Goal: Transaction & Acquisition: Purchase product/service

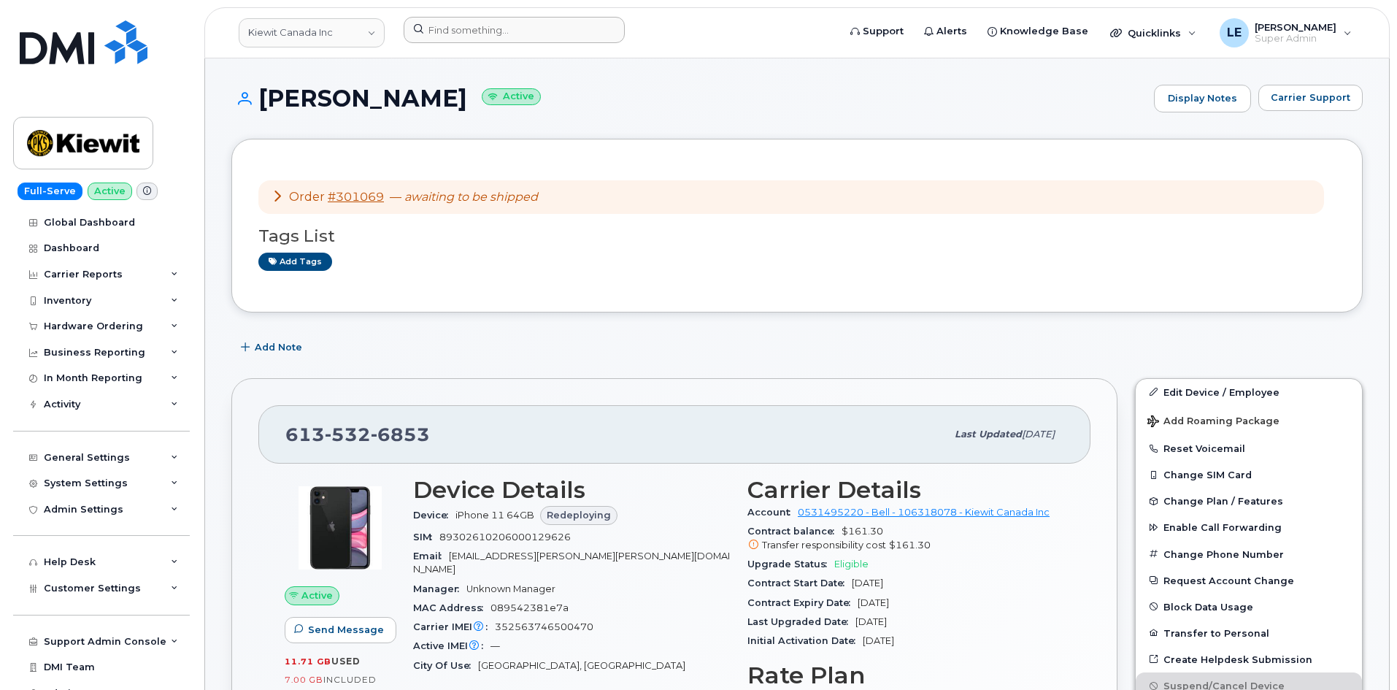
scroll to position [292, 0]
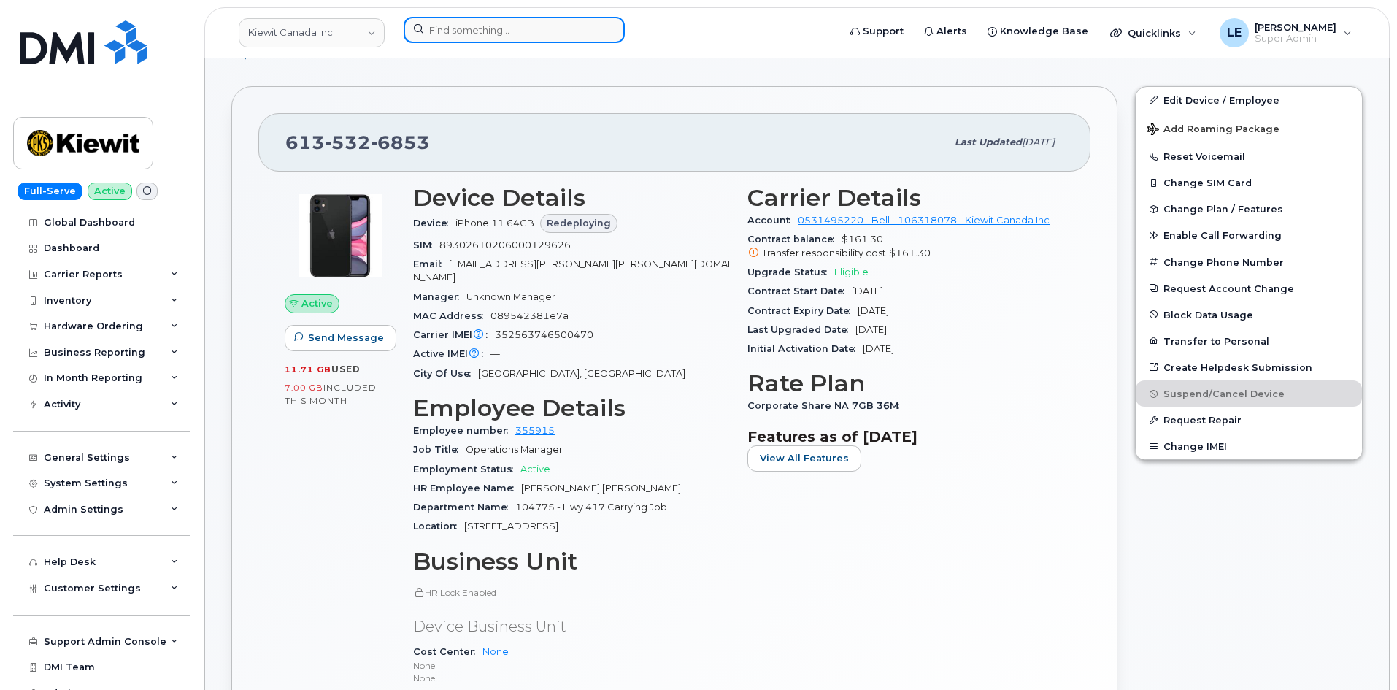
click at [480, 27] on input at bounding box center [514, 30] width 221 height 26
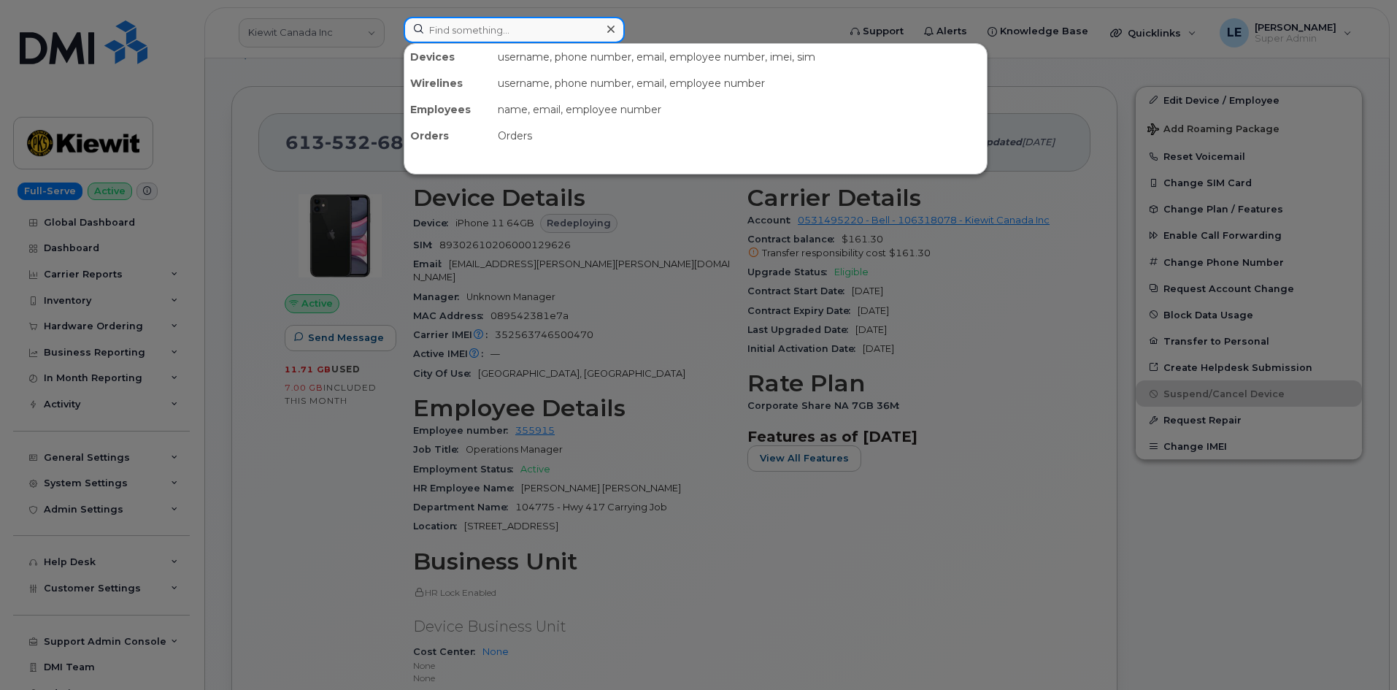
paste input "[PERSON_NAME][EMAIL_ADDRESS][PERSON_NAME][PERSON_NAME][DOMAIN_NAME]"
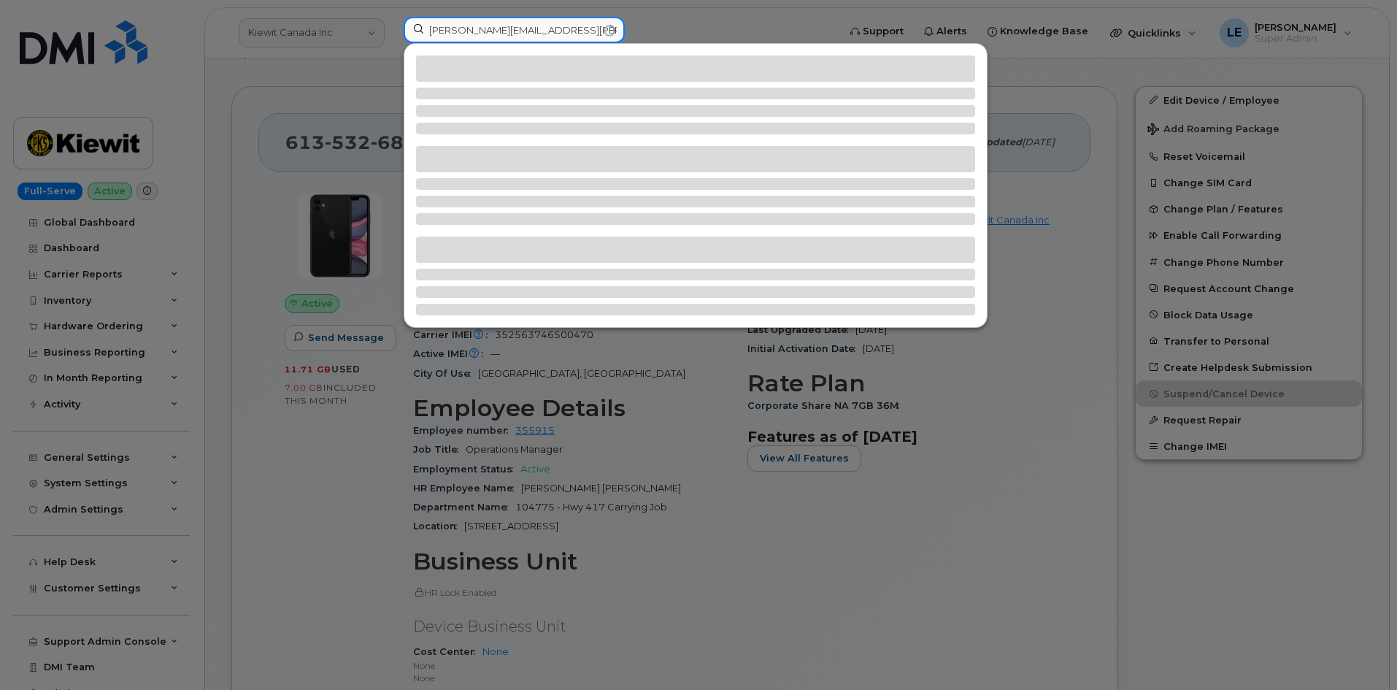
type input "[PERSON_NAME][EMAIL_ADDRESS][PERSON_NAME][PERSON_NAME][DOMAIN_NAME]"
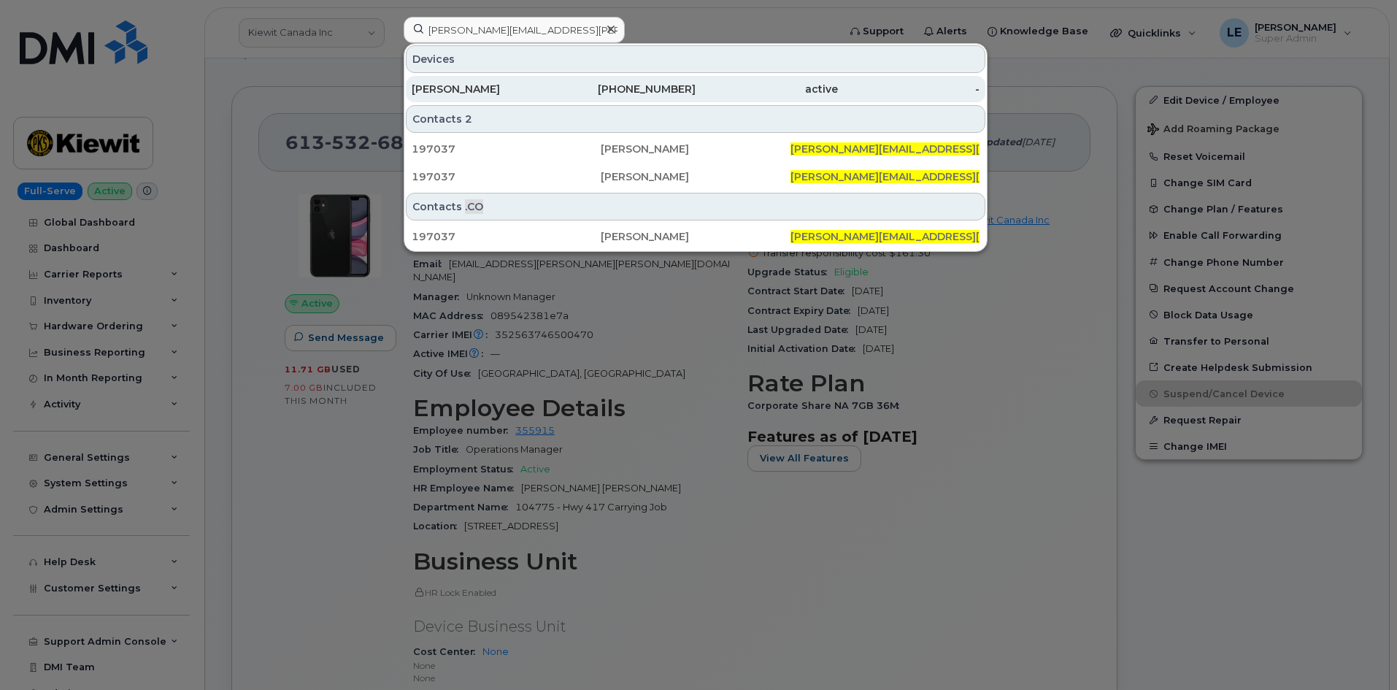
click at [483, 89] on div "[PERSON_NAME]" at bounding box center [483, 89] width 142 height 15
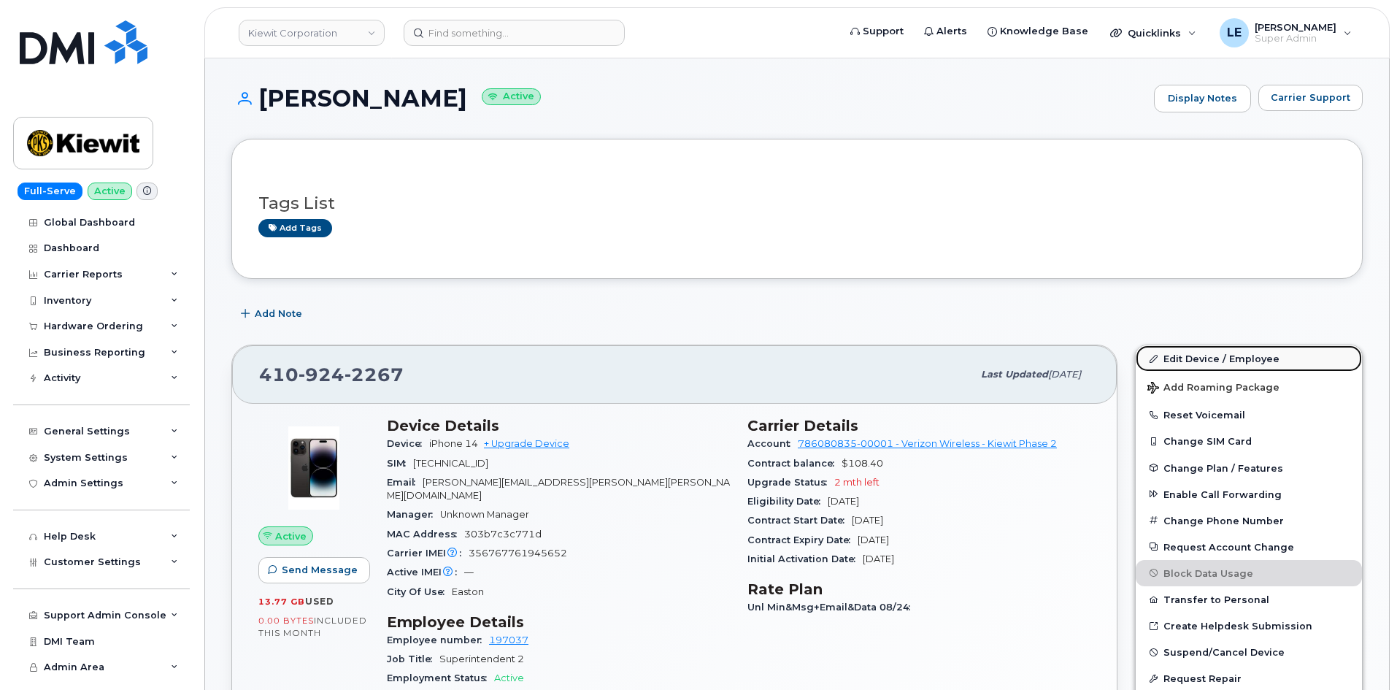
click at [1190, 361] on link "Edit Device / Employee" at bounding box center [1249, 358] width 226 height 26
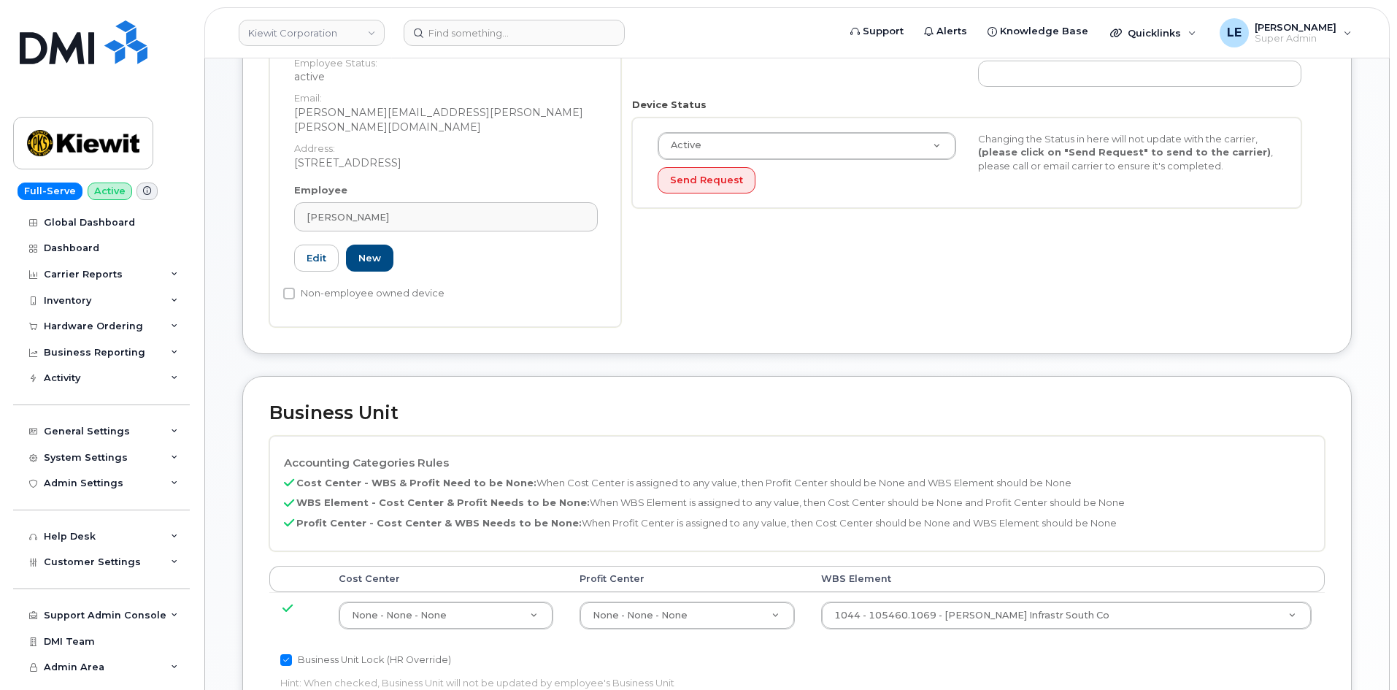
scroll to position [365, 0]
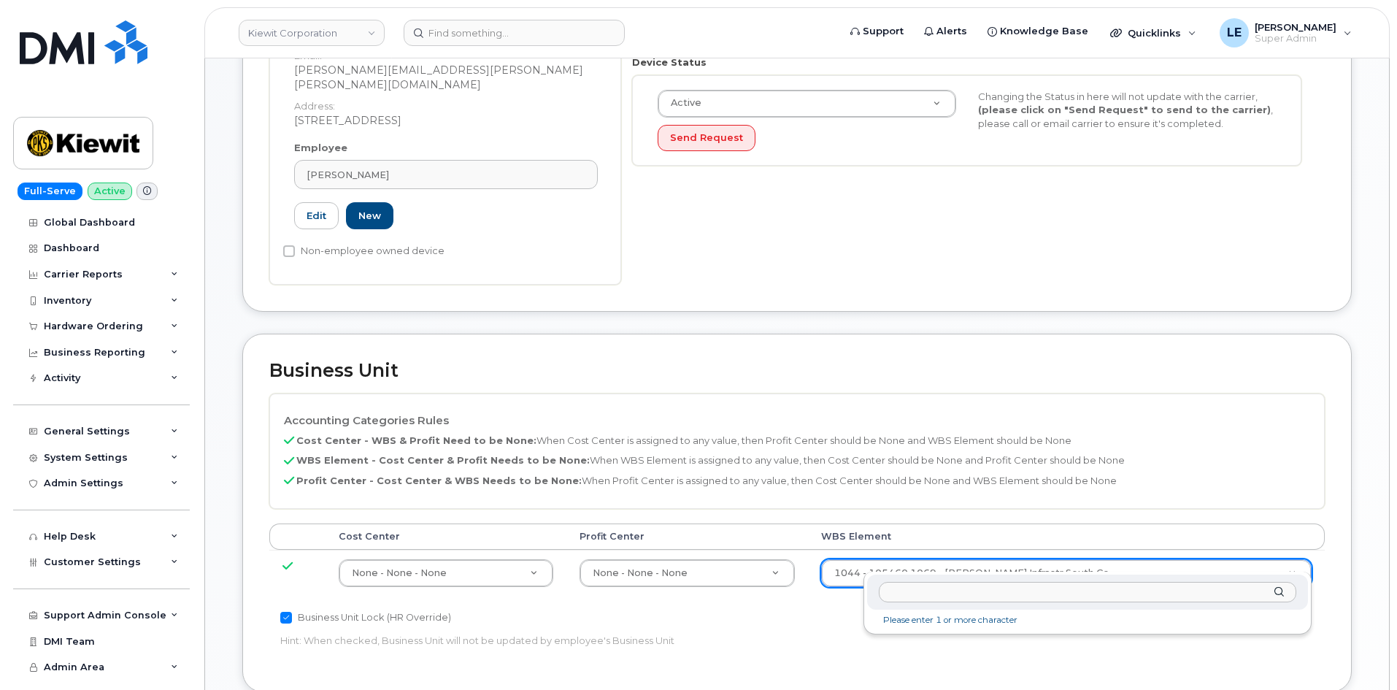
click at [916, 591] on input "text" at bounding box center [1088, 592] width 418 height 21
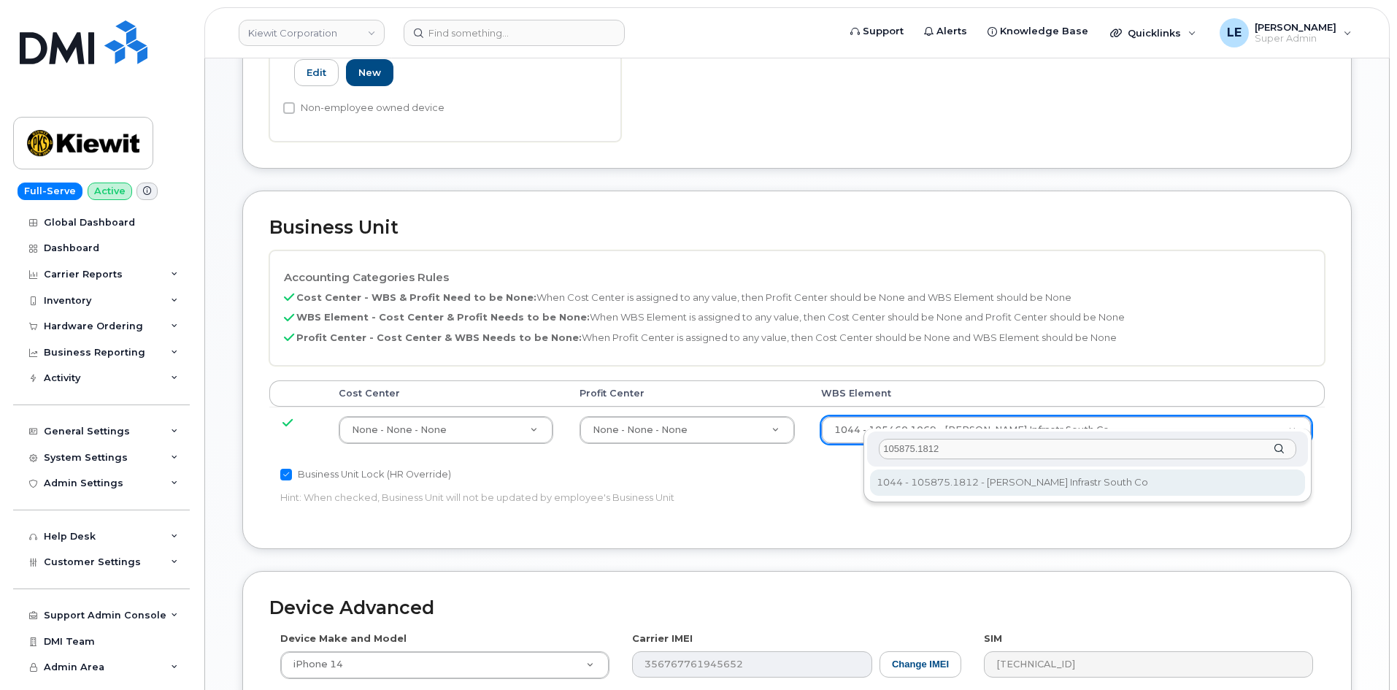
scroll to position [511, 0]
type input "105875.1812"
type input "29976341"
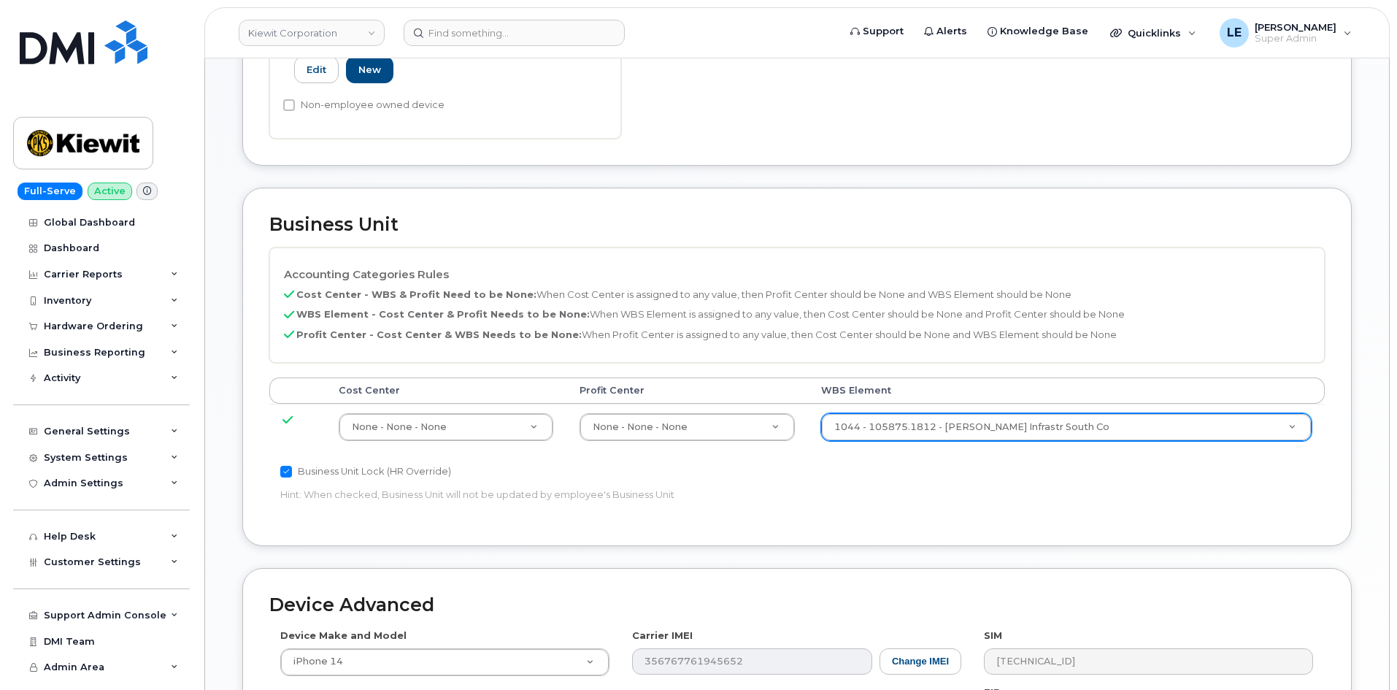
click at [985, 480] on div "Accounting Categories Rules Cost Center - WBS & Profit Need to be None: When Co…" at bounding box center [797, 383] width 1056 height 272
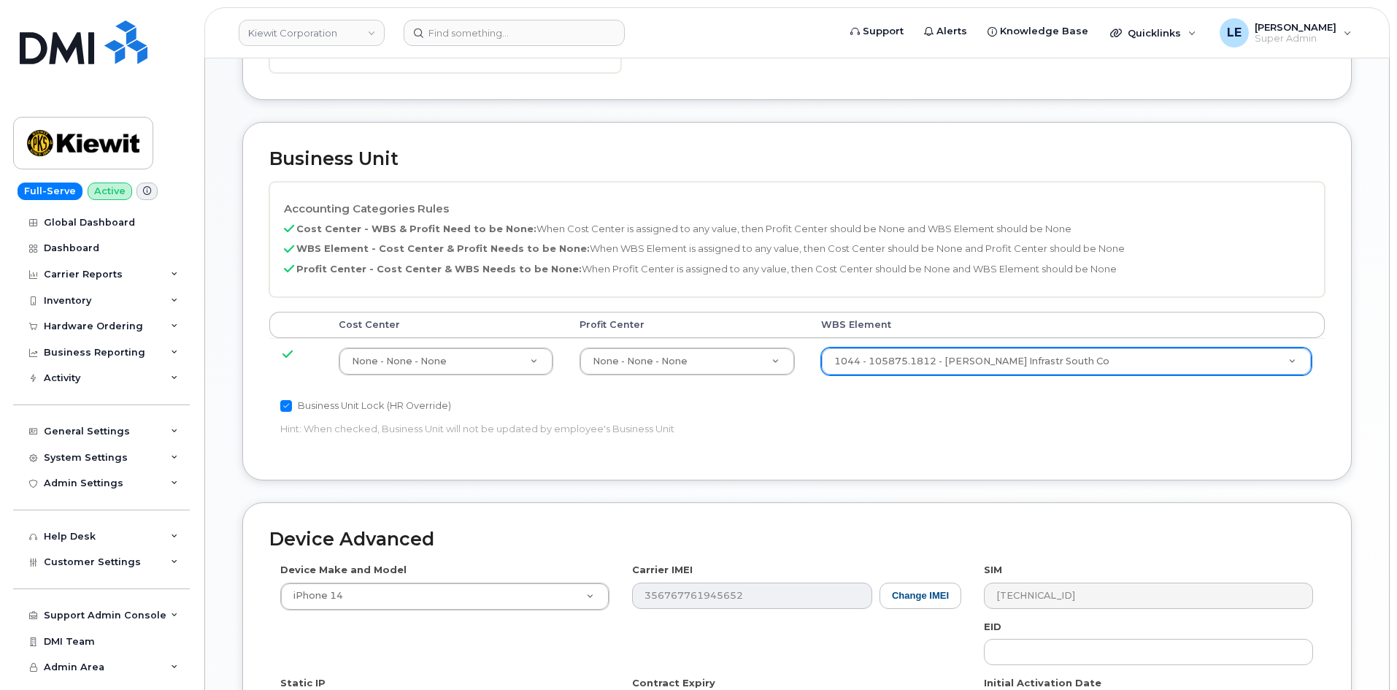
scroll to position [810, 0]
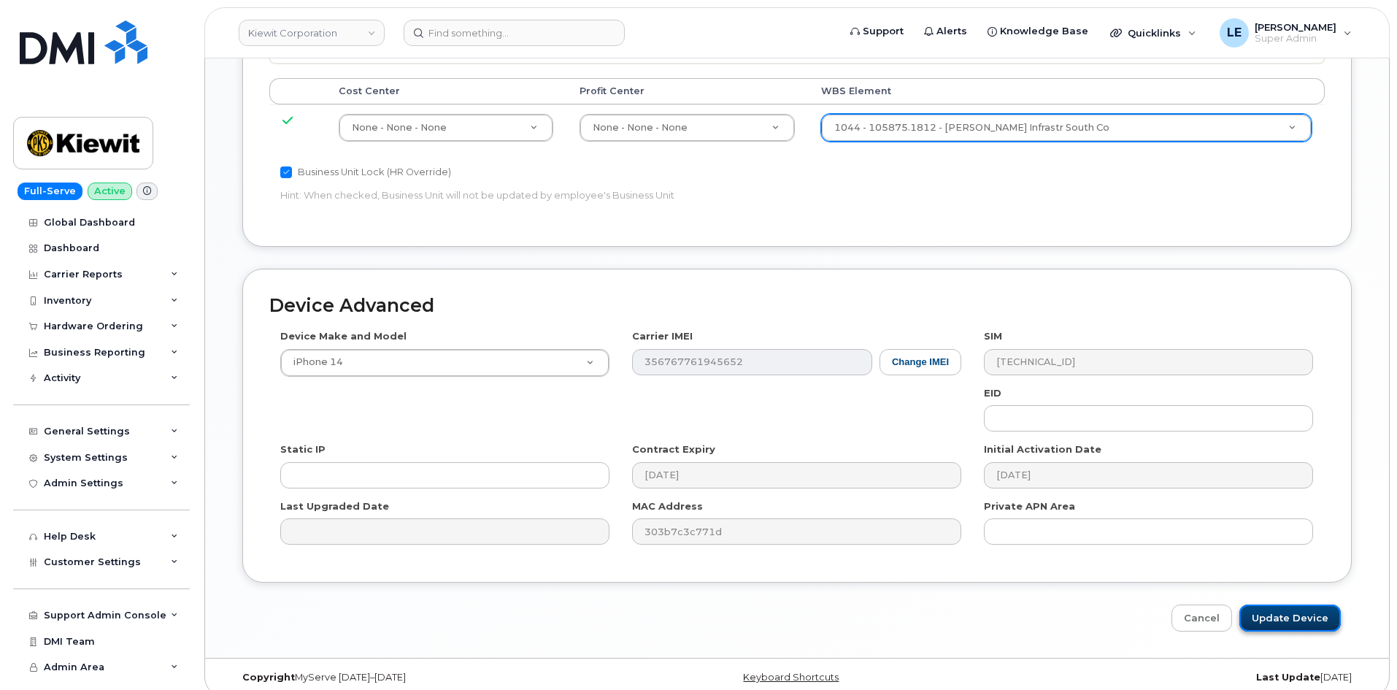
click at [1294, 614] on input "Update Device" at bounding box center [1290, 617] width 101 height 27
type input "Saving..."
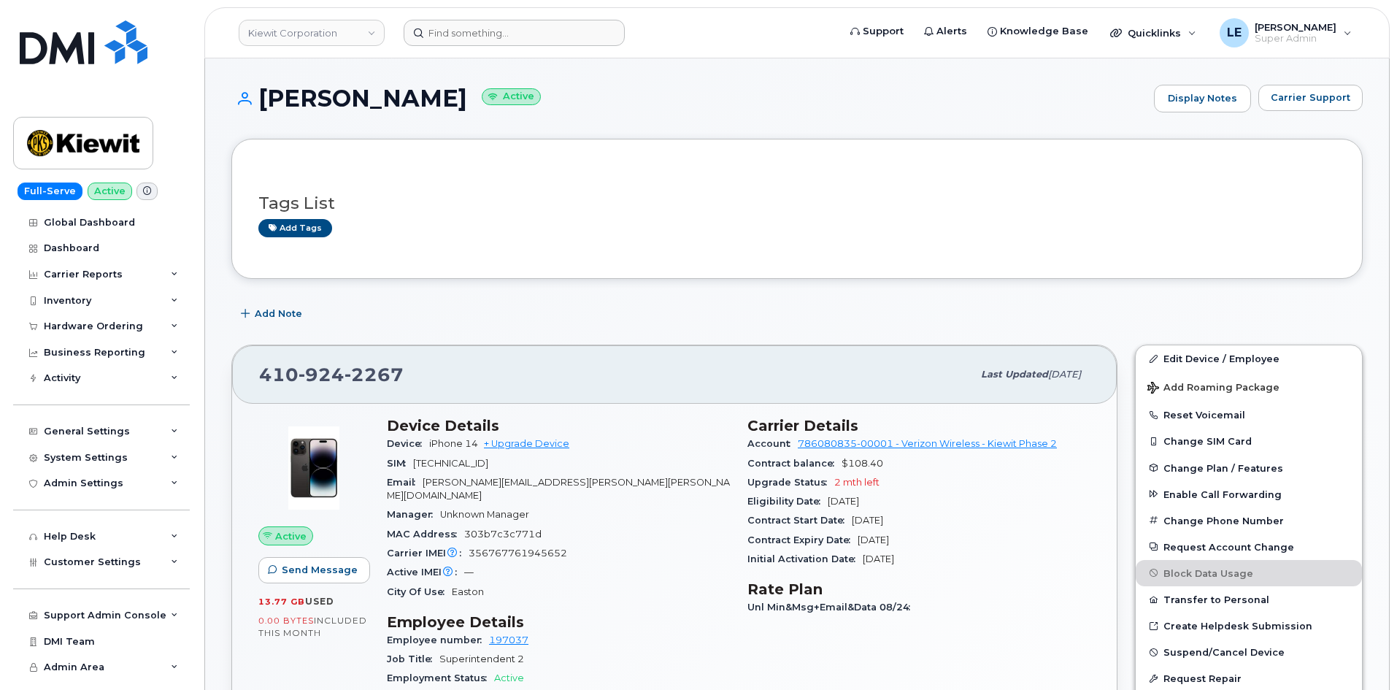
drag, startPoint x: 493, startPoint y: 51, endPoint x: 489, endPoint y: 41, distance: 11.1
click at [491, 45] on header "Kiewit Corporation Support Alerts Knowledge Base Quicklinks Suspend / Cancel De…" at bounding box center [797, 32] width 1186 height 51
click at [489, 41] on input at bounding box center [514, 33] width 221 height 26
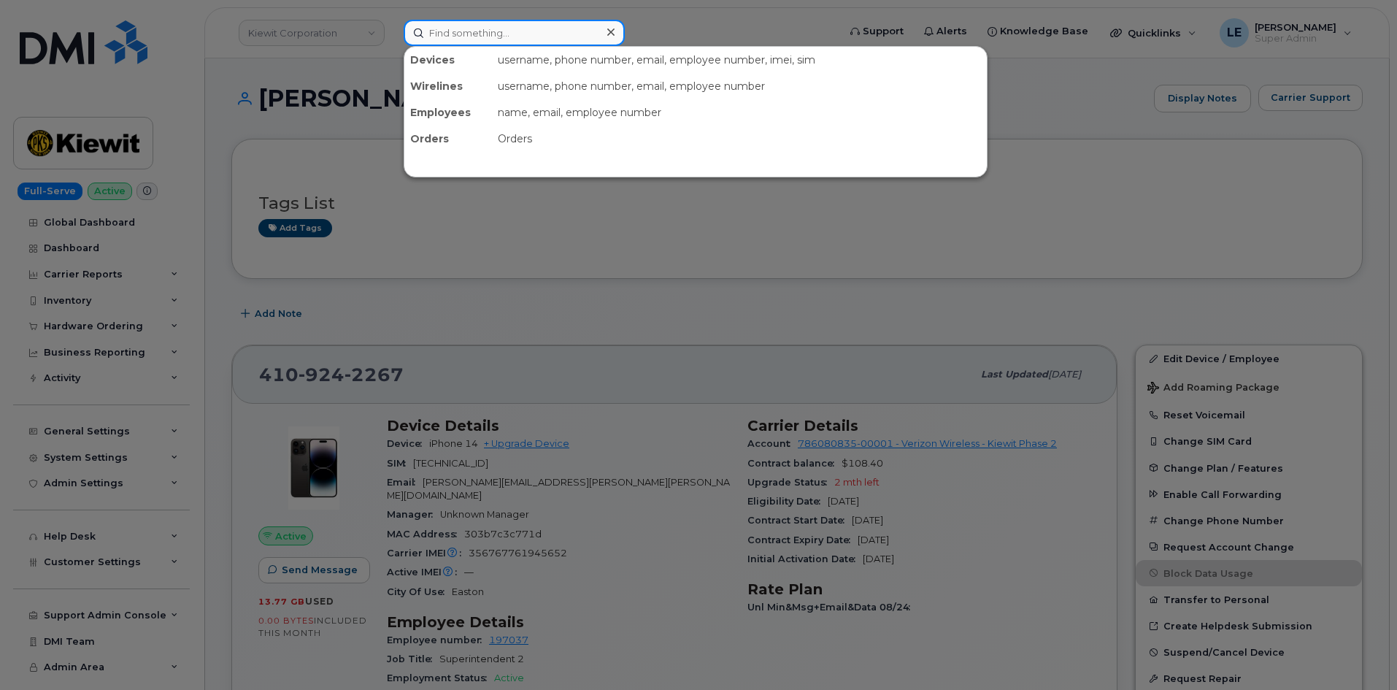
paste input "GWGRIMM@WEEKSMARINE.COM"
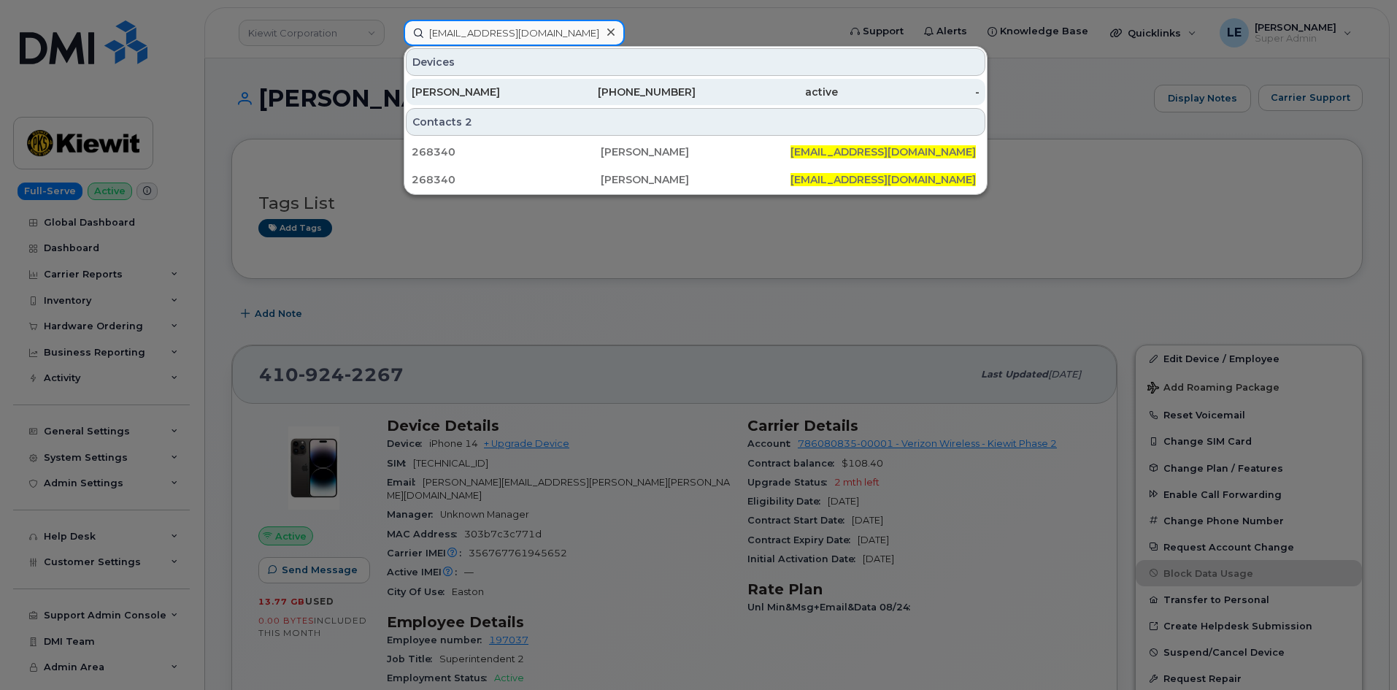
type input "GWGRIMM@WEEKSMARINE.COM"
click at [537, 88] on div "GREGORY GRIMM" at bounding box center [483, 92] width 142 height 15
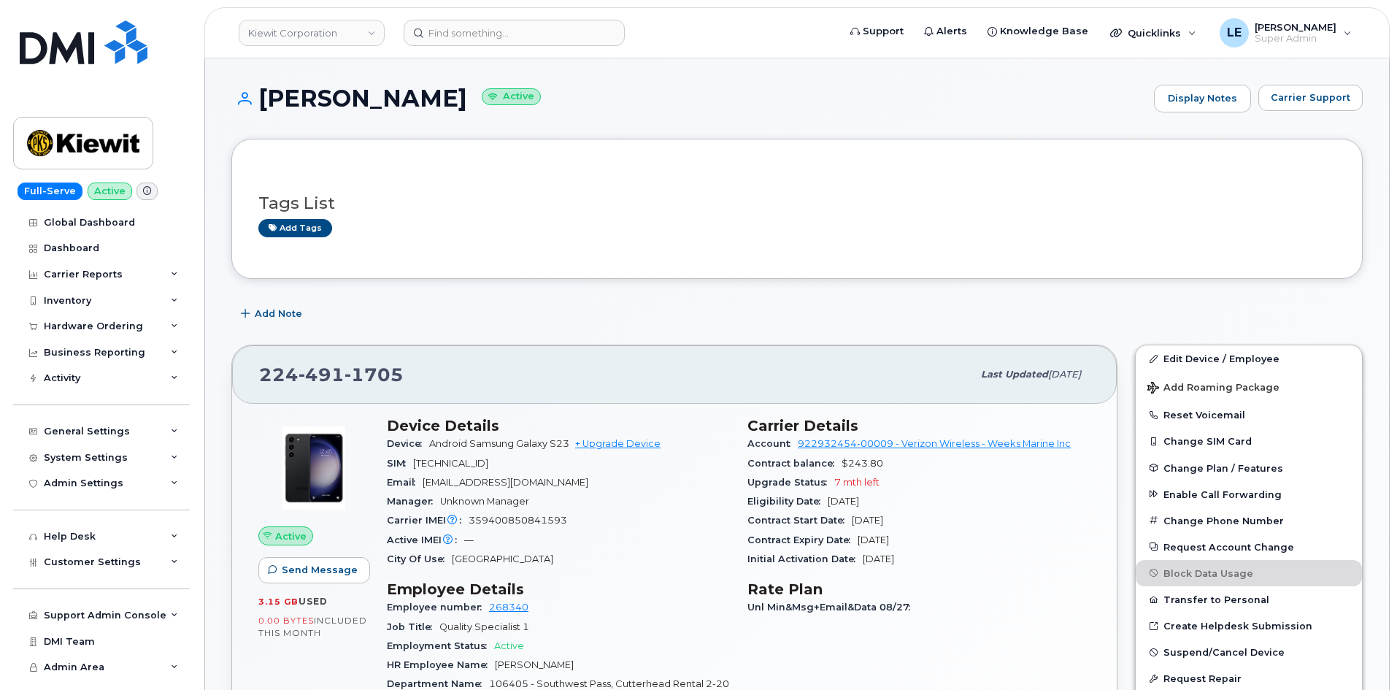
drag, startPoint x: 1031, startPoint y: 269, endPoint x: 1077, endPoint y: 320, distance: 68.8
click at [1030, 271] on div "Tags List Add tags" at bounding box center [797, 209] width 1132 height 140
drag, startPoint x: 1160, startPoint y: 362, endPoint x: 1154, endPoint y: 372, distance: 11.1
click at [1160, 362] on link "Edit Device / Employee" at bounding box center [1249, 358] width 226 height 26
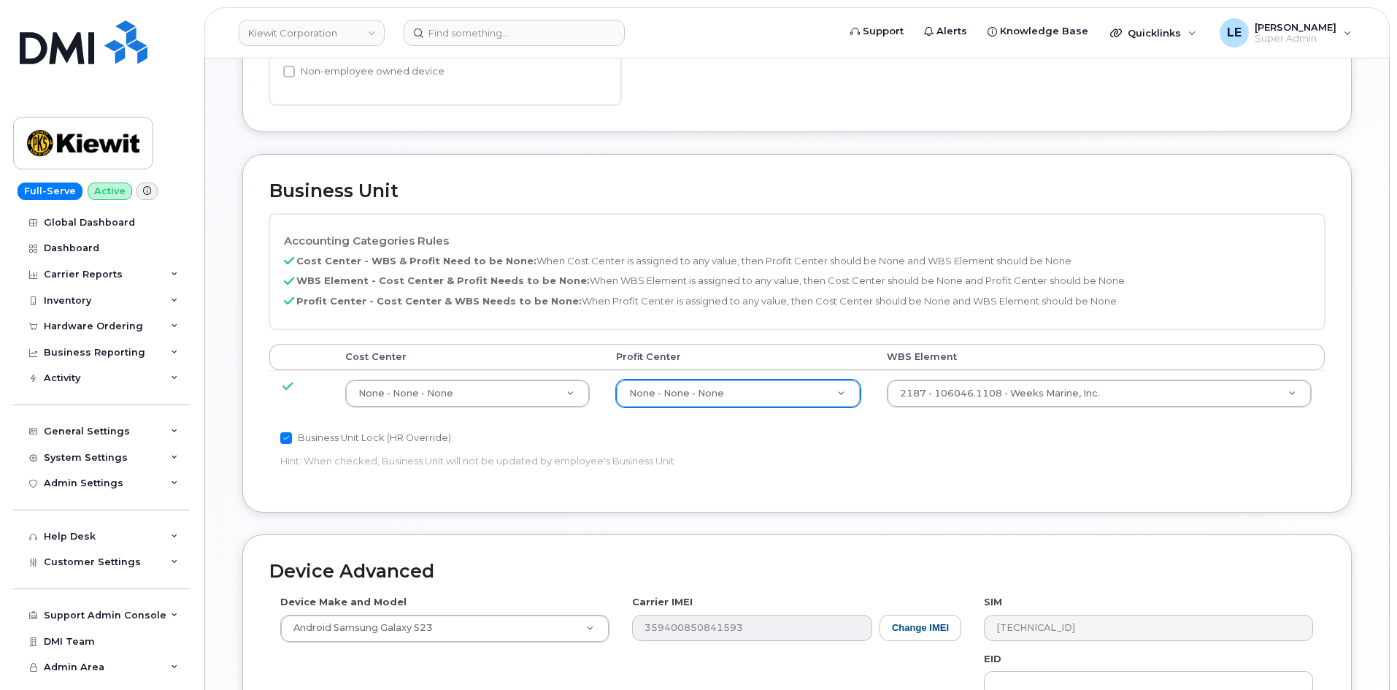
scroll to position [584, 0]
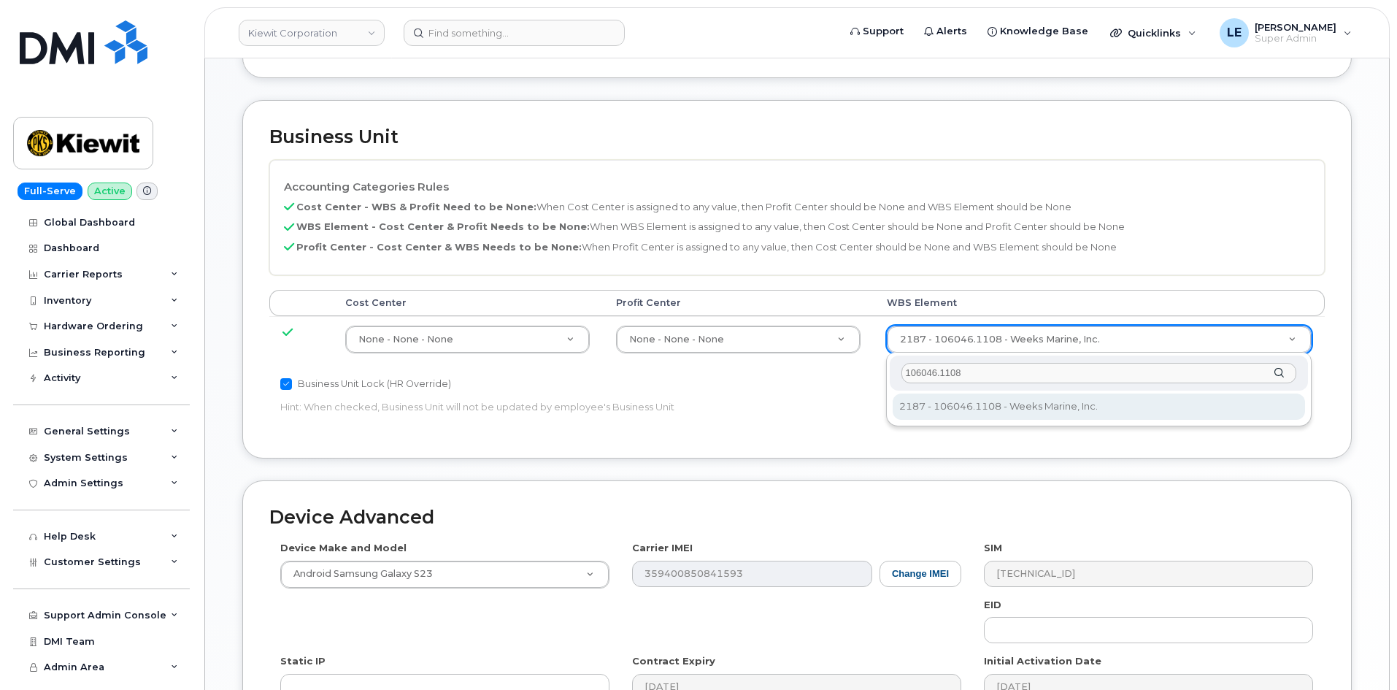
type input "106046.1108"
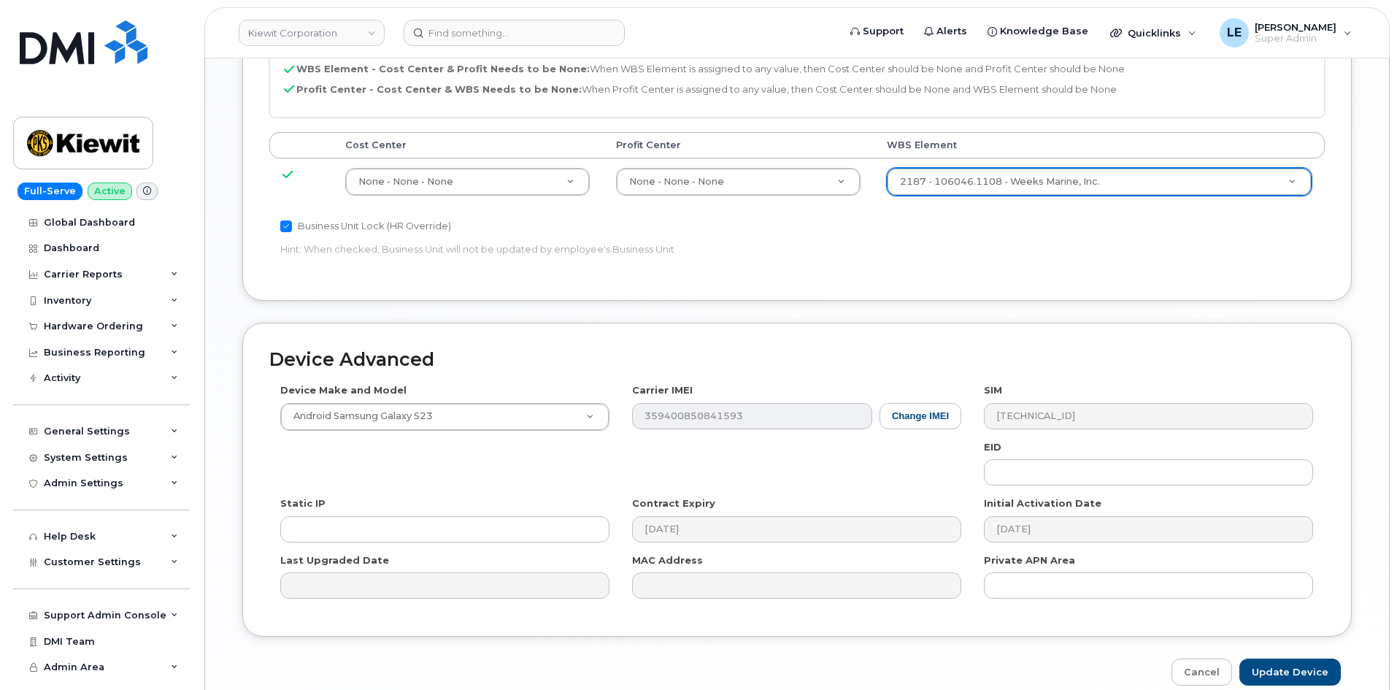
scroll to position [810, 0]
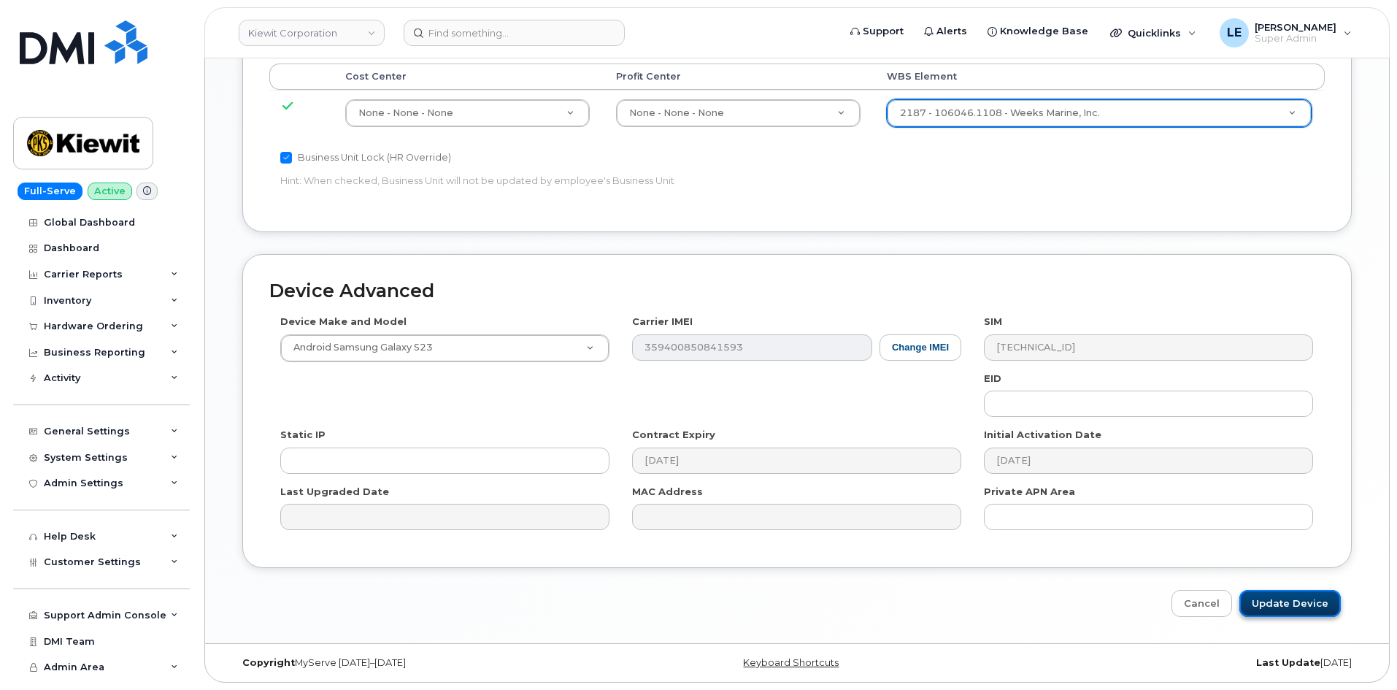
click at [1294, 604] on input "Update Device" at bounding box center [1290, 603] width 101 height 27
type input "Saving..."
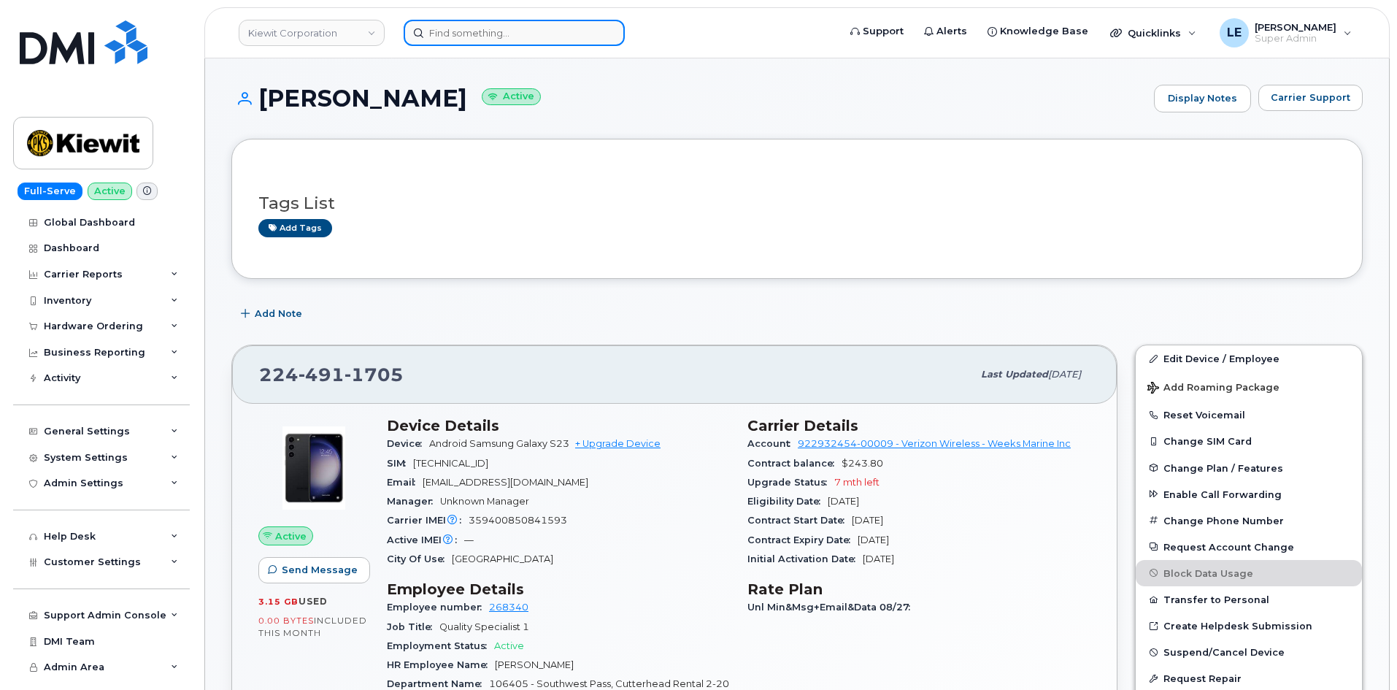
click at [510, 30] on input at bounding box center [514, 33] width 221 height 26
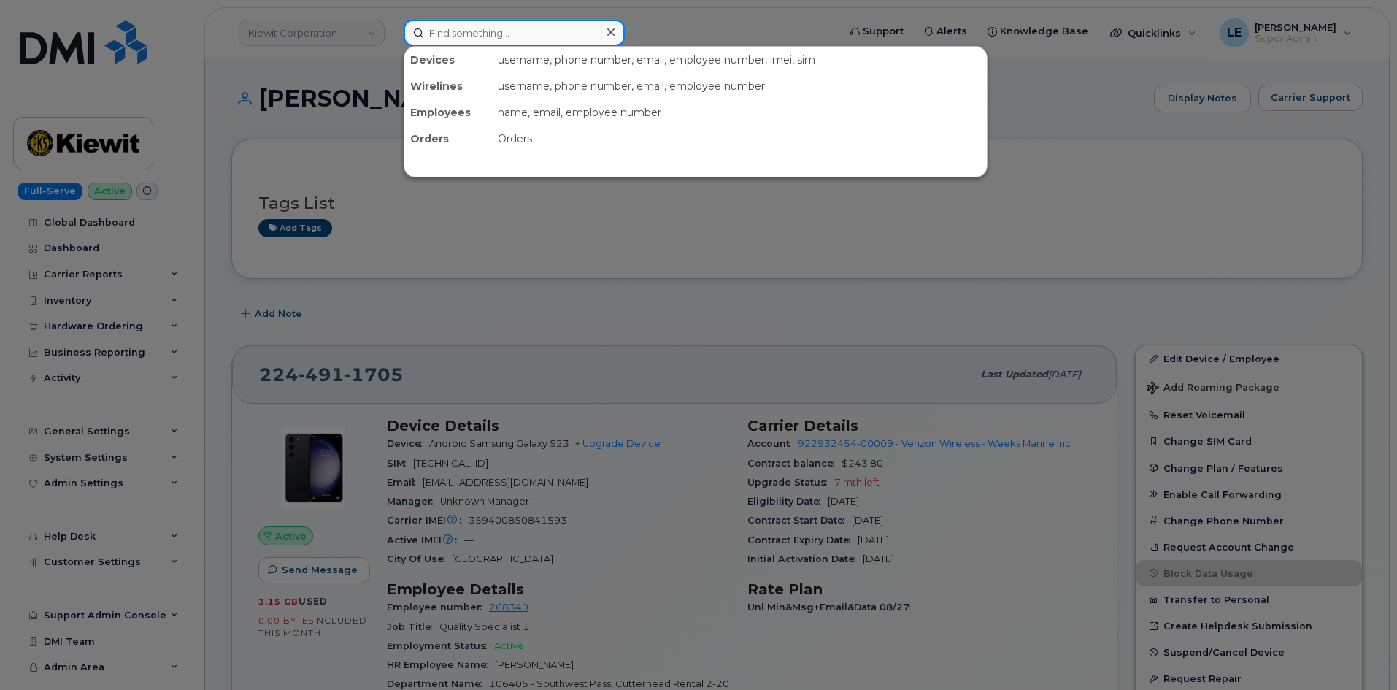
paste input "[PERSON_NAME]"
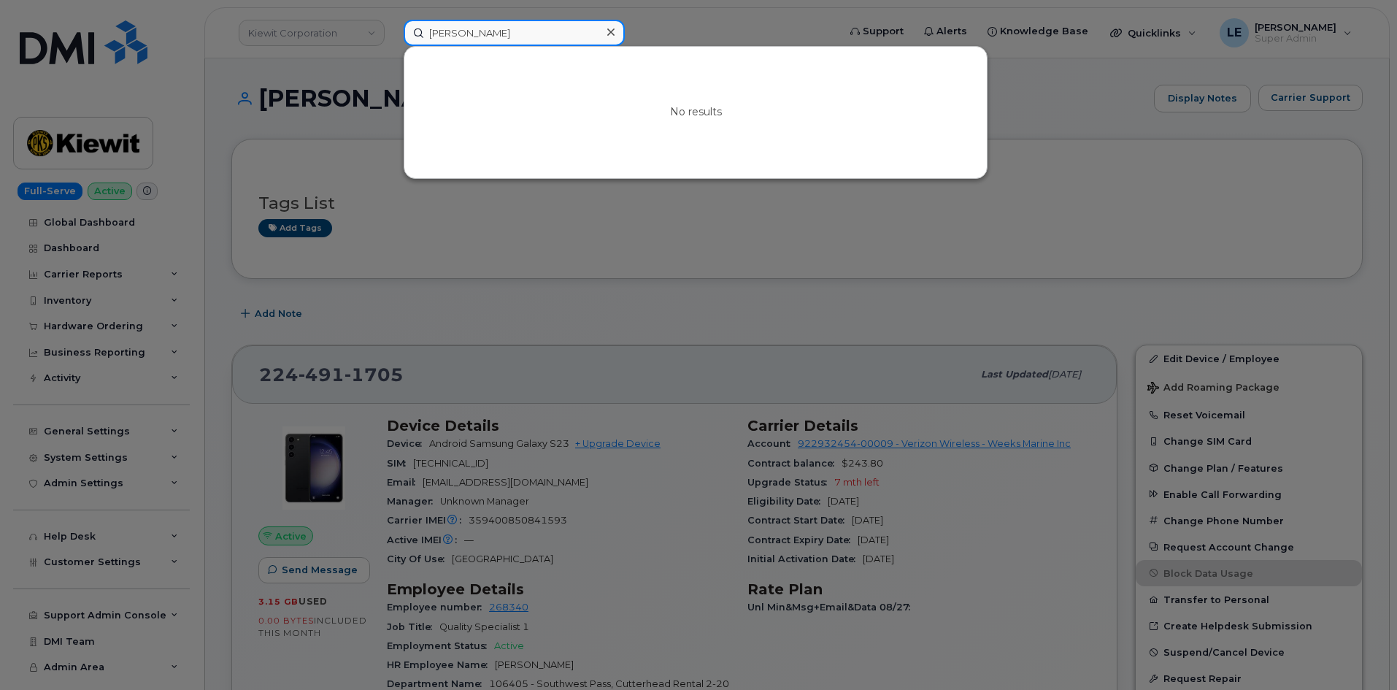
click at [512, 42] on input "[PERSON_NAME]" at bounding box center [514, 33] width 221 height 26
click at [512, 42] on input "Debastian Fox" at bounding box center [514, 33] width 221 height 26
paste input "[PERSON_NAME][EMAIL_ADDRESS][PERSON_NAME][DOMAIN_NAME]"
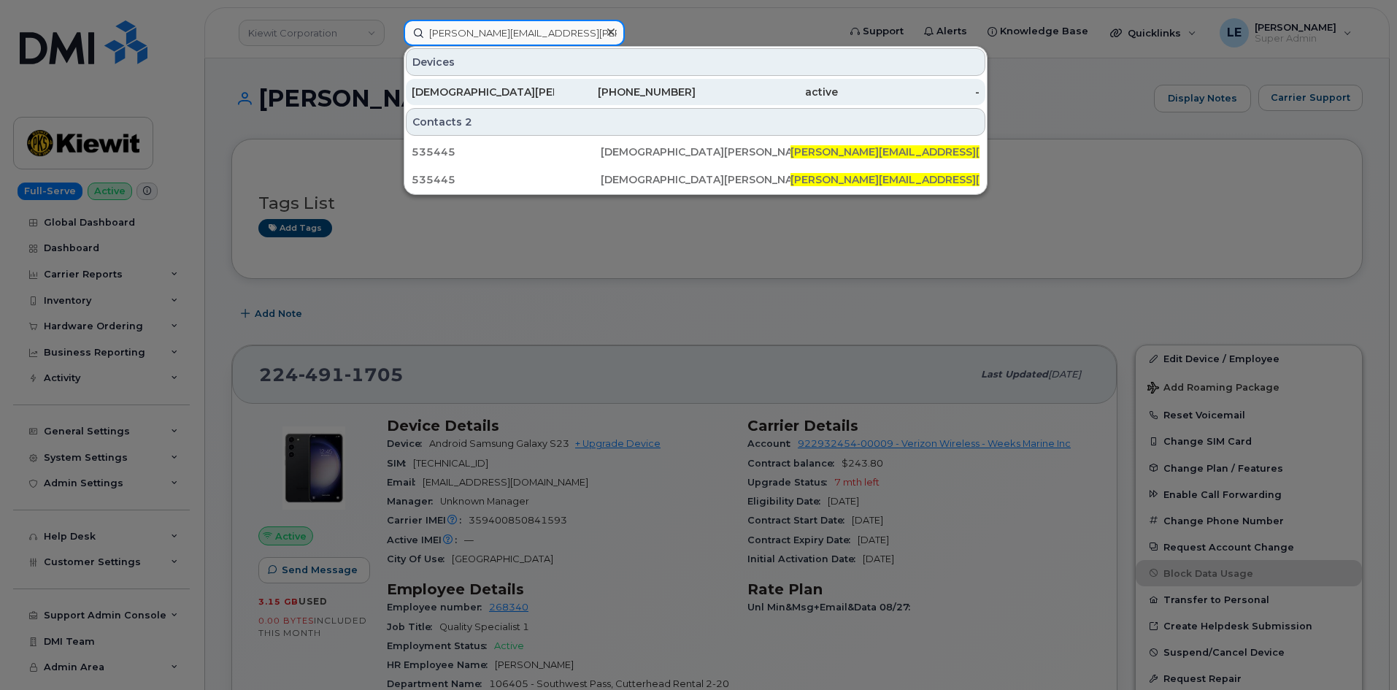
type input "[PERSON_NAME][EMAIL_ADDRESS][PERSON_NAME][DOMAIN_NAME]"
click at [487, 85] on div "[DEMOGRAPHIC_DATA][PERSON_NAME]" at bounding box center [483, 92] width 142 height 15
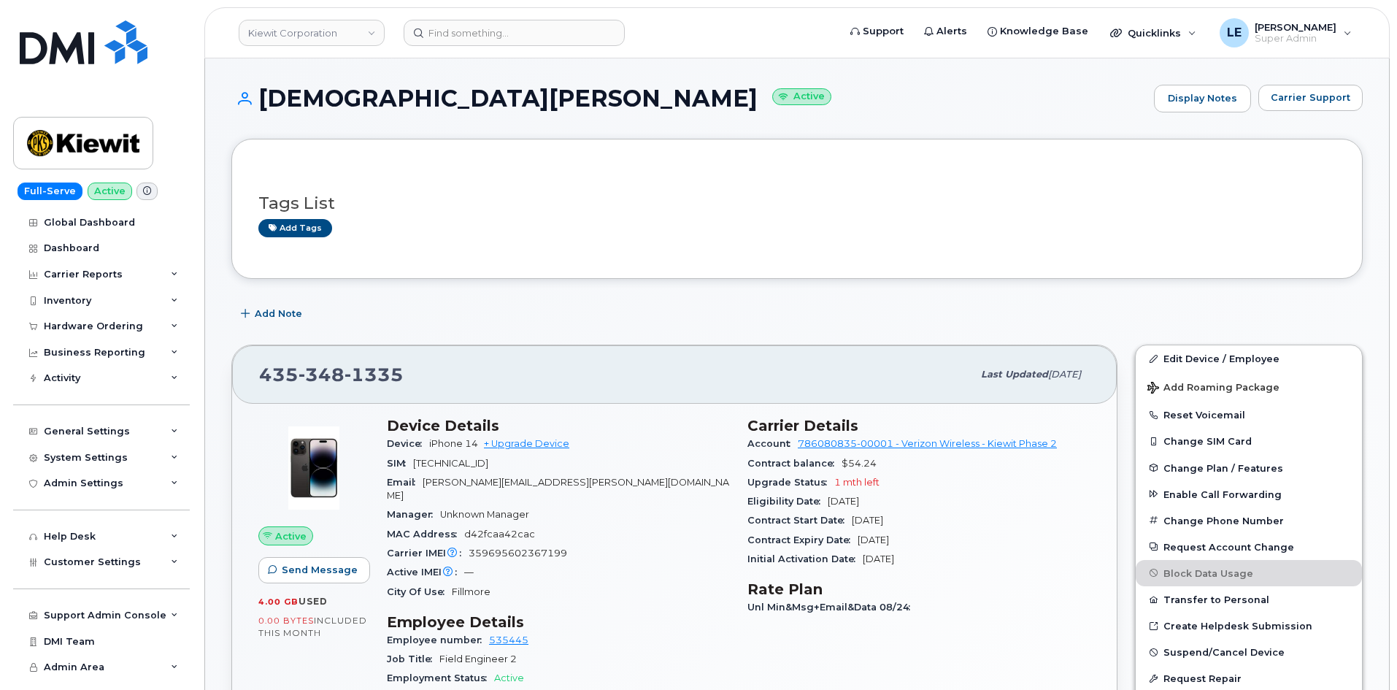
click at [628, 490] on div "Email [PERSON_NAME][EMAIL_ADDRESS][PERSON_NAME][DOMAIN_NAME]" at bounding box center [558, 489] width 343 height 33
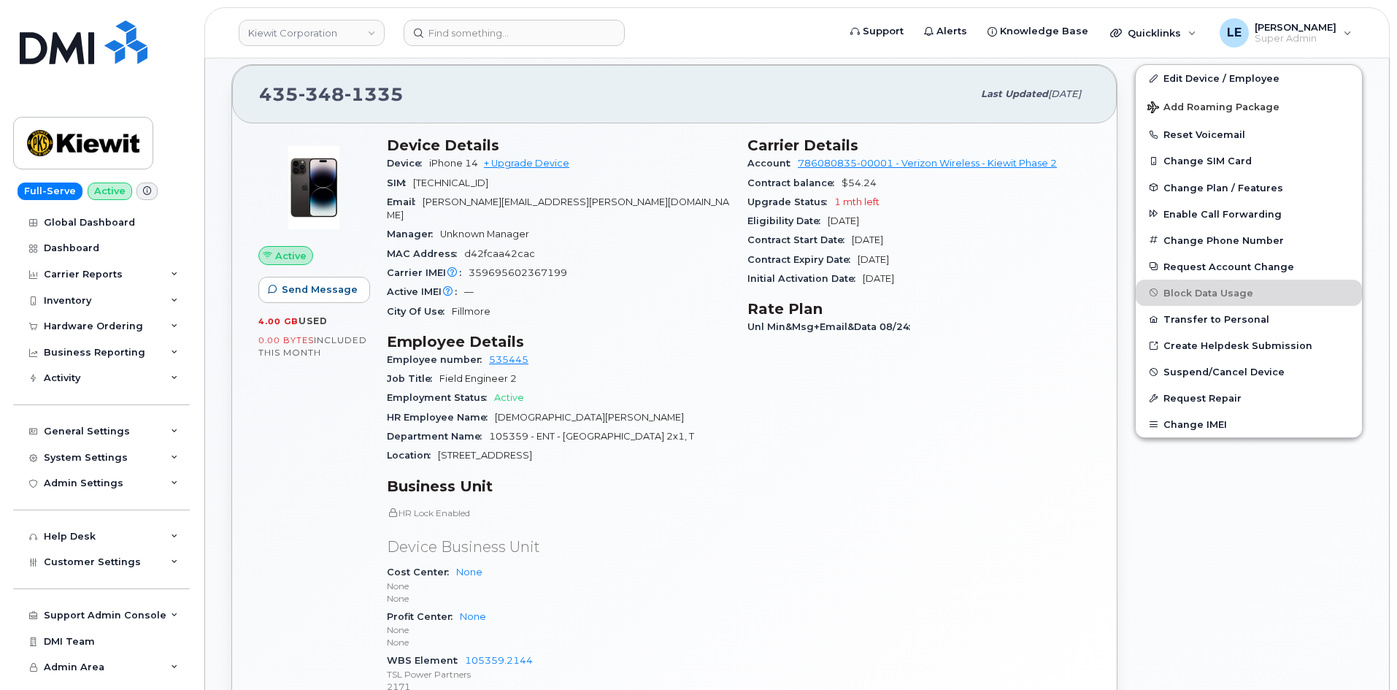
scroll to position [146, 0]
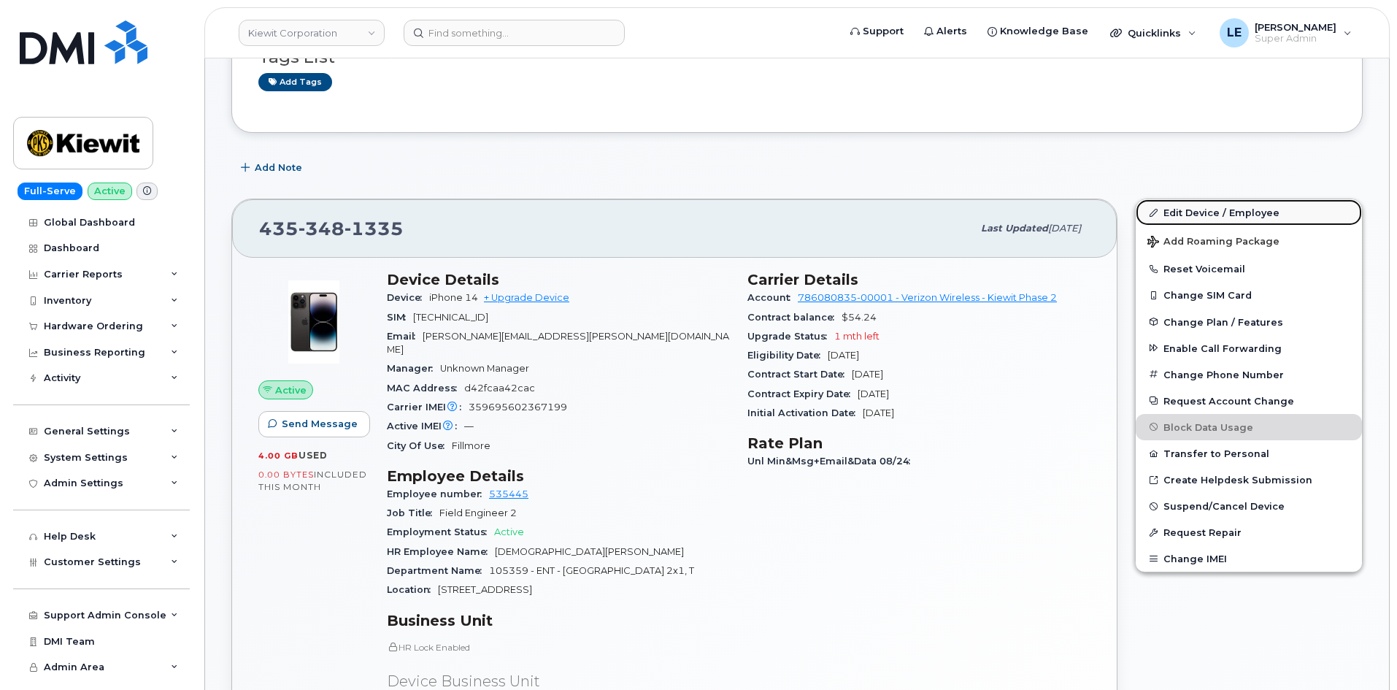
click at [1165, 203] on link "Edit Device / Employee" at bounding box center [1249, 212] width 226 height 26
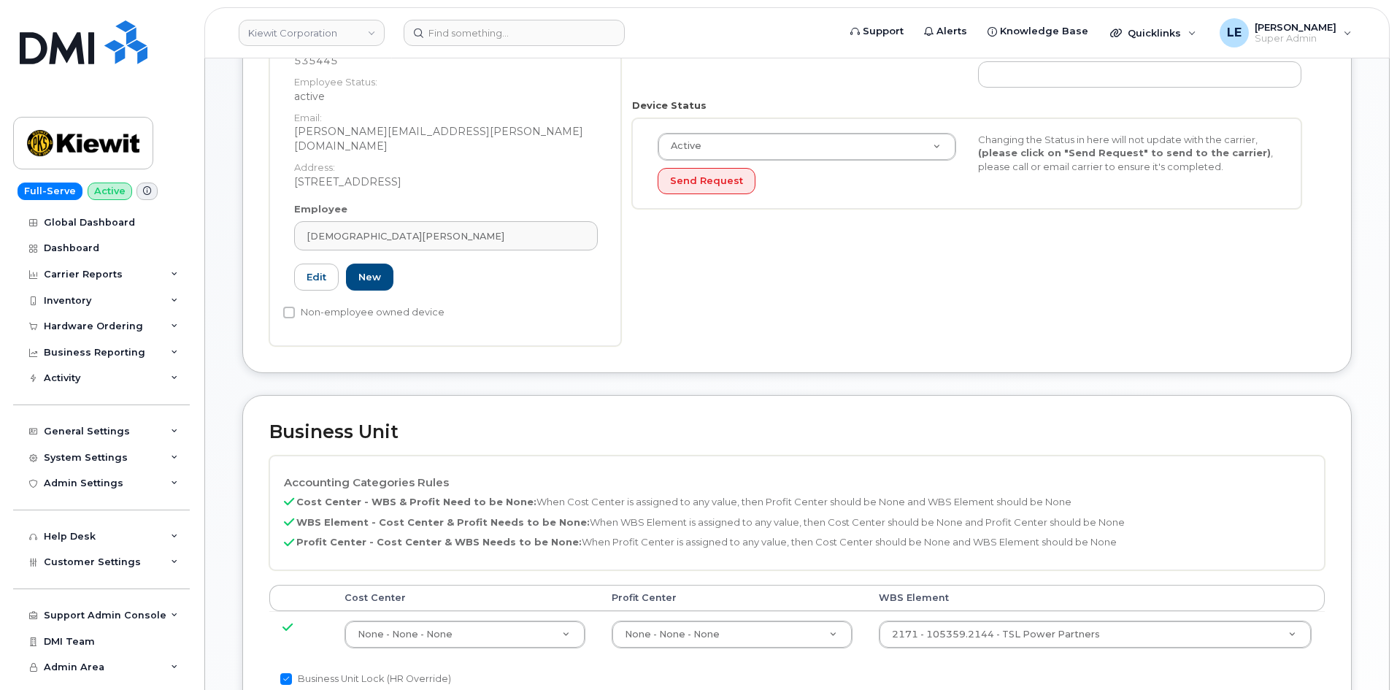
scroll to position [365, 0]
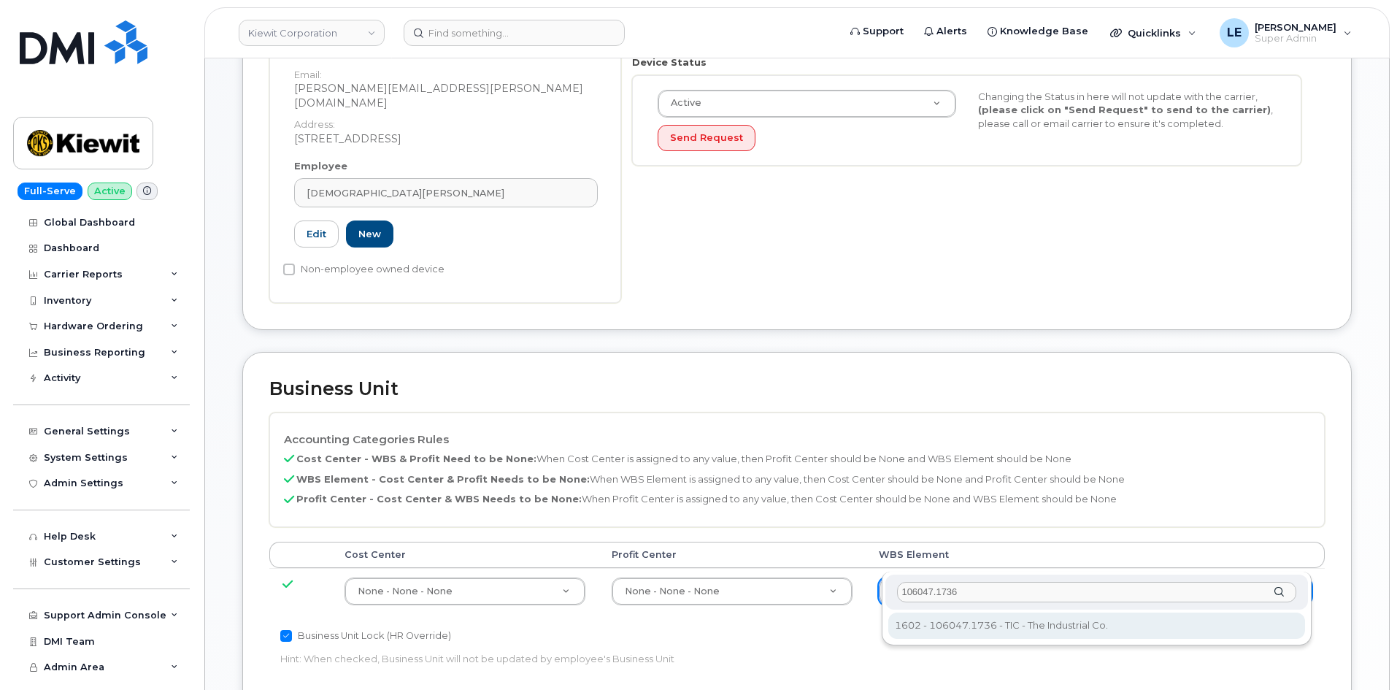
type input "106047.1736"
type input "30146004"
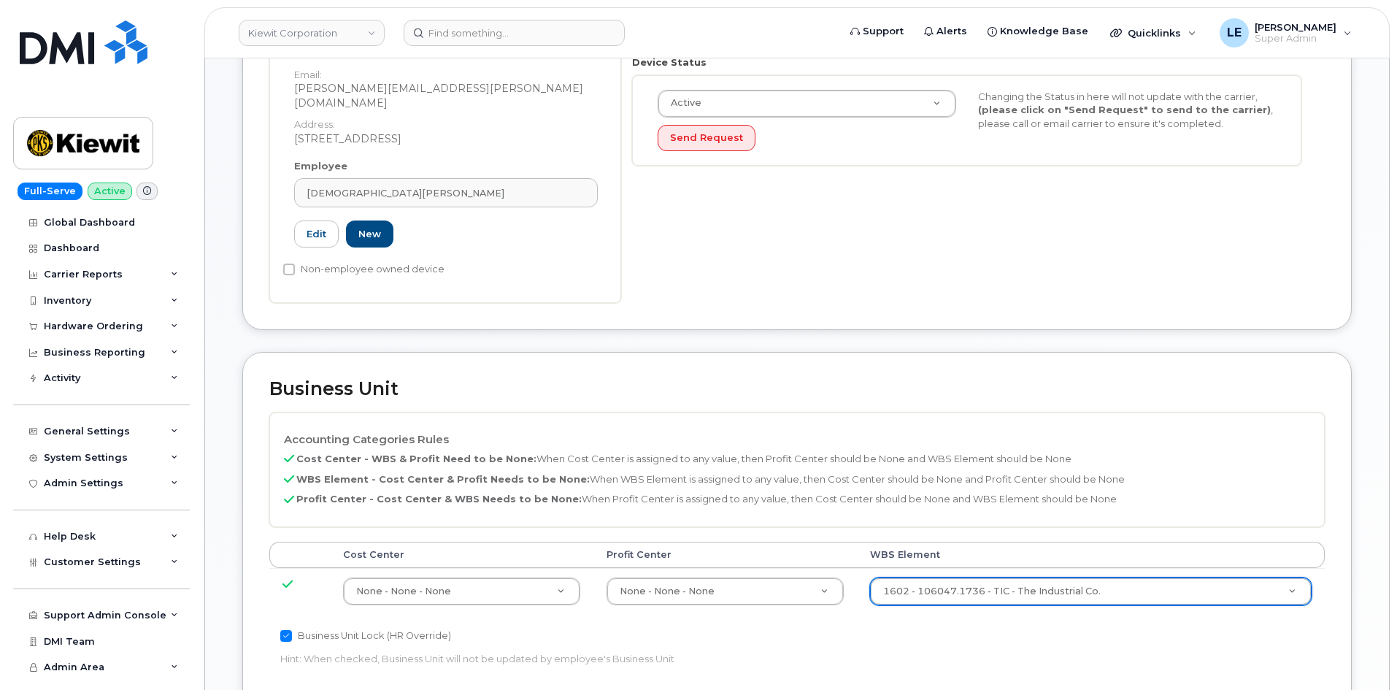
click at [956, 504] on div "Accounting Categories Rules Cost Center - WBS & Profit Need to be None: When Co…" at bounding box center [797, 519] width 1056 height 215
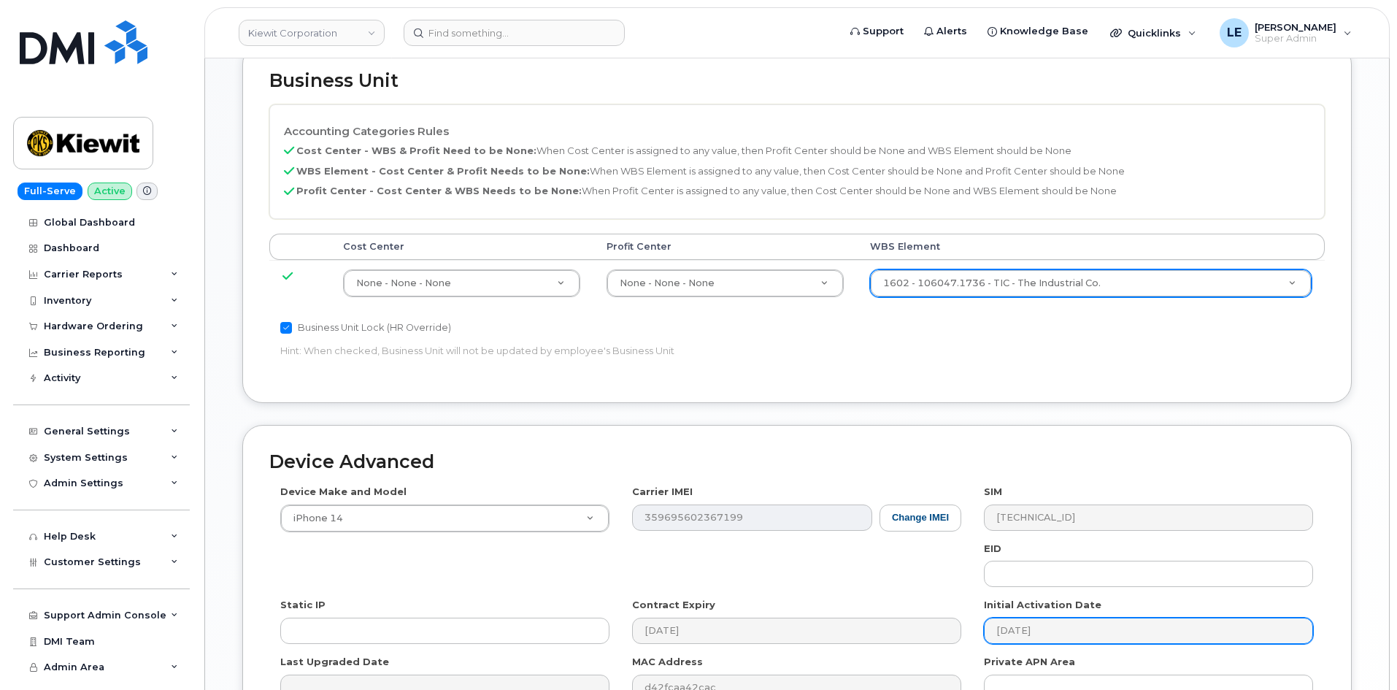
scroll to position [730, 0]
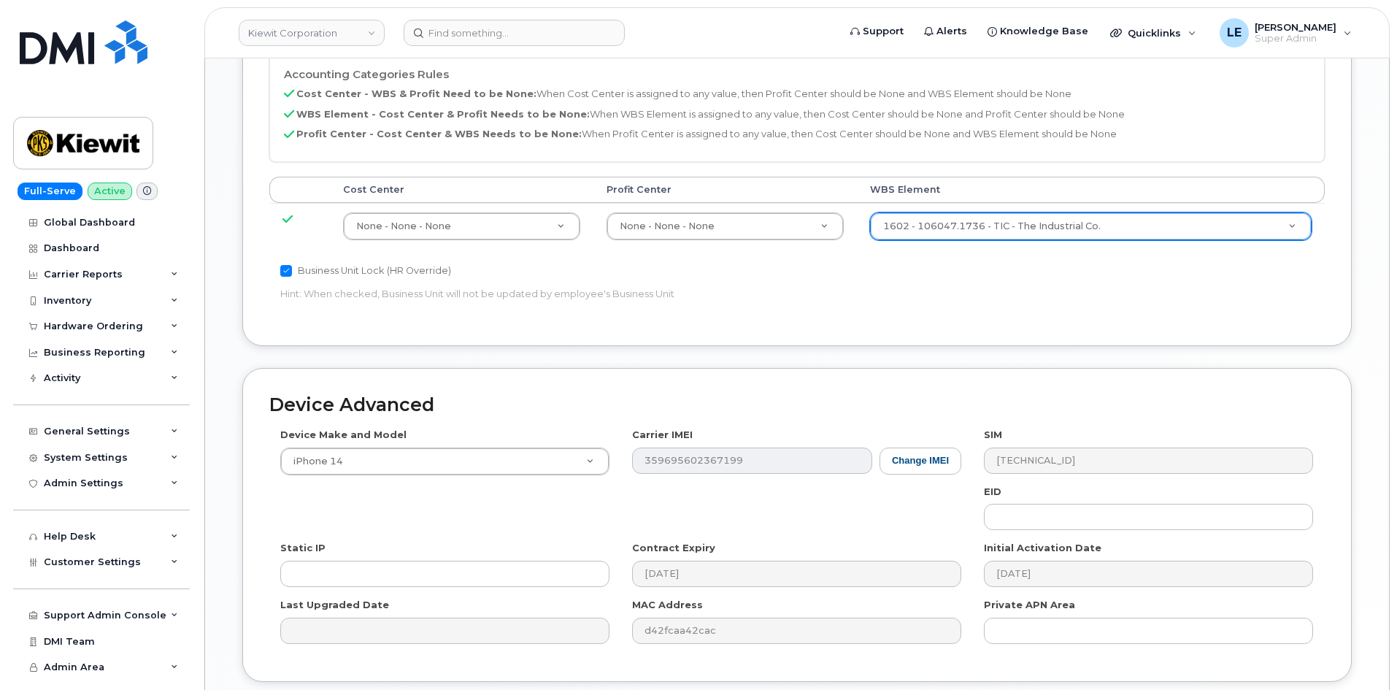
type input "Saving..."
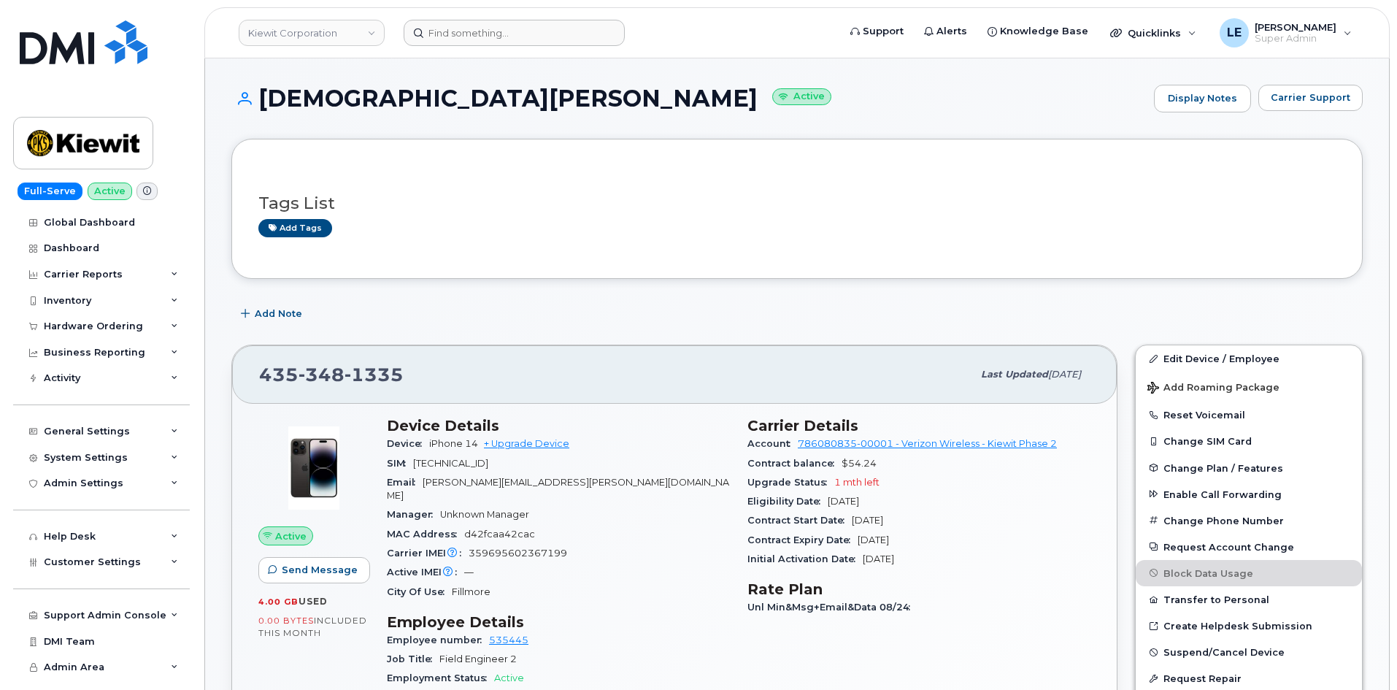
click at [466, 47] on header "[PERSON_NAME] Corporation Support Alerts Knowledge Base Quicklinks Suspend / Ca…" at bounding box center [797, 32] width 1186 height 51
click at [468, 37] on input at bounding box center [514, 33] width 221 height 26
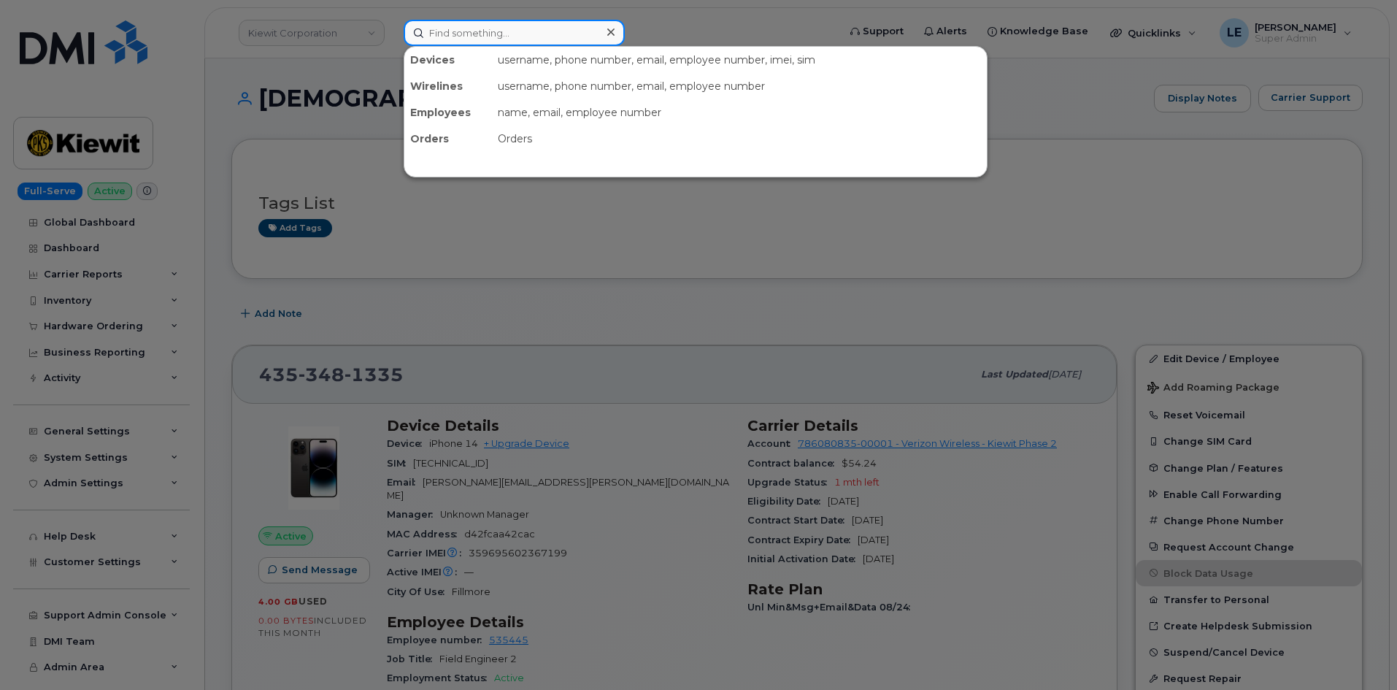
paste input "306.715.1497"
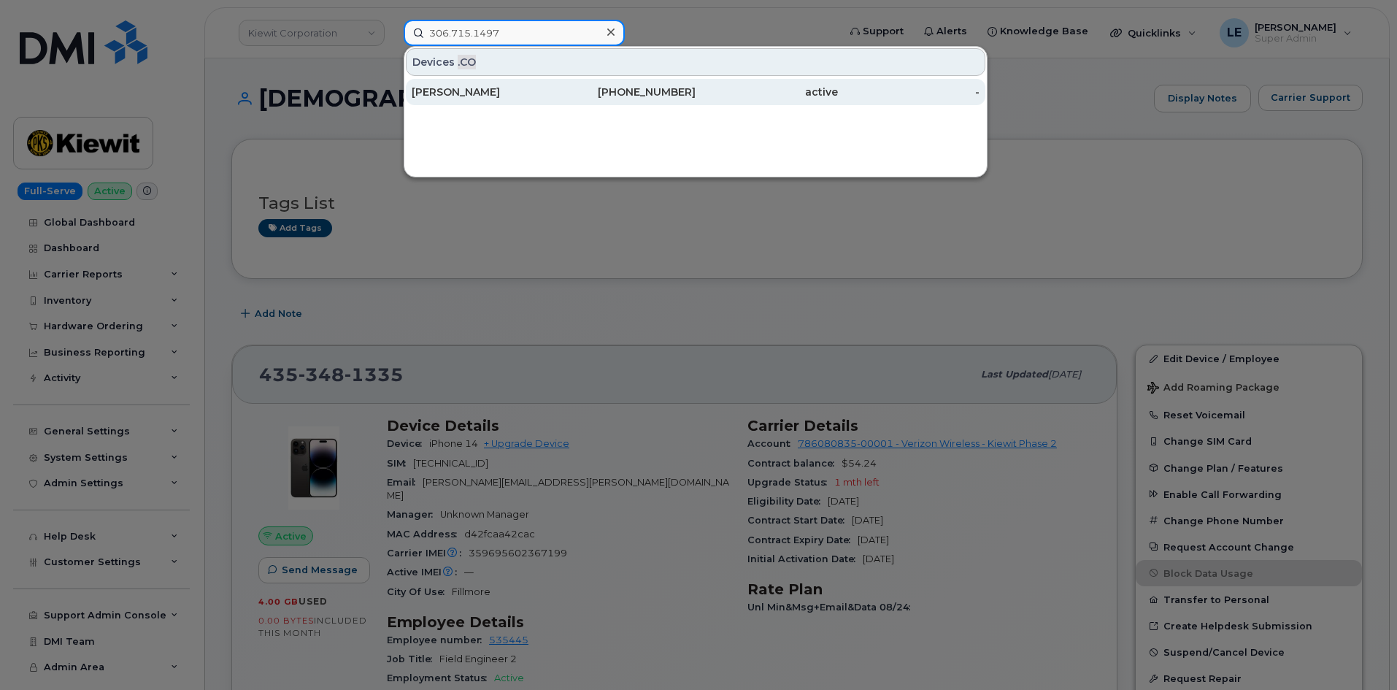
type input "306.715.1497"
click at [482, 91] on div "Marlow Dallin" at bounding box center [483, 92] width 142 height 15
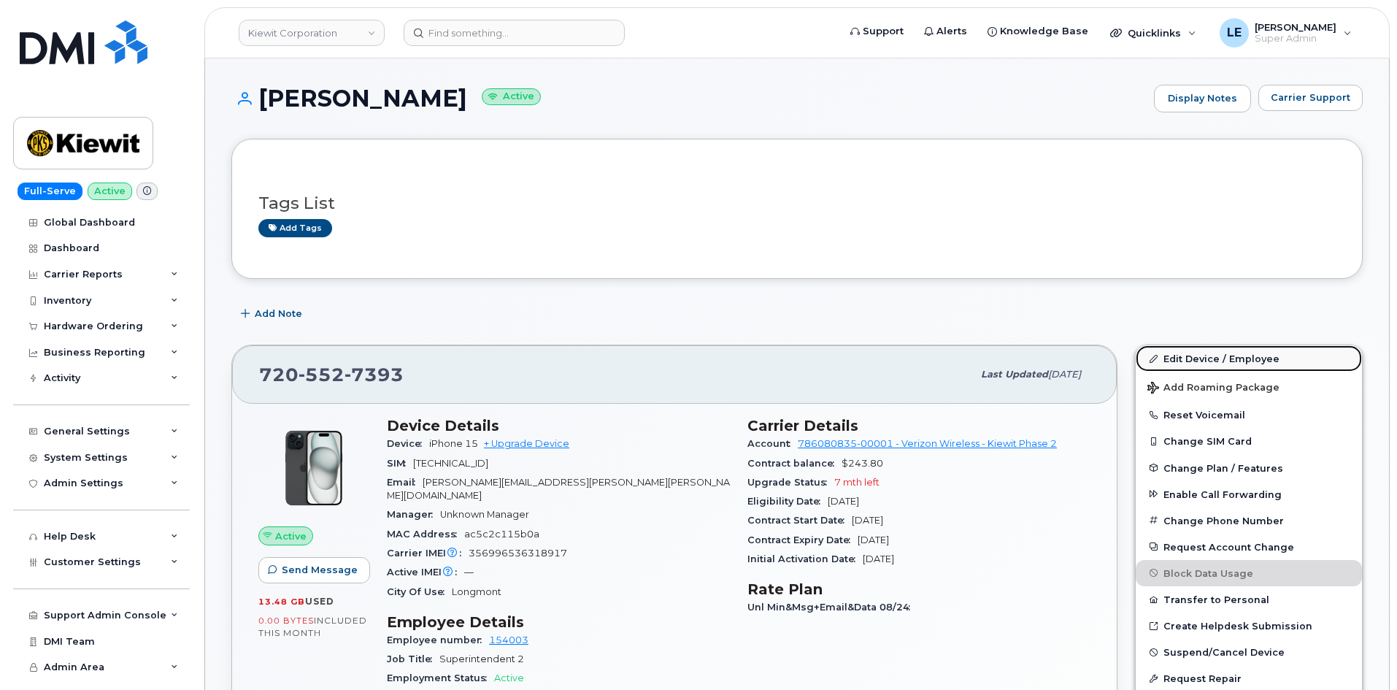
click at [1183, 360] on link "Edit Device / Employee" at bounding box center [1249, 358] width 226 height 26
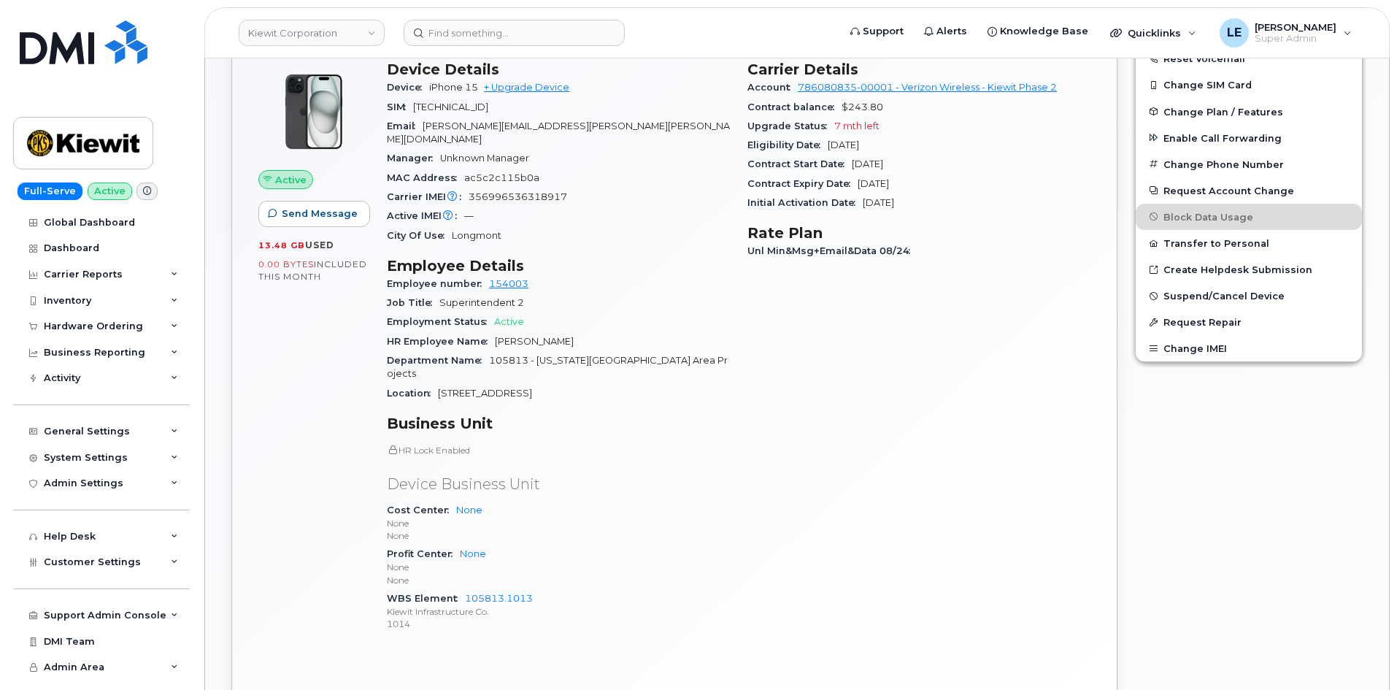
scroll to position [438, 0]
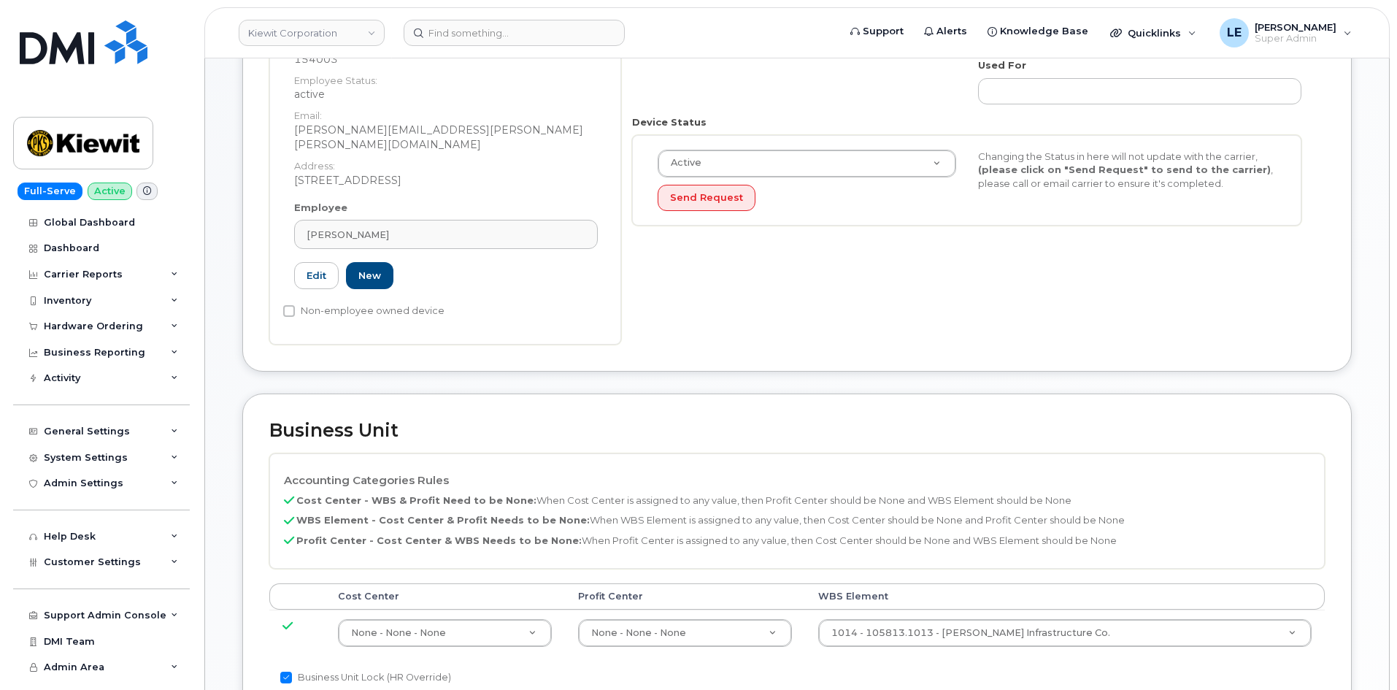
scroll to position [511, 0]
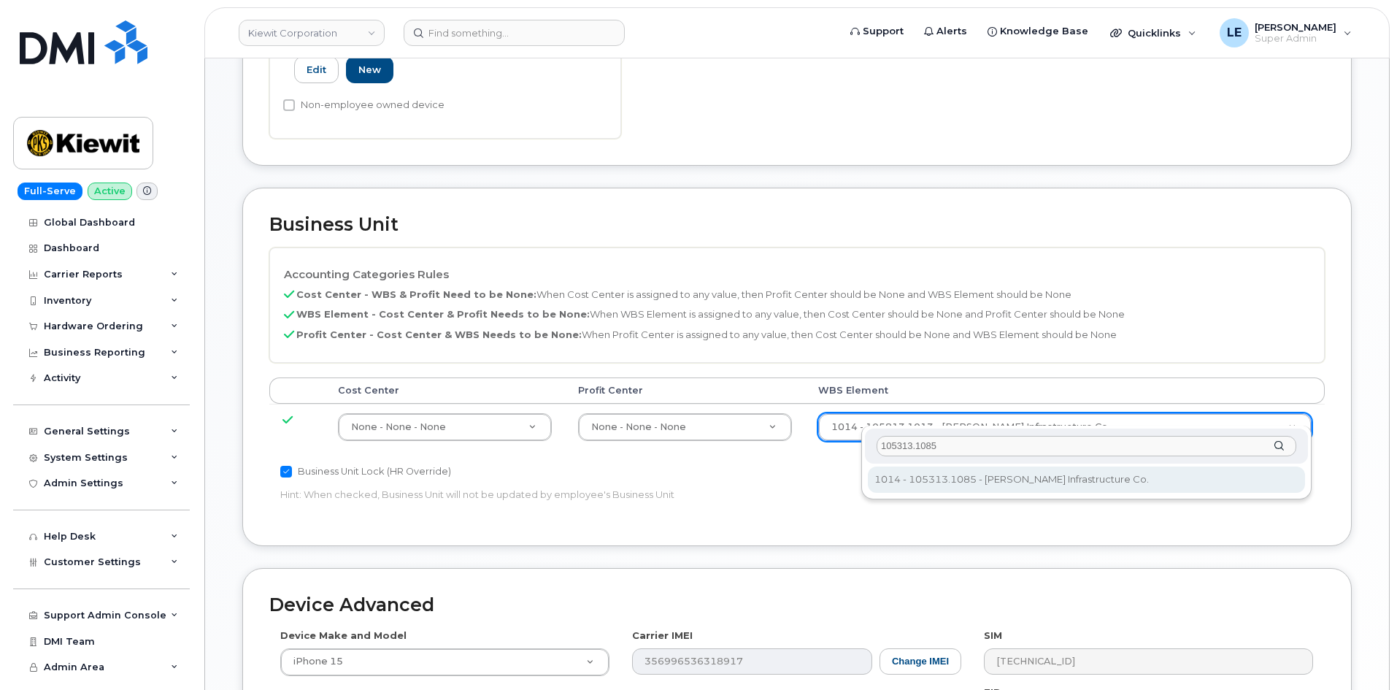
type input "105313.1085"
type input "29788076"
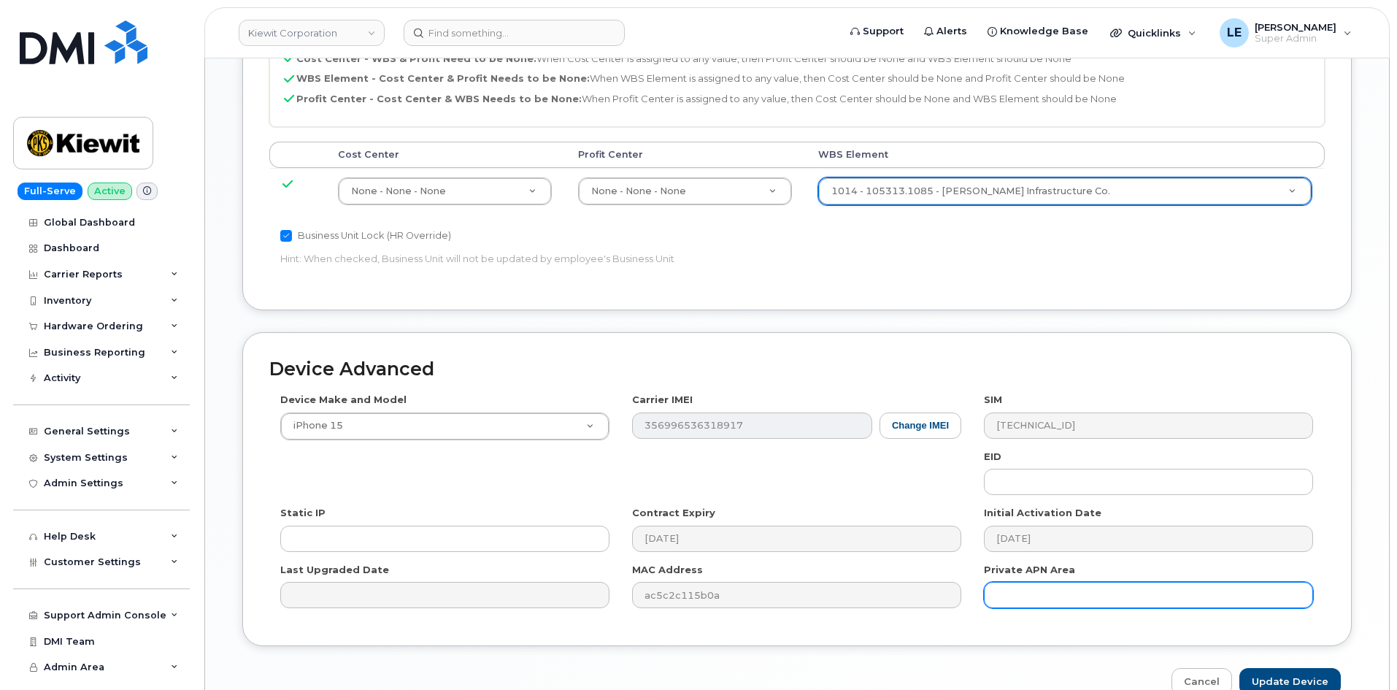
scroll to position [810, 0]
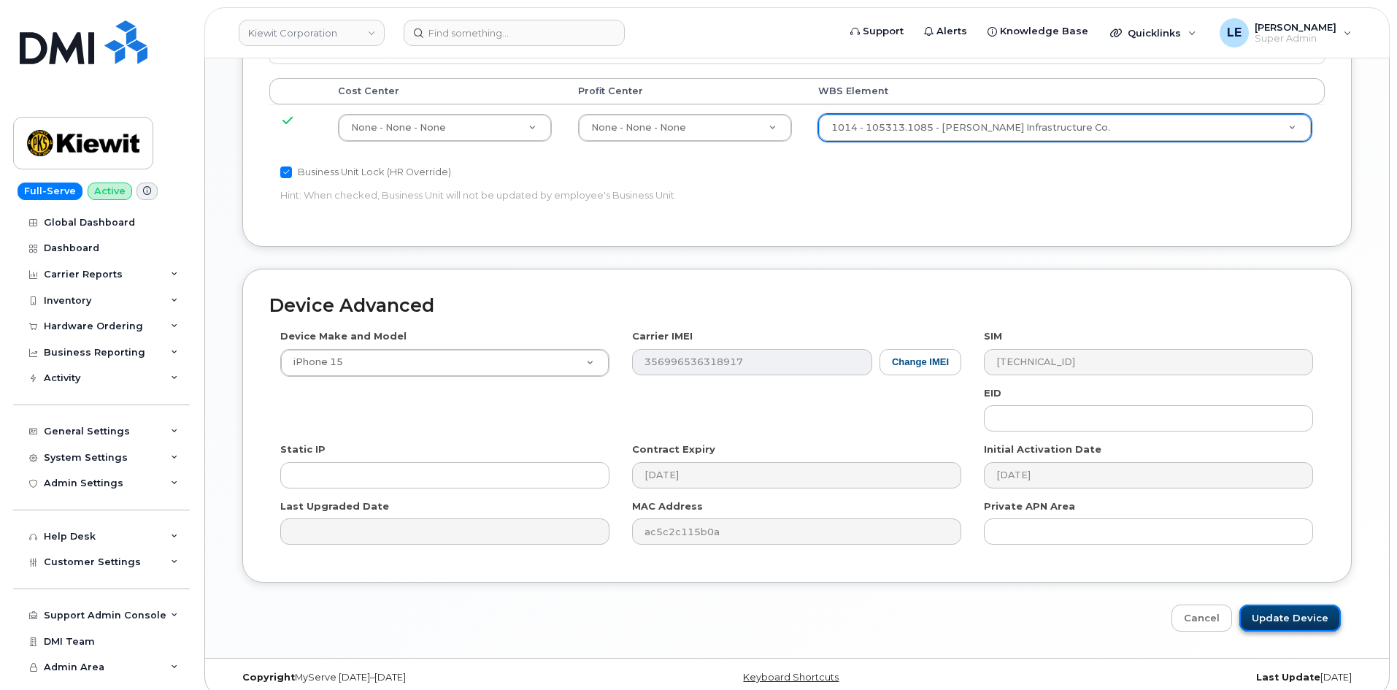
click at [1290, 604] on input "Update Device" at bounding box center [1290, 617] width 101 height 27
type input "Saving..."
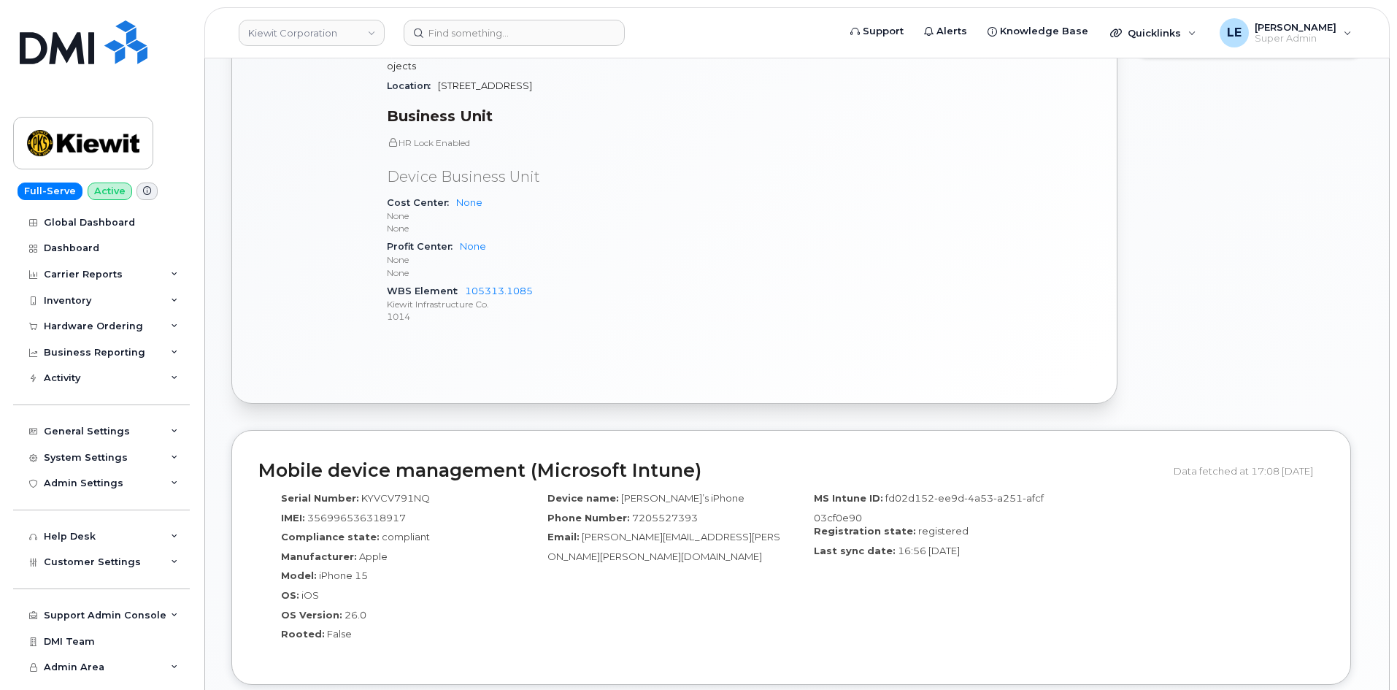
scroll to position [657, 0]
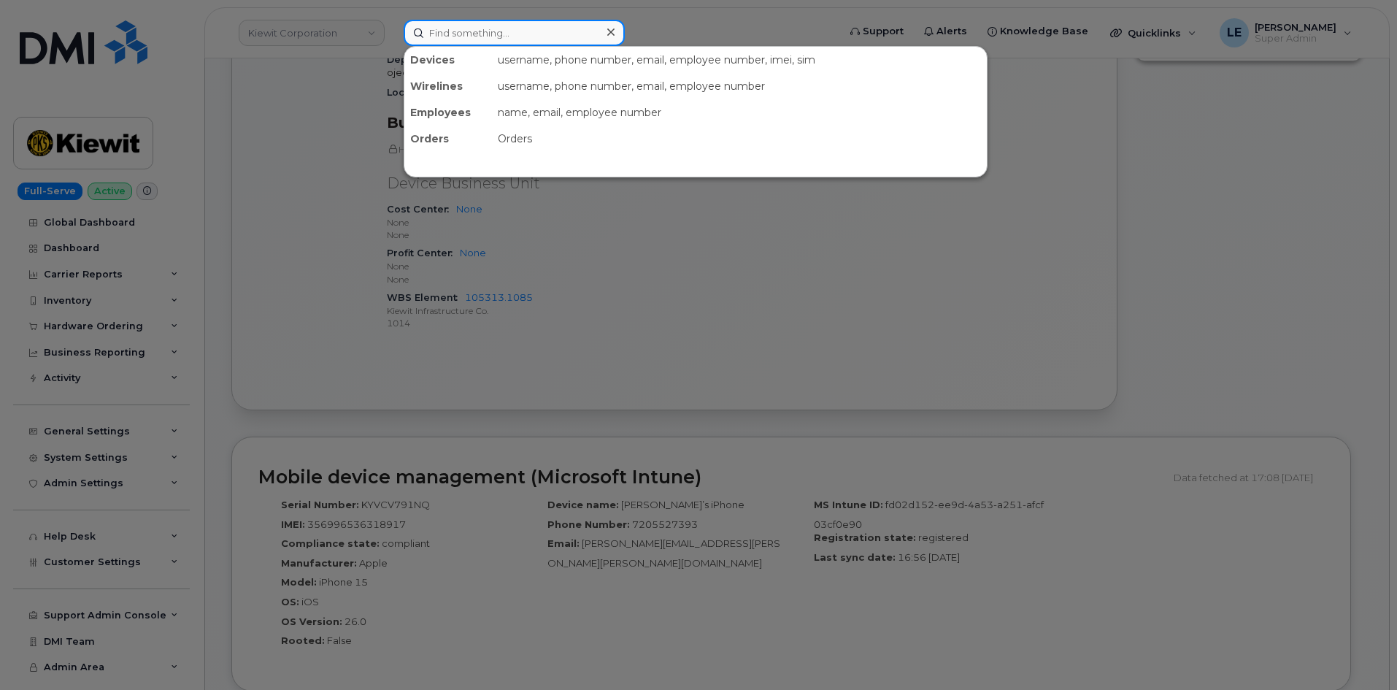
click at [464, 42] on input at bounding box center [514, 33] width 221 height 26
paste input "[PERSON_NAME][EMAIL_ADDRESS][PERSON_NAME][PERSON_NAME][DOMAIN_NAME]"
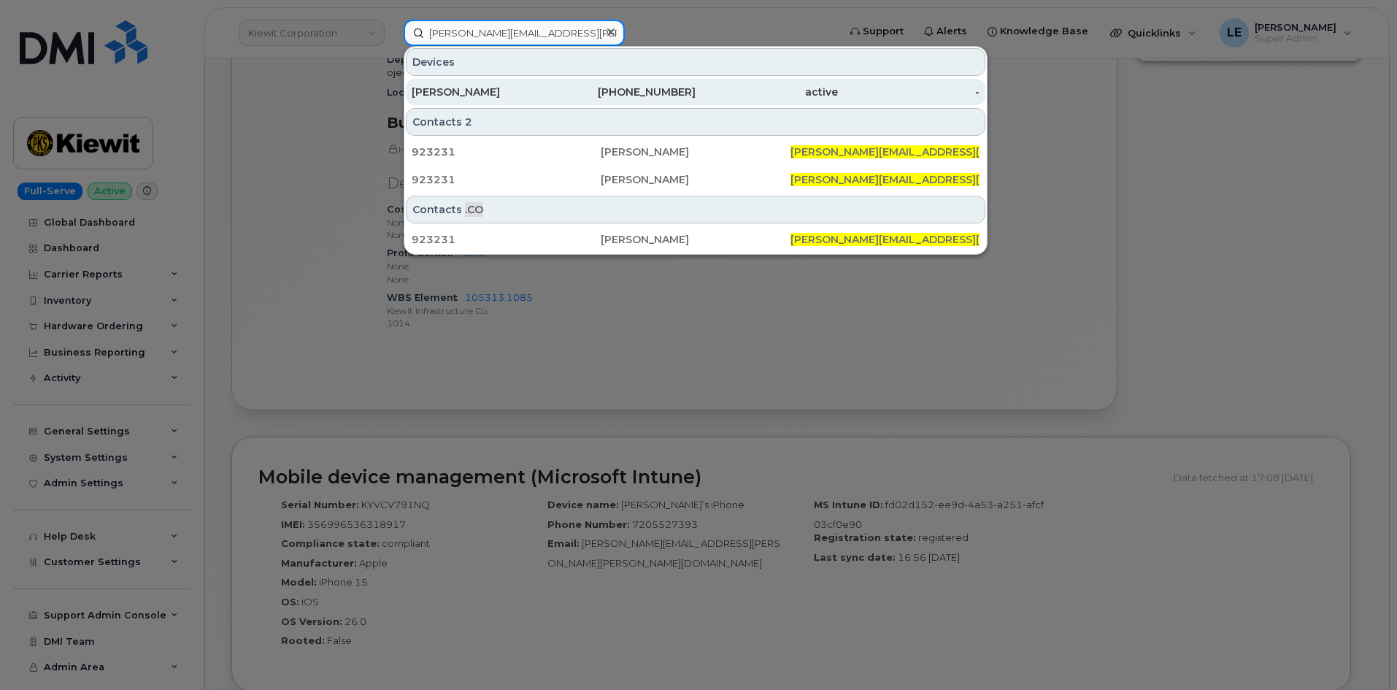
type input "[PERSON_NAME][EMAIL_ADDRESS][PERSON_NAME][PERSON_NAME][DOMAIN_NAME]"
click at [565, 86] on div "713-252-3993" at bounding box center [625, 92] width 142 height 15
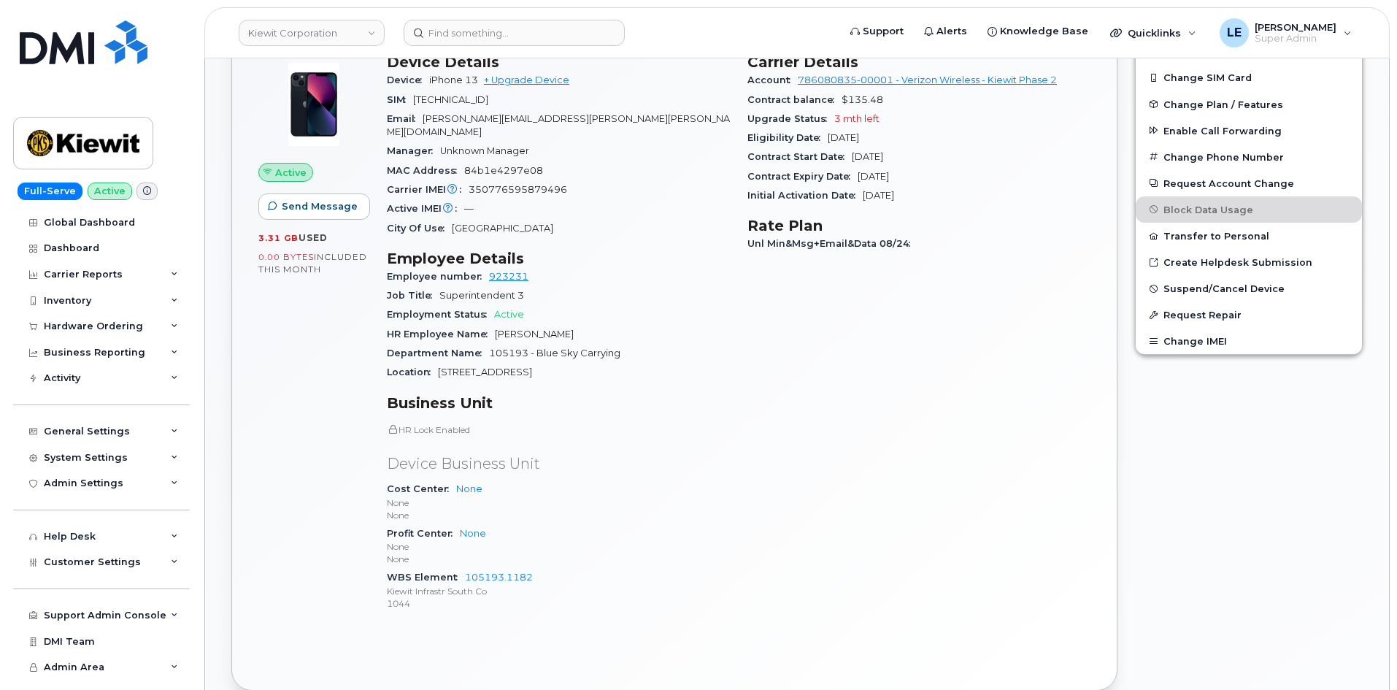
scroll to position [365, 0]
click at [886, 283] on div "Carrier Details Account 786080835-00001 - Verizon Wireless - Kiewit Phase 2 Con…" at bounding box center [919, 337] width 361 height 588
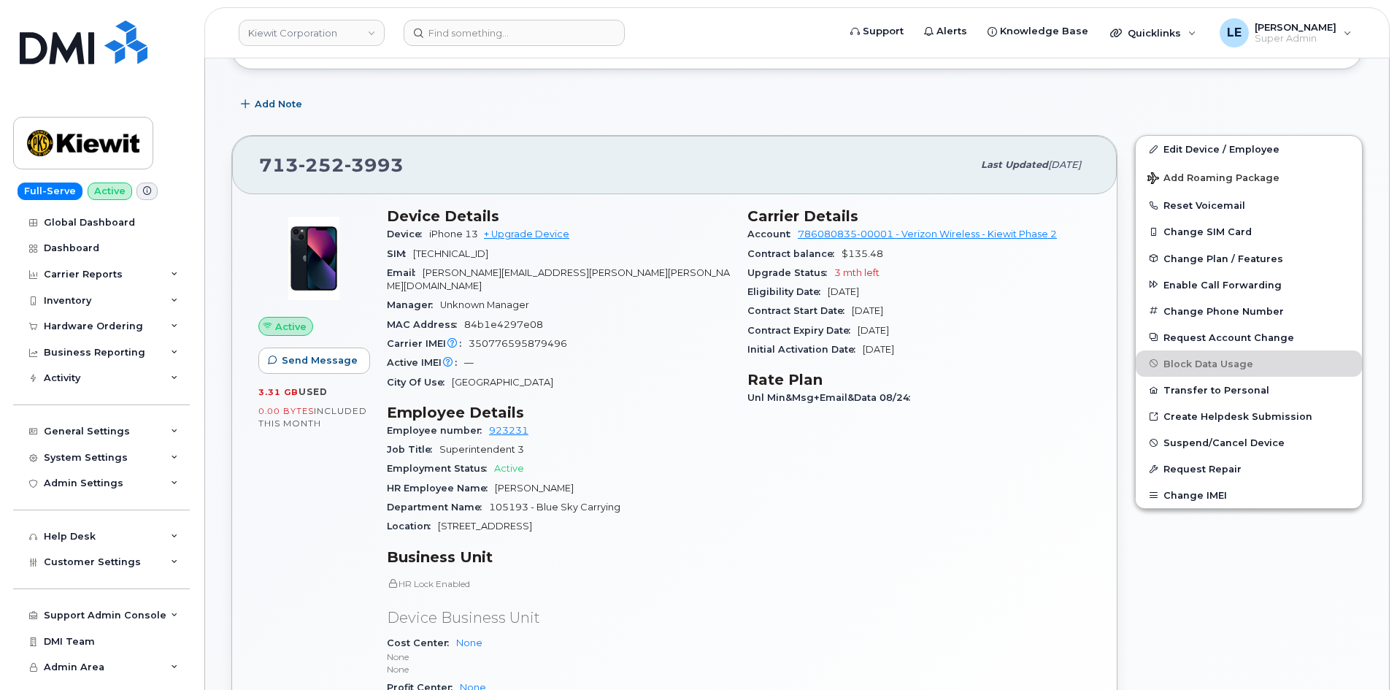
scroll to position [0, 0]
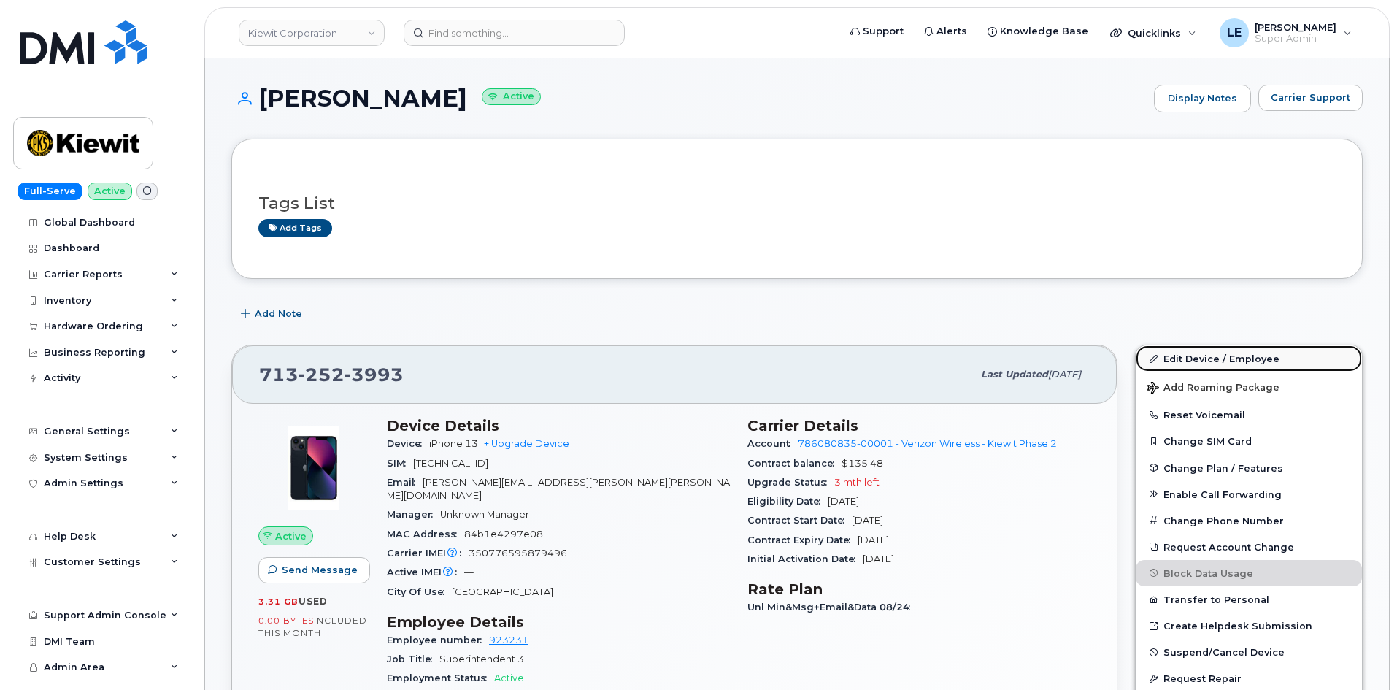
click at [1186, 356] on link "Edit Device / Employee" at bounding box center [1249, 358] width 226 height 26
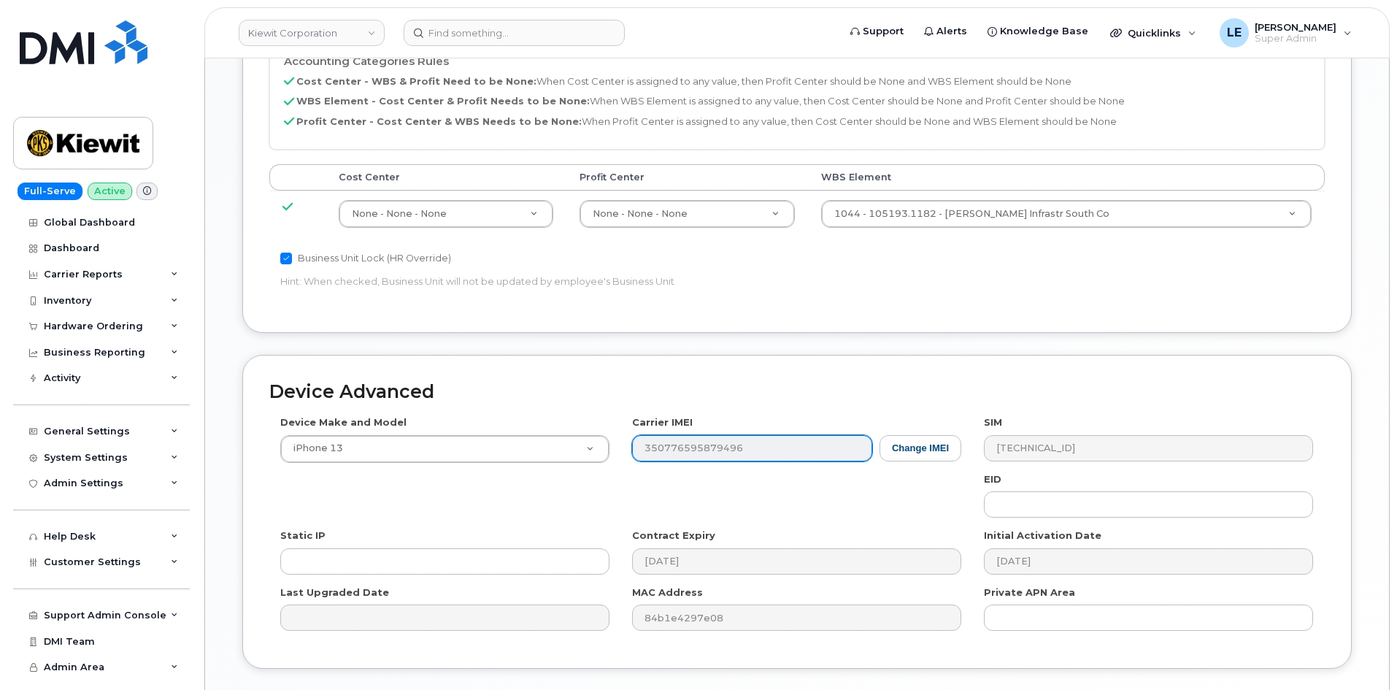
scroll to position [730, 0]
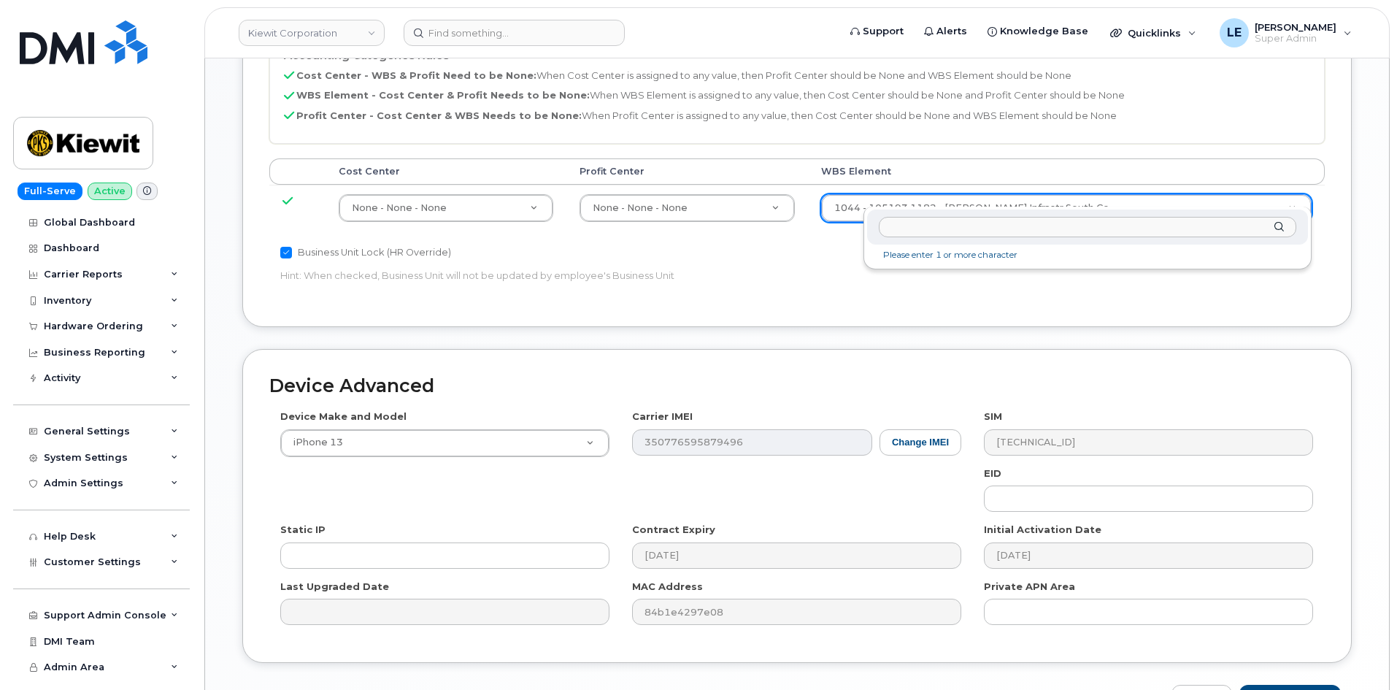
click at [965, 230] on input "text" at bounding box center [1088, 227] width 418 height 21
type input "106004.2262"
type input "30249370"
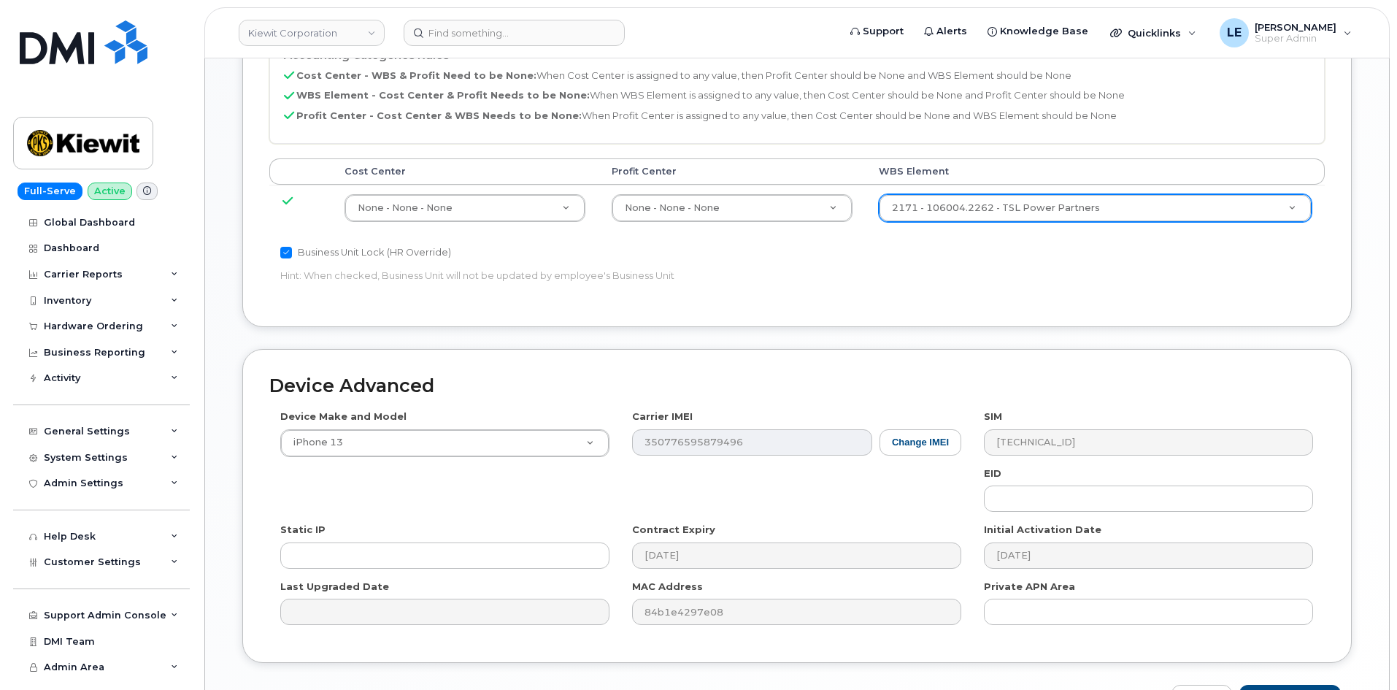
click at [959, 269] on p "Hint: When checked, Business Unit will not be updated by employee's Business Un…" at bounding box center [620, 276] width 681 height 14
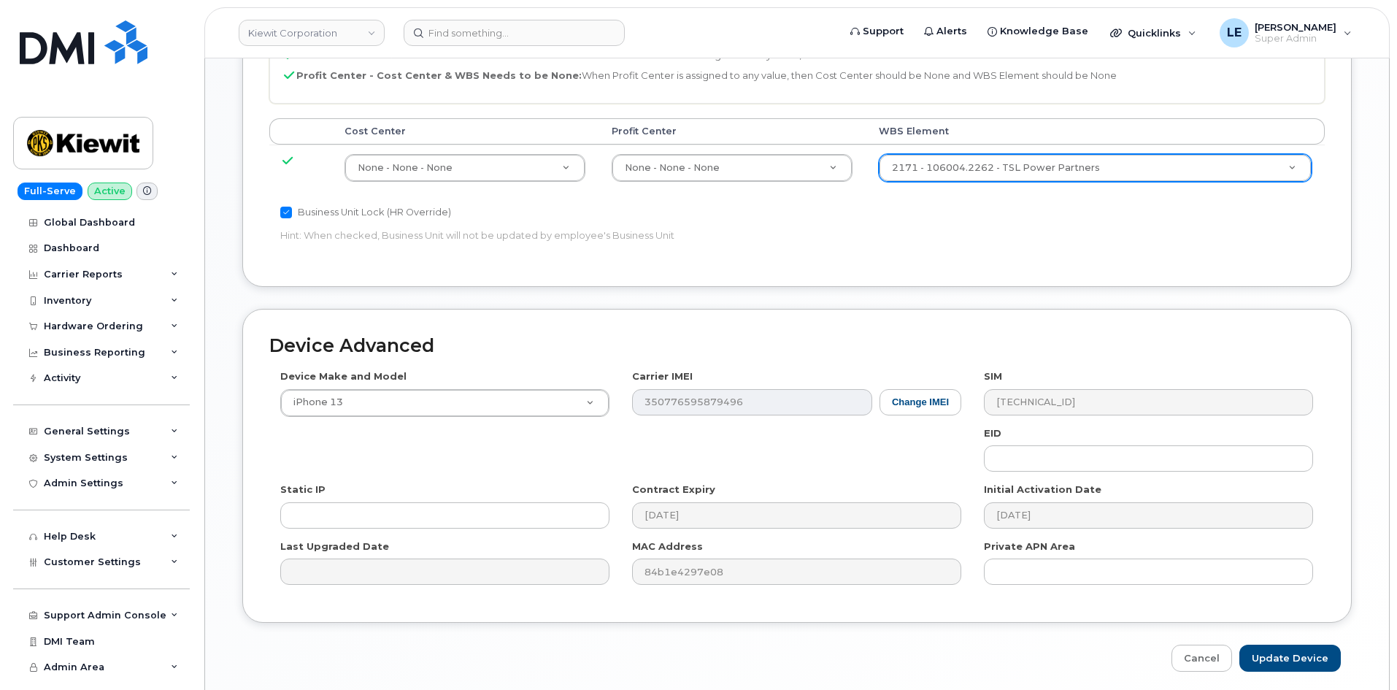
scroll to position [810, 0]
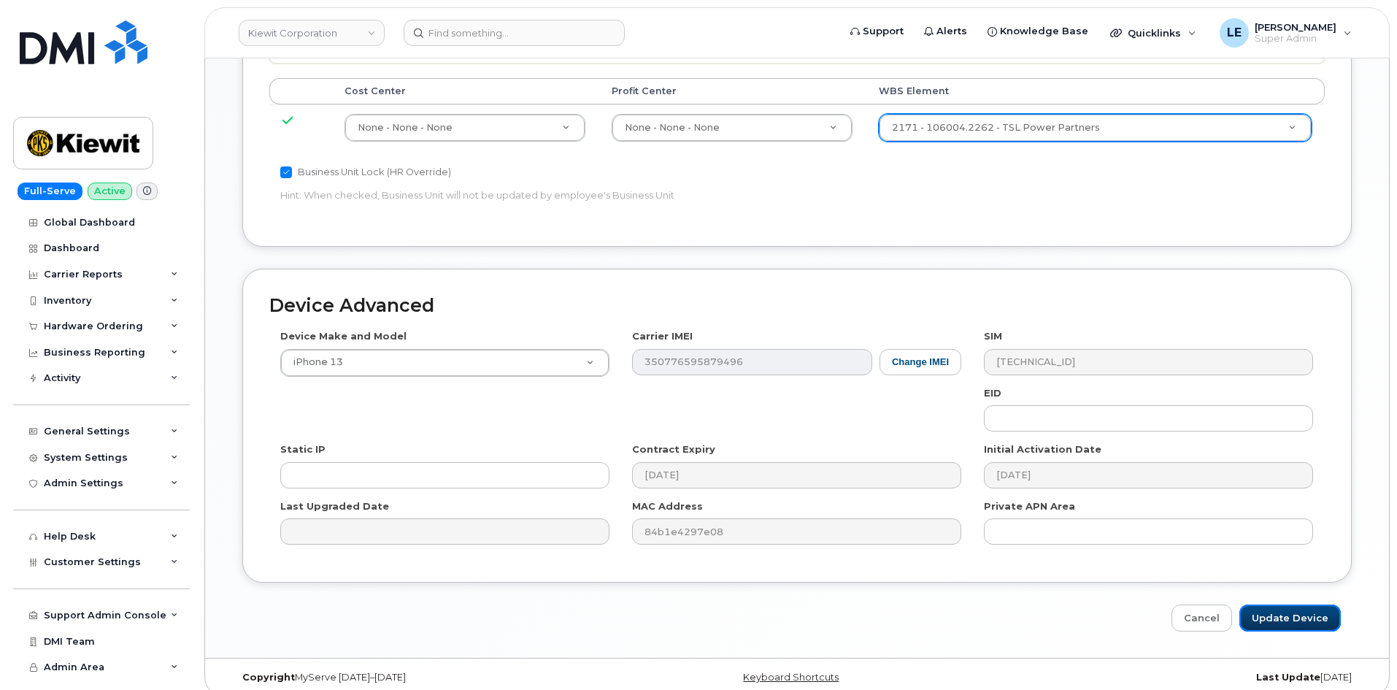
click at [1286, 604] on input "Update Device" at bounding box center [1290, 617] width 101 height 27
type input "Saving..."
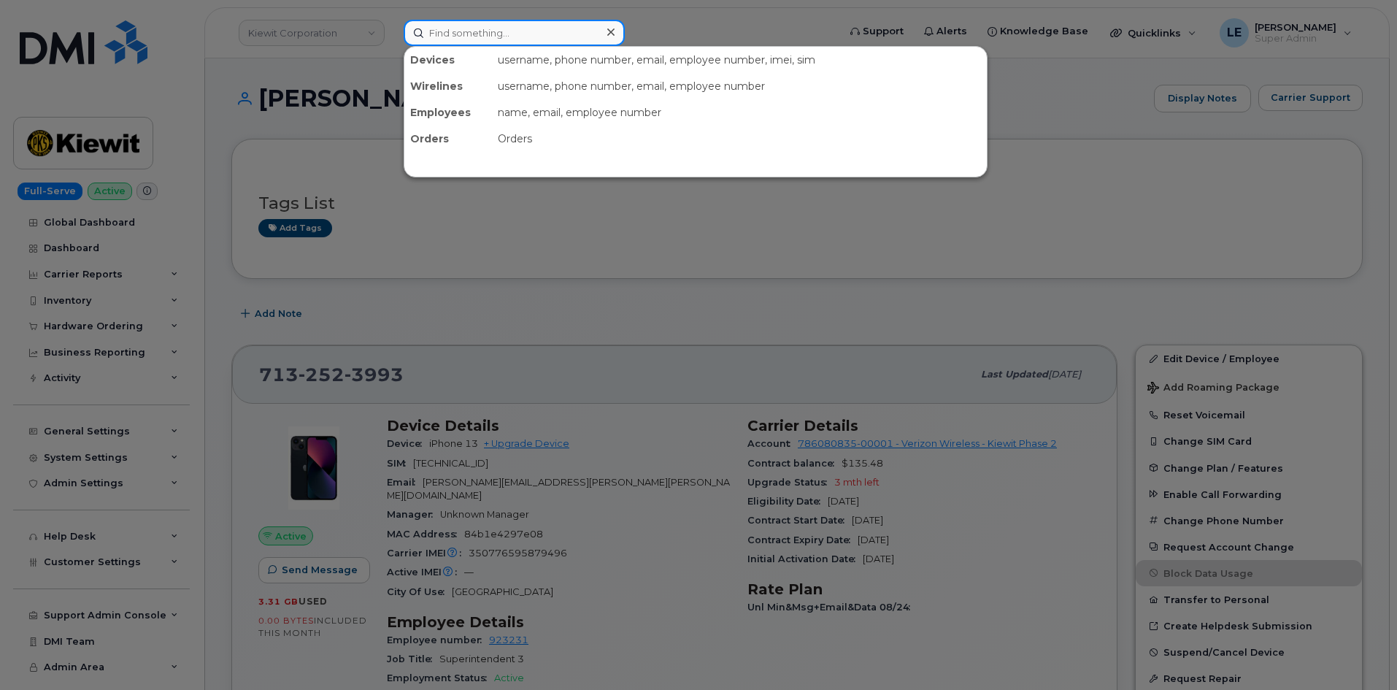
click at [537, 30] on input at bounding box center [514, 33] width 221 height 26
paste input "[PERSON_NAME]"
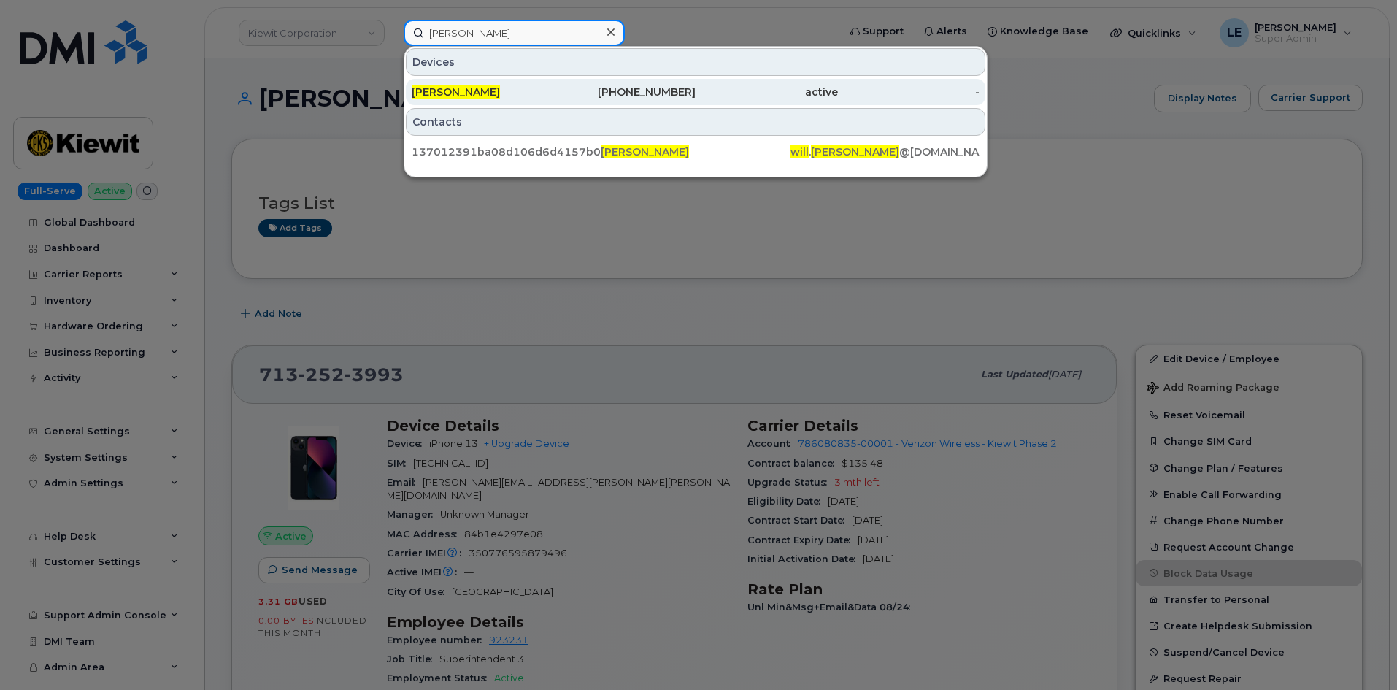
type input "[PERSON_NAME]"
click at [694, 97] on div "779-269-8316" at bounding box center [625, 92] width 142 height 15
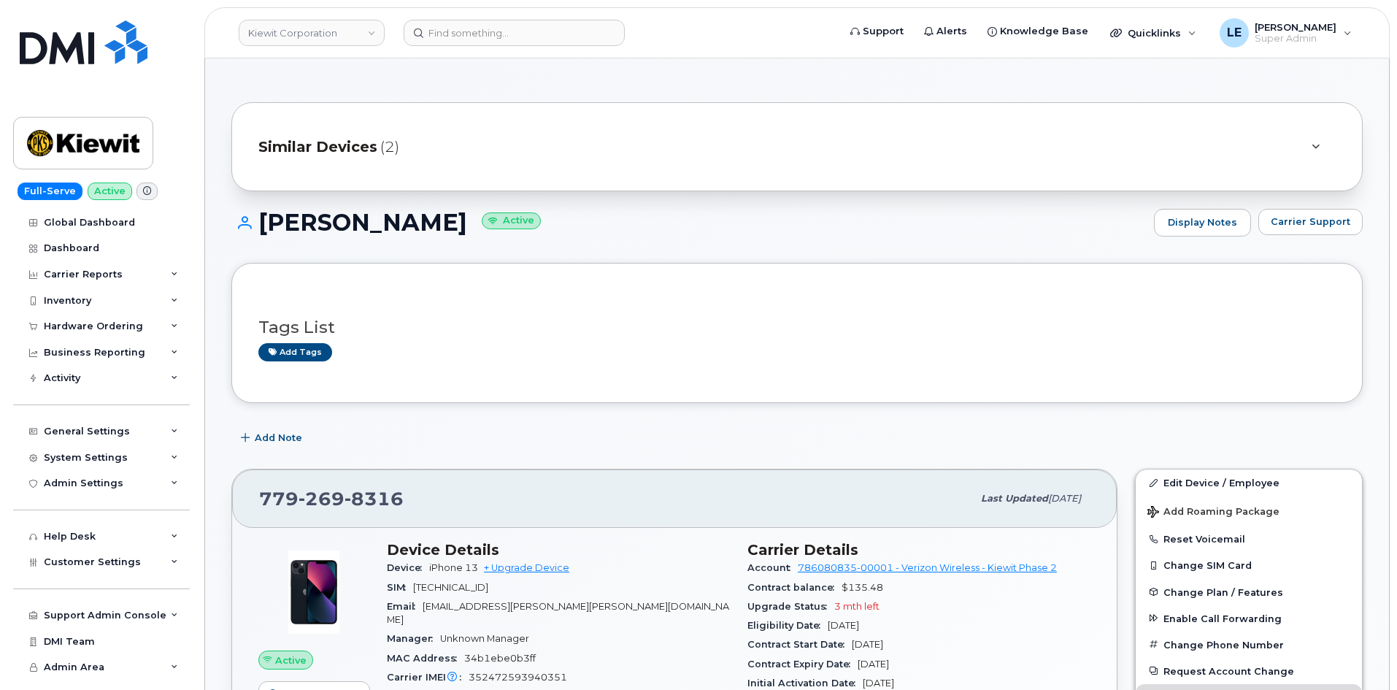
click at [442, 136] on div "Similar Devices (2)" at bounding box center [776, 146] width 1037 height 35
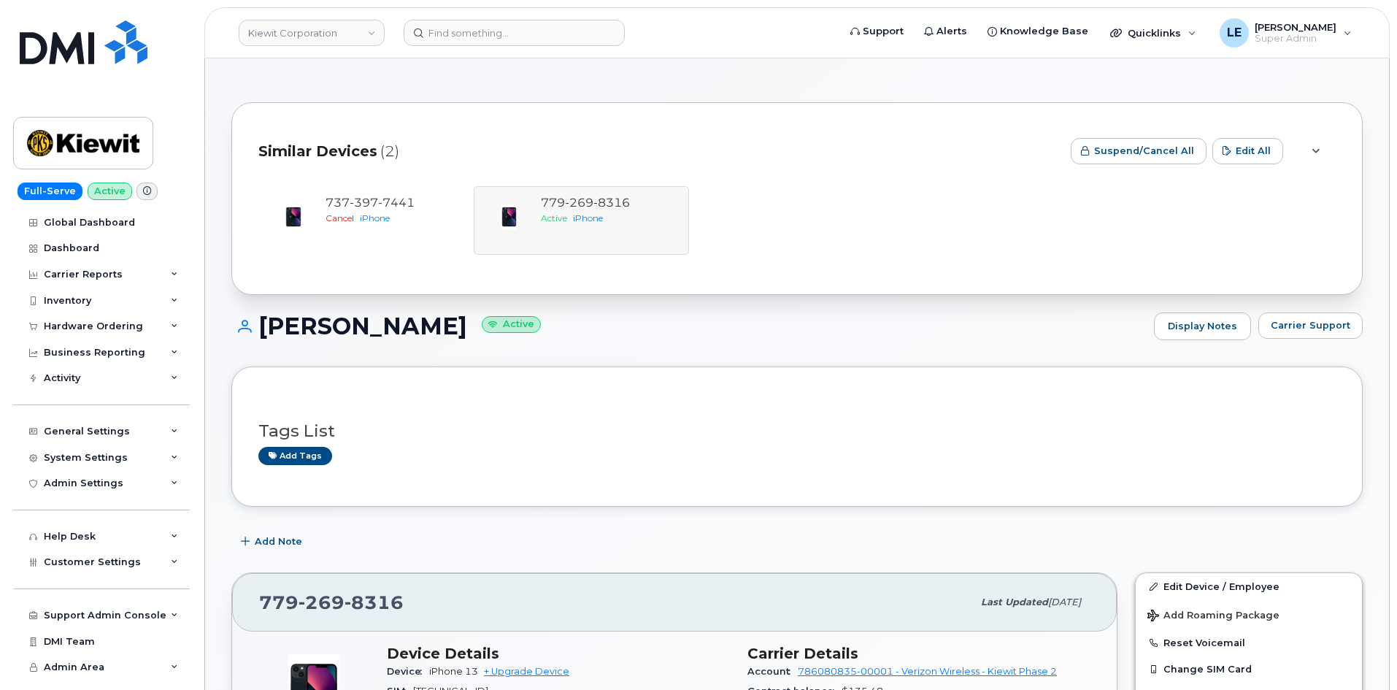
click at [442, 136] on div "Similar Devices (2)" at bounding box center [658, 151] width 801 height 44
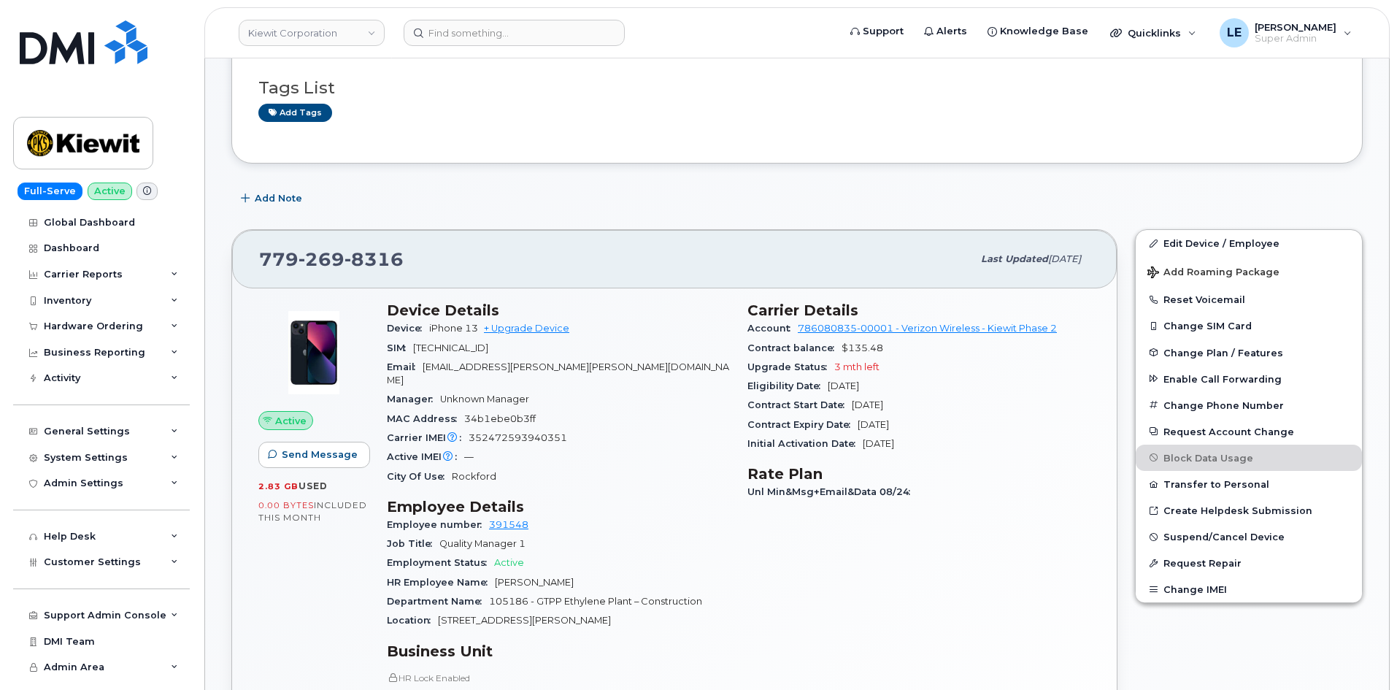
scroll to position [365, 0]
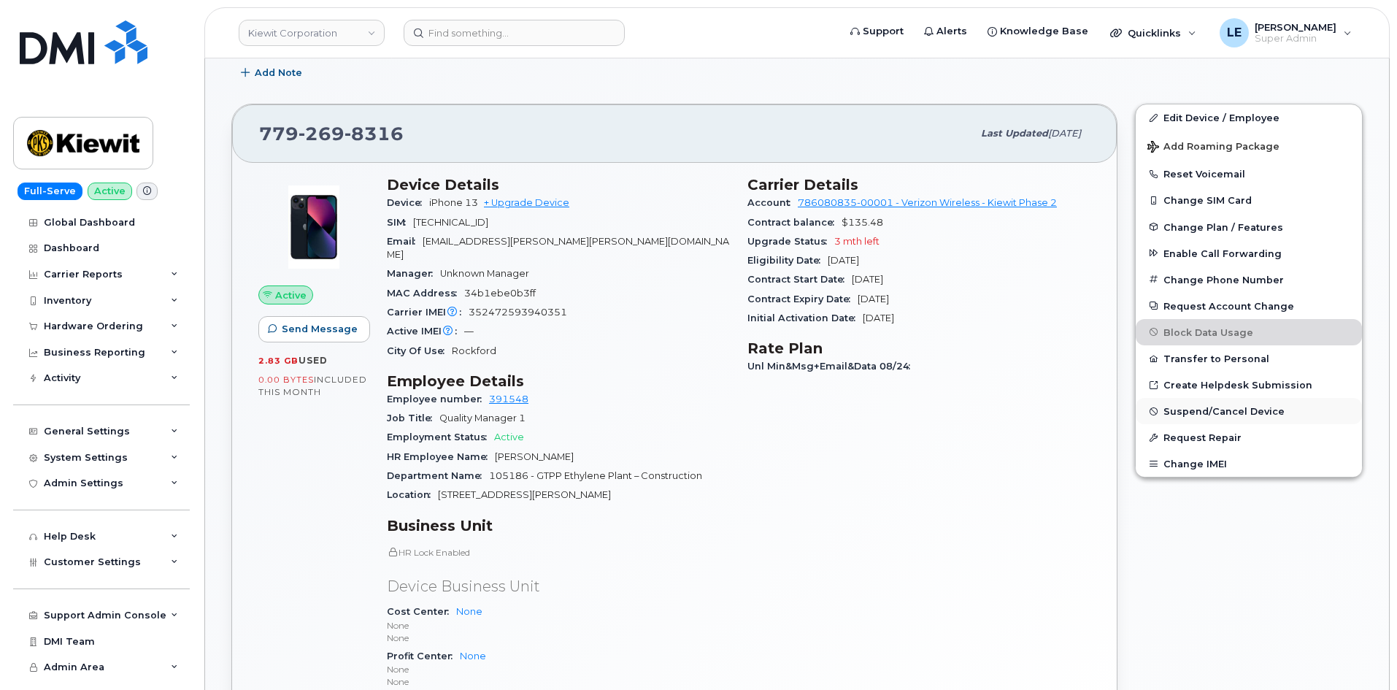
click at [1224, 413] on span "Suspend/Cancel Device" at bounding box center [1224, 411] width 121 height 11
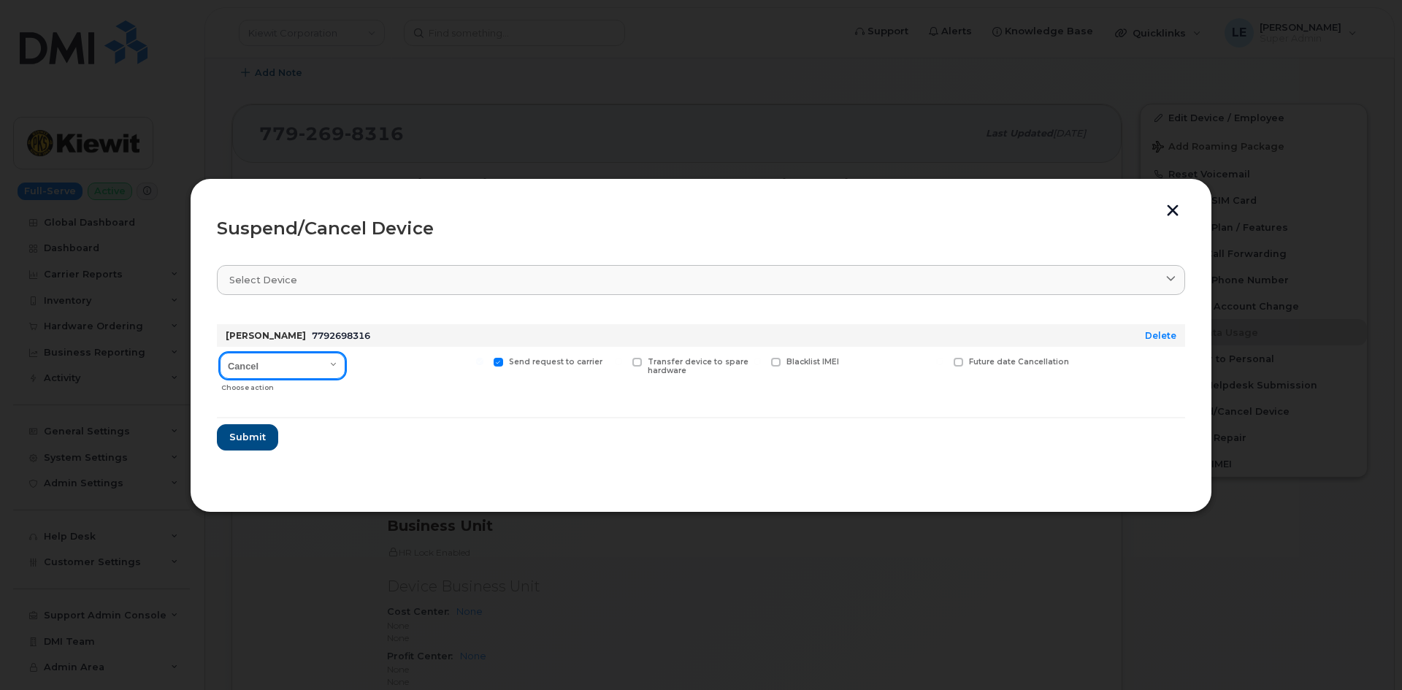
click at [283, 358] on select "Cancel Suspend - Reduced Rate Suspend - Full Rate Suspend - Lost Device/Stolen …" at bounding box center [283, 366] width 126 height 26
select select "[object Object]"
click at [220, 353] on select "Cancel Suspend - Reduced Rate Suspend - Full Rate Suspend - Lost Device/Stolen …" at bounding box center [283, 366] width 126 height 26
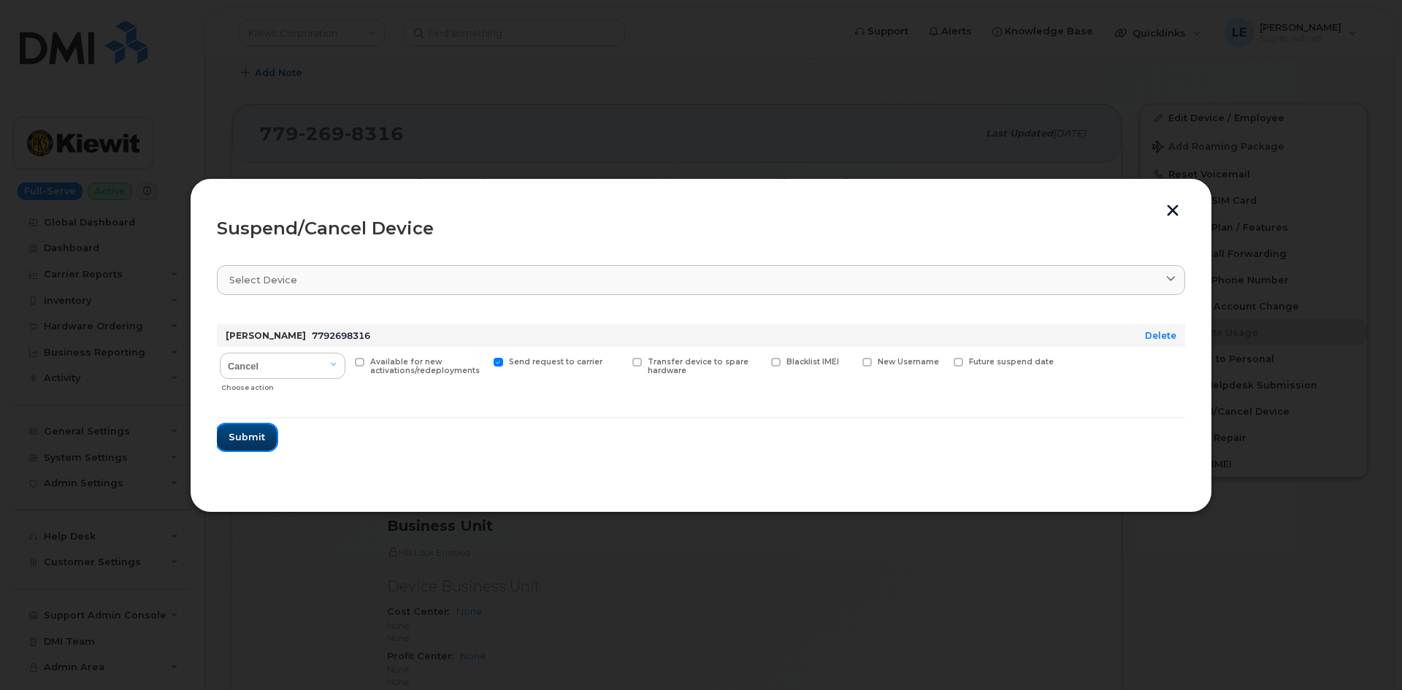
click at [247, 444] on span "Submit" at bounding box center [246, 437] width 37 height 14
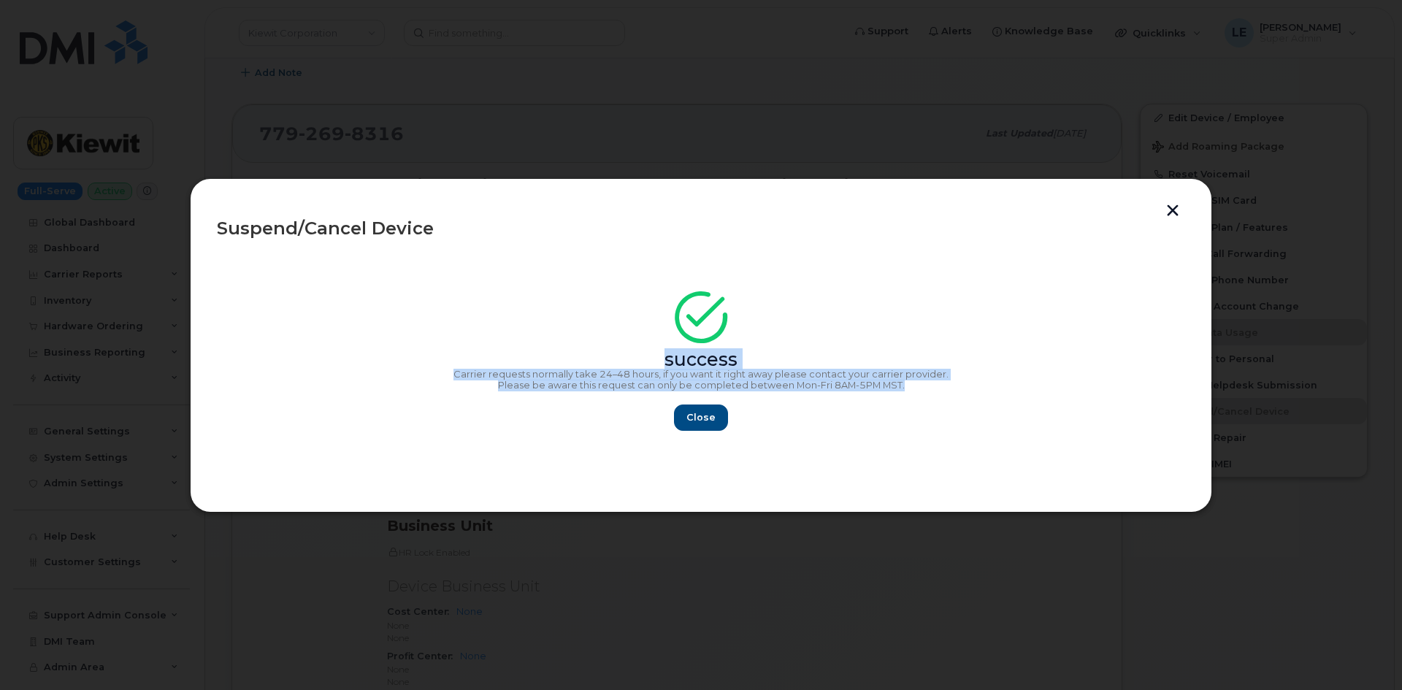
copy div "success Carrier requests normally take 24–48 hours, if you want it right away p…"
drag, startPoint x: 642, startPoint y: 354, endPoint x: 924, endPoint y: 384, distance: 283.4
click at [924, 384] on div "success Carrier requests normally take 24–48 hours, if you want it right away p…" at bounding box center [701, 365] width 968 height 131
drag, startPoint x: 689, startPoint y: 420, endPoint x: 671, endPoint y: 410, distance: 20.9
click at [688, 418] on span "Close" at bounding box center [700, 417] width 29 height 14
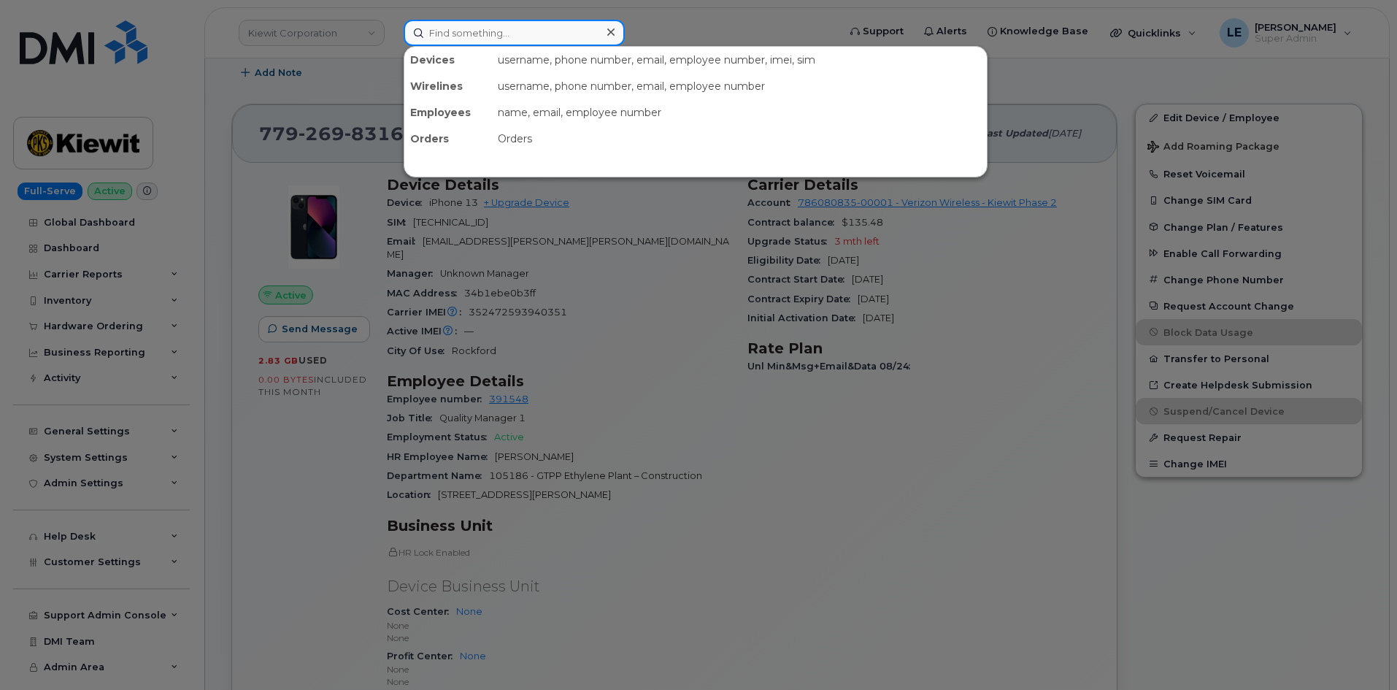
click at [459, 24] on input at bounding box center [514, 33] width 221 height 26
paste input "[EMAIL_ADDRESS][DOMAIN_NAME]"
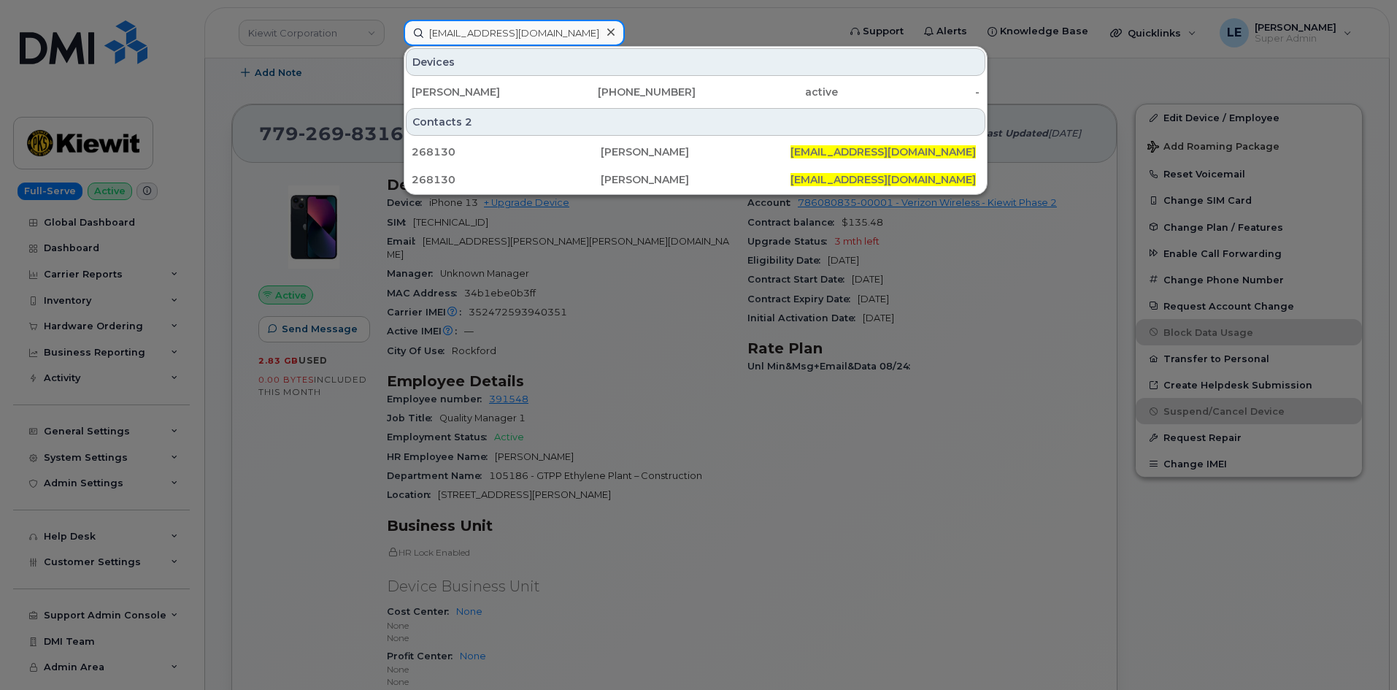
type input "[EMAIL_ADDRESS][DOMAIN_NAME]"
click at [507, 93] on div "[PERSON_NAME]" at bounding box center [483, 92] width 142 height 15
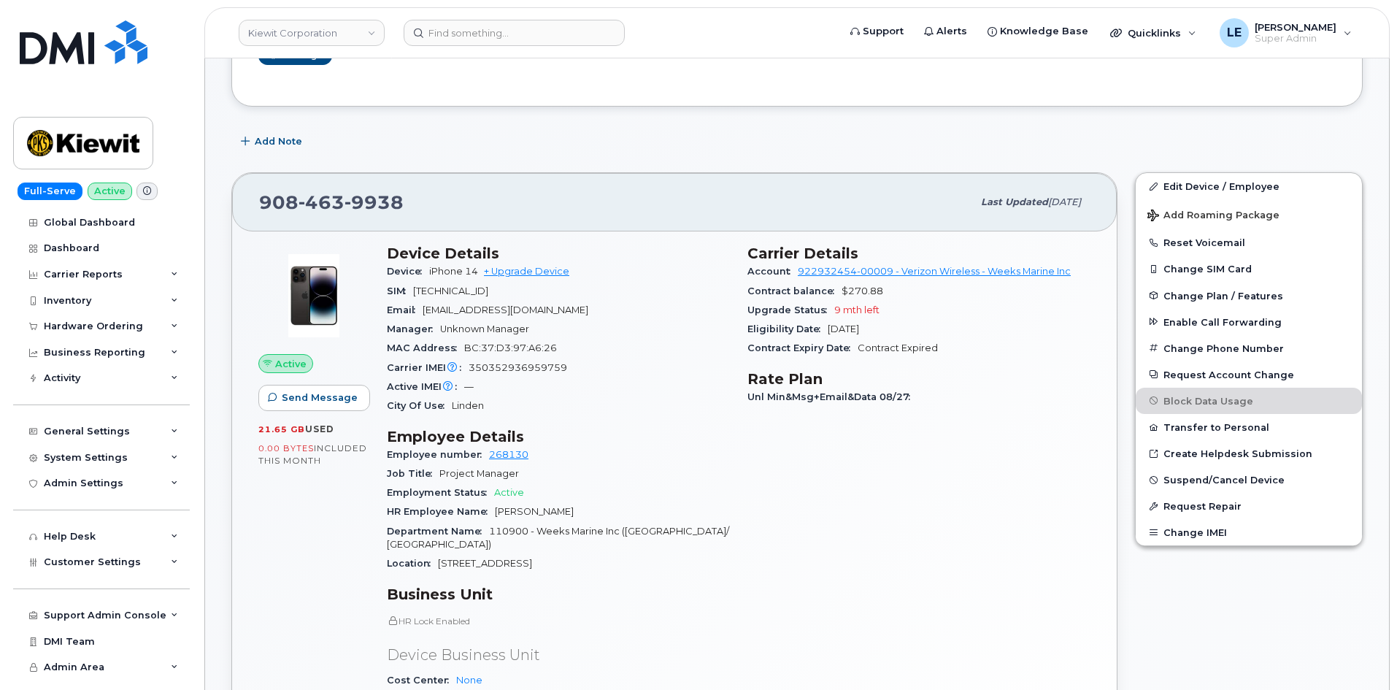
scroll to position [146, 0]
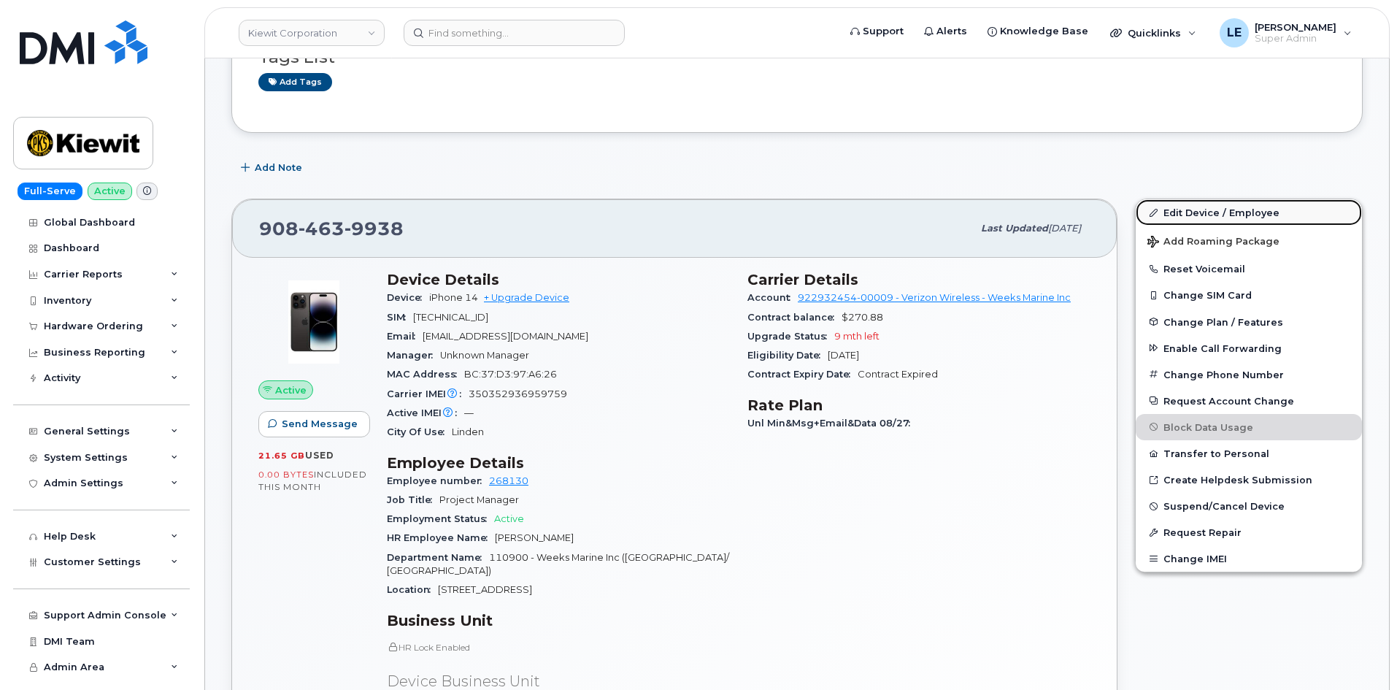
click at [1220, 212] on link "Edit Device / Employee" at bounding box center [1249, 212] width 226 height 26
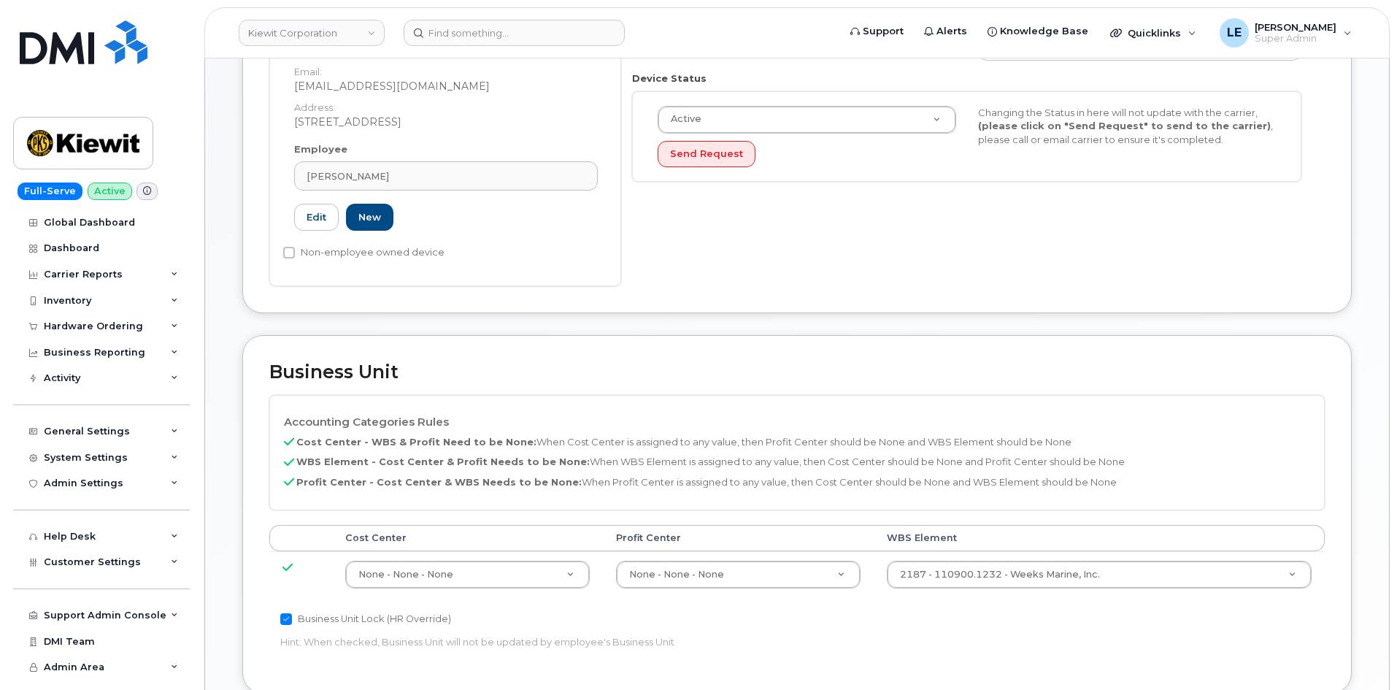
scroll to position [438, 0]
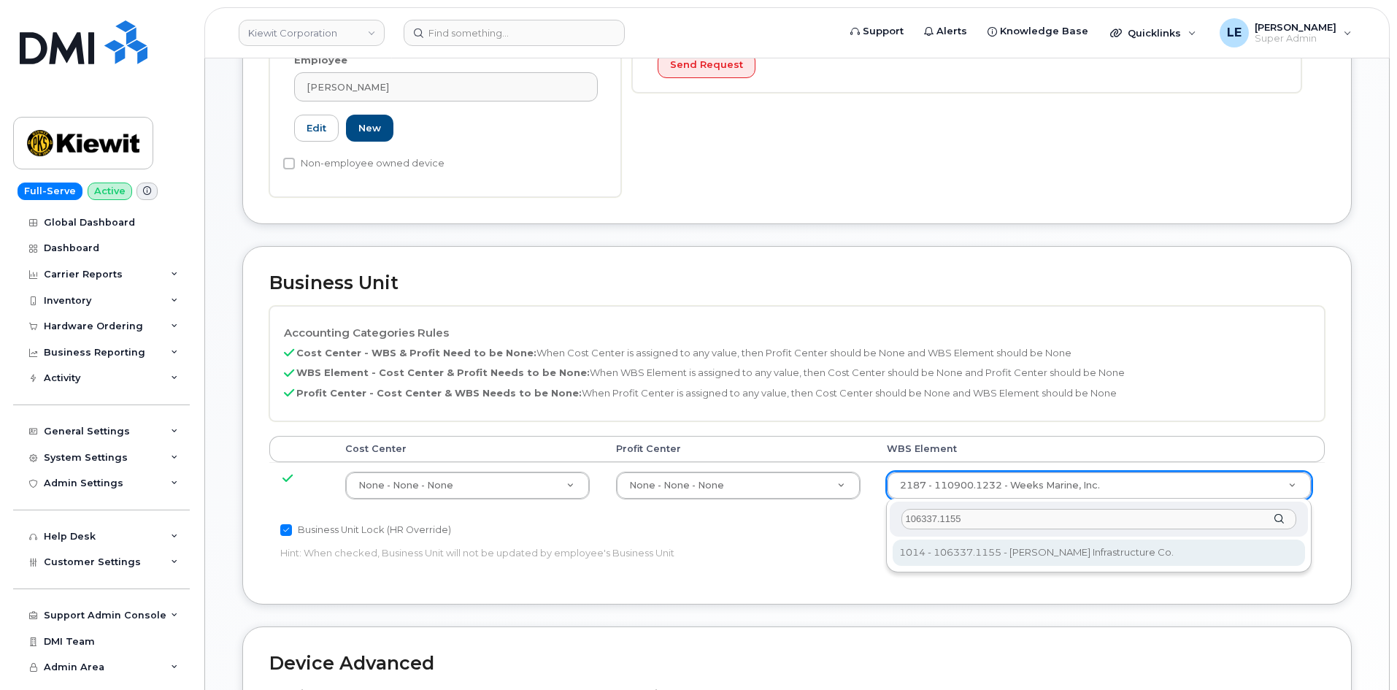
type input "106337.1155"
type input "34706047"
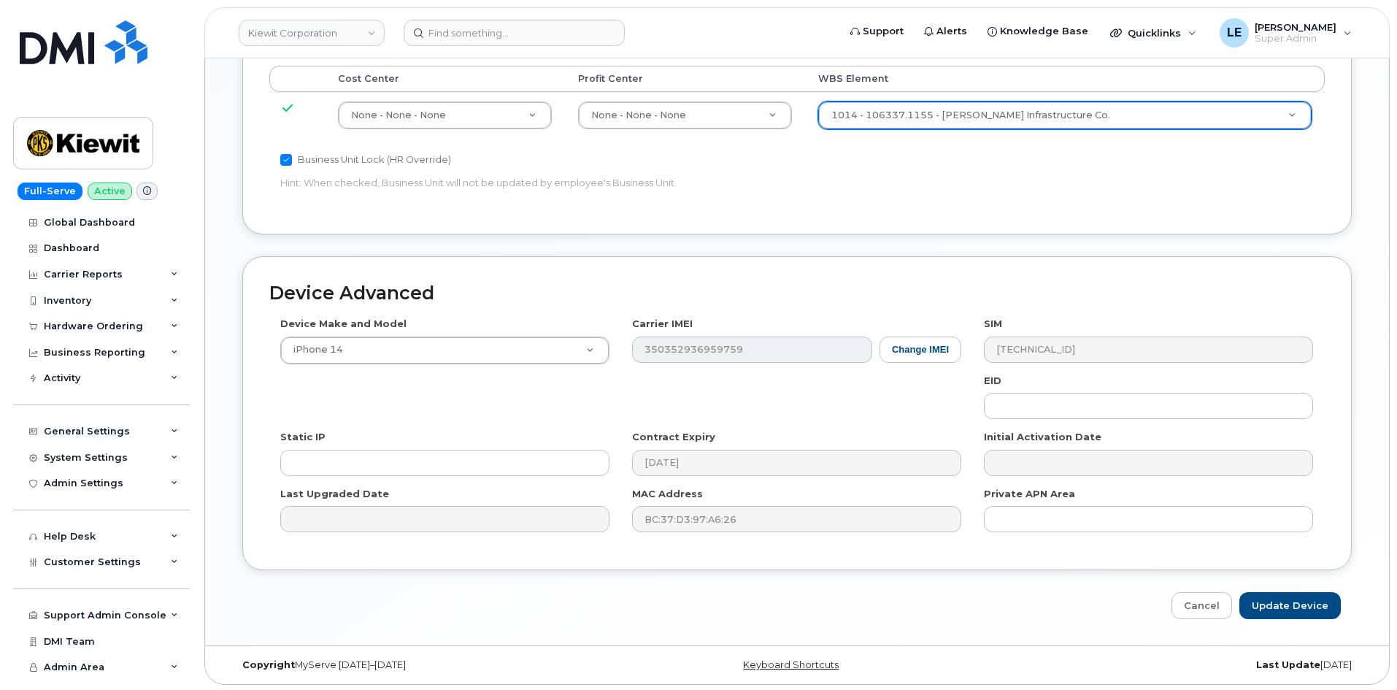
scroll to position [810, 0]
click at [1291, 606] on input "Update Device" at bounding box center [1290, 603] width 101 height 27
type input "Saving..."
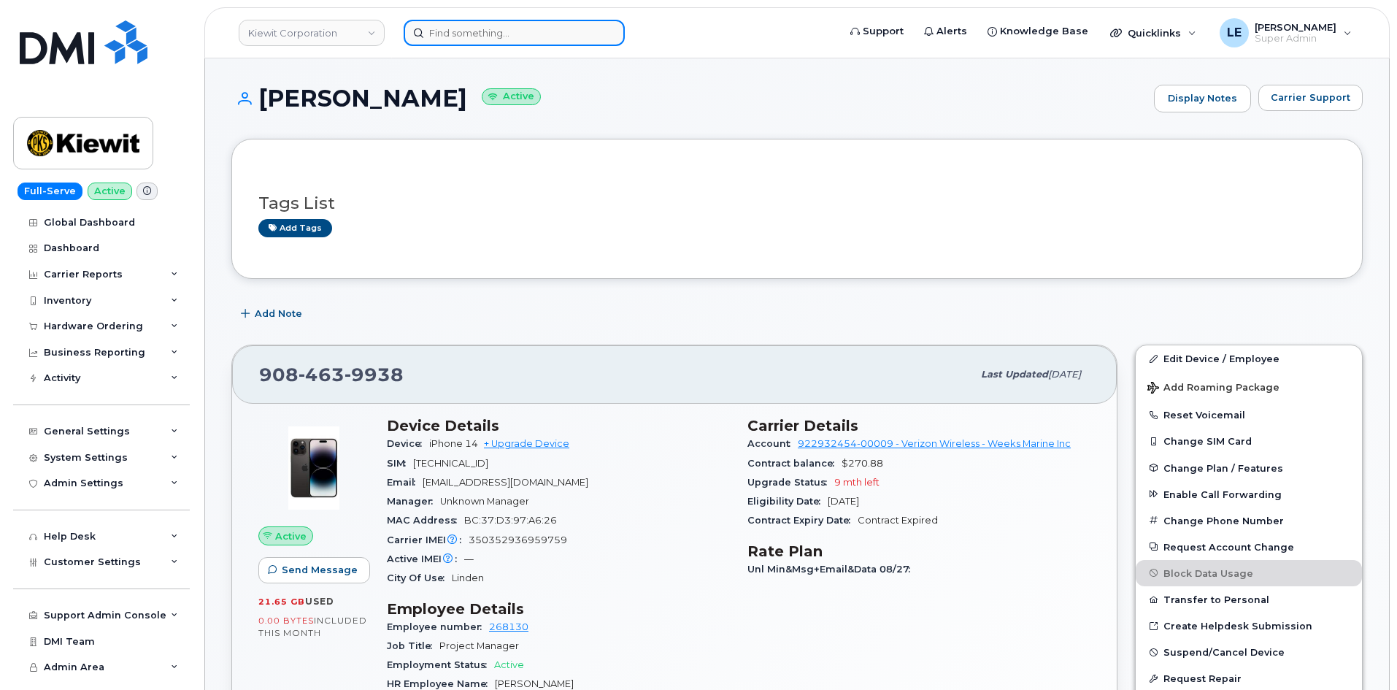
click at [554, 40] on input at bounding box center [514, 33] width 221 height 26
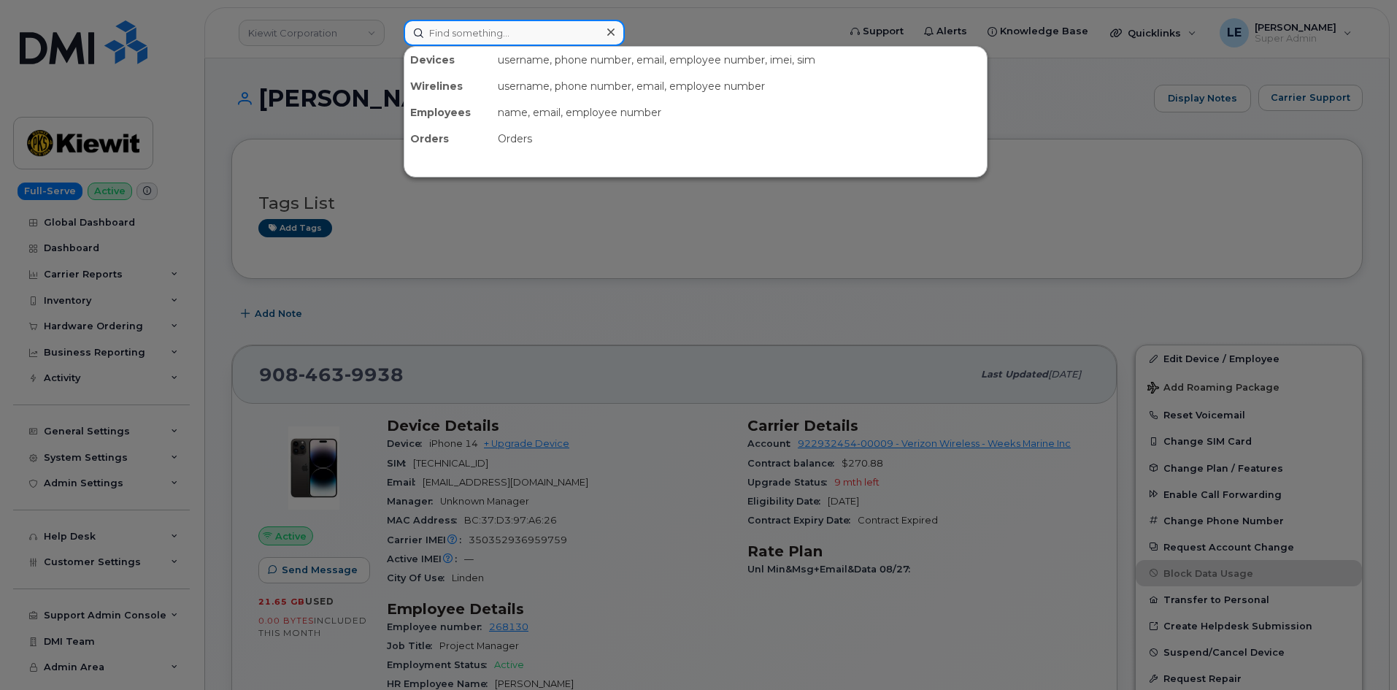
paste input "[PERSON_NAME][EMAIL_ADDRESS][PERSON_NAME][PERSON_NAME][DOMAIN_NAME]"
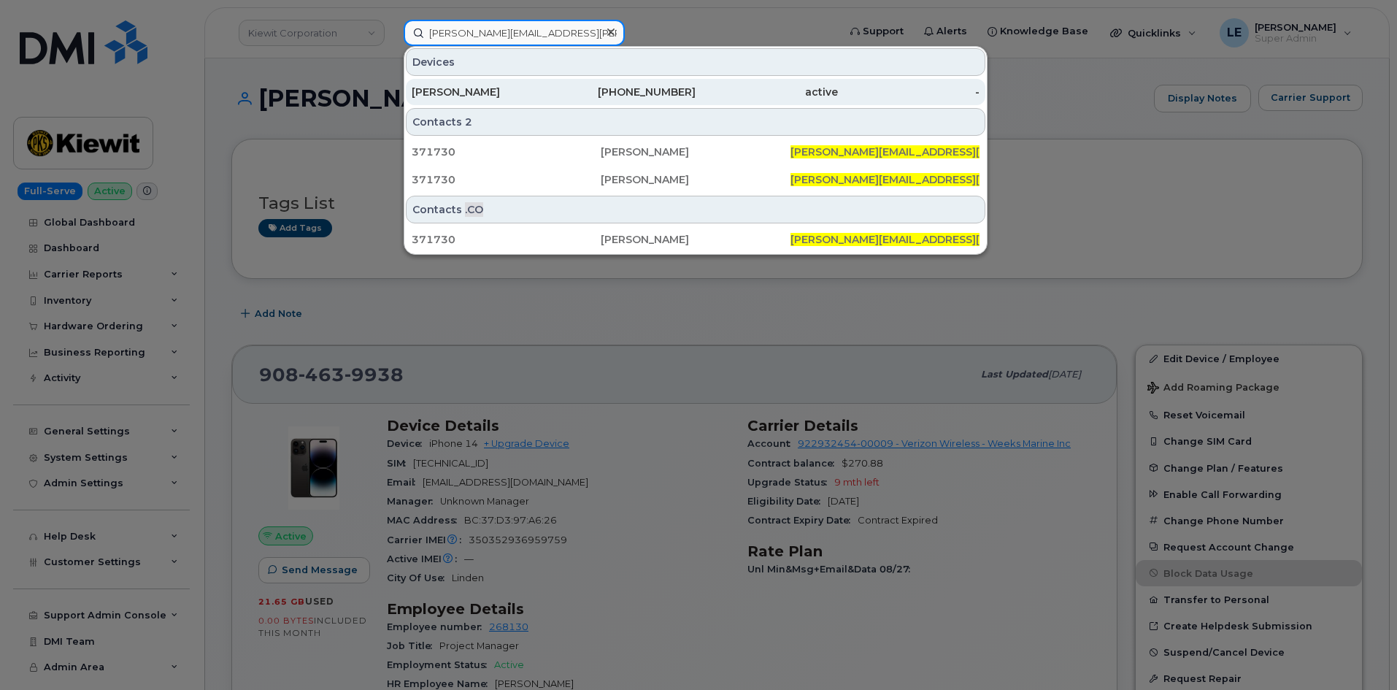
type input "[PERSON_NAME][EMAIL_ADDRESS][PERSON_NAME][PERSON_NAME][DOMAIN_NAME]"
click at [543, 81] on div "[PERSON_NAME]" at bounding box center [483, 92] width 142 height 26
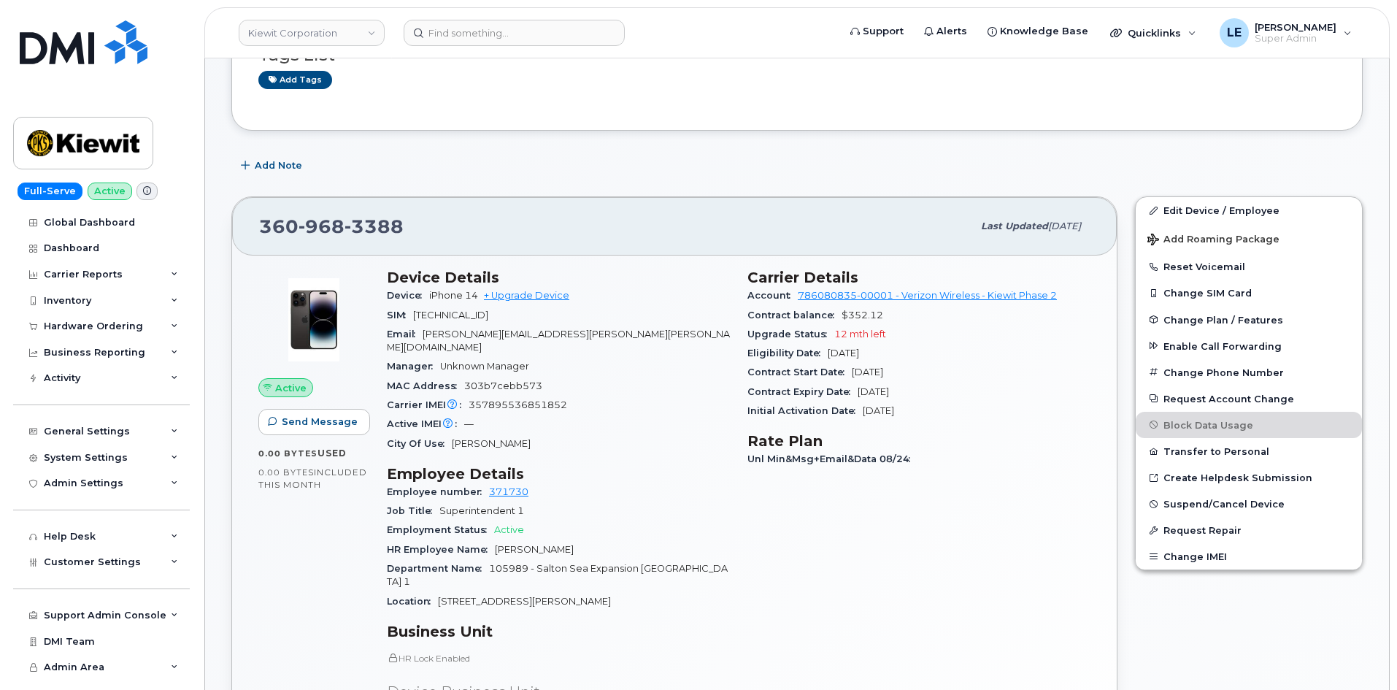
scroll to position [73, 0]
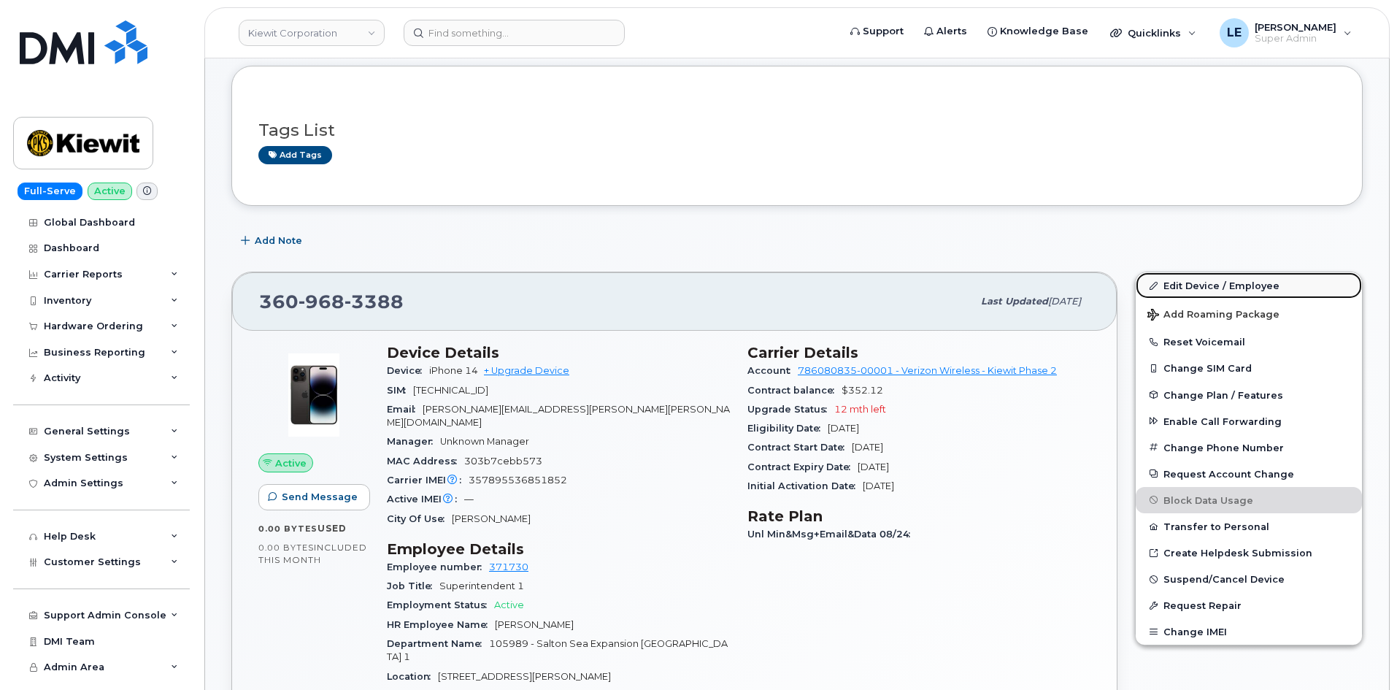
click at [1197, 288] on link "Edit Device / Employee" at bounding box center [1249, 285] width 226 height 26
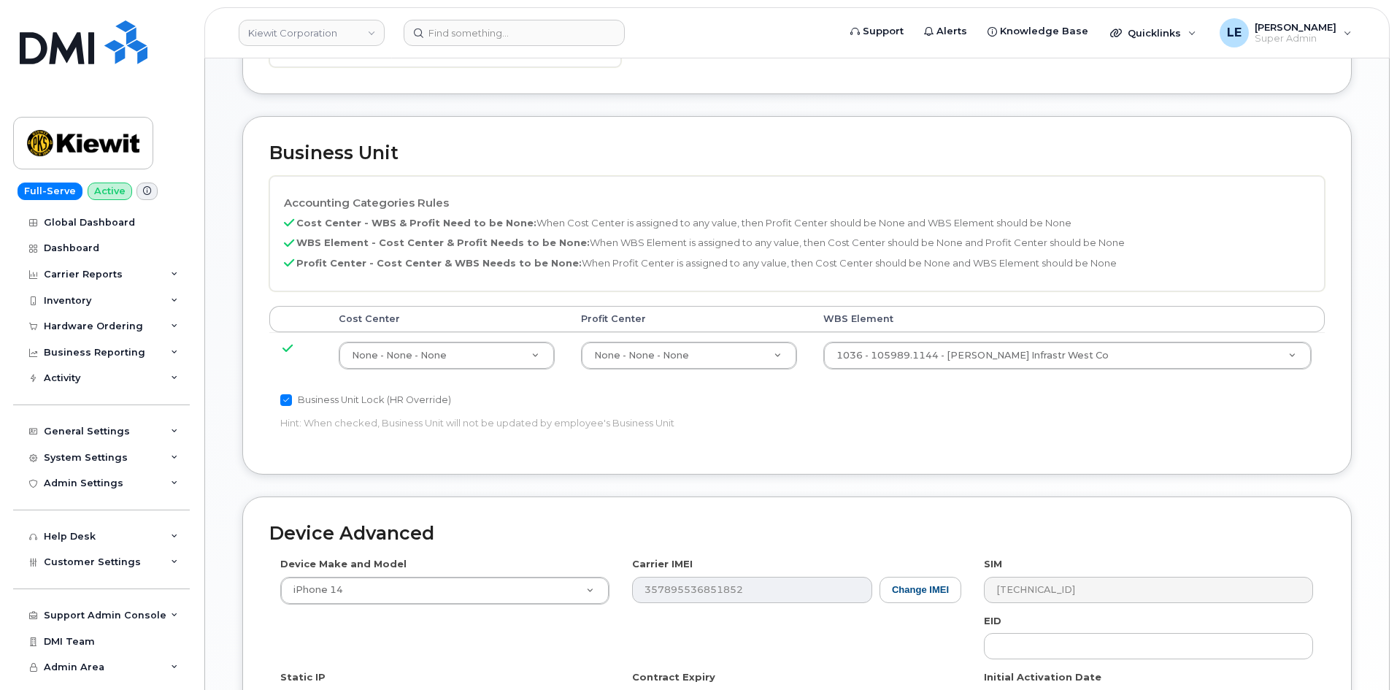
scroll to position [584, 0]
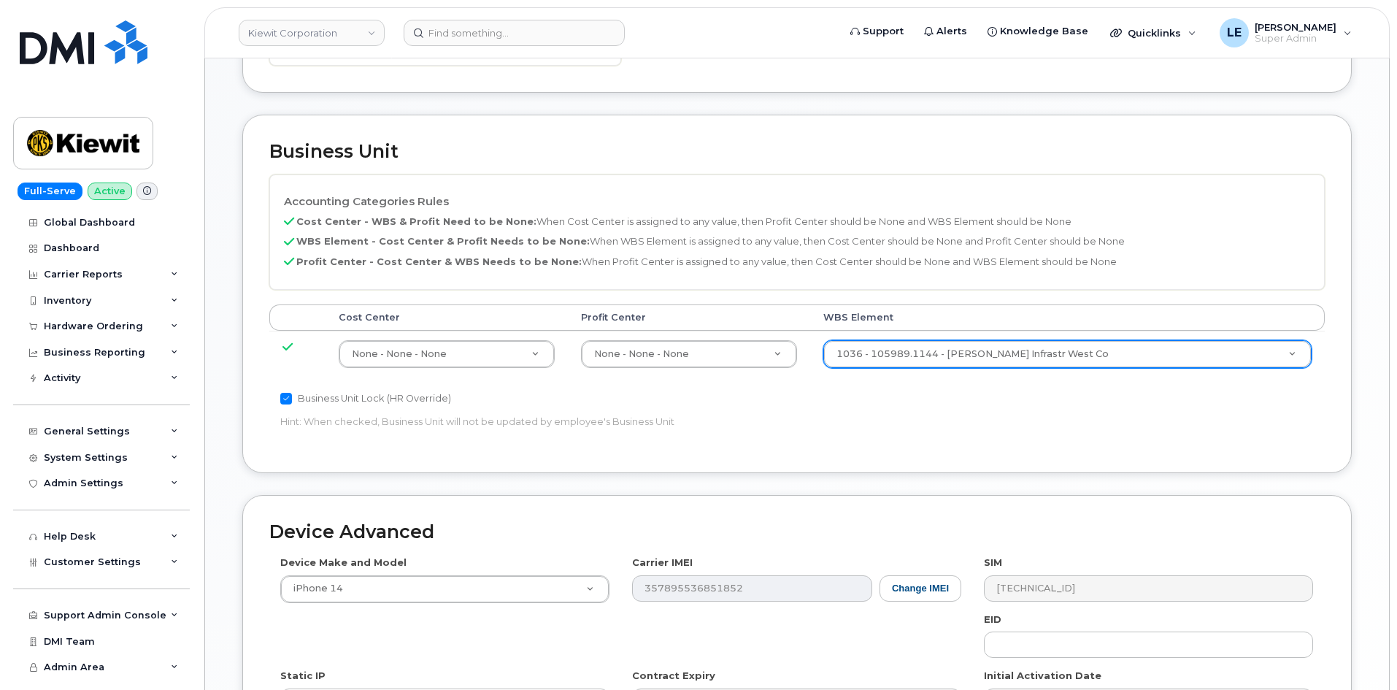
click at [961, 353] on td "1036 - 105989.1144 - [PERSON_NAME] Infrastr West Co 29878644" at bounding box center [1067, 354] width 515 height 46
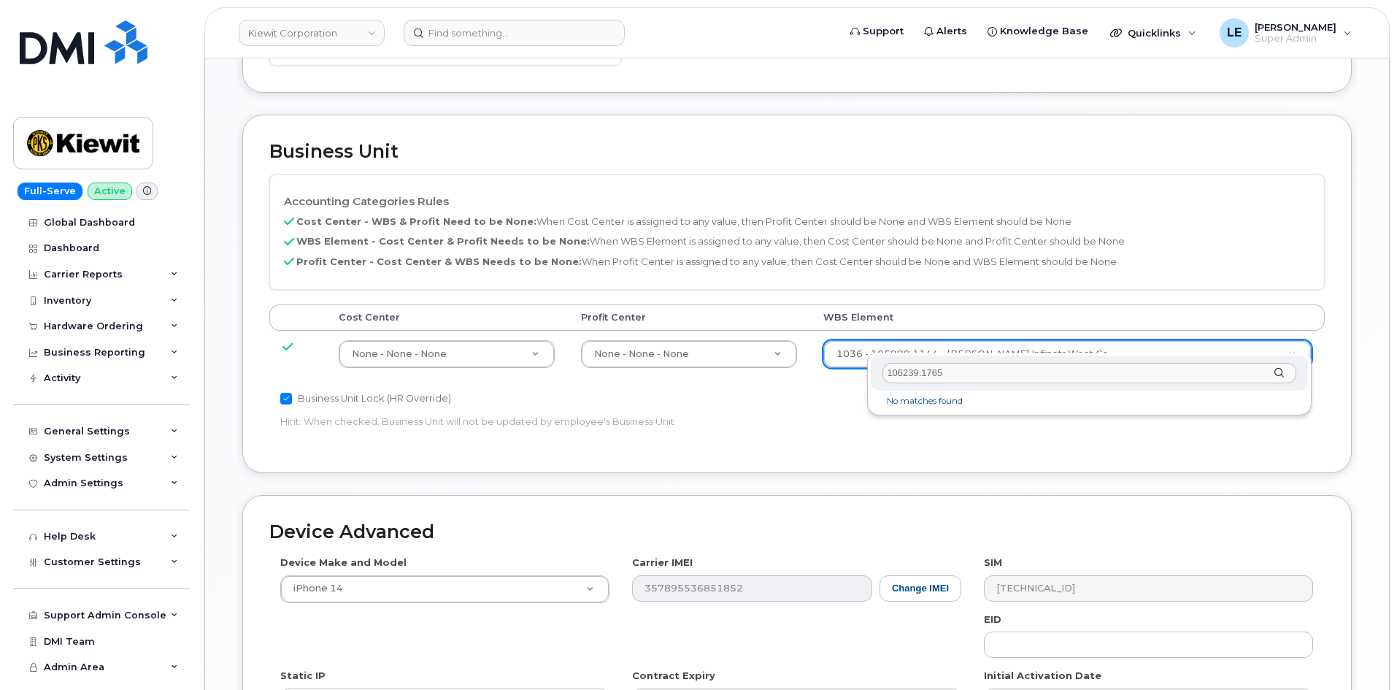
click at [893, 376] on input "106239.1765" at bounding box center [1090, 373] width 414 height 21
type input "106239.1765"
type input "33772317"
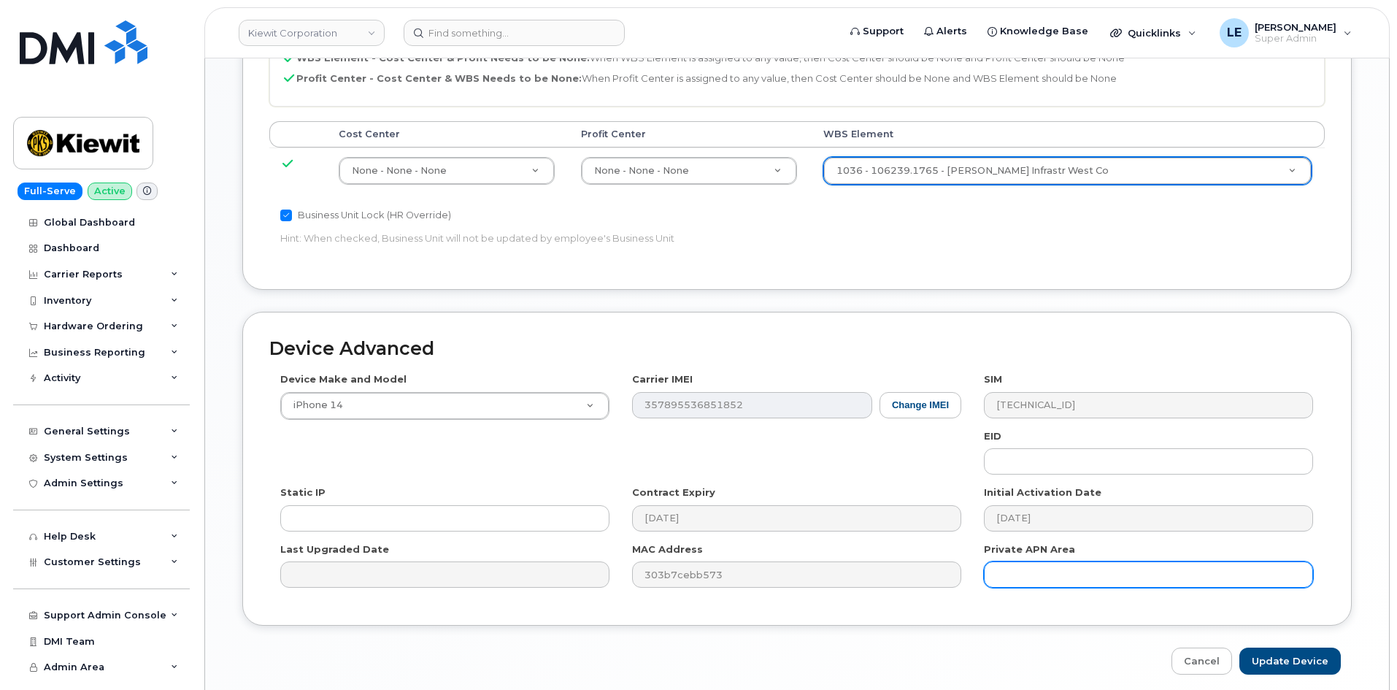
scroll to position [810, 0]
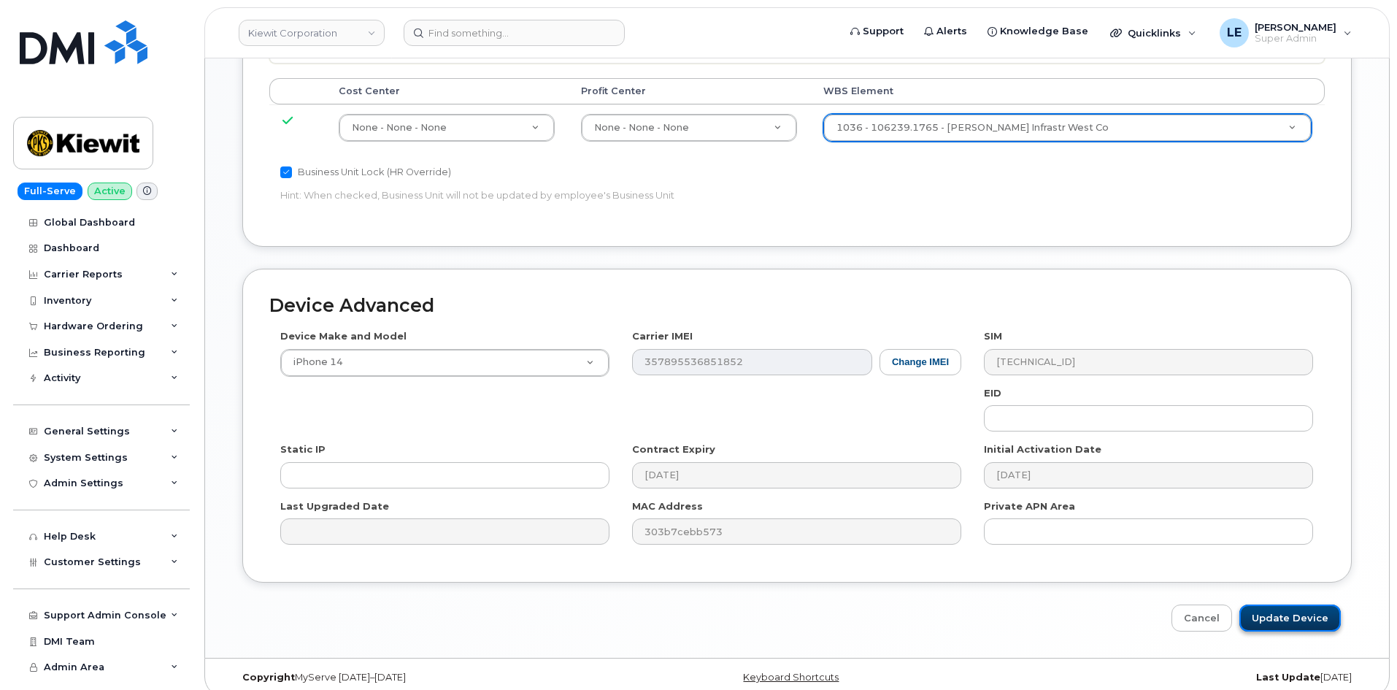
click at [1303, 607] on input "Update Device" at bounding box center [1290, 617] width 101 height 27
type input "Saving..."
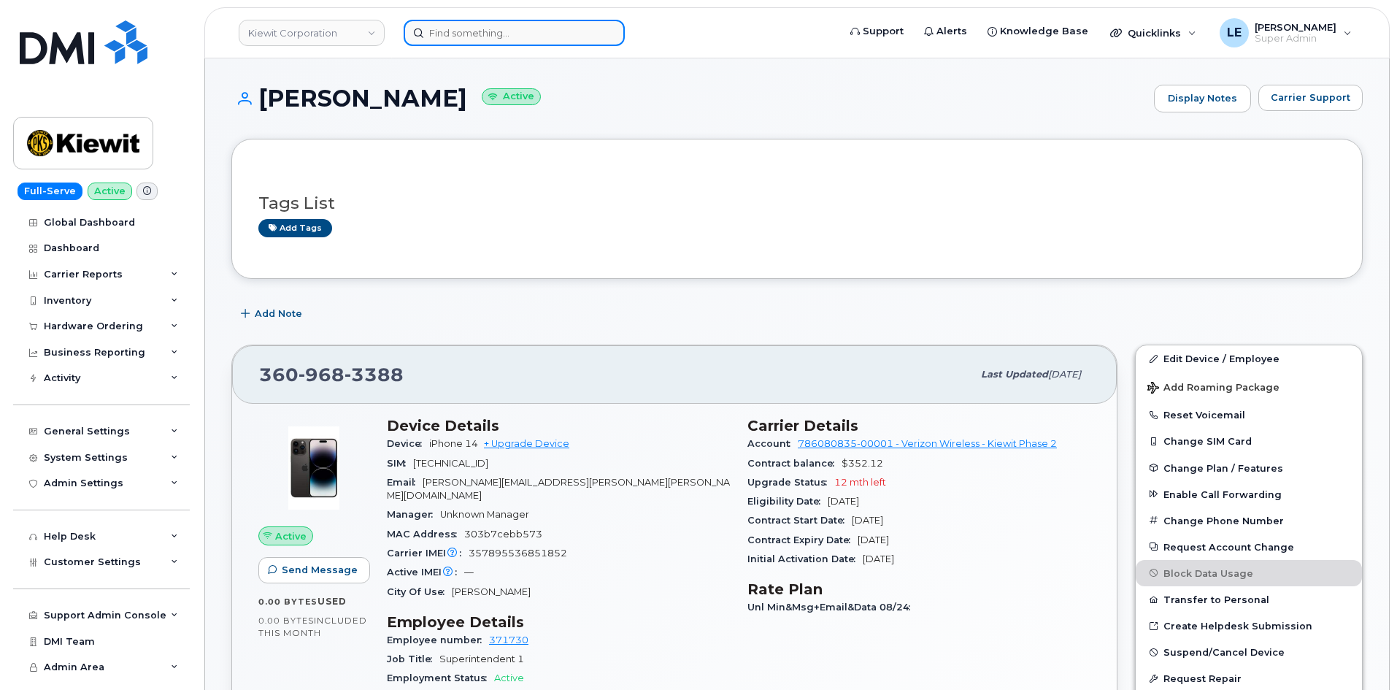
click at [515, 33] on input at bounding box center [514, 33] width 221 height 26
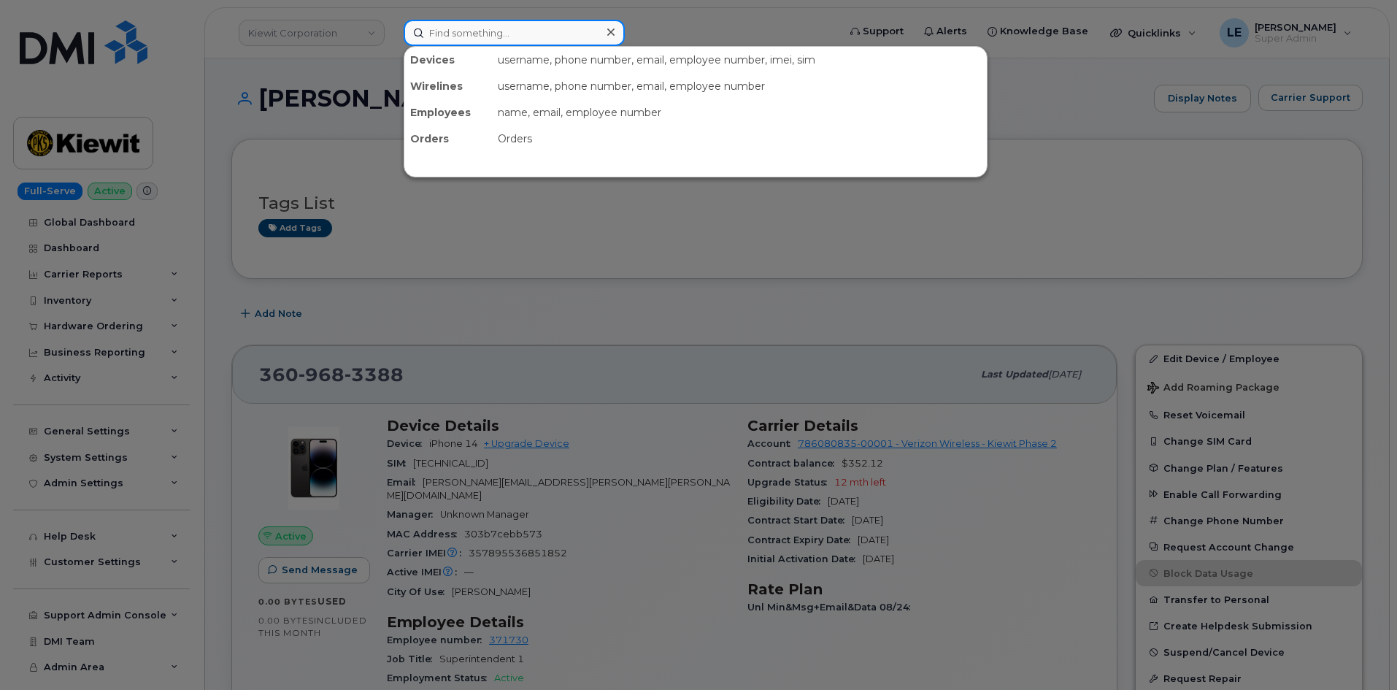
paste input "[PERSON_NAME]"
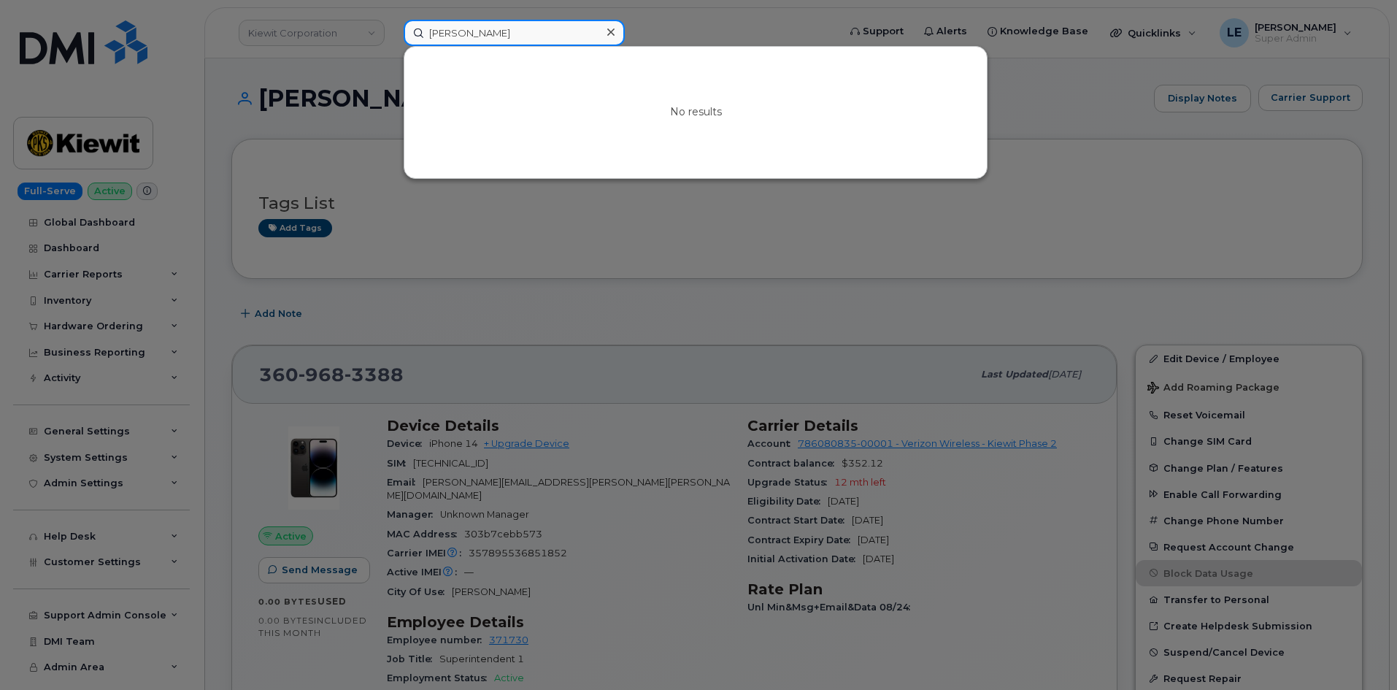
click at [514, 42] on input "[PERSON_NAME]" at bounding box center [514, 33] width 221 height 26
type input "[PERSON_NAME]"
click at [617, 33] on div at bounding box center [610, 32] width 21 height 21
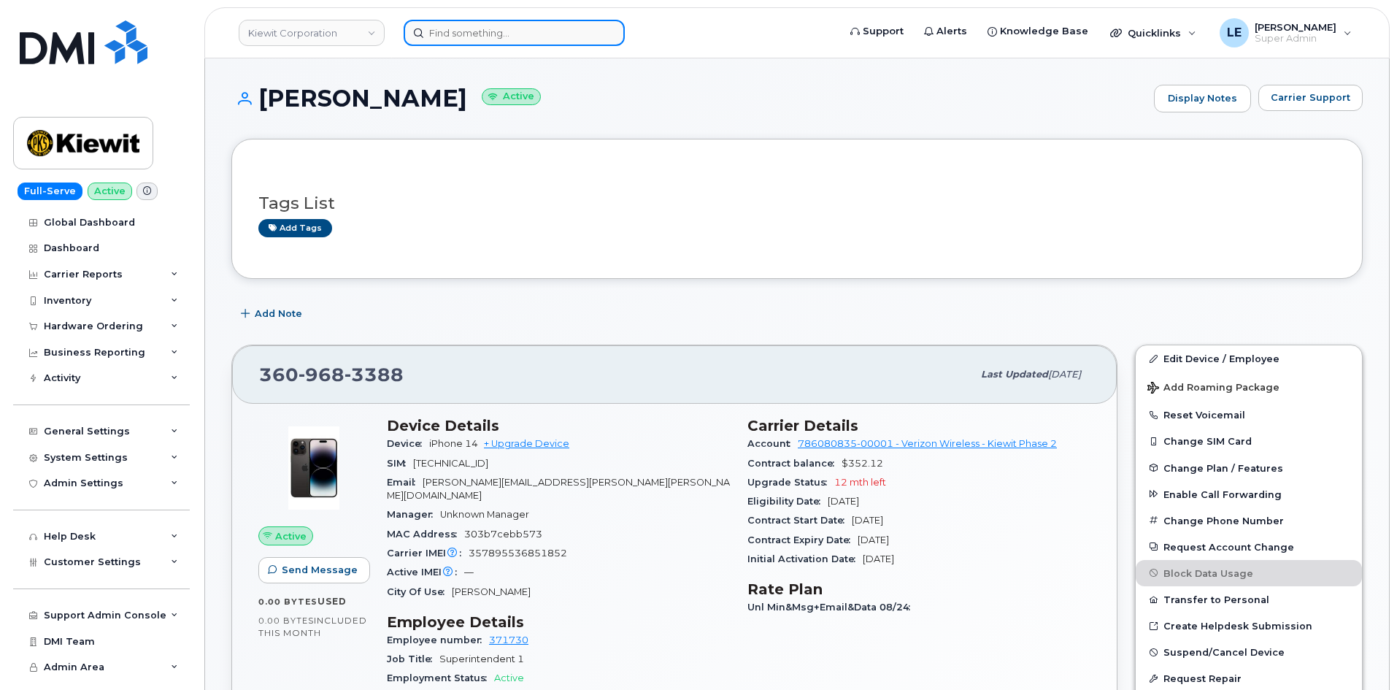
click at [583, 34] on input at bounding box center [514, 33] width 221 height 26
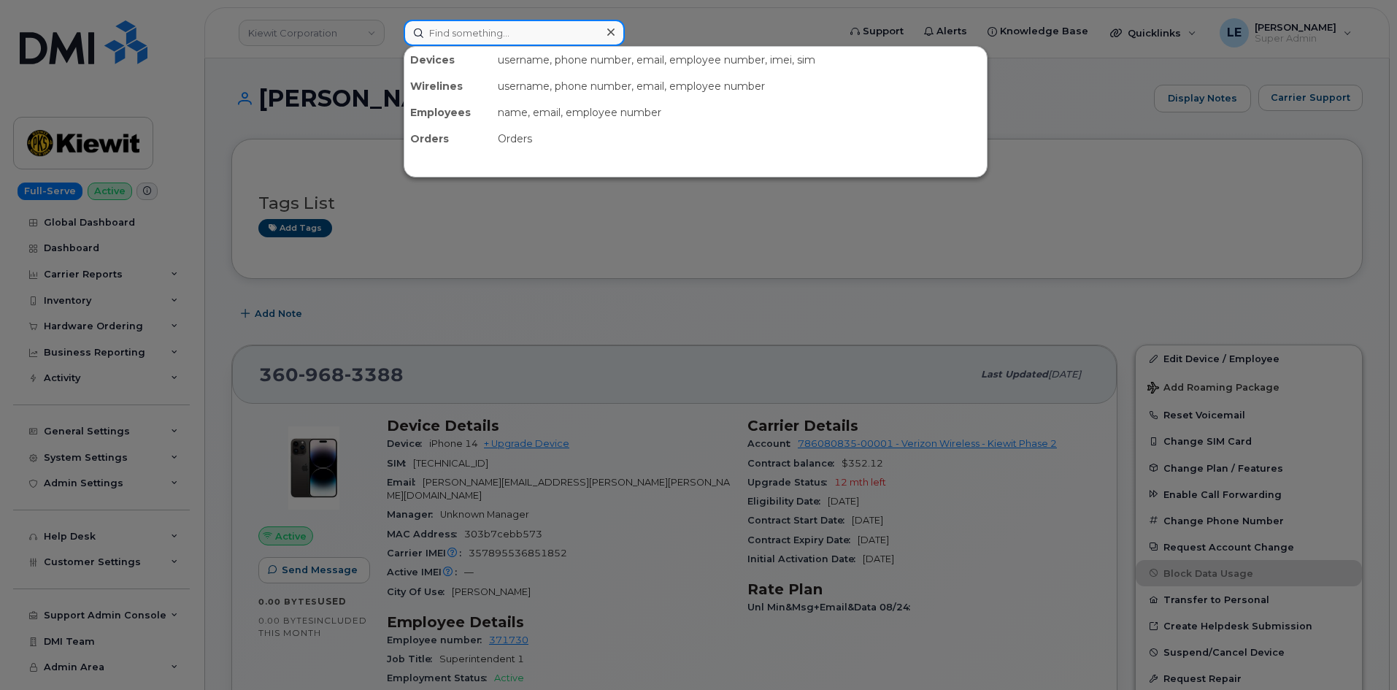
paste input "00554321"
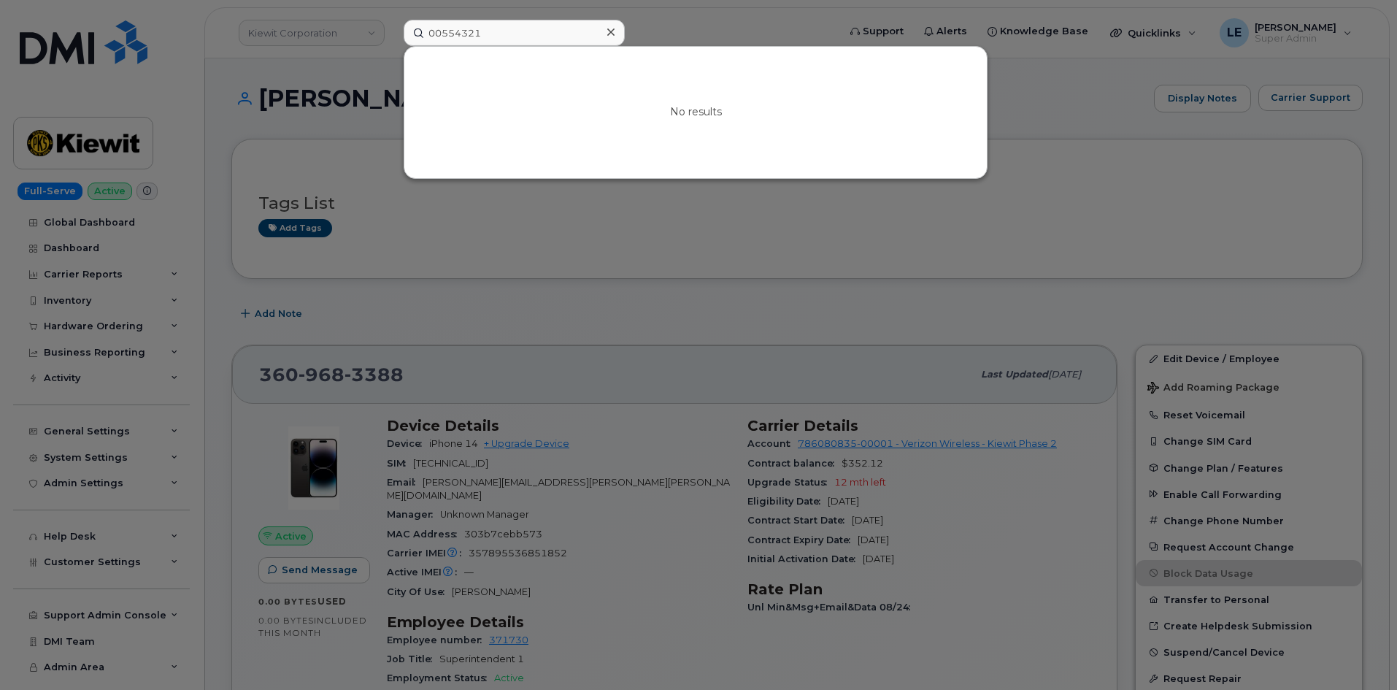
click at [658, 22] on div at bounding box center [698, 345] width 1397 height 690
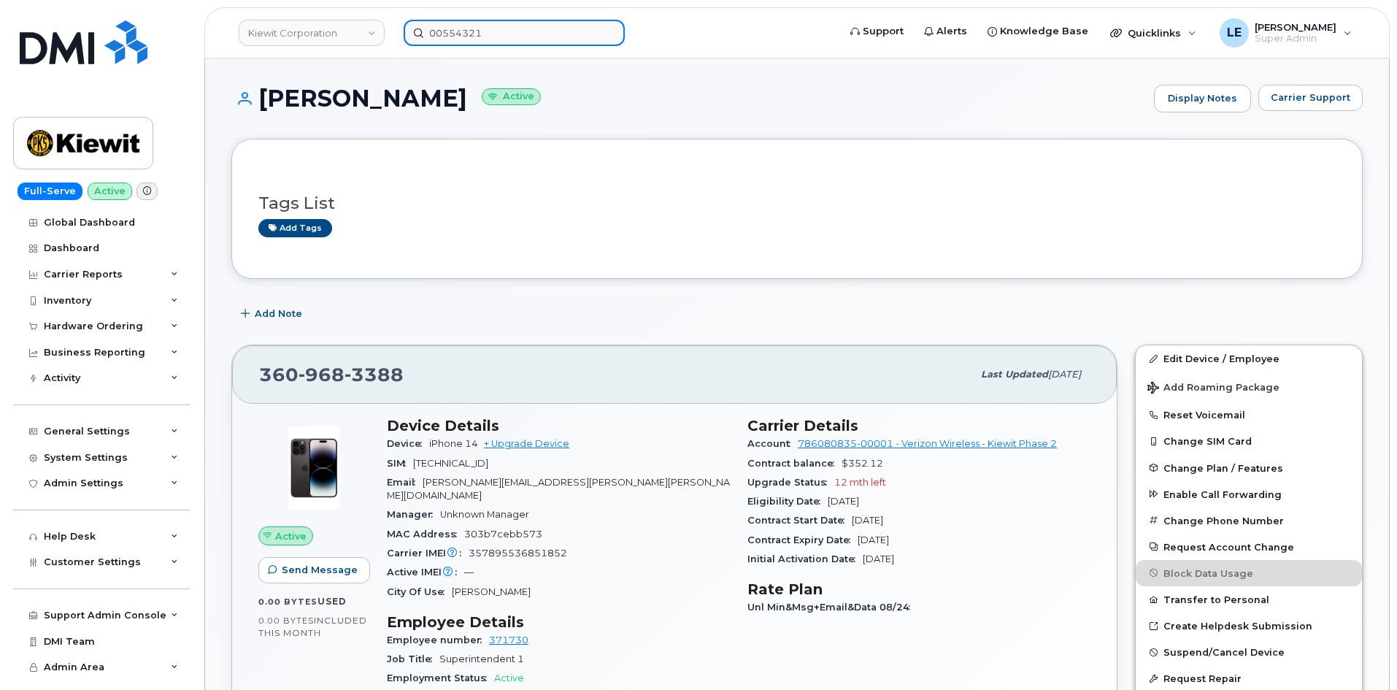
click at [498, 37] on input "00554321" at bounding box center [514, 33] width 221 height 26
click at [495, 36] on input "00554321" at bounding box center [514, 33] width 221 height 26
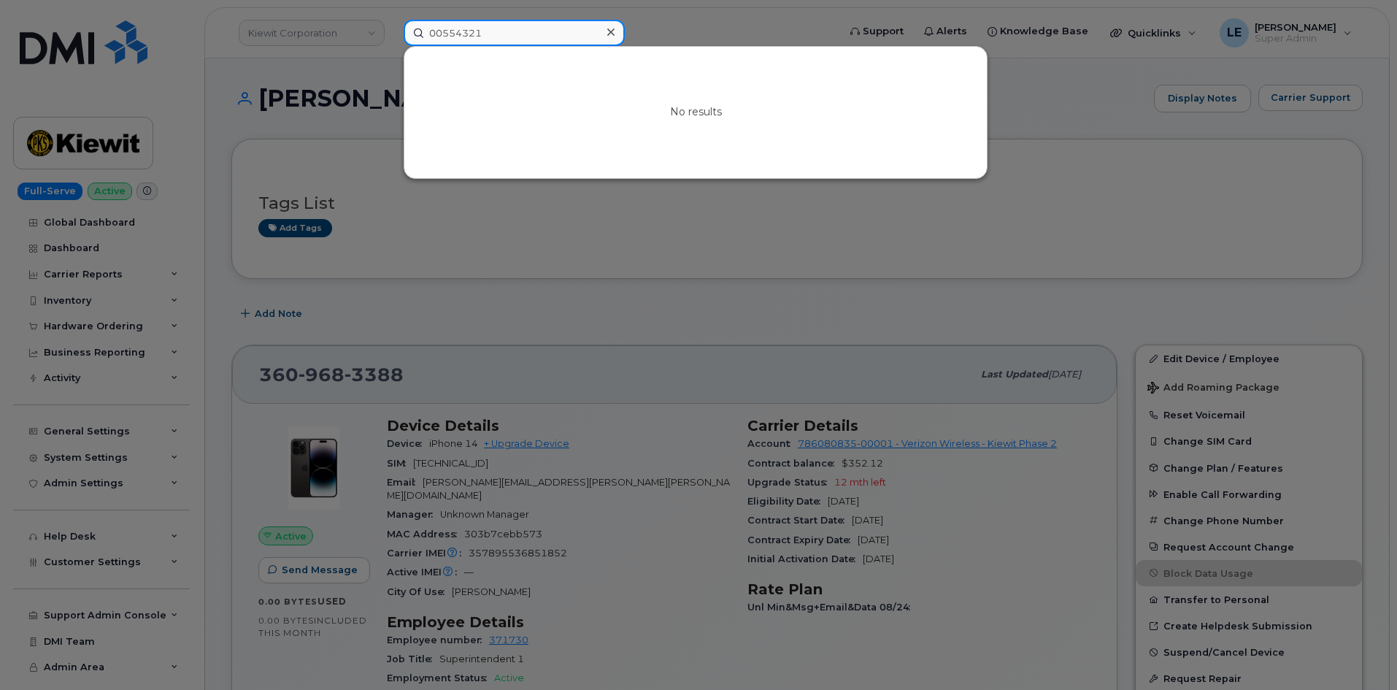
click at [494, 36] on input "00554321" at bounding box center [514, 33] width 221 height 26
paste input "[PERSON_NAME]"
click at [281, 237] on div at bounding box center [698, 345] width 1397 height 690
click at [531, 31] on input "[PERSON_NAME]" at bounding box center [514, 33] width 221 height 26
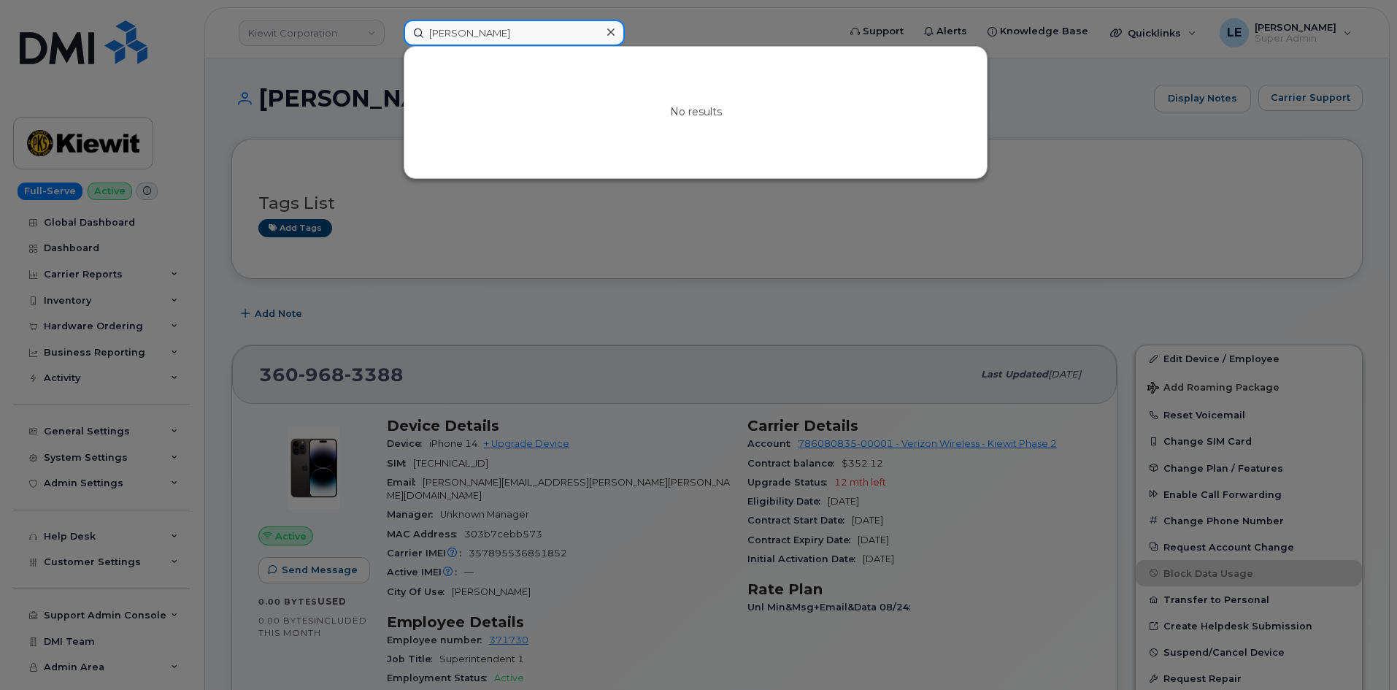
click at [531, 31] on input "[PERSON_NAME]" at bounding box center [514, 33] width 221 height 26
paste input
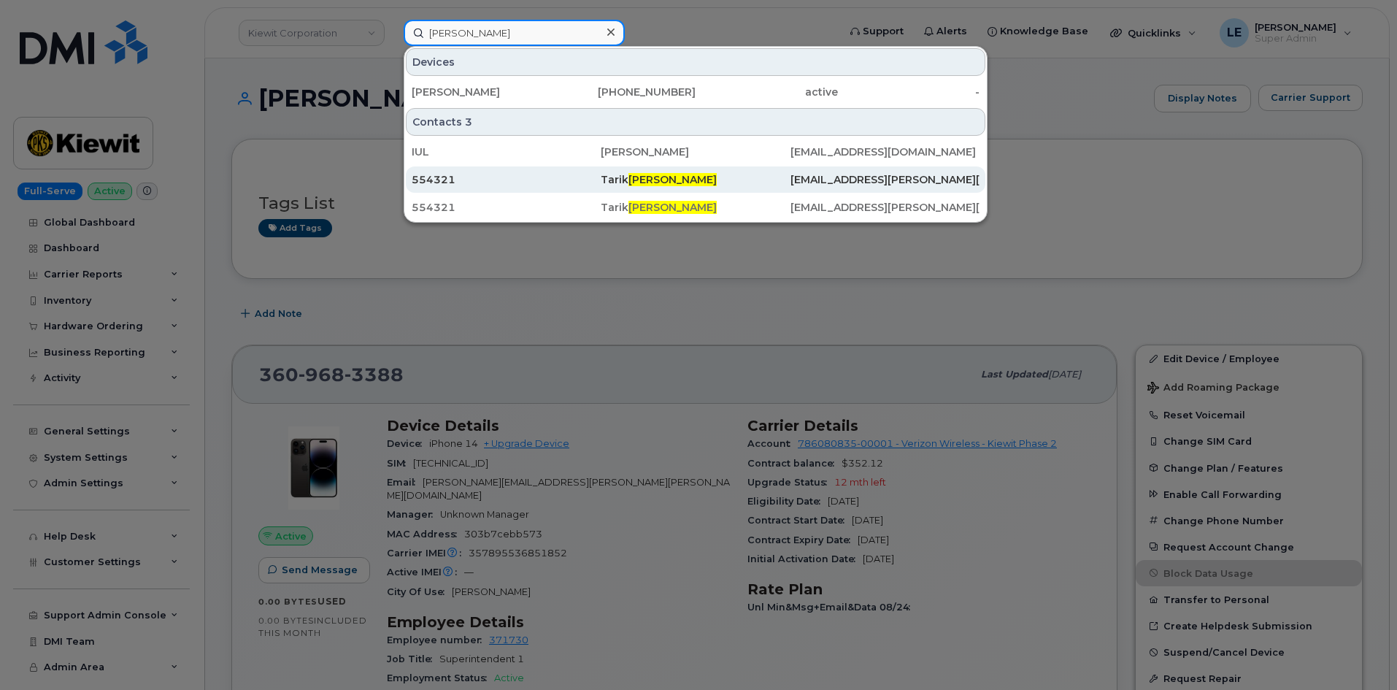
type input "Al-Najjar"
click at [489, 180] on div "554321" at bounding box center [506, 179] width 189 height 15
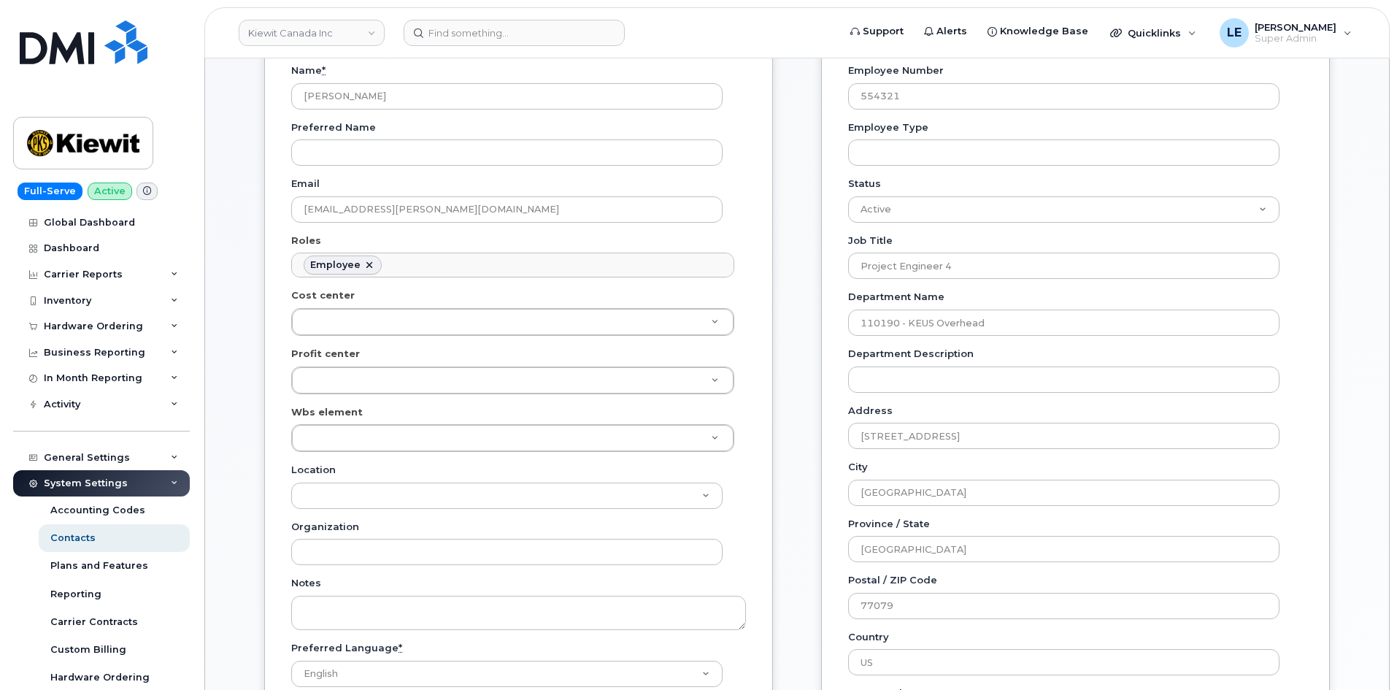
scroll to position [292, 0]
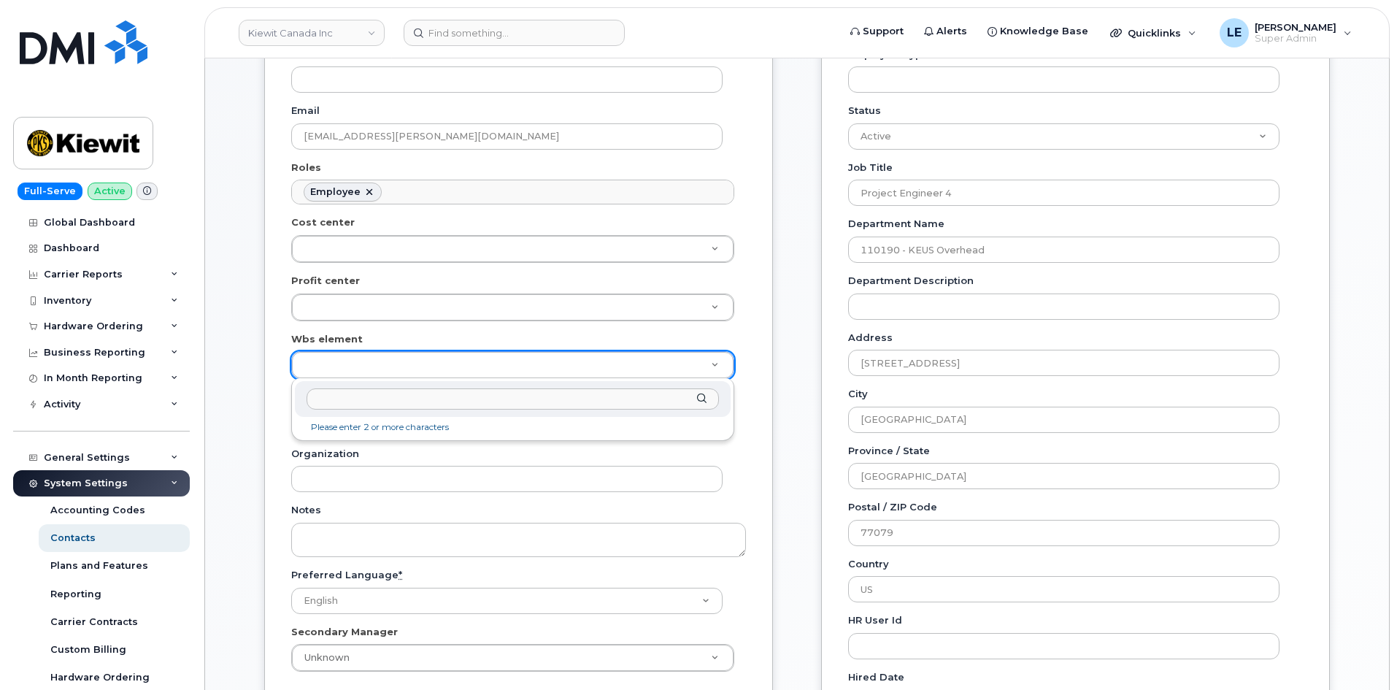
click at [370, 398] on input "text" at bounding box center [513, 398] width 412 height 21
paste input "105669.1818"
type input "105669.1818"
type input "6686529"
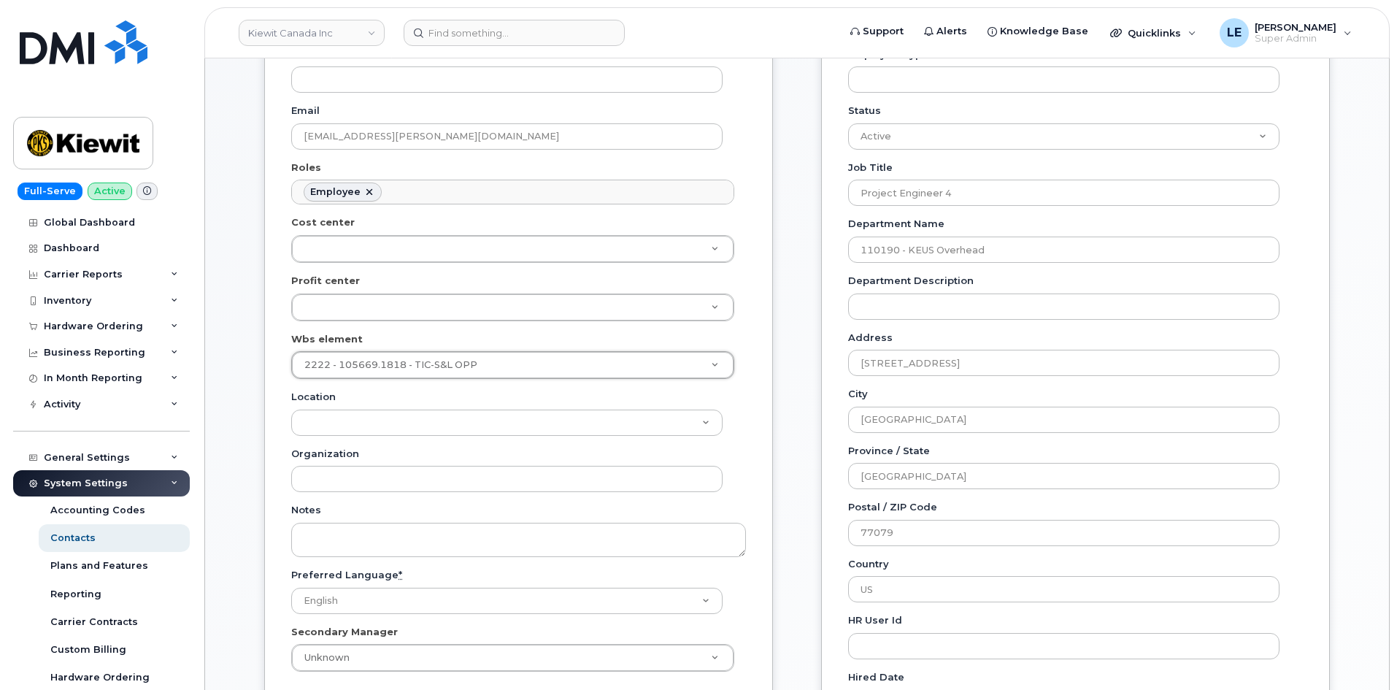
click at [772, 393] on div "General Name * [PERSON_NAME][GEOGRAPHIC_DATA] Preferred Name Email [EMAIL_ADDRE…" at bounding box center [518, 323] width 509 height 800
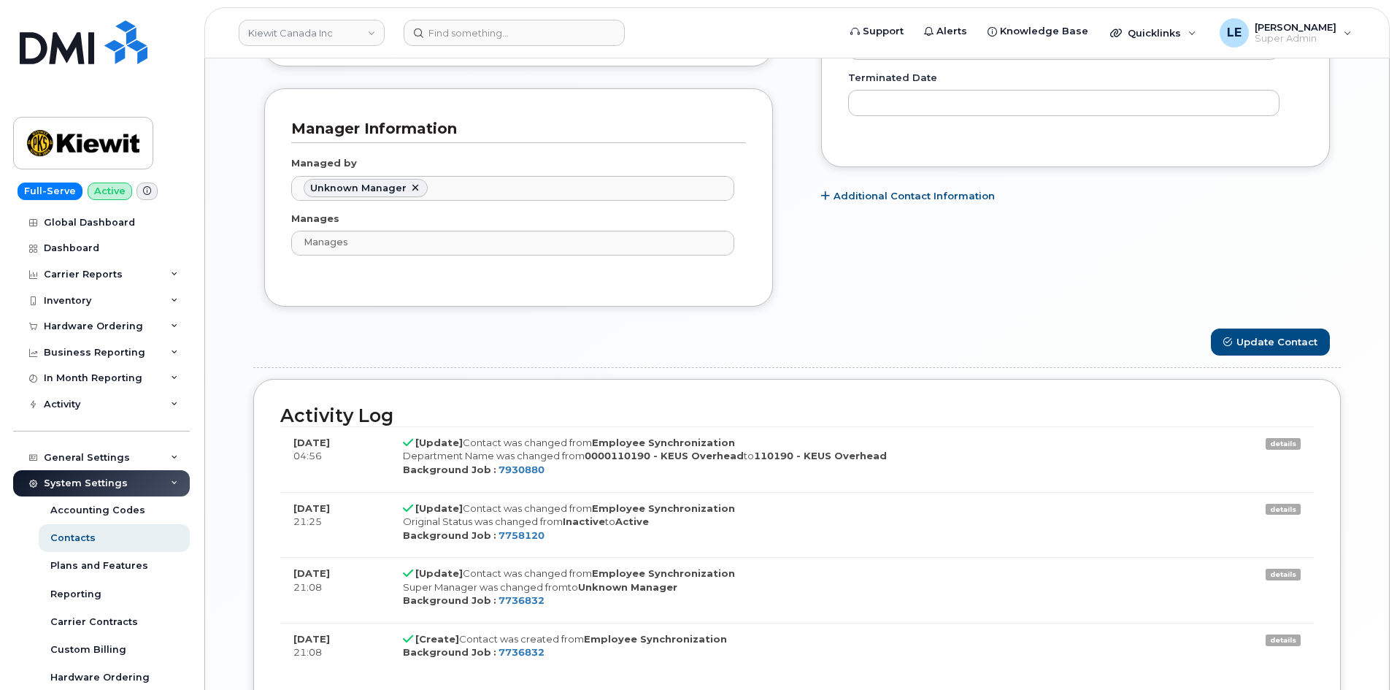
scroll to position [949, 0]
click at [1240, 336] on button "Update Contact" at bounding box center [1270, 341] width 119 height 27
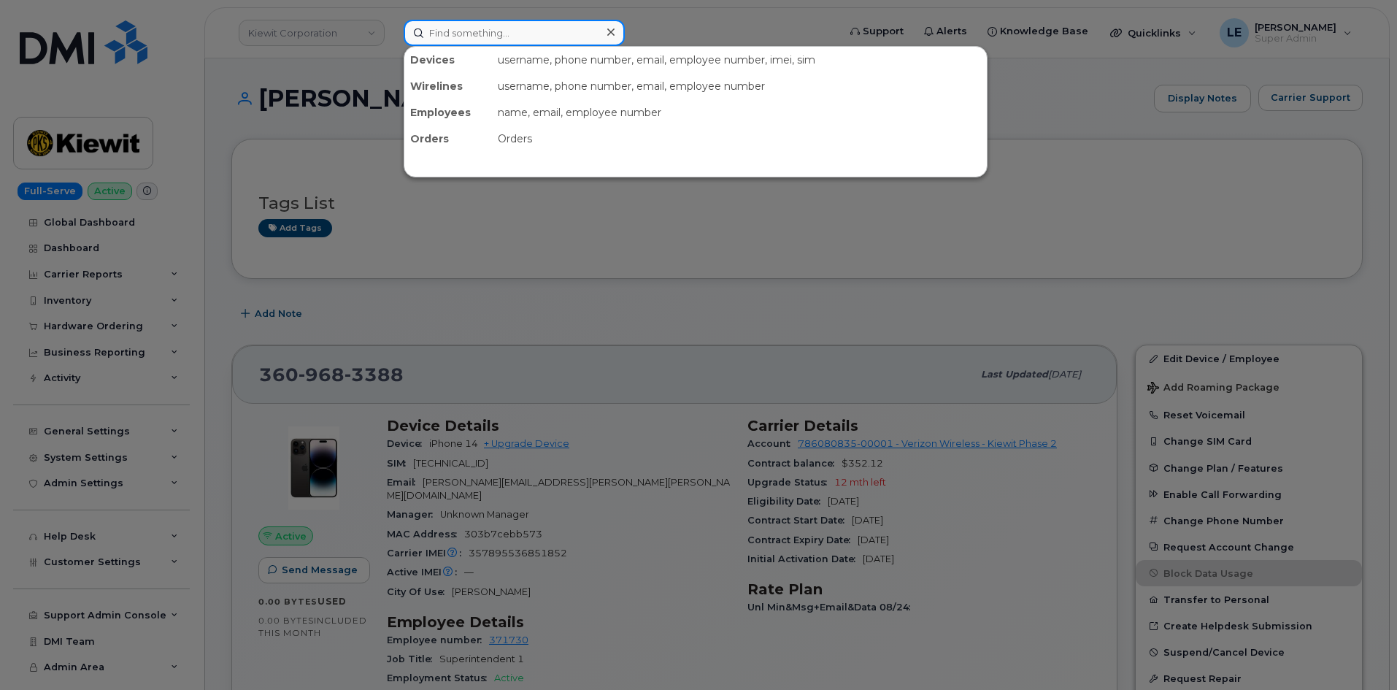
click at [466, 45] on input at bounding box center [514, 33] width 221 height 26
paste input "Al-Najjar"
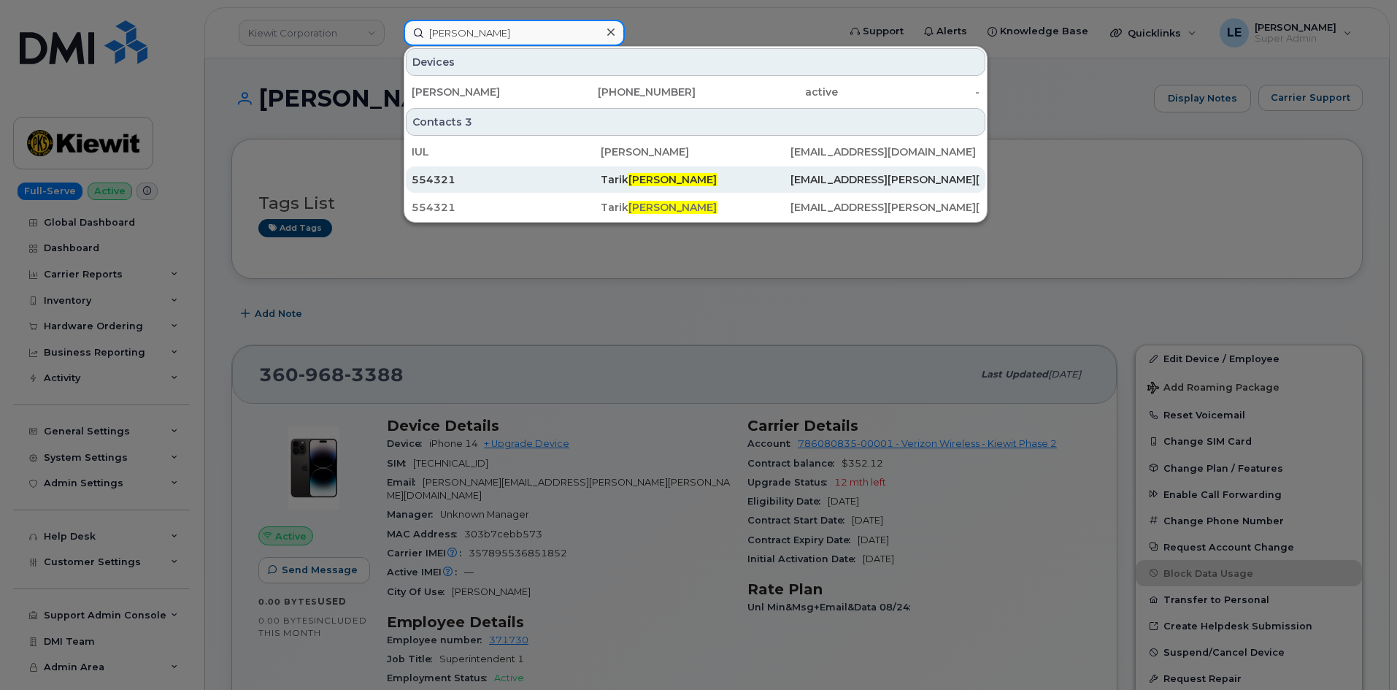
type input "Al-Najjar"
click at [483, 181] on div "554321" at bounding box center [506, 179] width 189 height 15
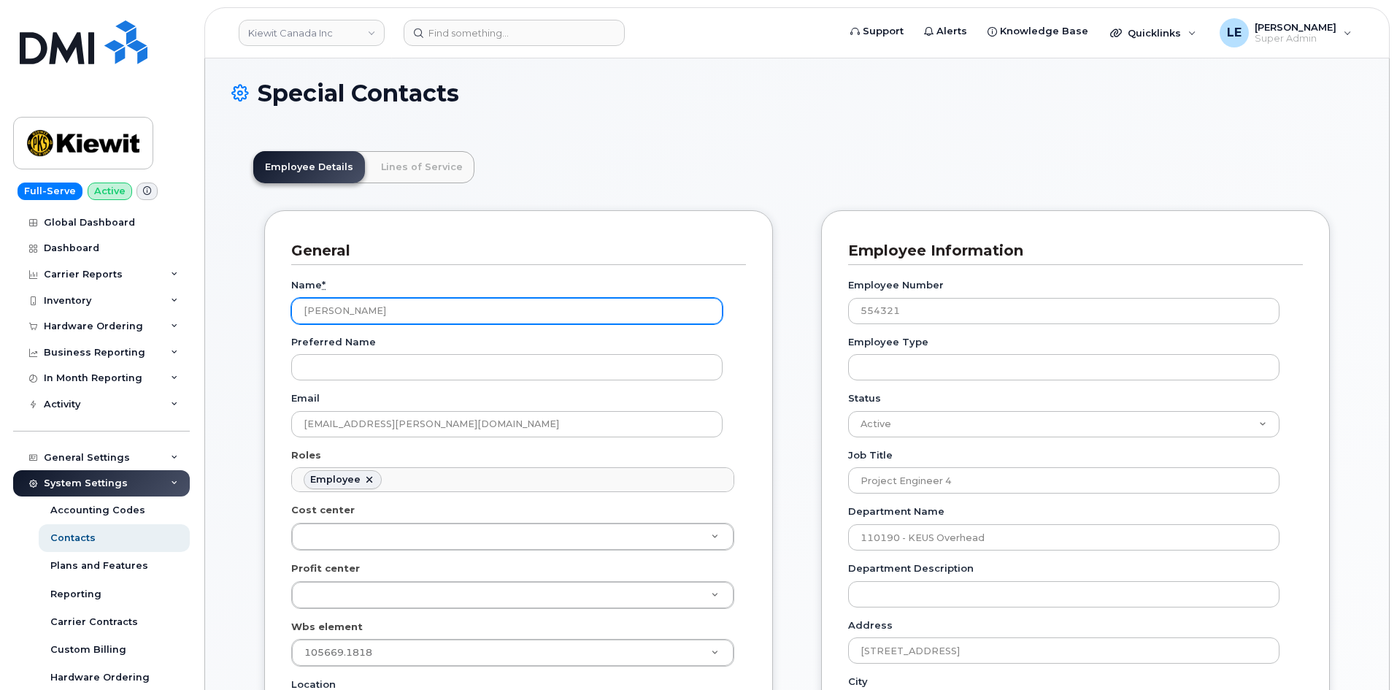
scroll to position [146, 0]
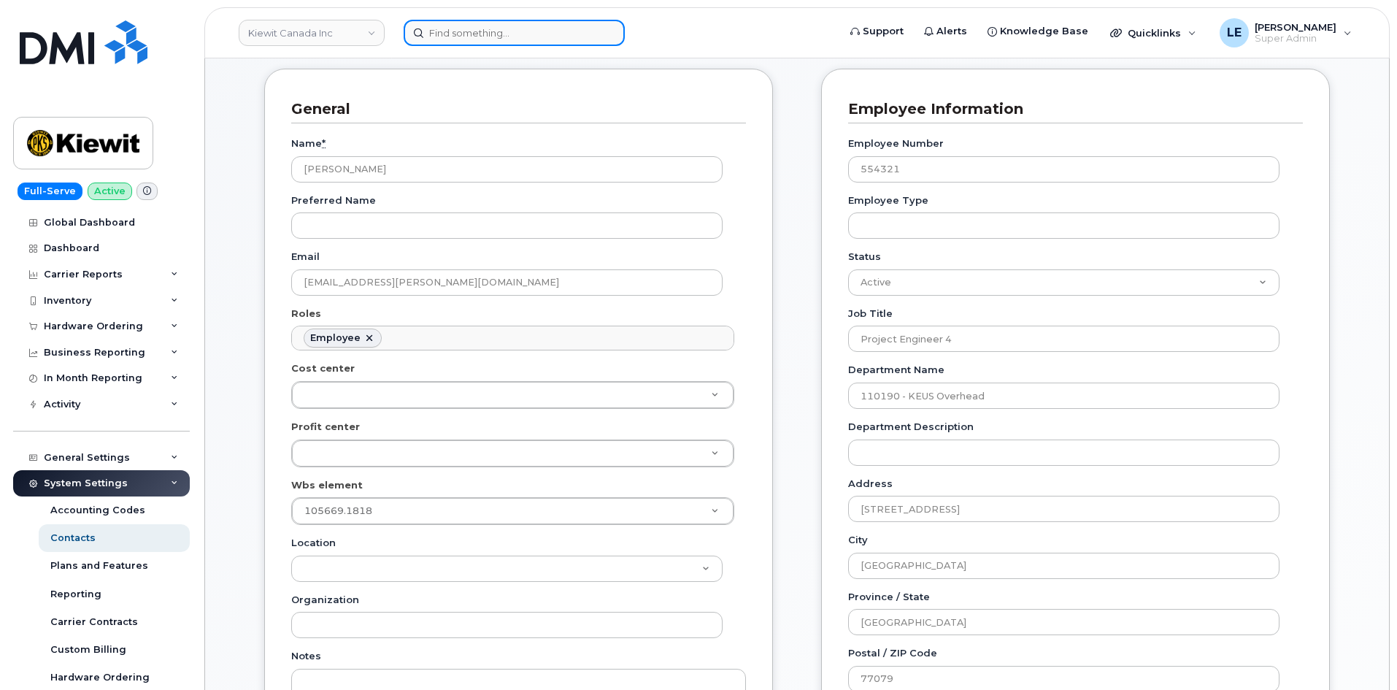
click at [521, 38] on input at bounding box center [514, 33] width 221 height 26
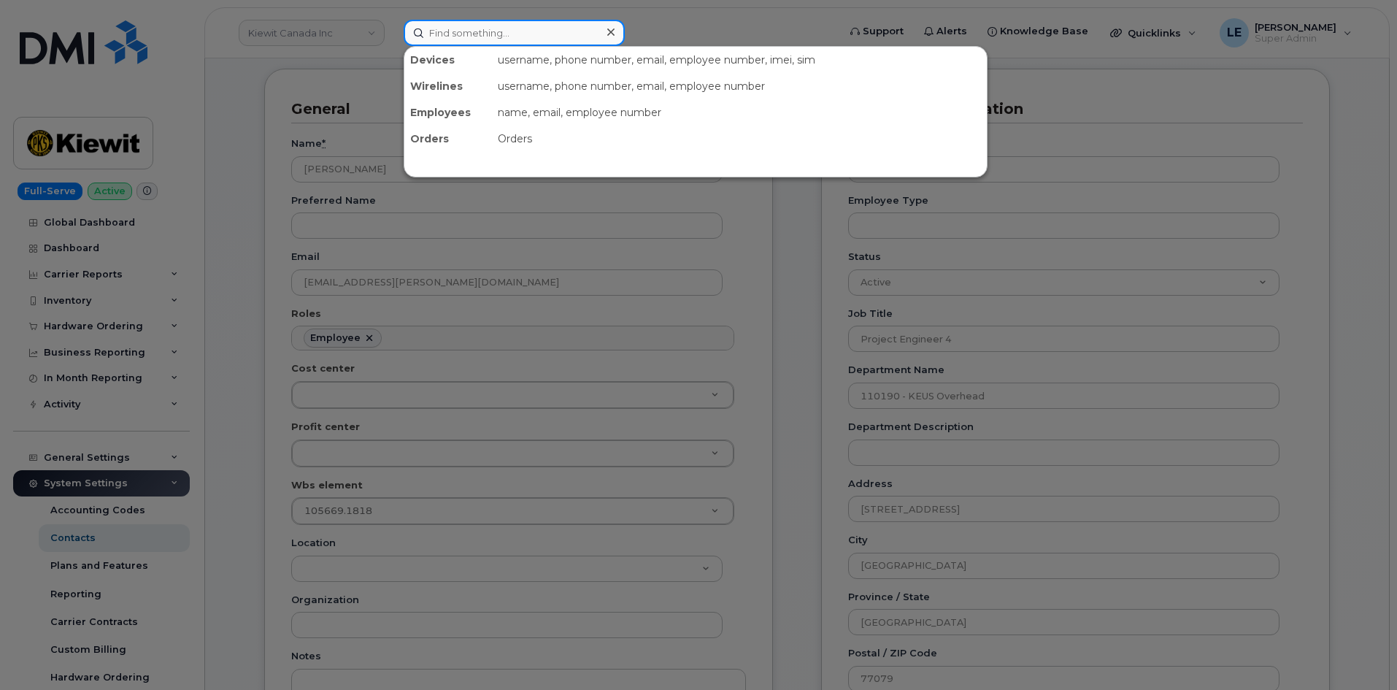
paste input "(306-715-1497"
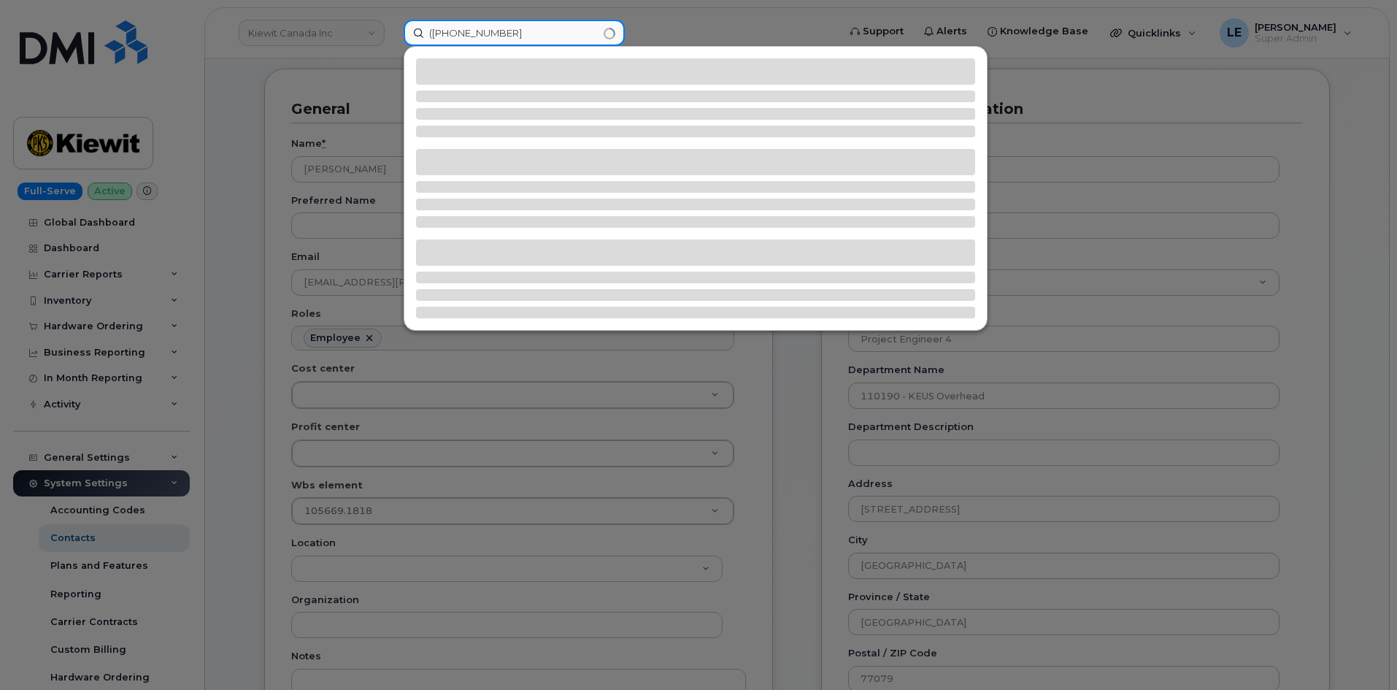
click at [434, 34] on input "(306-715-1497" at bounding box center [514, 33] width 221 height 26
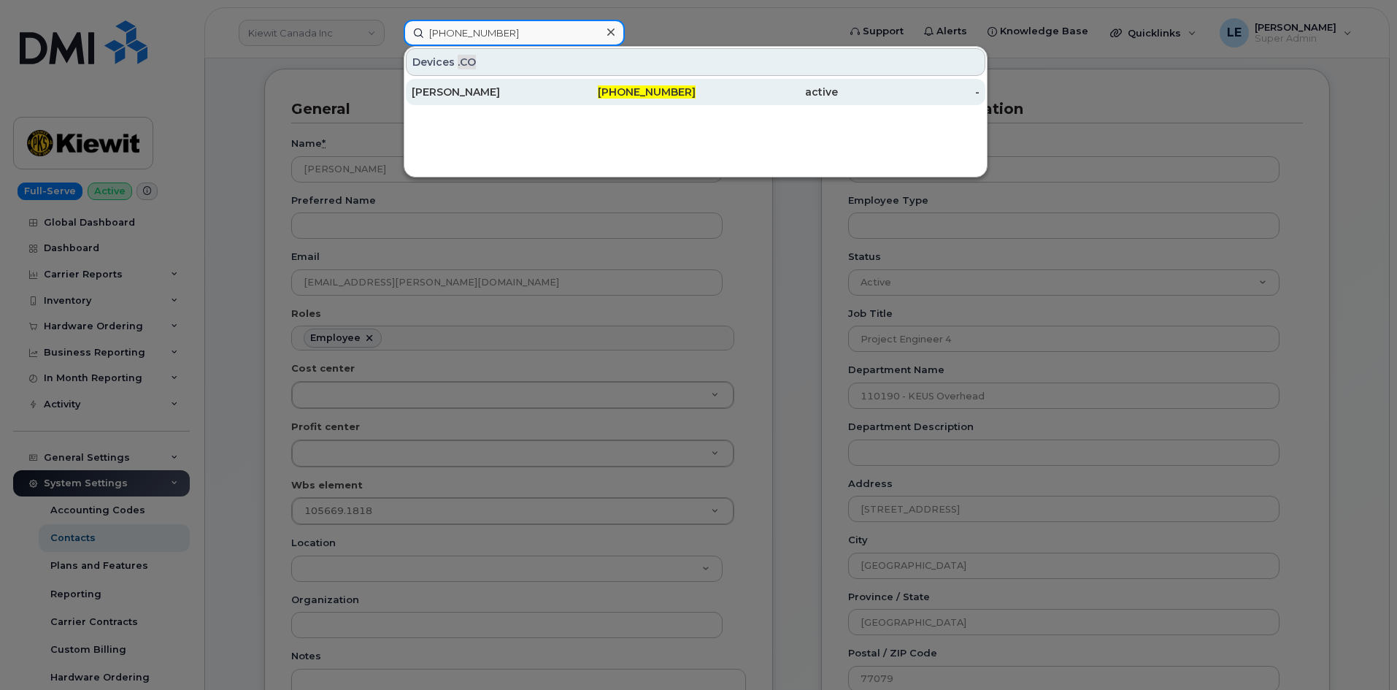
type input "306-715-1497"
click at [483, 93] on div "Marlow Dallin" at bounding box center [483, 92] width 142 height 15
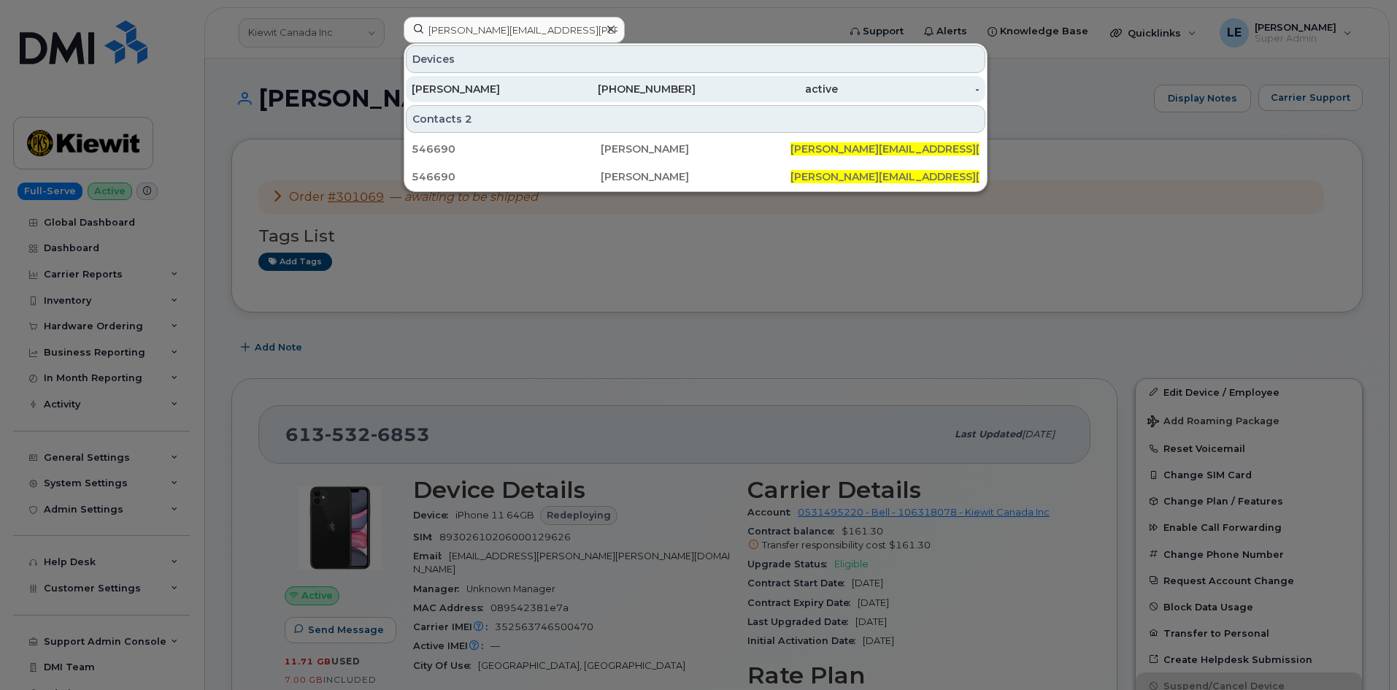
type input "[PERSON_NAME][EMAIL_ADDRESS][PERSON_NAME][PERSON_NAME][DOMAIN_NAME]"
click at [490, 82] on div "DONALD SCHMID" at bounding box center [483, 89] width 142 height 15
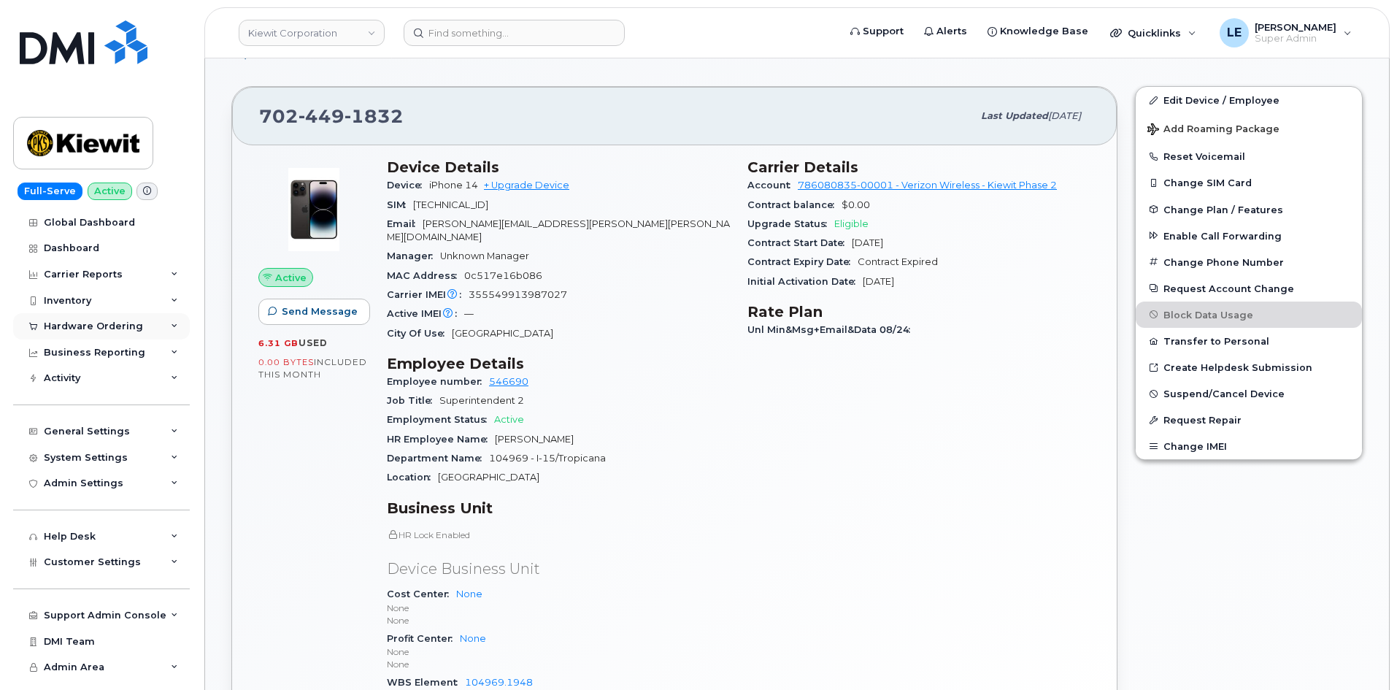
scroll to position [292, 0]
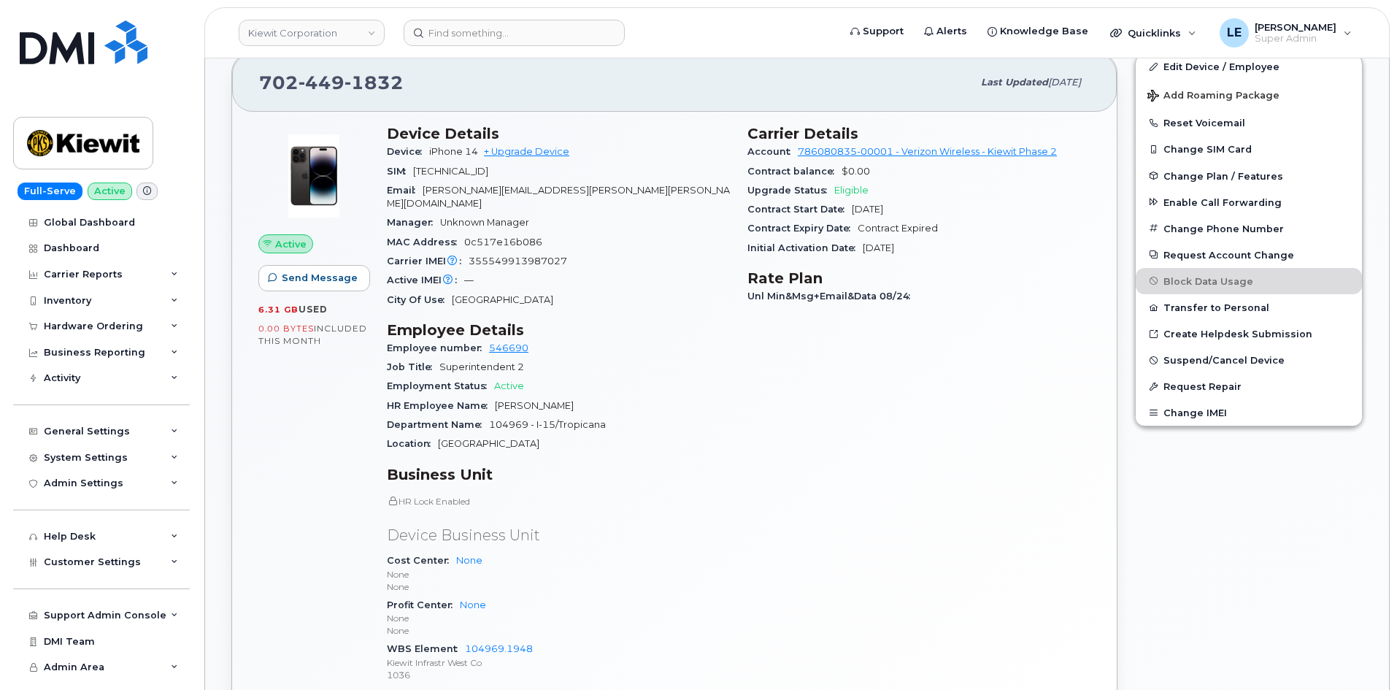
click at [818, 420] on div "Carrier Details Account 786080835-00001 - Verizon Wireless - Kiewit Phase 2 Con…" at bounding box center [919, 410] width 361 height 588
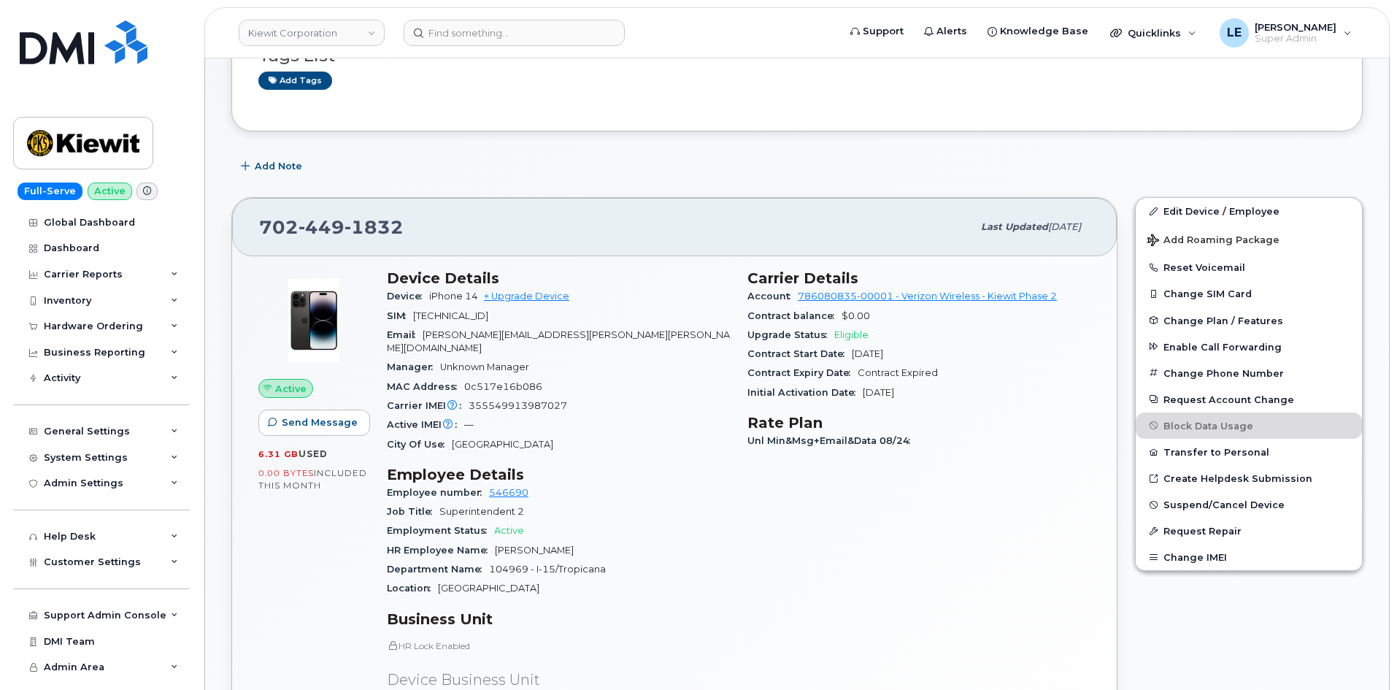
scroll to position [146, 0]
click at [1251, 208] on link "Edit Device / Employee" at bounding box center [1249, 212] width 226 height 26
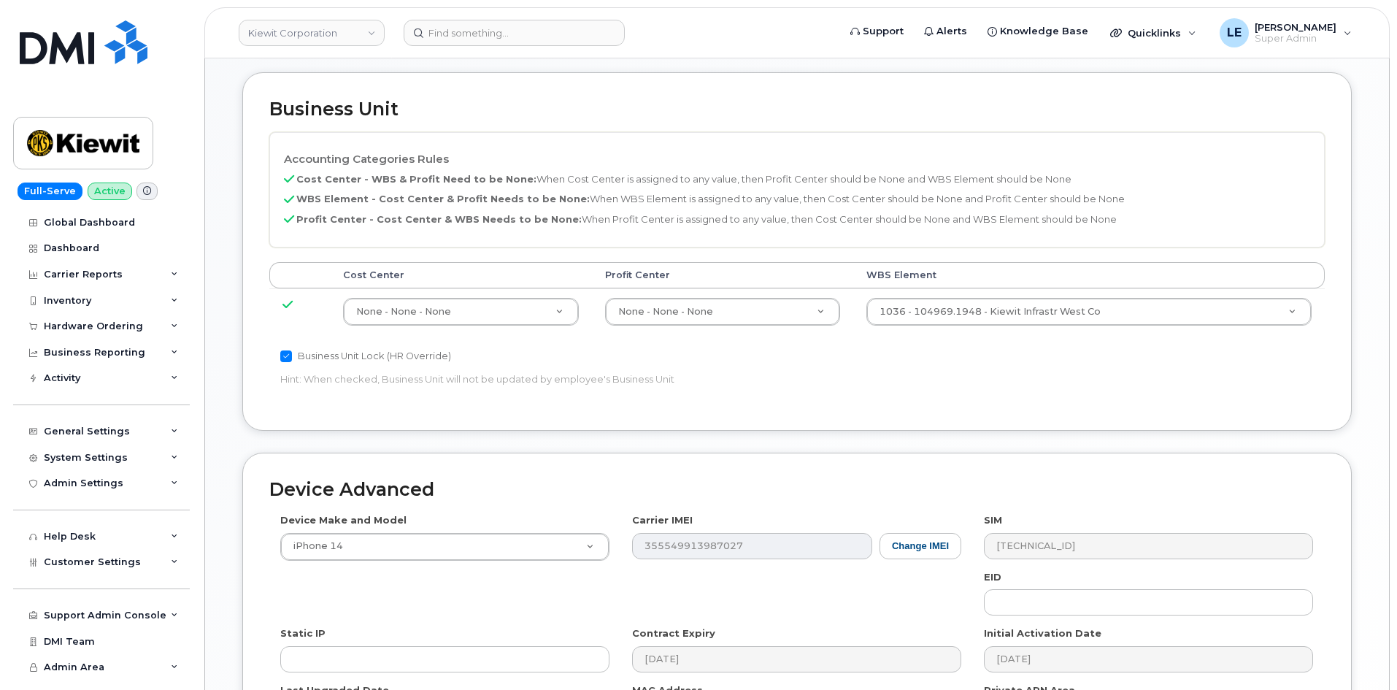
scroll to position [730, 0]
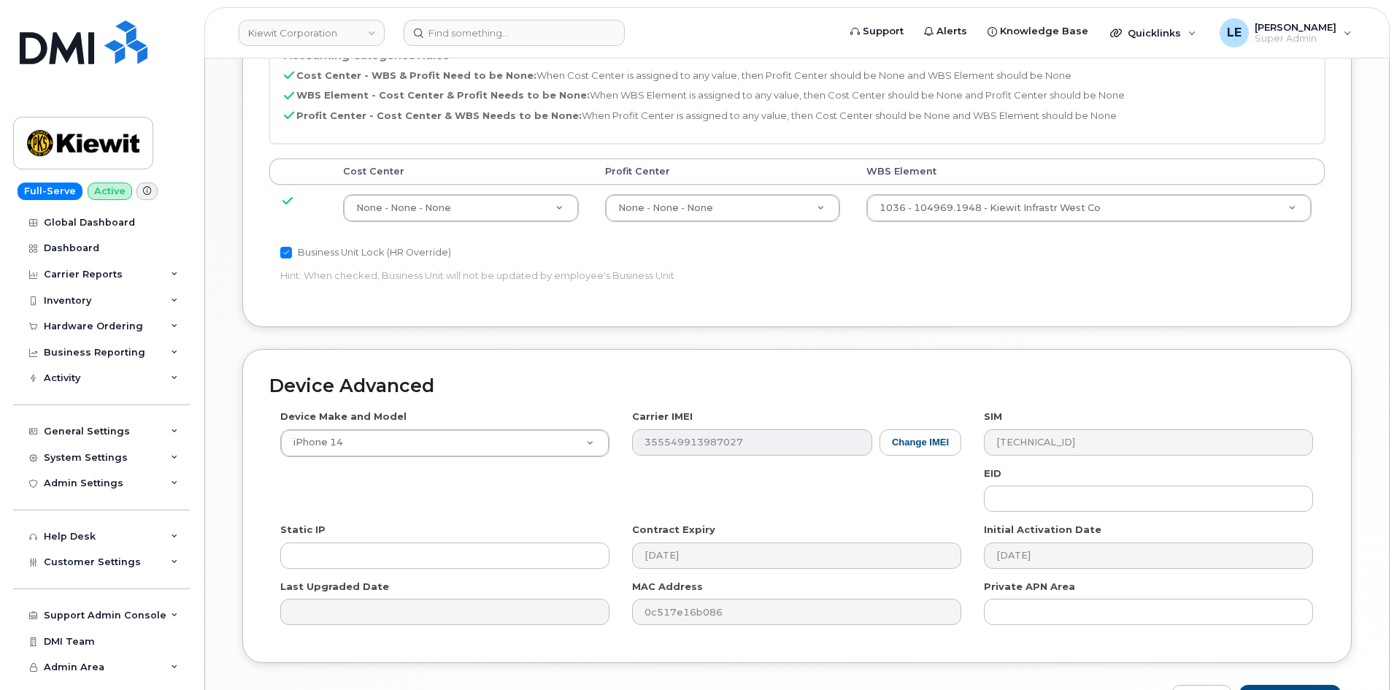
click at [932, 209] on td "1036 - 104969.1948 - [PERSON_NAME] Infrastr West Co 29864523" at bounding box center [1089, 208] width 472 height 46
click at [932, 208] on td "1036 - 104969.1948 - [PERSON_NAME] Infrastr West Co 29864523" at bounding box center [1089, 208] width 472 height 46
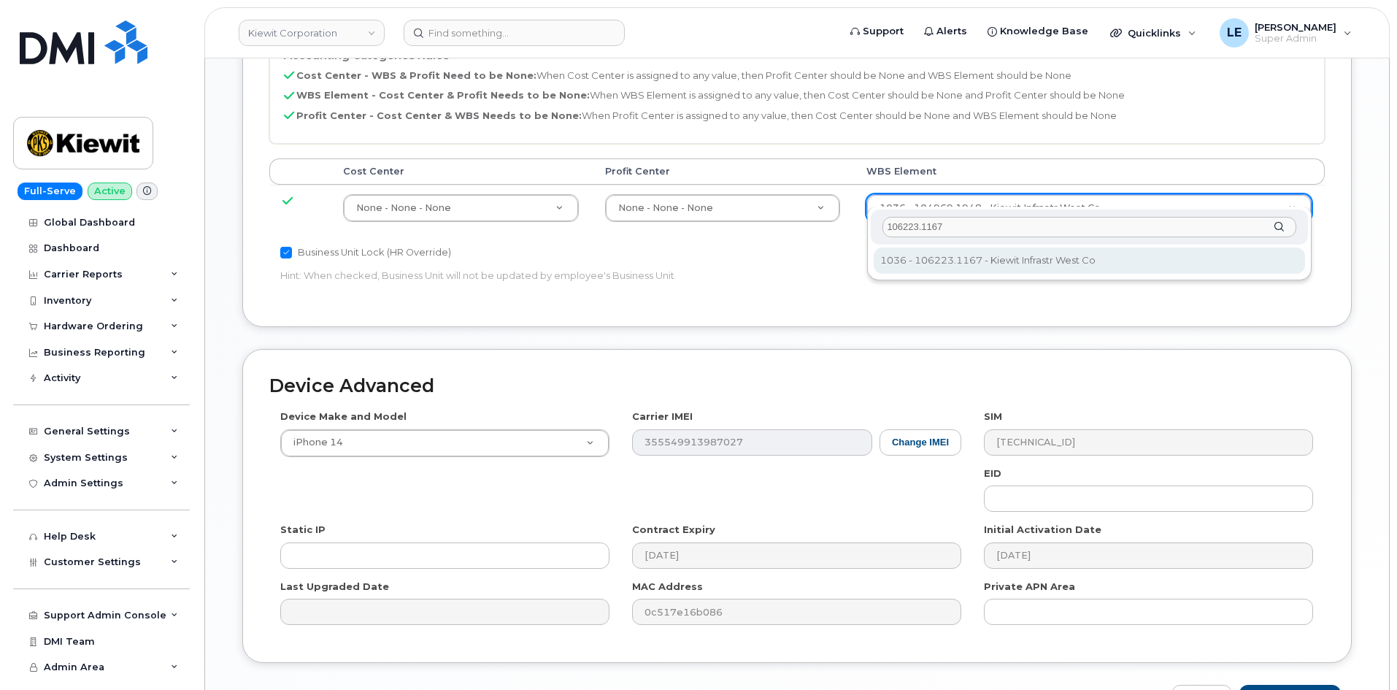
type input "106223.1167"
type input "33642233"
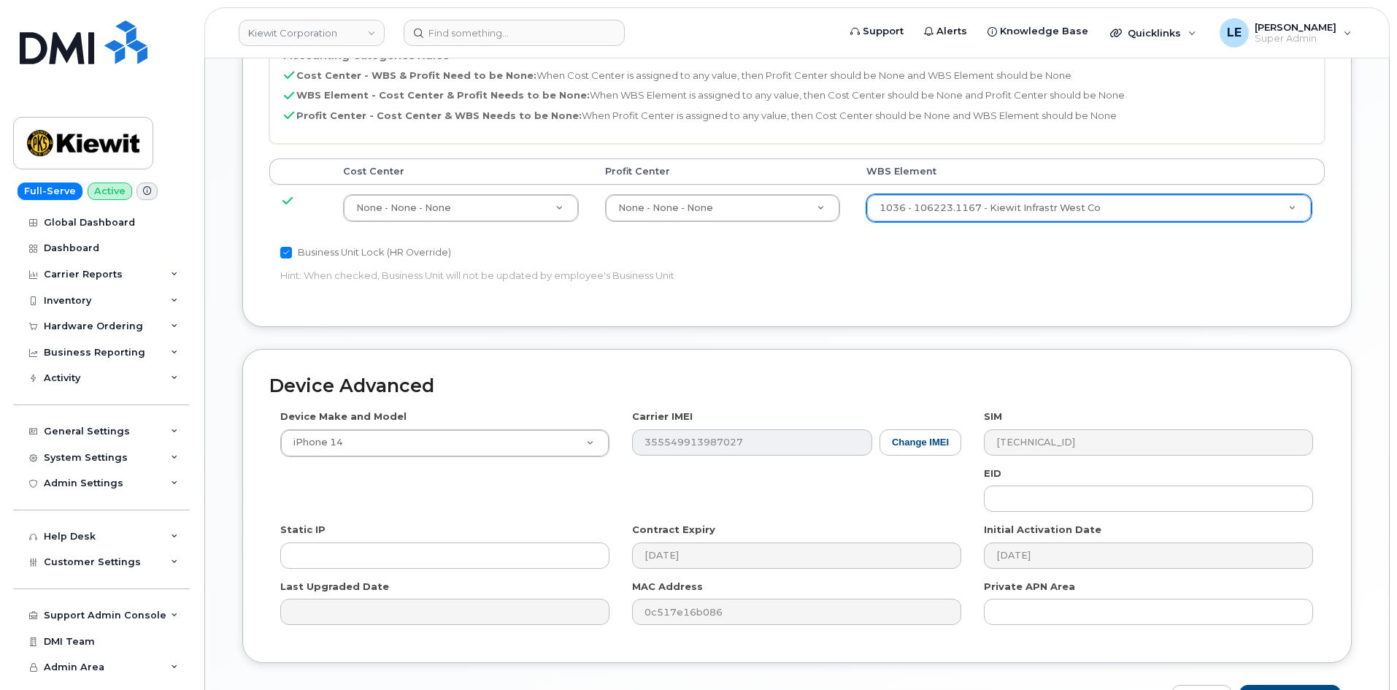
click at [958, 269] on p "Hint: When checked, Business Unit will not be updated by employee's Business Un…" at bounding box center [620, 276] width 681 height 14
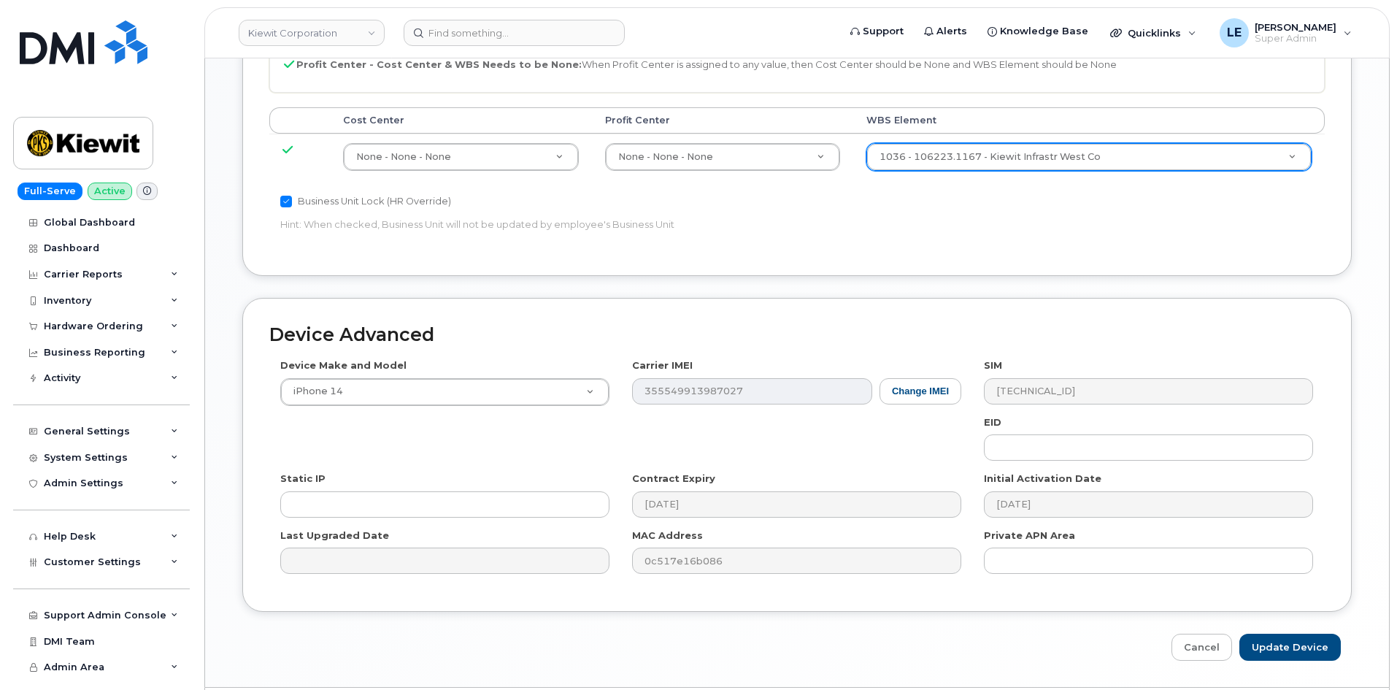
scroll to position [810, 0]
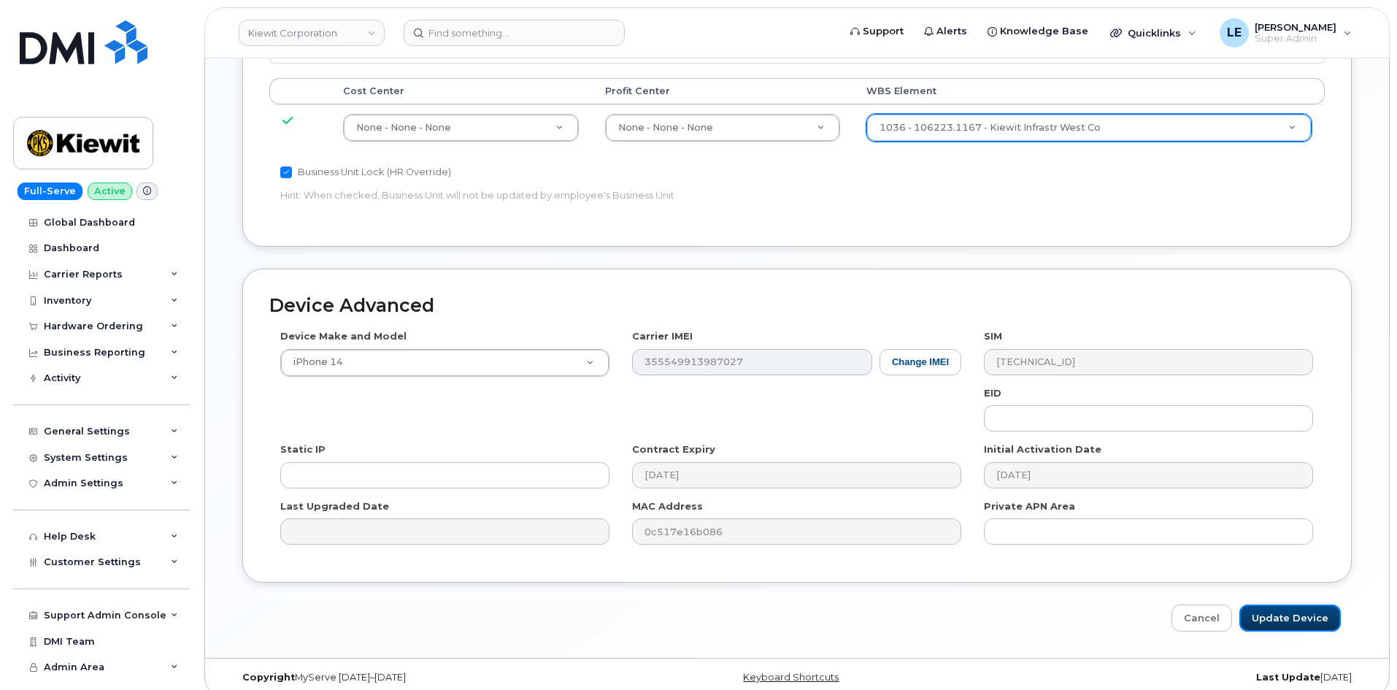
click at [1267, 604] on input "Update Device" at bounding box center [1290, 617] width 101 height 27
type input "Saving..."
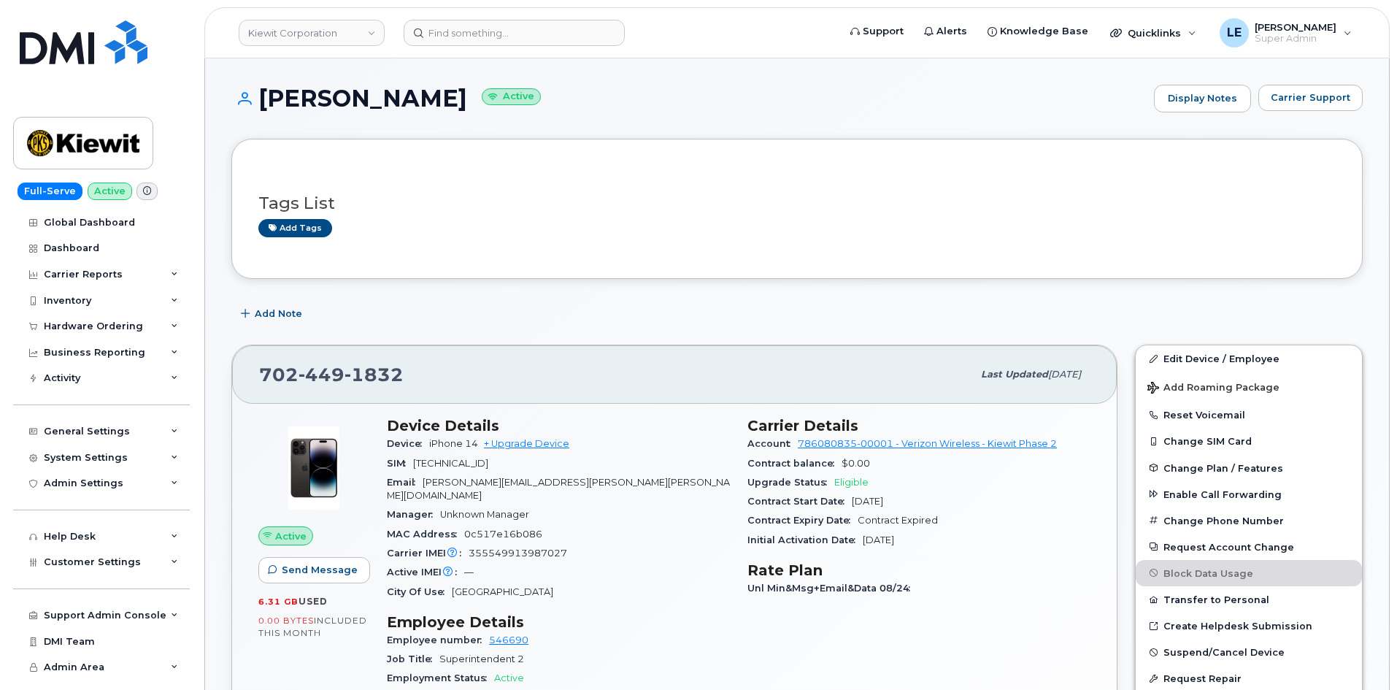
click at [916, 318] on div "Add Note" at bounding box center [797, 314] width 1132 height 26
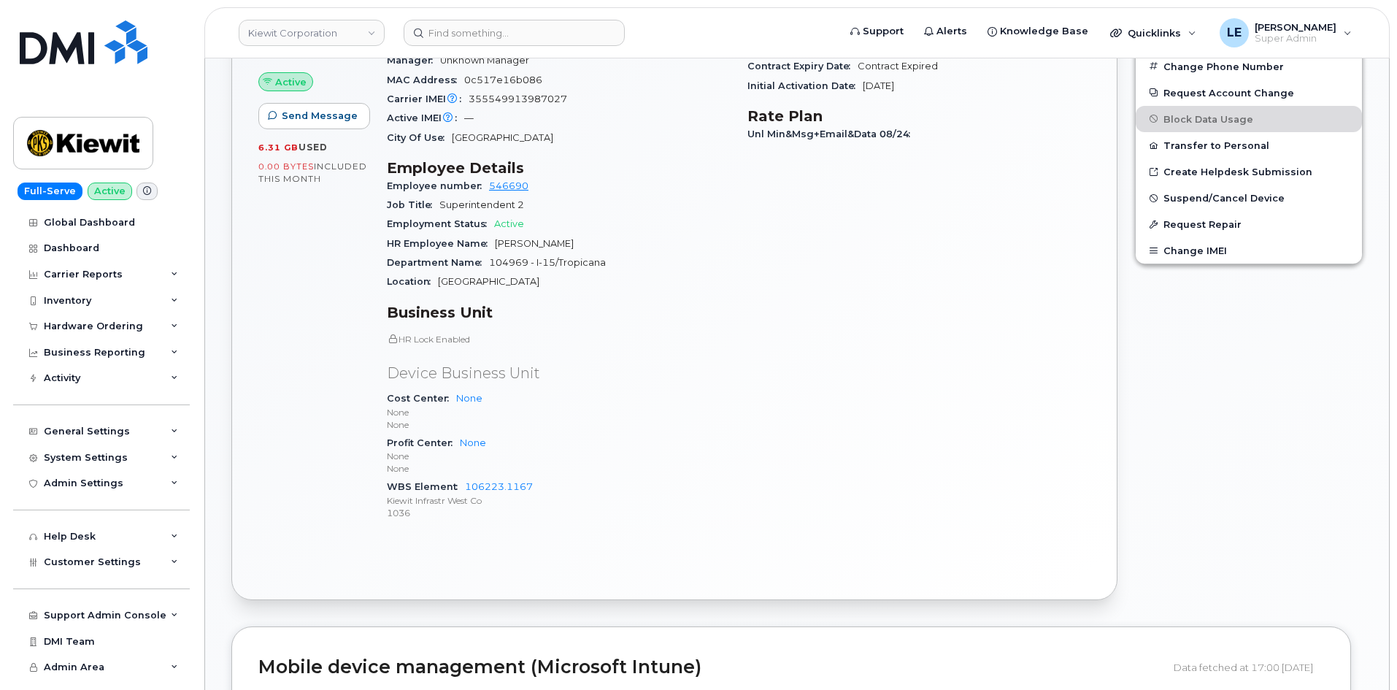
scroll to position [511, 0]
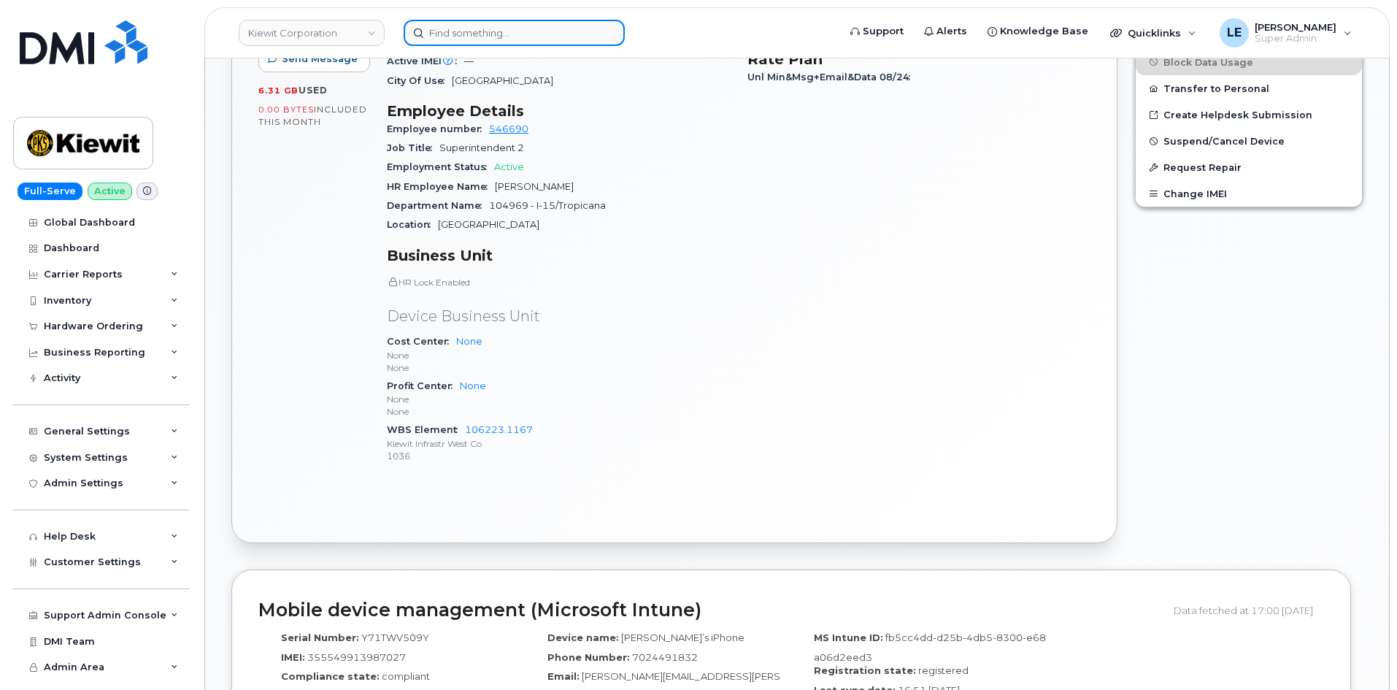
click at [499, 26] on input at bounding box center [514, 33] width 221 height 26
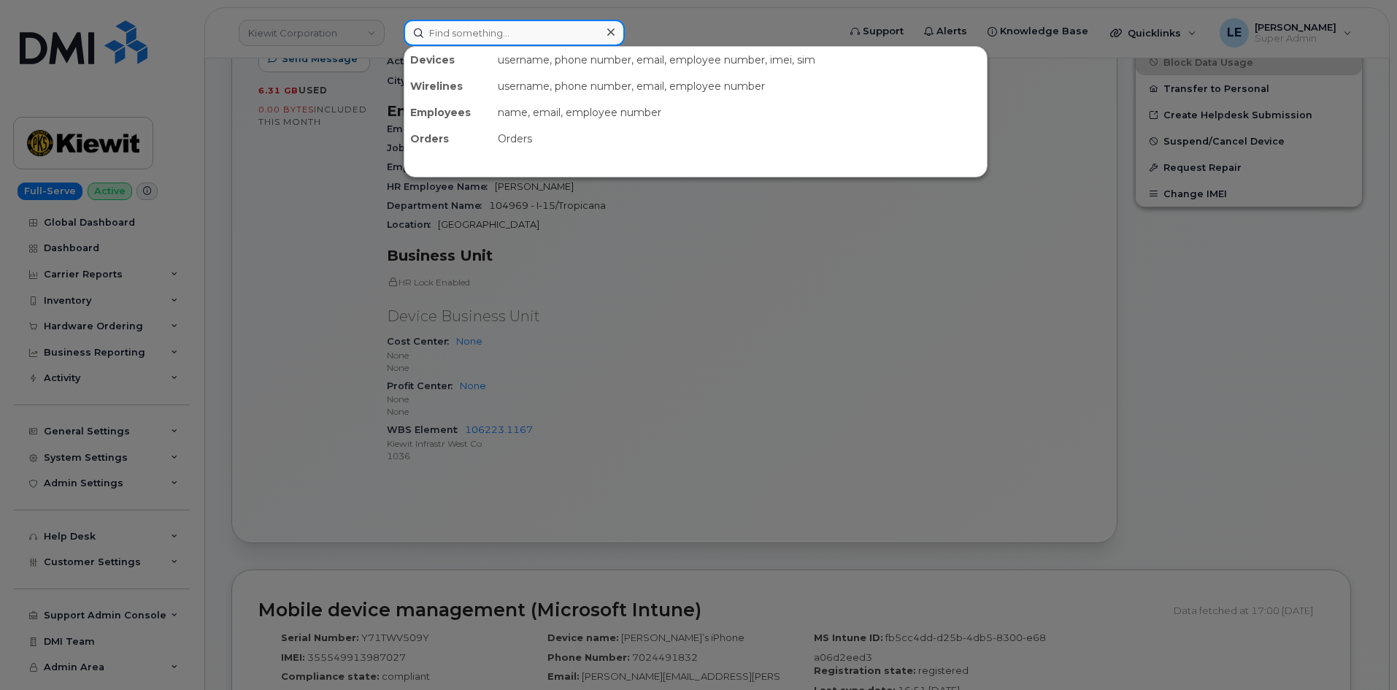
paste input "[PERSON_NAME]"
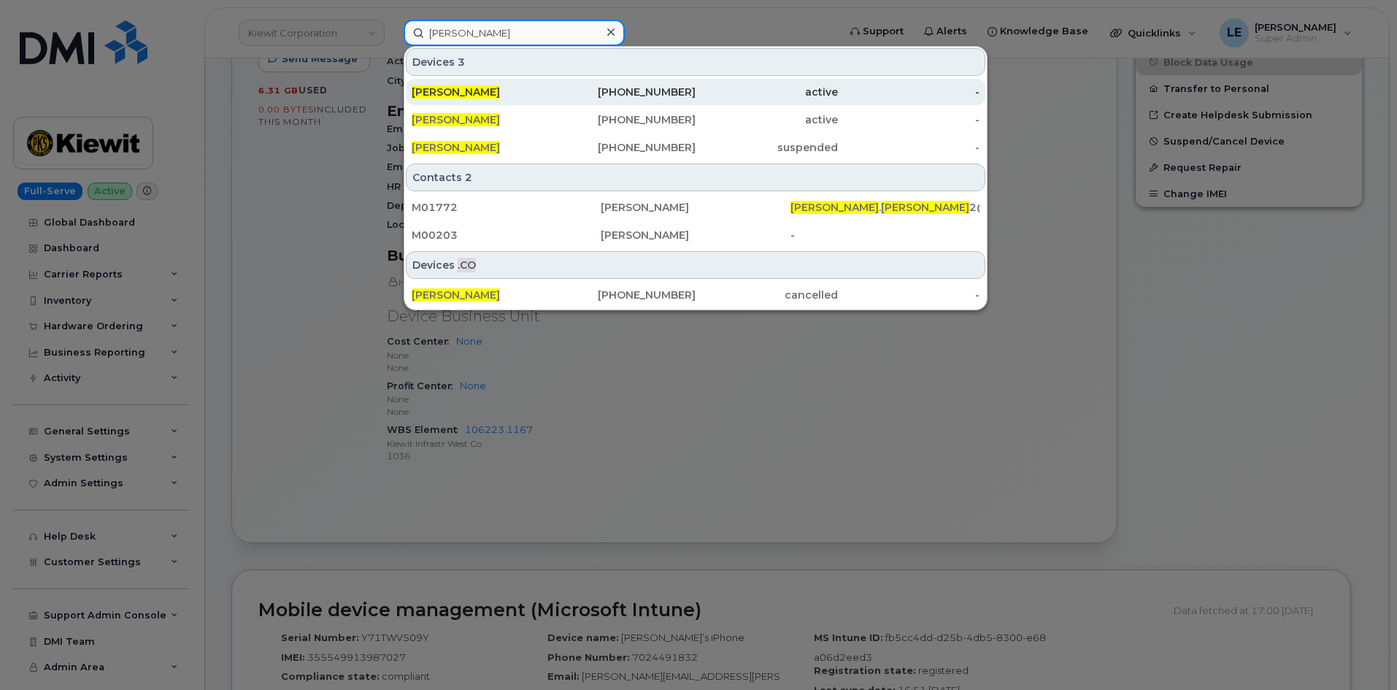
type input "[PERSON_NAME]"
click at [525, 95] on div "[PERSON_NAME]" at bounding box center [483, 92] width 142 height 15
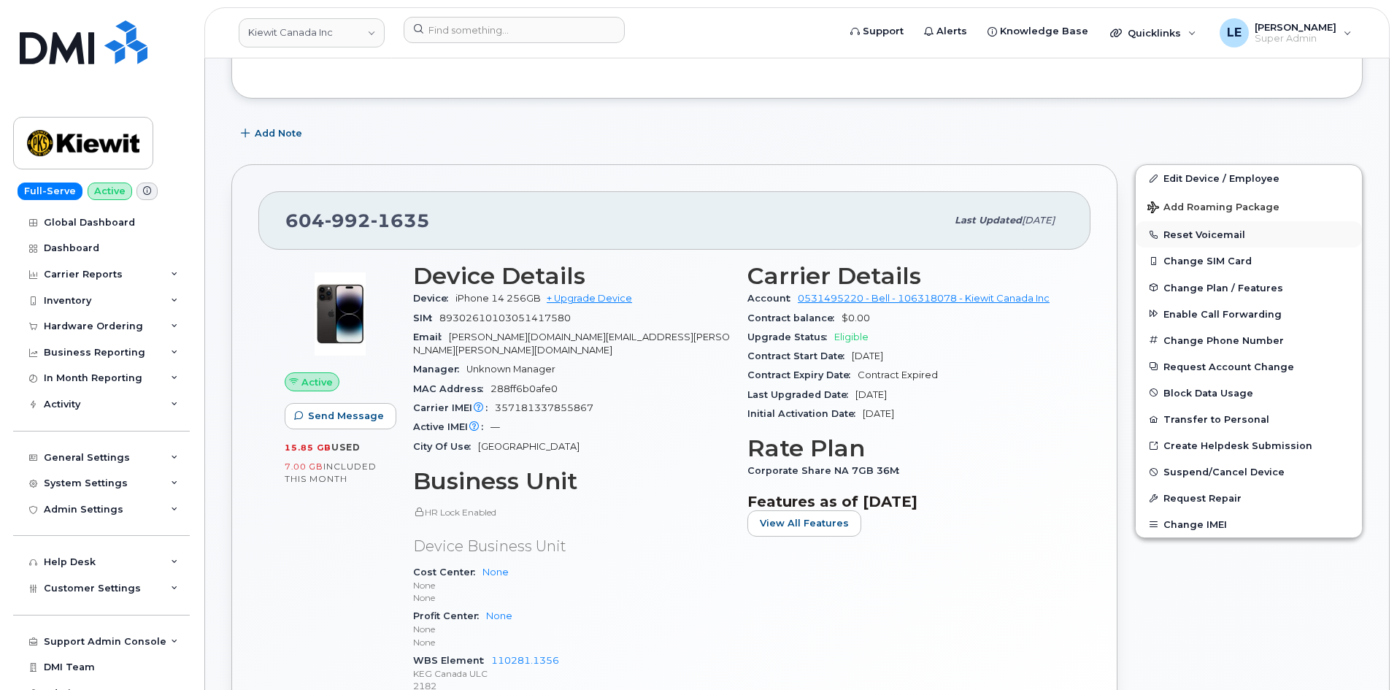
scroll to position [146, 0]
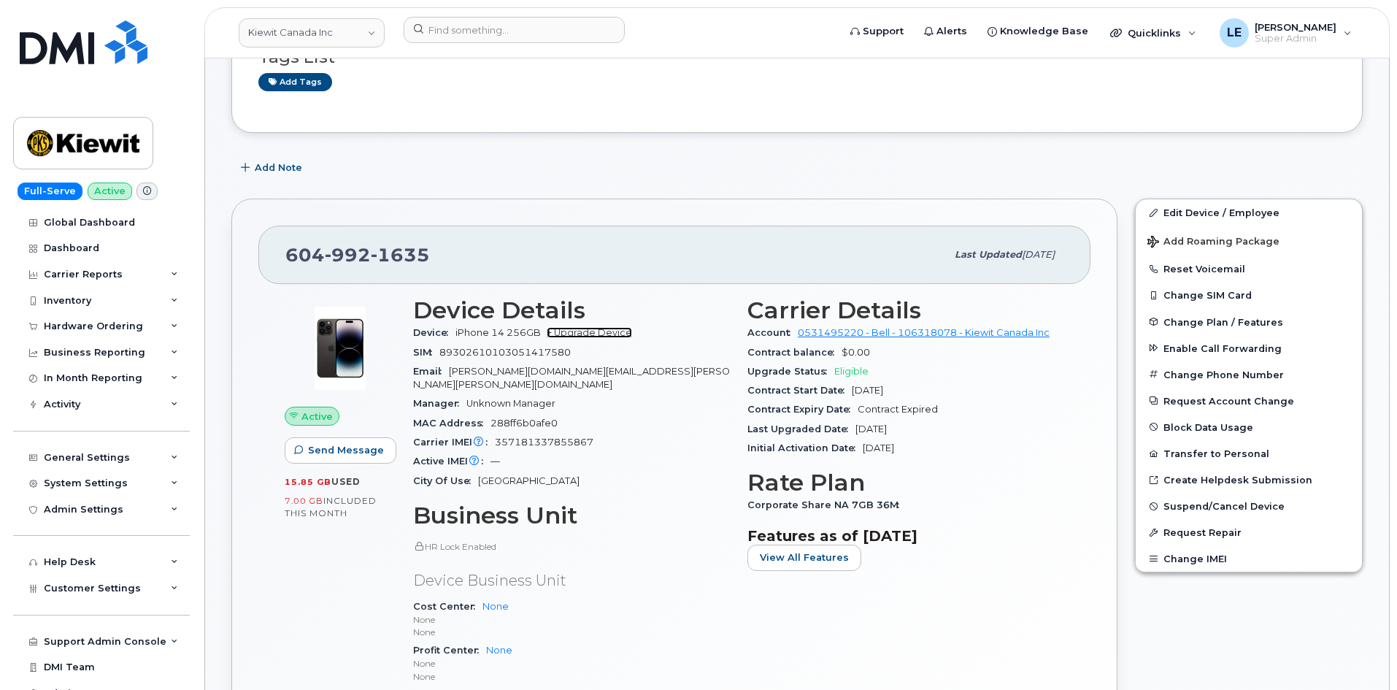
click at [590, 334] on link "+ Upgrade Device" at bounding box center [589, 332] width 85 height 11
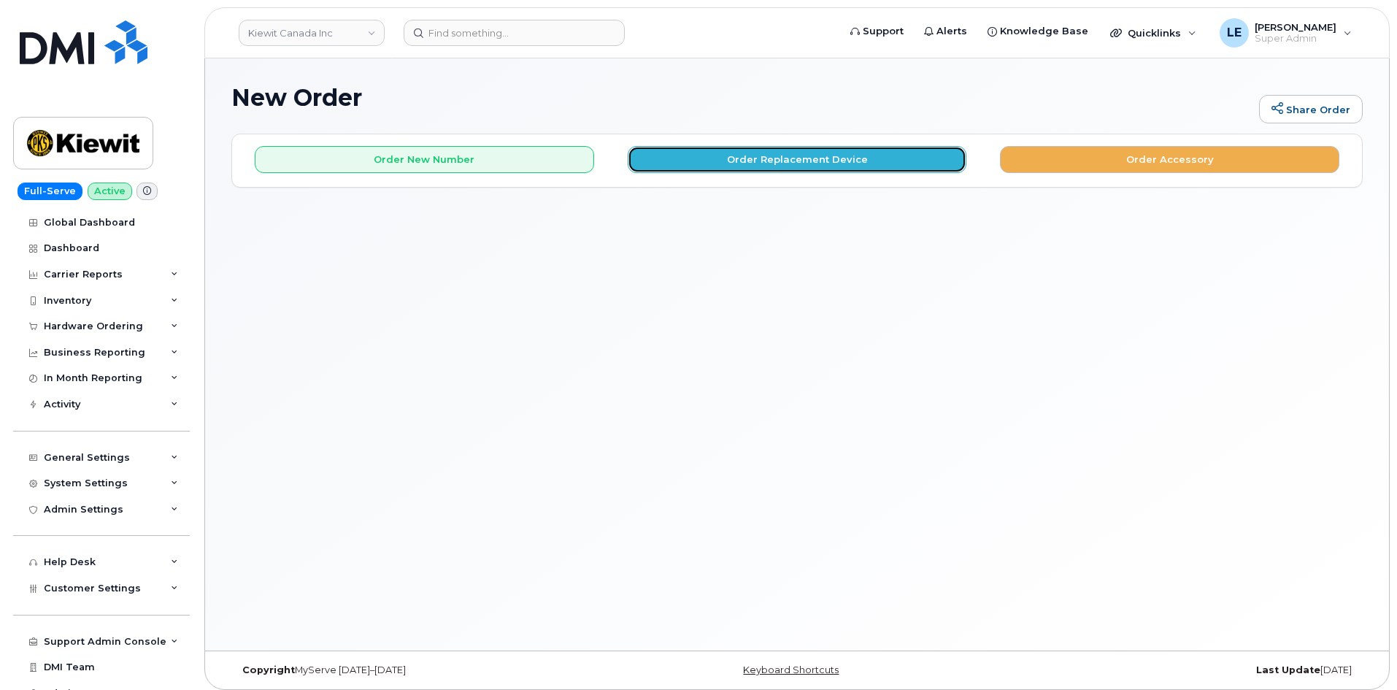
click at [872, 166] on button "Order Replacement Device" at bounding box center [797, 159] width 339 height 27
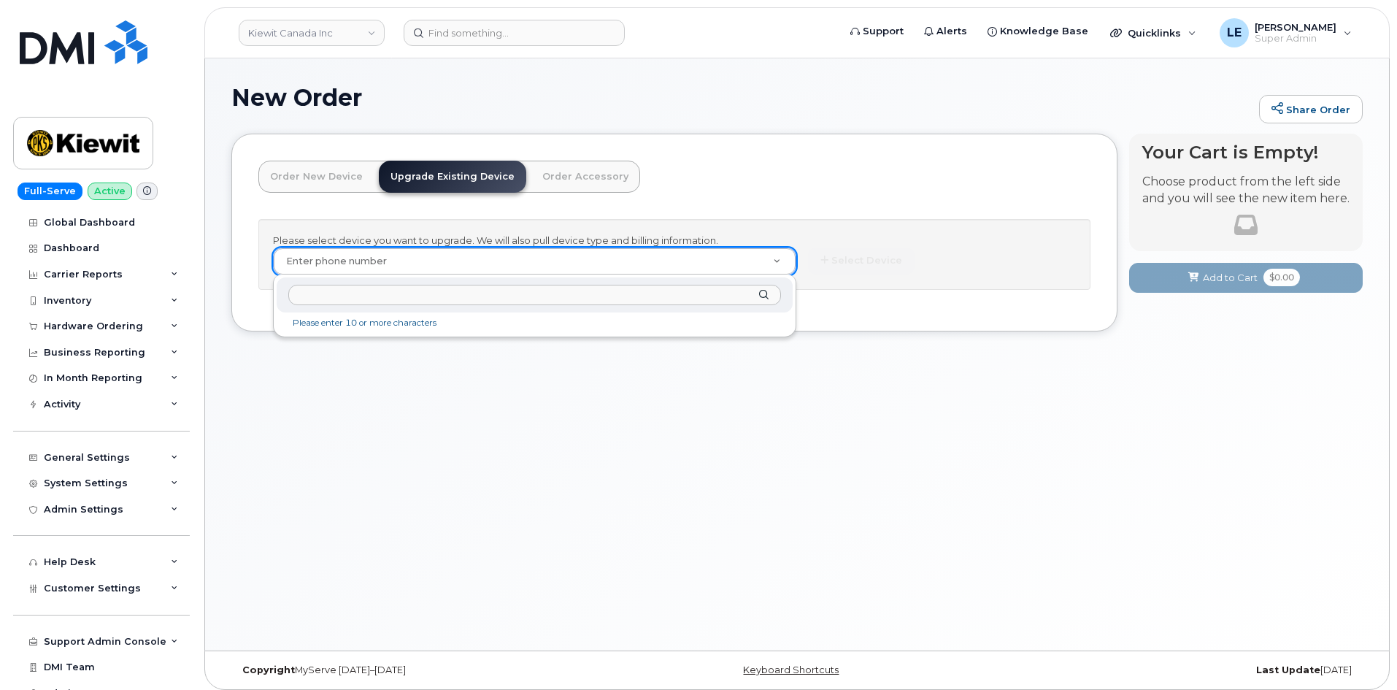
paste input "6049921635"
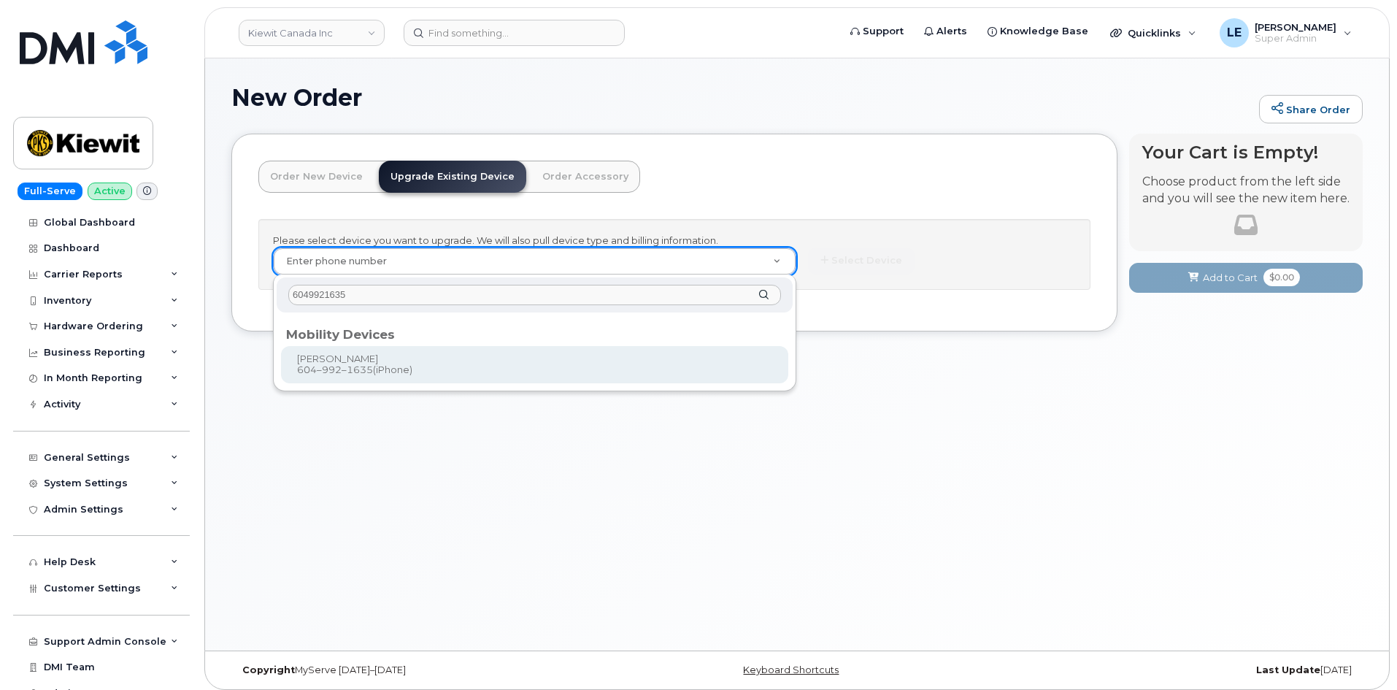
type input "6049921635"
type input "247632"
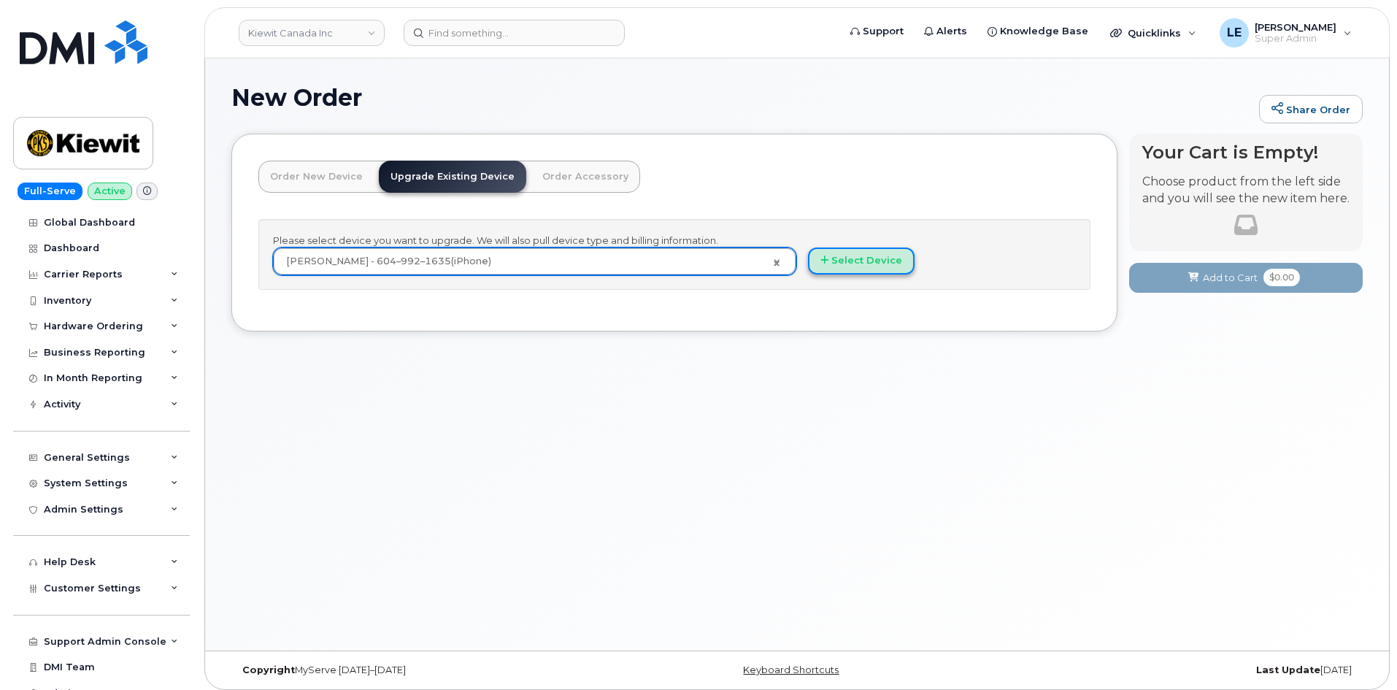
click at [842, 258] on button "Select Device" at bounding box center [861, 260] width 107 height 27
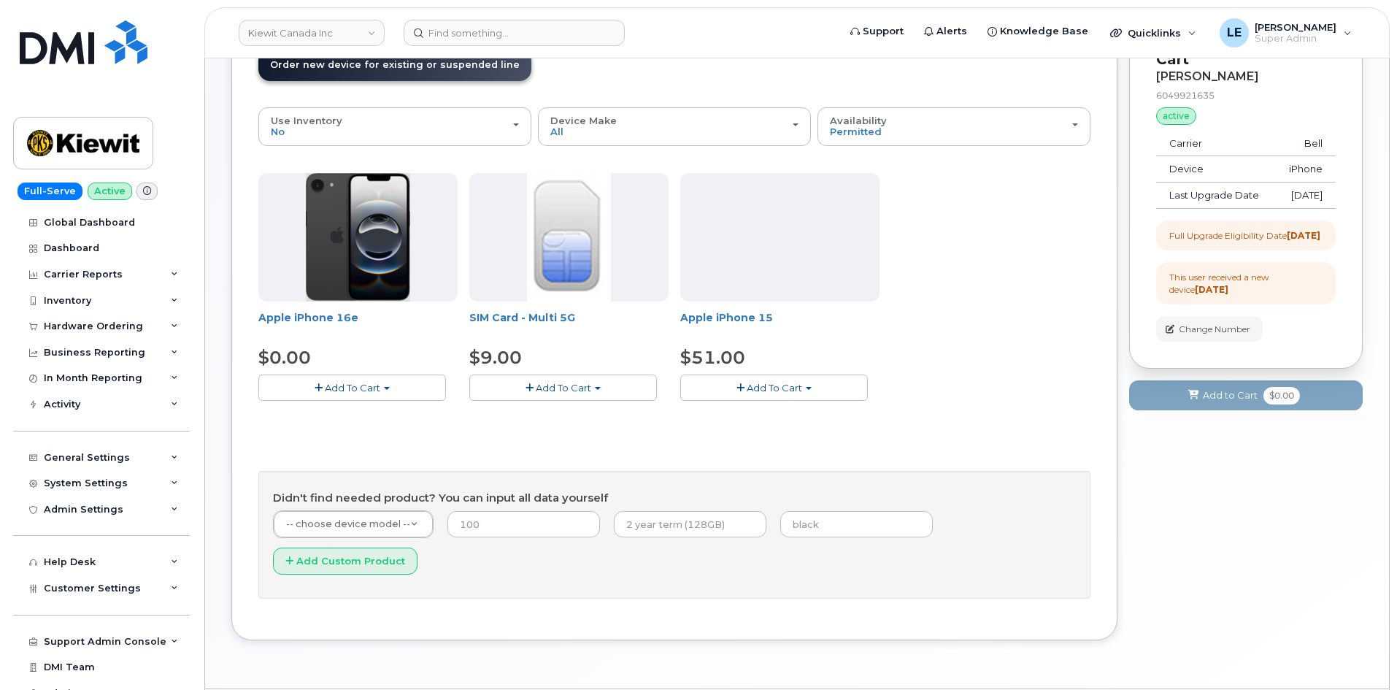
scroll to position [120, 0]
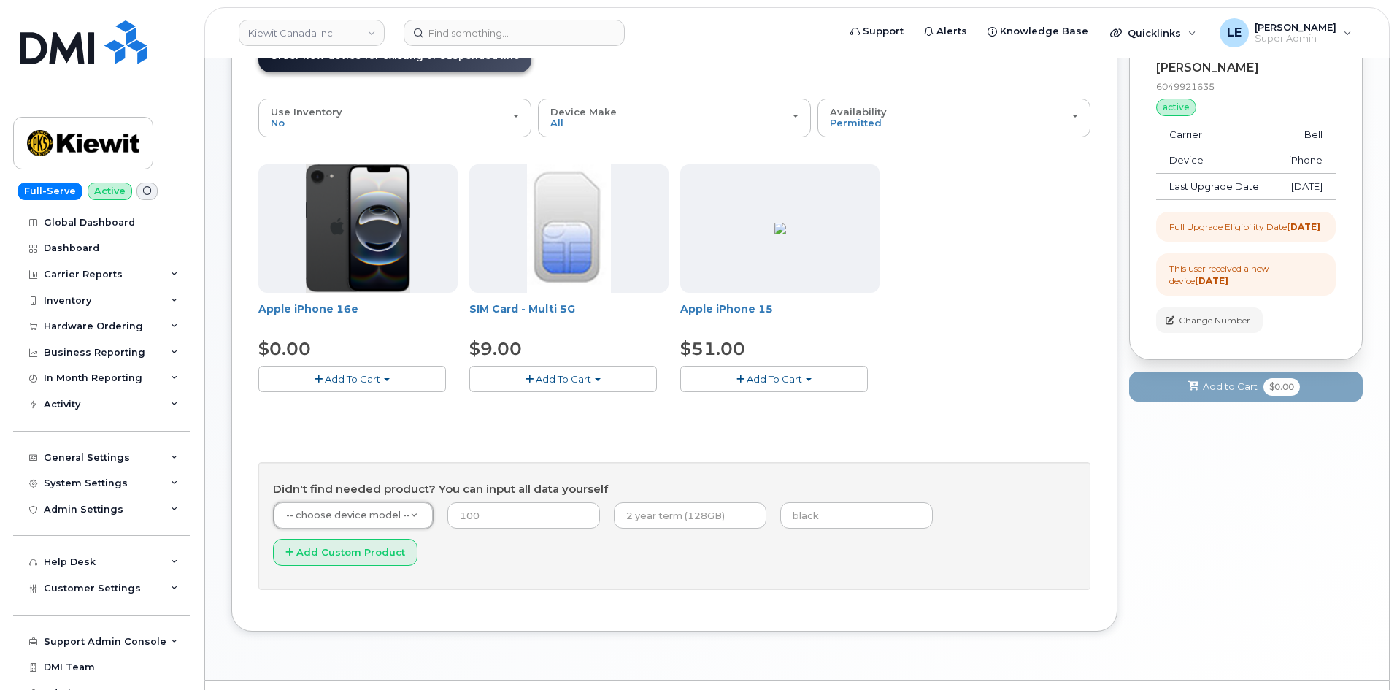
click at [522, 443] on div "Apple iPhone 16e $0.00 Add To Cart $0.00 - 3 year upgrade (128GB) SIM Card - Mu…" at bounding box center [674, 377] width 832 height 426
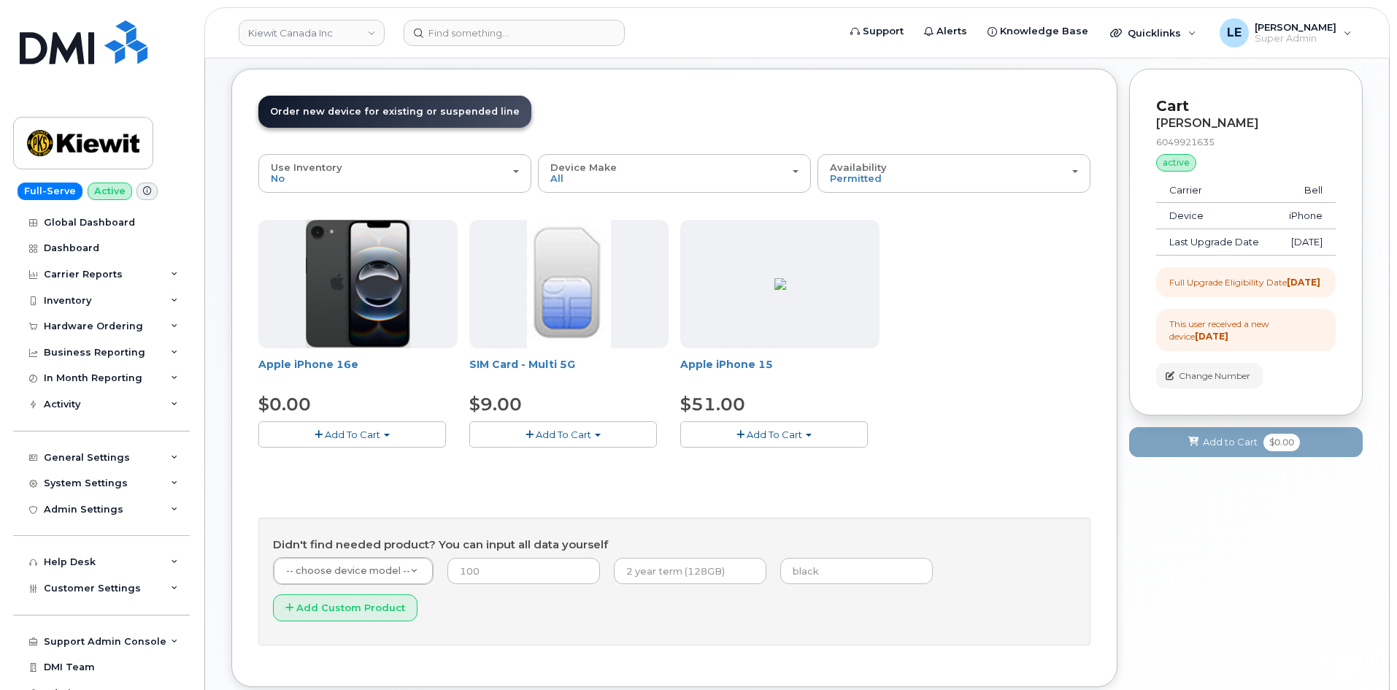
scroll to position [0, 0]
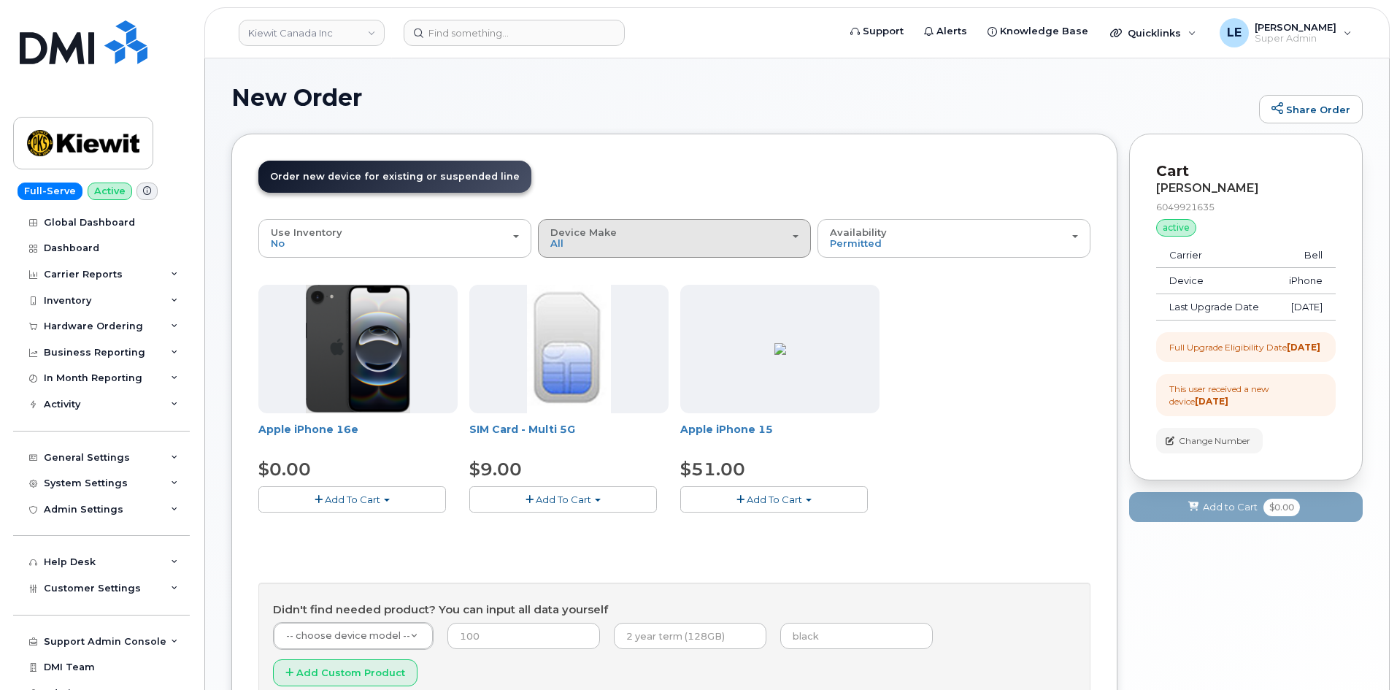
click at [658, 237] on div "Device Make All iPhone" at bounding box center [674, 238] width 248 height 23
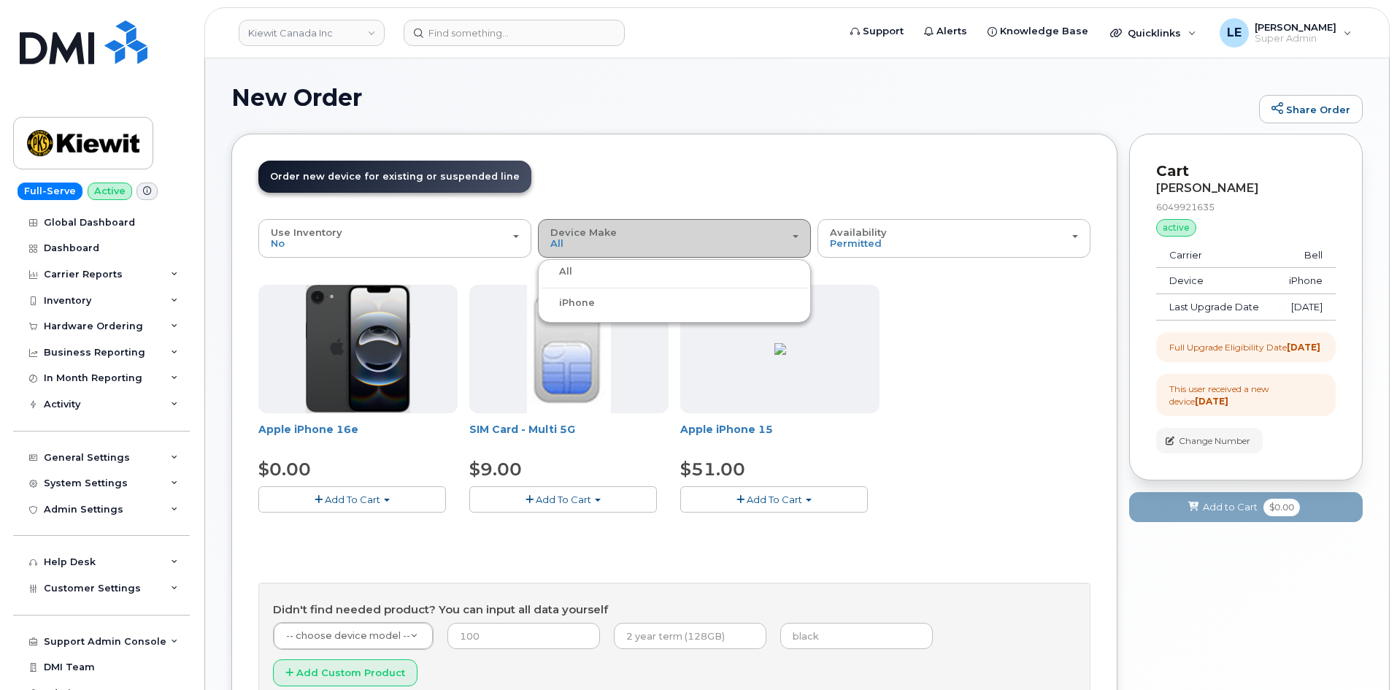
click at [656, 237] on div "Device Make All iPhone" at bounding box center [674, 238] width 248 height 23
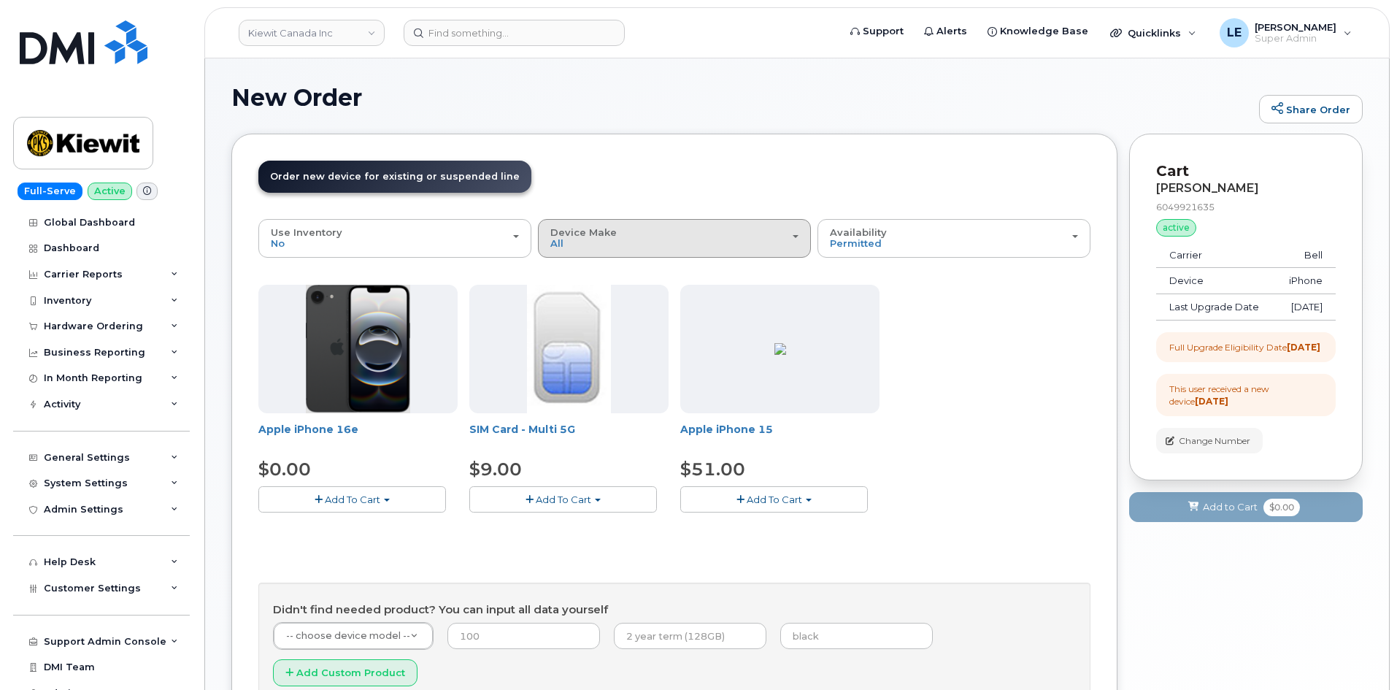
click at [656, 237] on div "Device Make All iPhone" at bounding box center [674, 238] width 248 height 23
click at [610, 301] on div "iPhone" at bounding box center [675, 303] width 266 height 18
click at [603, 250] on button "Device Make All iPhone" at bounding box center [674, 238] width 273 height 38
click at [580, 305] on label "iPhone" at bounding box center [568, 303] width 53 height 18
click at [0, 0] on input "iPhone" at bounding box center [0, 0] width 0 height 0
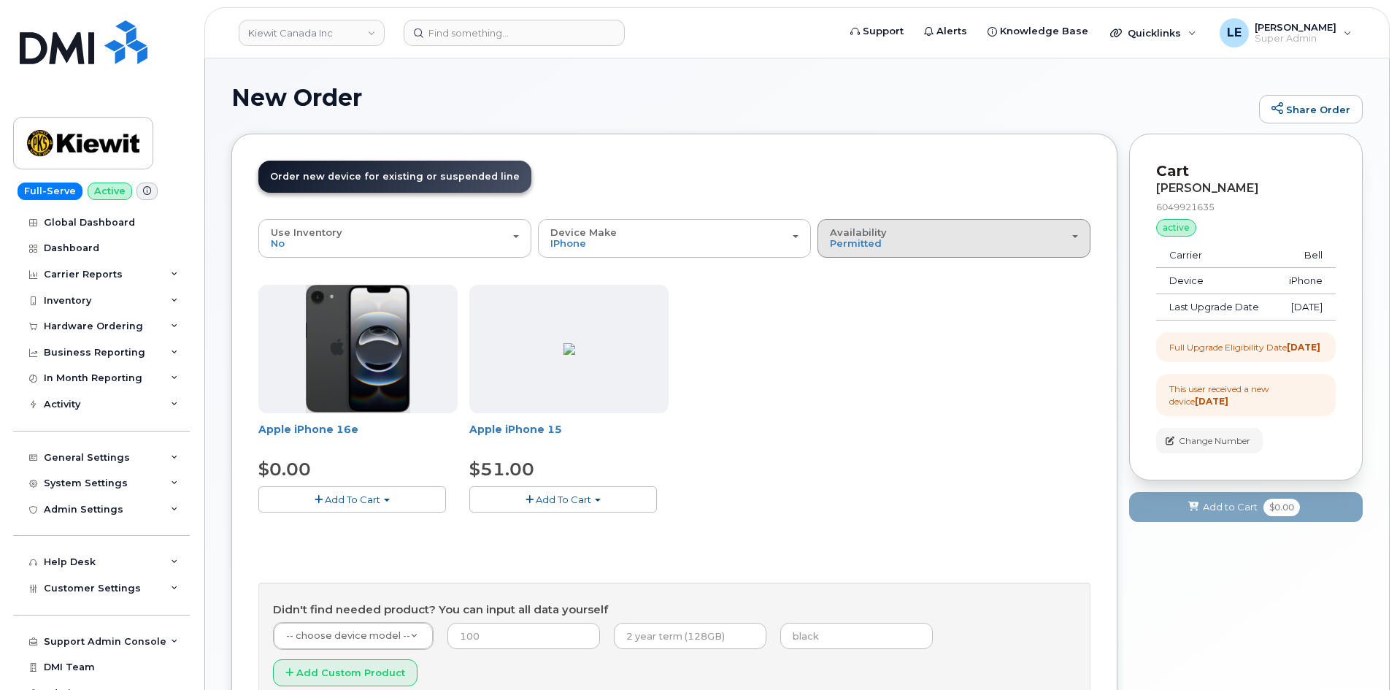
click at [904, 234] on div "Availability Permitted All" at bounding box center [954, 238] width 248 height 23
click at [883, 300] on div "All" at bounding box center [954, 297] width 266 height 18
click at [880, 242] on div "Availability Permitted All" at bounding box center [954, 238] width 248 height 23
click at [845, 299] on label "All" at bounding box center [836, 297] width 31 height 18
click at [0, 0] on input "All" at bounding box center [0, 0] width 0 height 0
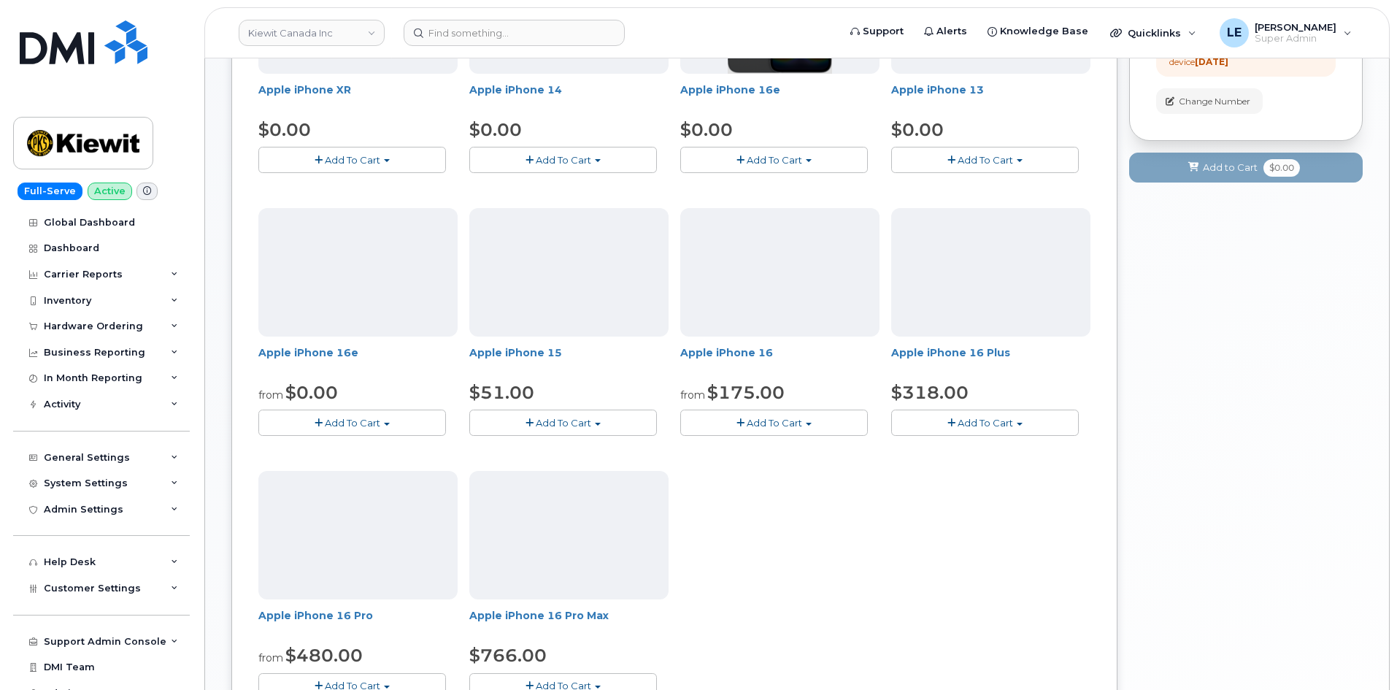
scroll to position [365, 0]
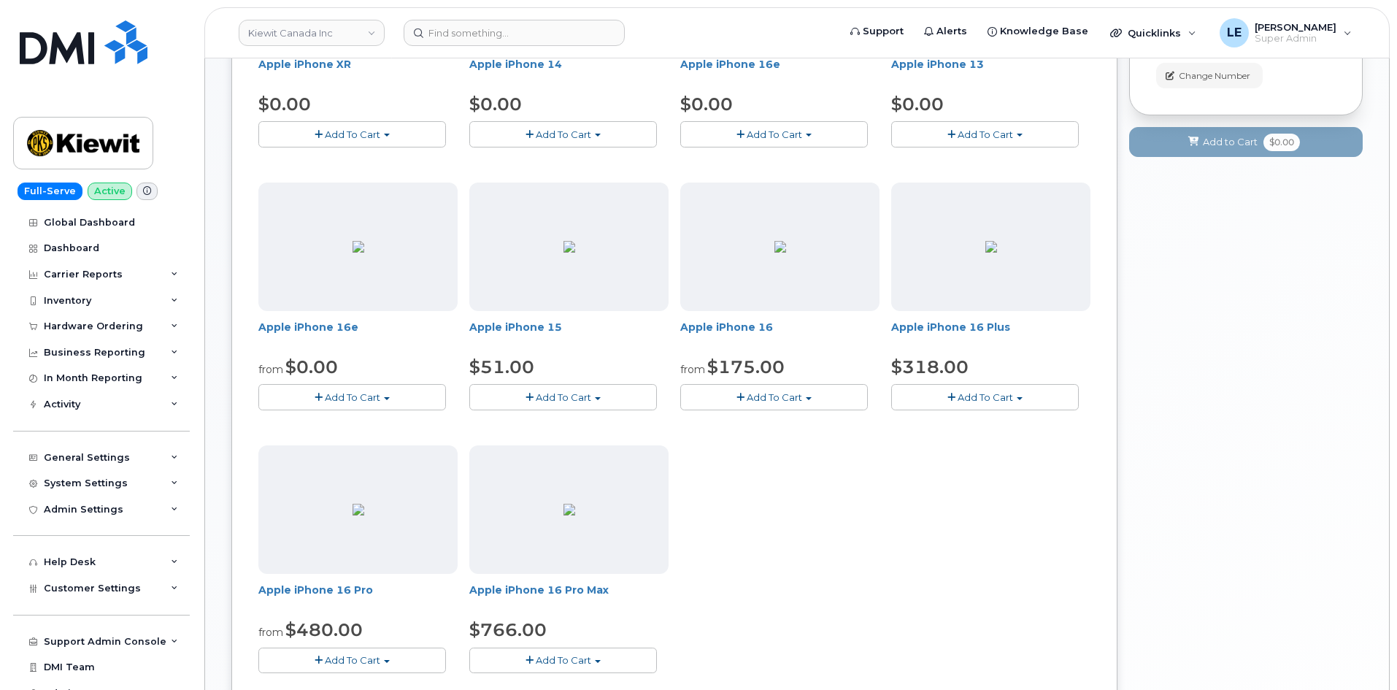
click at [360, 657] on span "Add To Cart" at bounding box center [352, 660] width 55 height 12
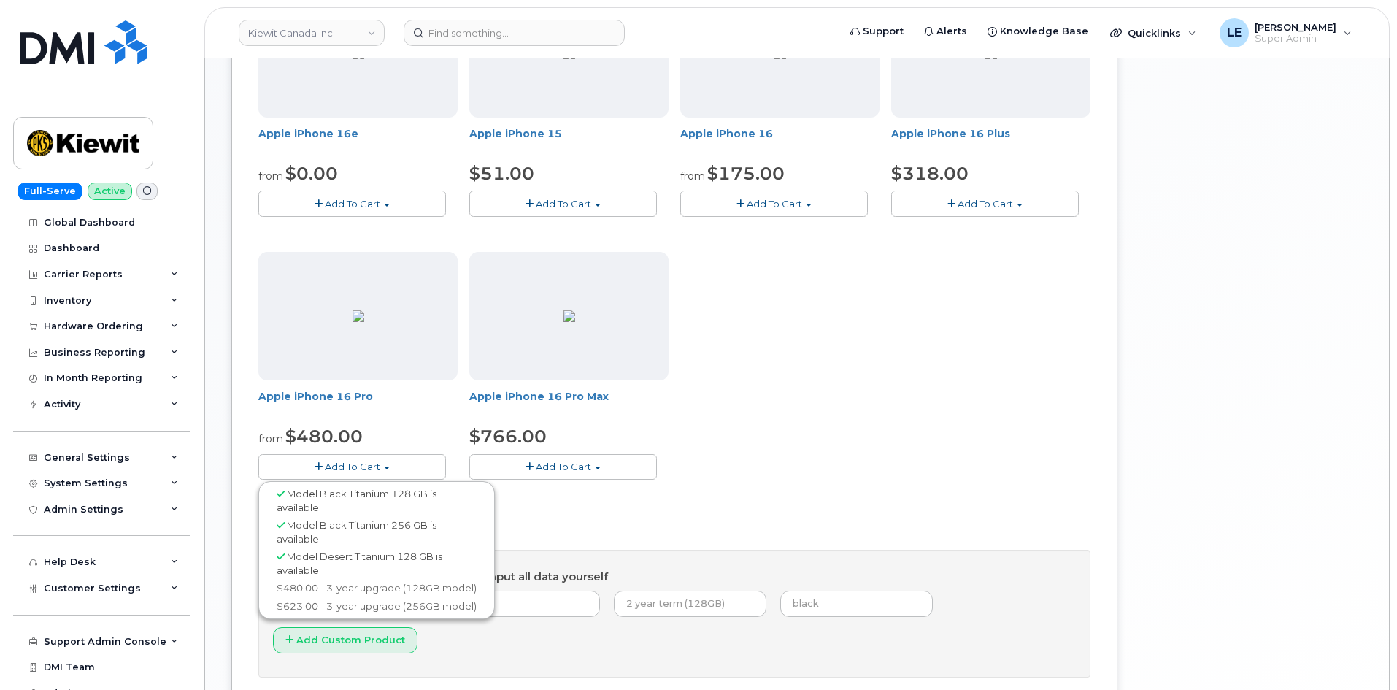
scroll to position [584, 0]
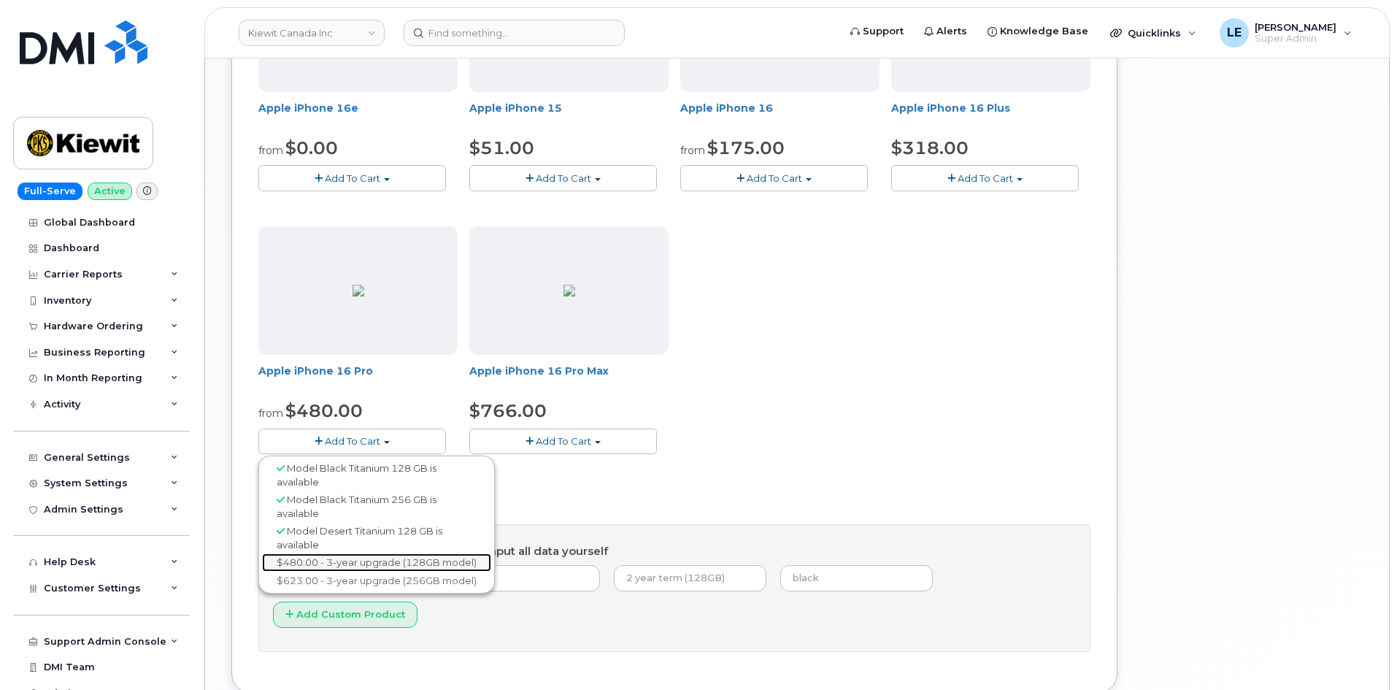
click at [318, 564] on link "$480.00 - 3-year upgrade (128GB model)" at bounding box center [376, 562] width 229 height 18
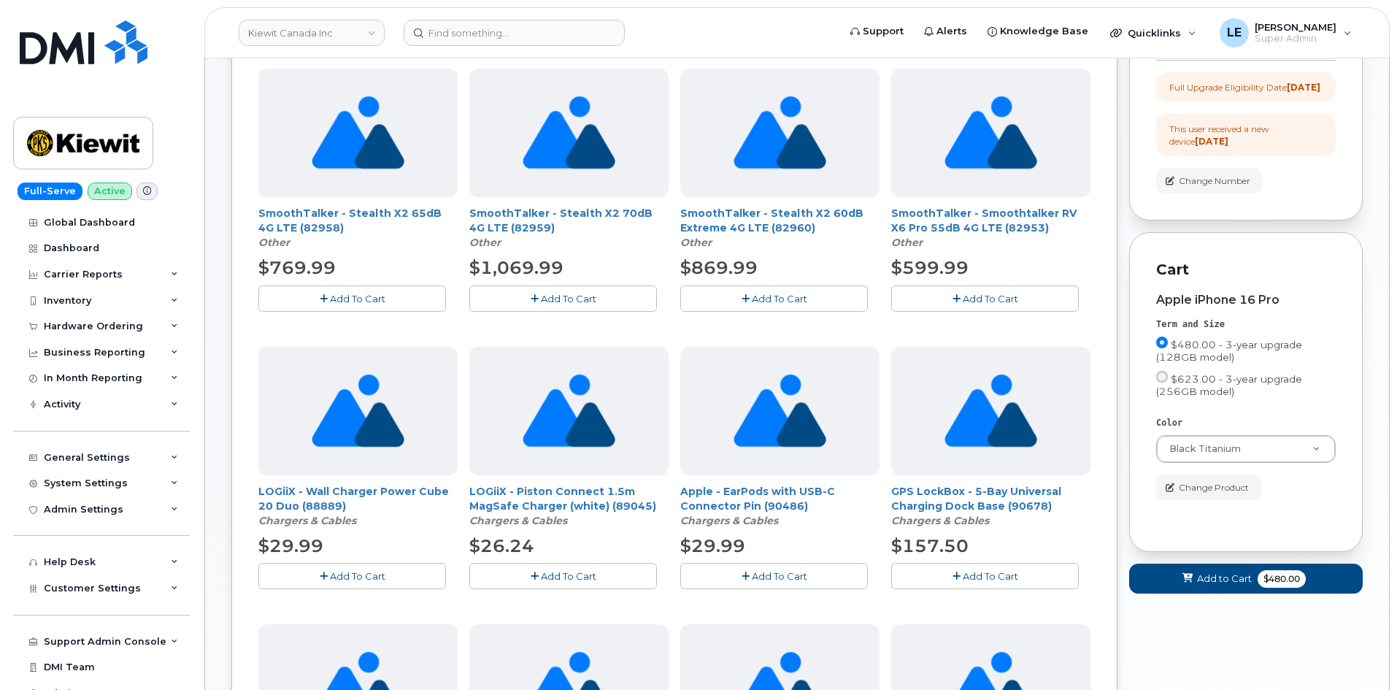
scroll to position [292, 0]
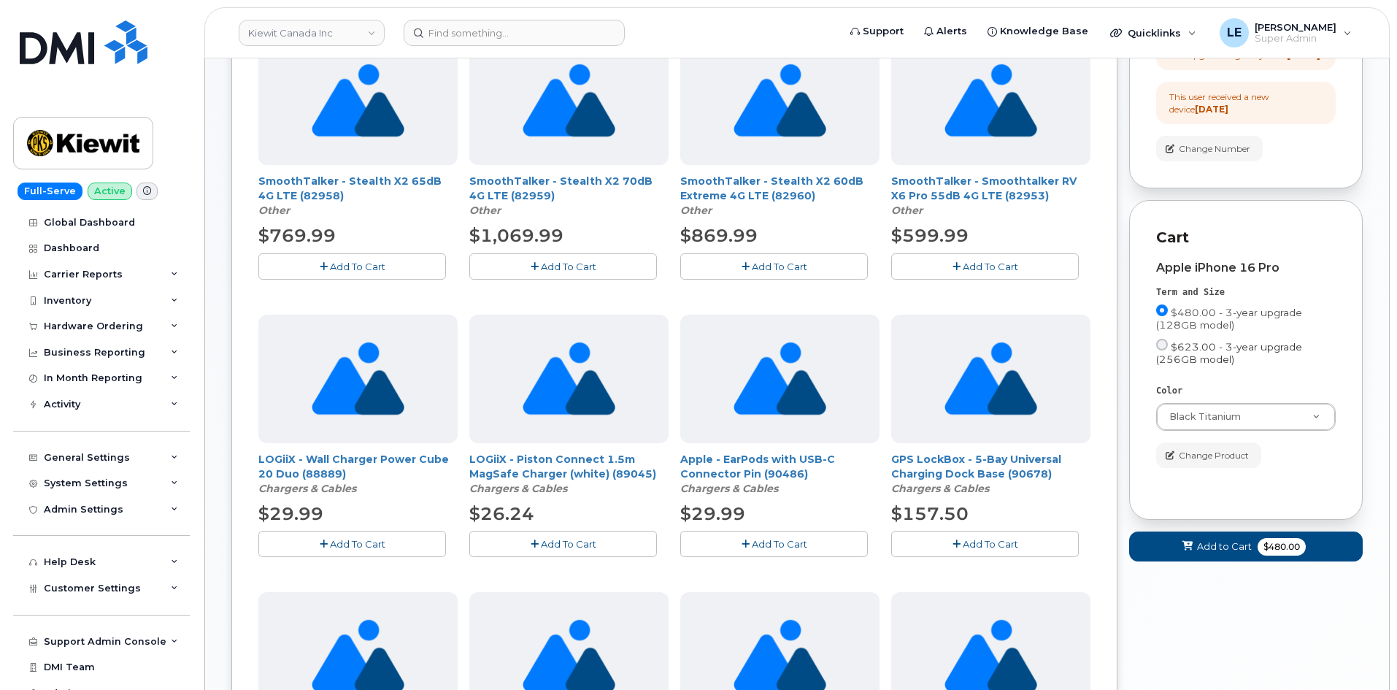
click at [1165, 350] on input "$623.00 - 3-year upgrade (256GB model)" at bounding box center [1162, 345] width 12 height 12
radio input "true"
click at [1170, 366] on label "$623.00 - 3-year upgrade (256GB model)" at bounding box center [1246, 352] width 180 height 27
click at [1168, 350] on input "$623.00 - 3-year upgrade (256GB model)" at bounding box center [1162, 345] width 12 height 12
click at [1165, 350] on input "$623.00 - 3-year upgrade (256GB model)" at bounding box center [1162, 345] width 12 height 12
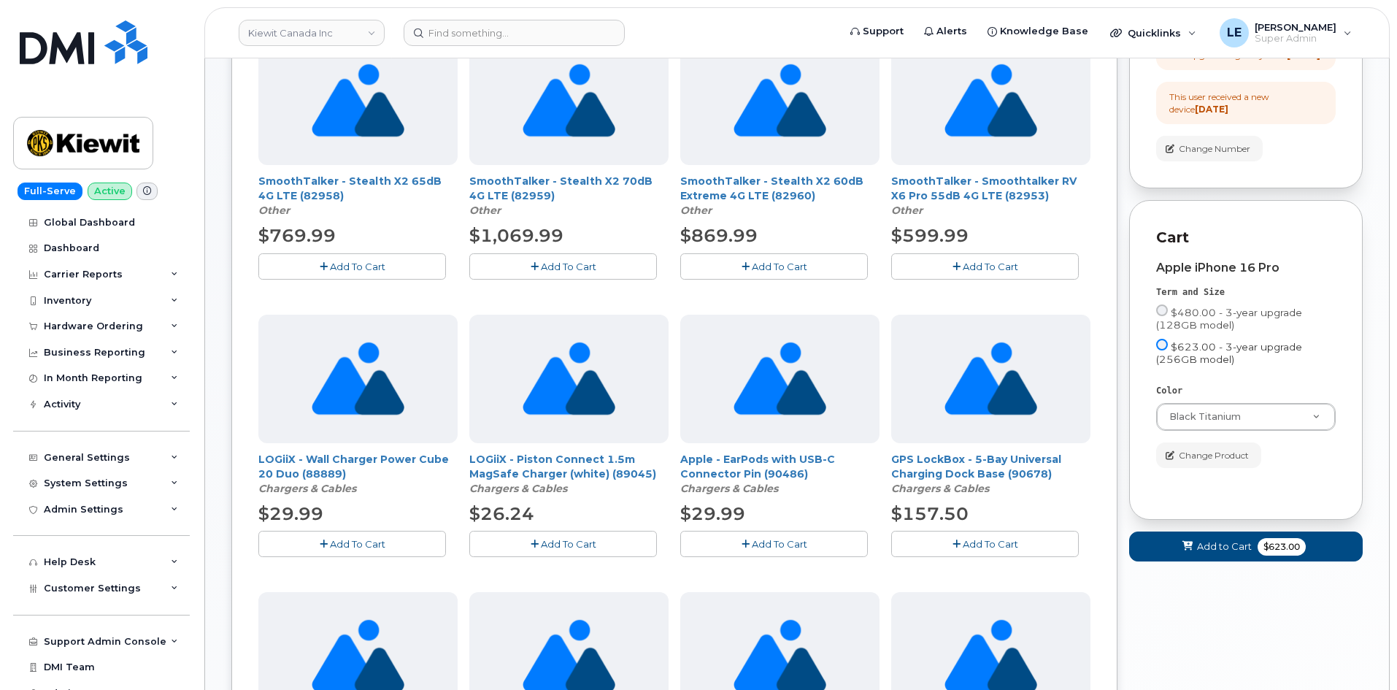
click at [1163, 350] on input "$623.00 - 3-year upgrade (256GB model)" at bounding box center [1162, 345] width 12 height 12
click at [1191, 365] on span "$623.00 - 3-year upgrade (256GB model)" at bounding box center [1229, 353] width 146 height 24
click at [1168, 350] on input "$623.00 - 3-year upgrade (256GB model)" at bounding box center [1162, 345] width 12 height 12
click at [1196, 365] on span "$623.00 - 3-year upgrade (256GB model)" at bounding box center [1229, 353] width 146 height 24
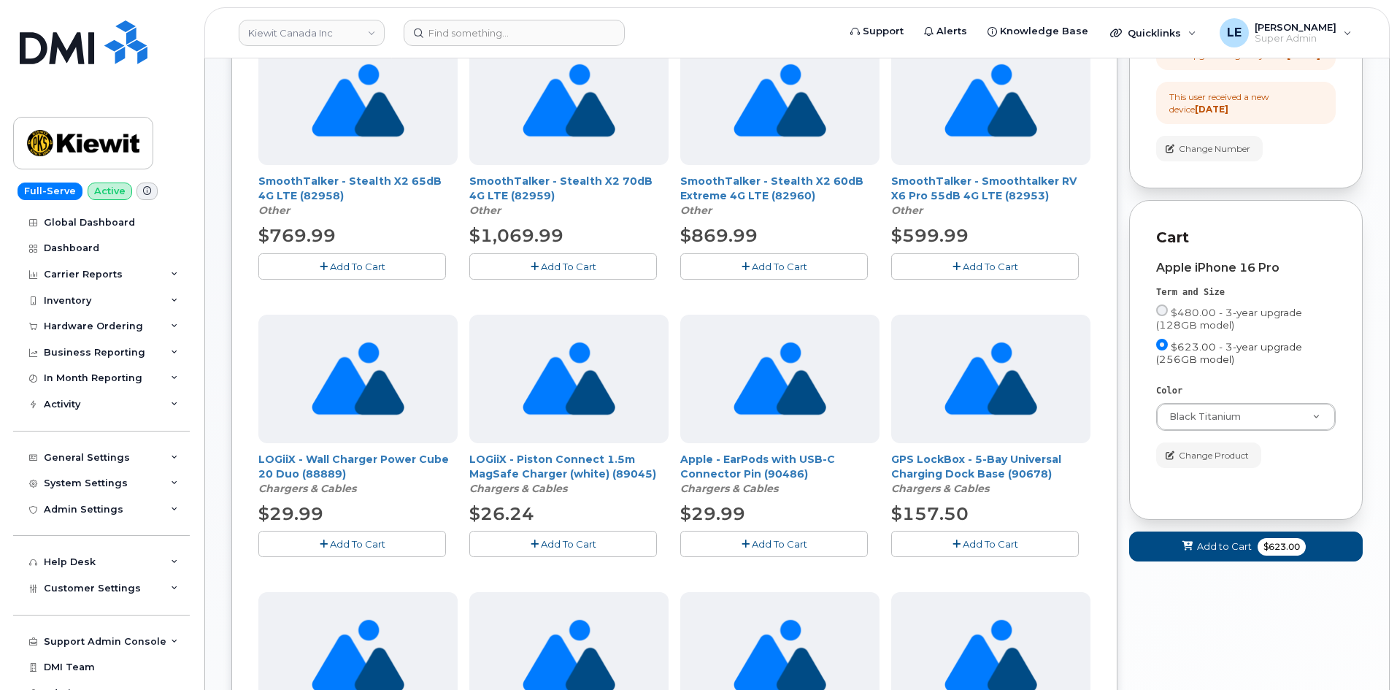
click at [1168, 350] on input "$623.00 - 3-year upgrade (256GB model)" at bounding box center [1162, 345] width 12 height 12
click at [1126, 262] on div "Order New Device Upgrade Existing Device Order Accessory Order new device and n…" at bounding box center [797, 548] width 1132 height 1413
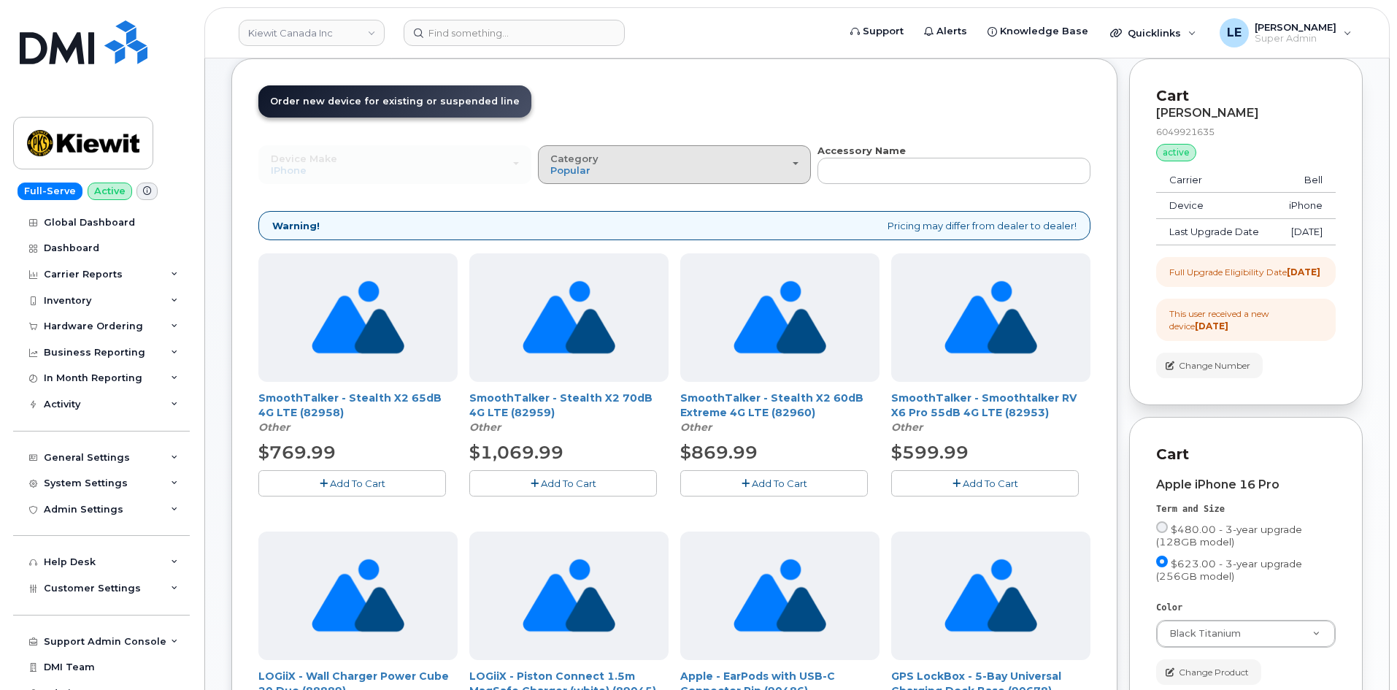
scroll to position [73, 0]
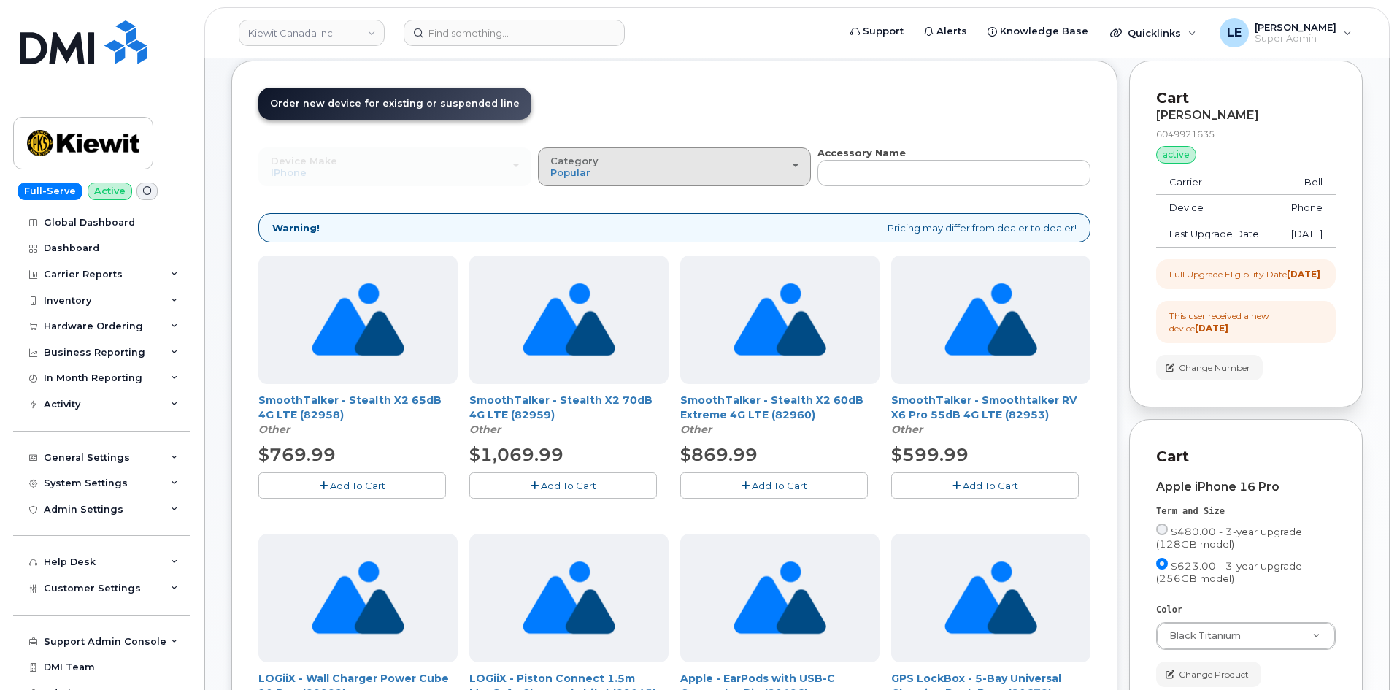
click at [656, 166] on div "Category Popular" at bounding box center [674, 166] width 248 height 23
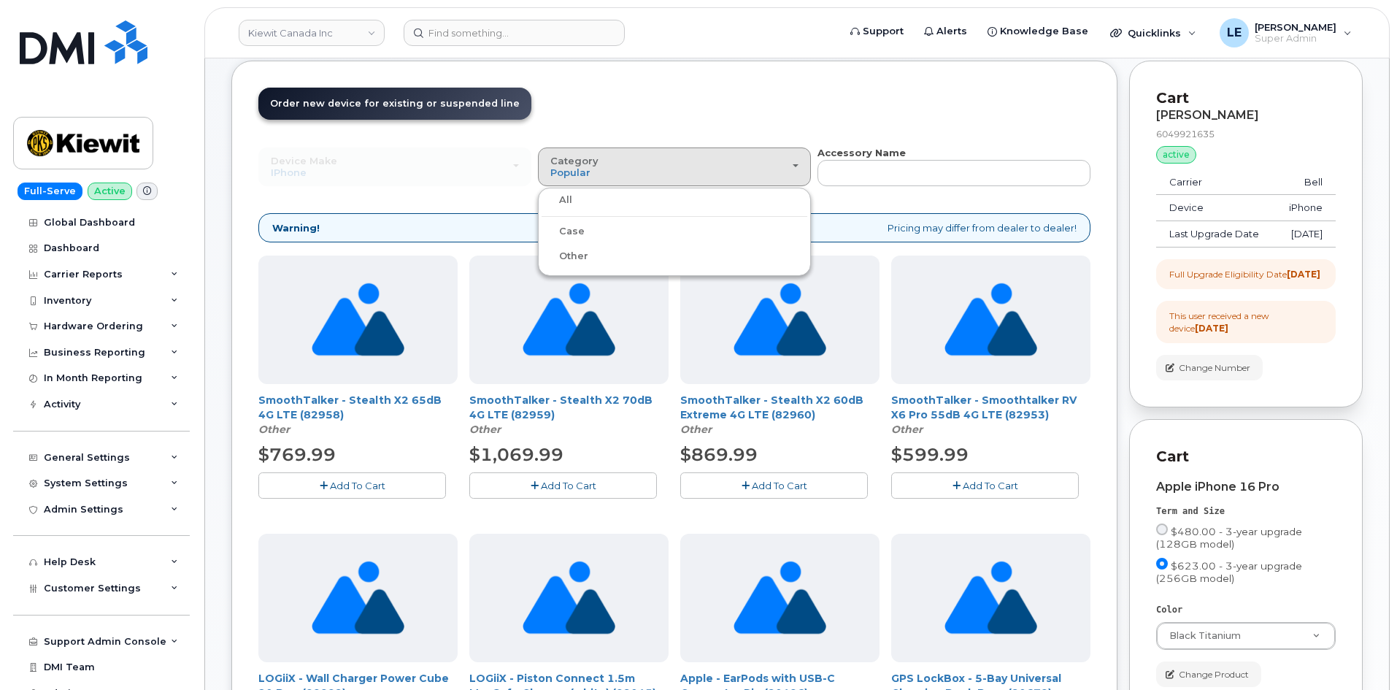
click at [575, 234] on label "Case" at bounding box center [563, 232] width 43 height 18
click at [0, 0] on input "Case" at bounding box center [0, 0] width 0 height 0
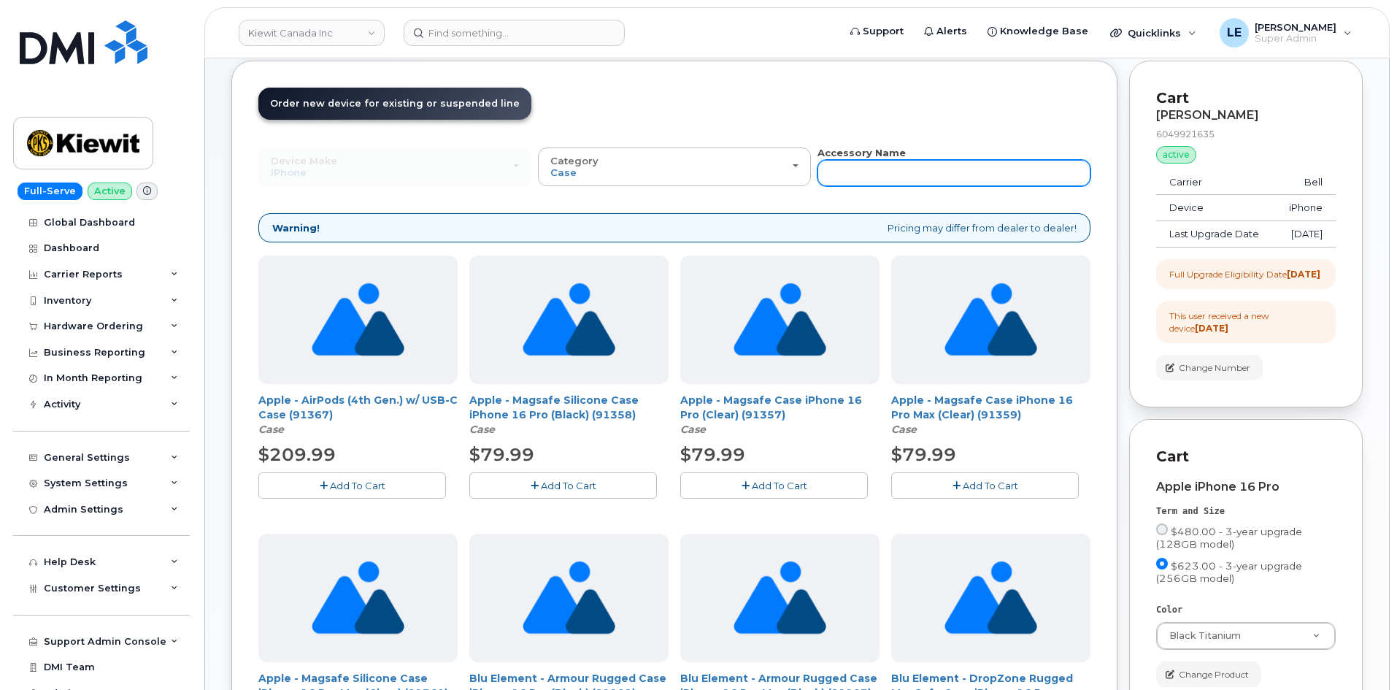
click at [856, 164] on input "text" at bounding box center [954, 173] width 273 height 26
type input "co"
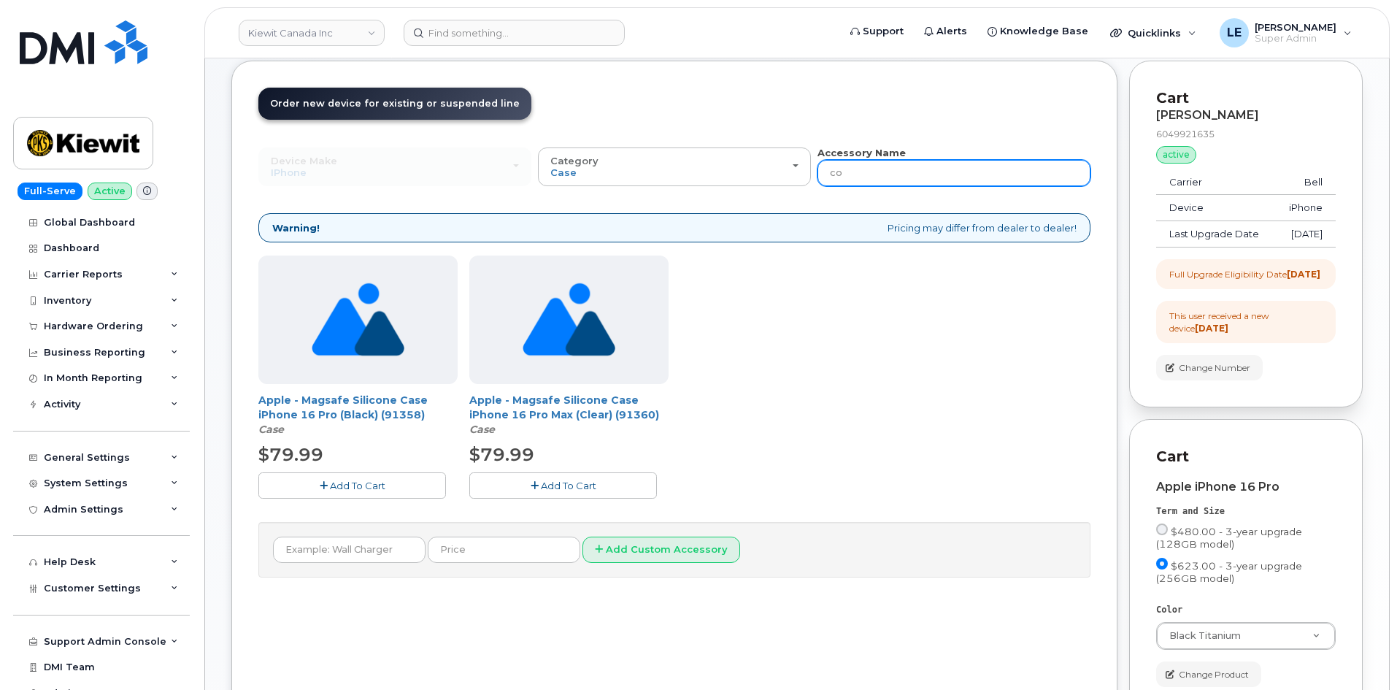
click at [856, 164] on input "co" at bounding box center [954, 173] width 273 height 26
click at [872, 161] on input "co" at bounding box center [954, 173] width 273 height 26
type input "comm"
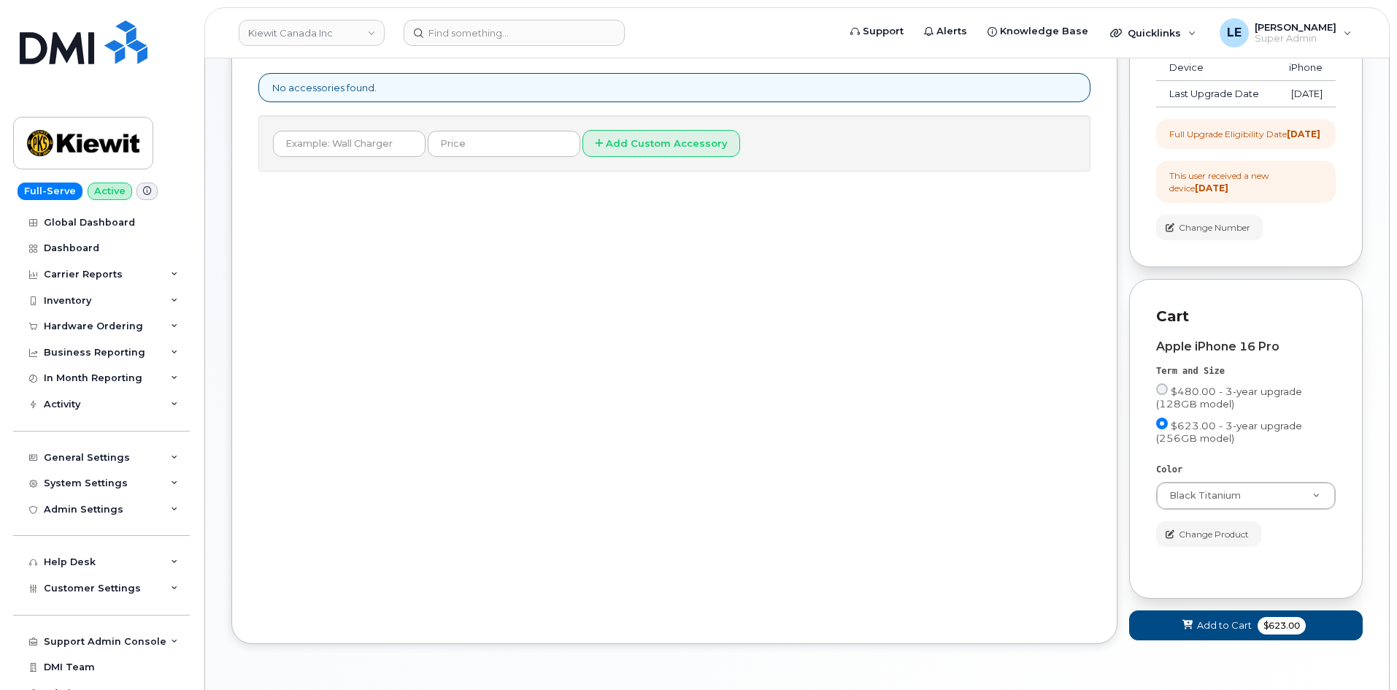
scroll to position [219, 0]
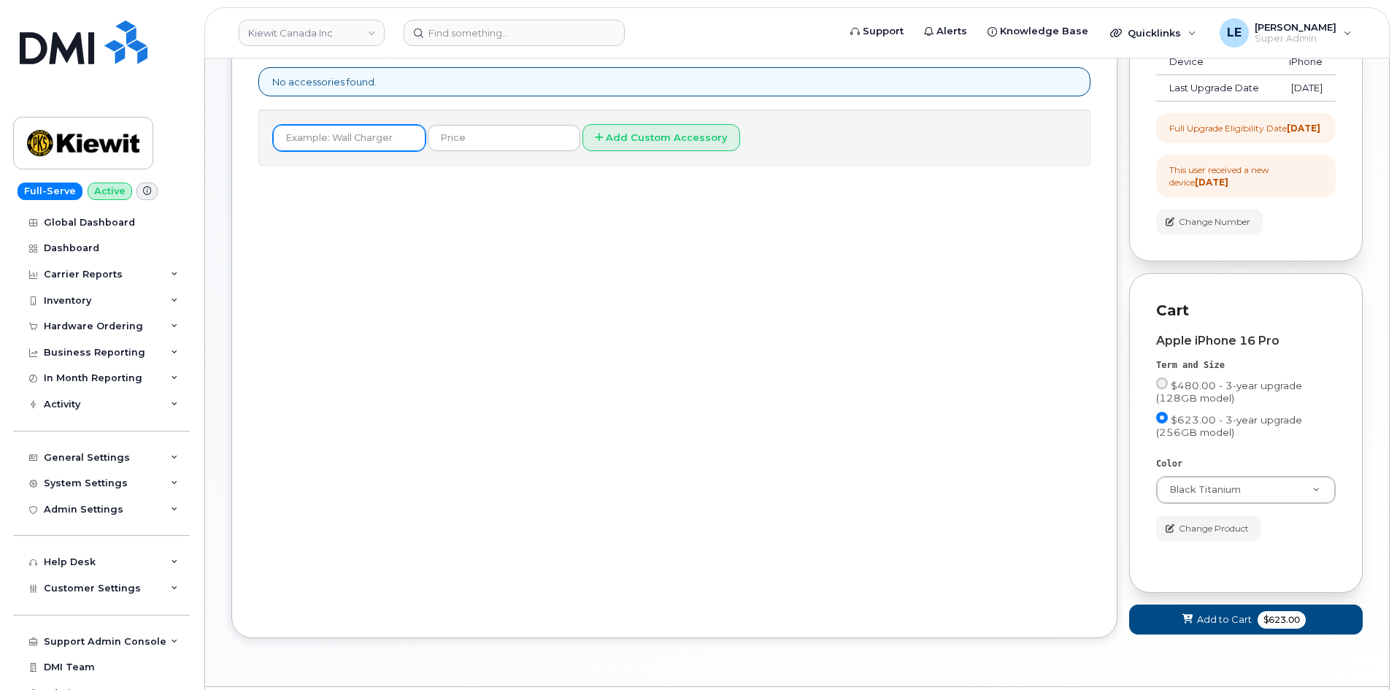
click at [318, 139] on input "text" at bounding box center [349, 138] width 153 height 26
click at [292, 141] on input "Commuter" at bounding box center [349, 138] width 153 height 26
click at [288, 142] on input "Commuter" at bounding box center [349, 138] width 153 height 26
click at [370, 147] on input "Commuter" at bounding box center [349, 138] width 153 height 26
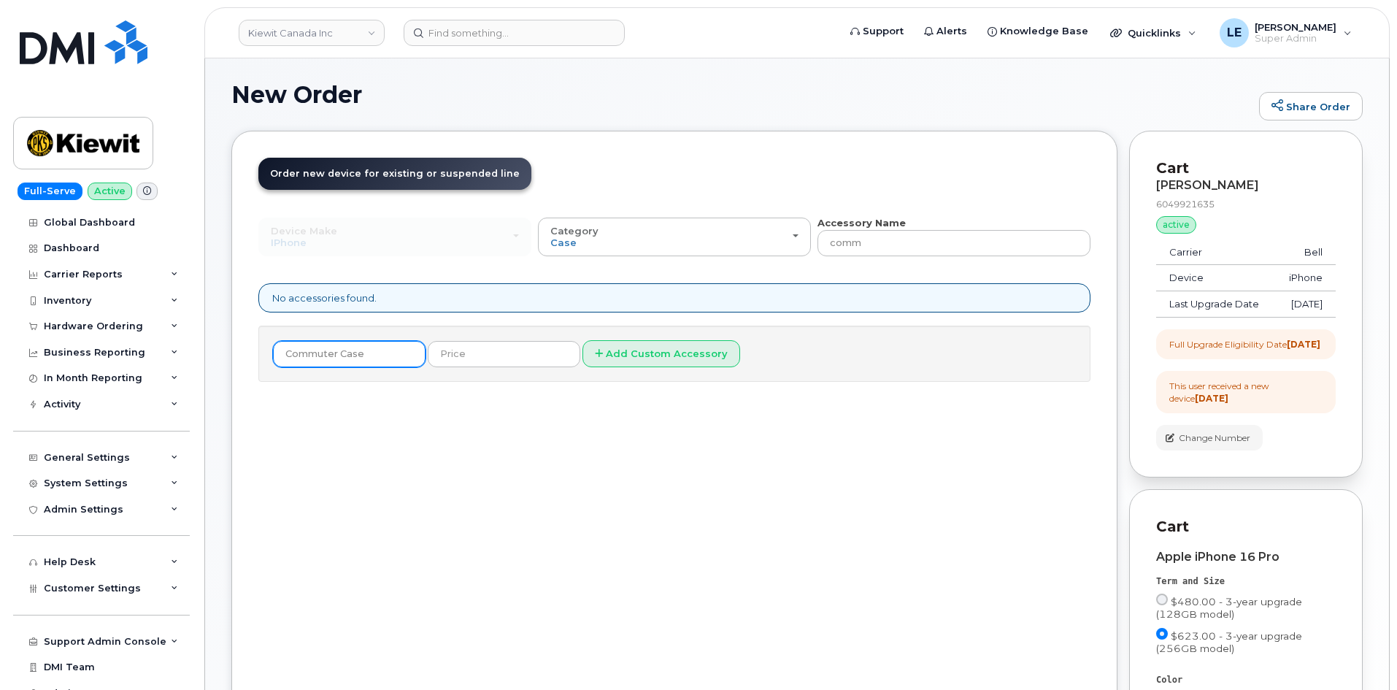
scroll to position [0, 0]
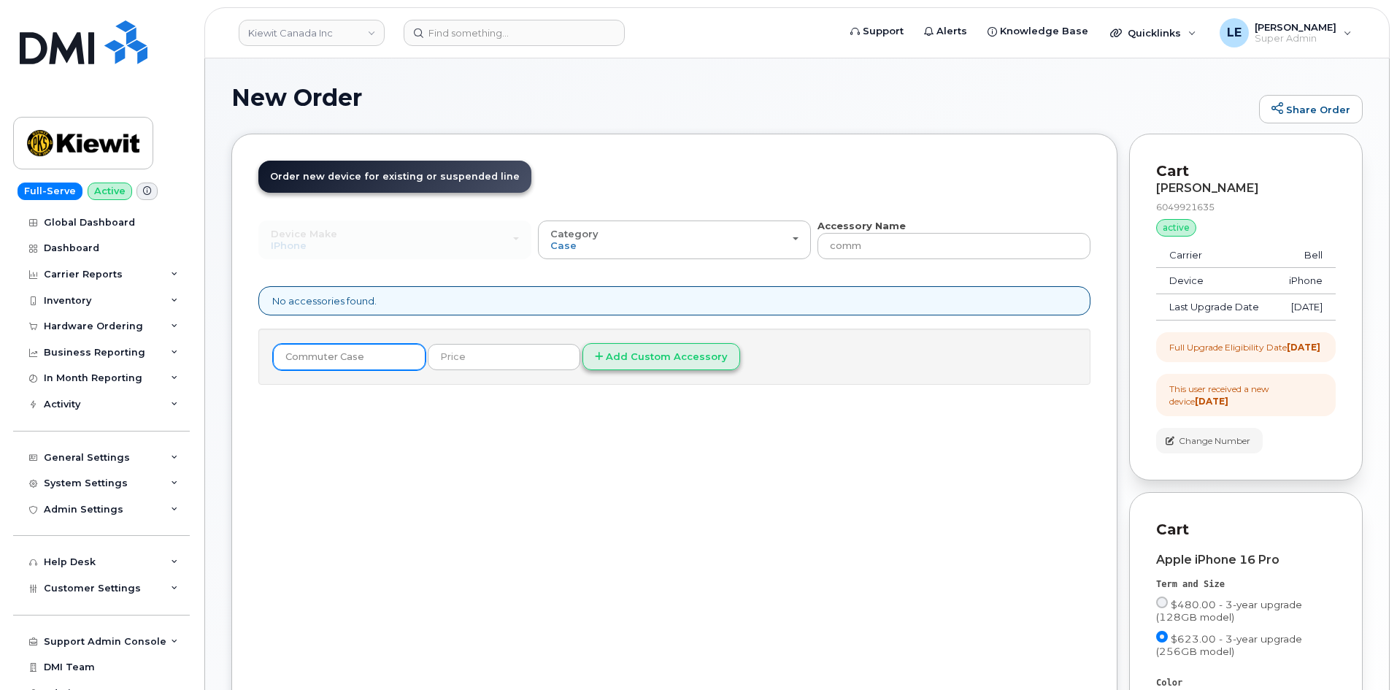
type input "Commuter Case"
click at [645, 369] on button "Add Custom Accessory" at bounding box center [662, 356] width 158 height 27
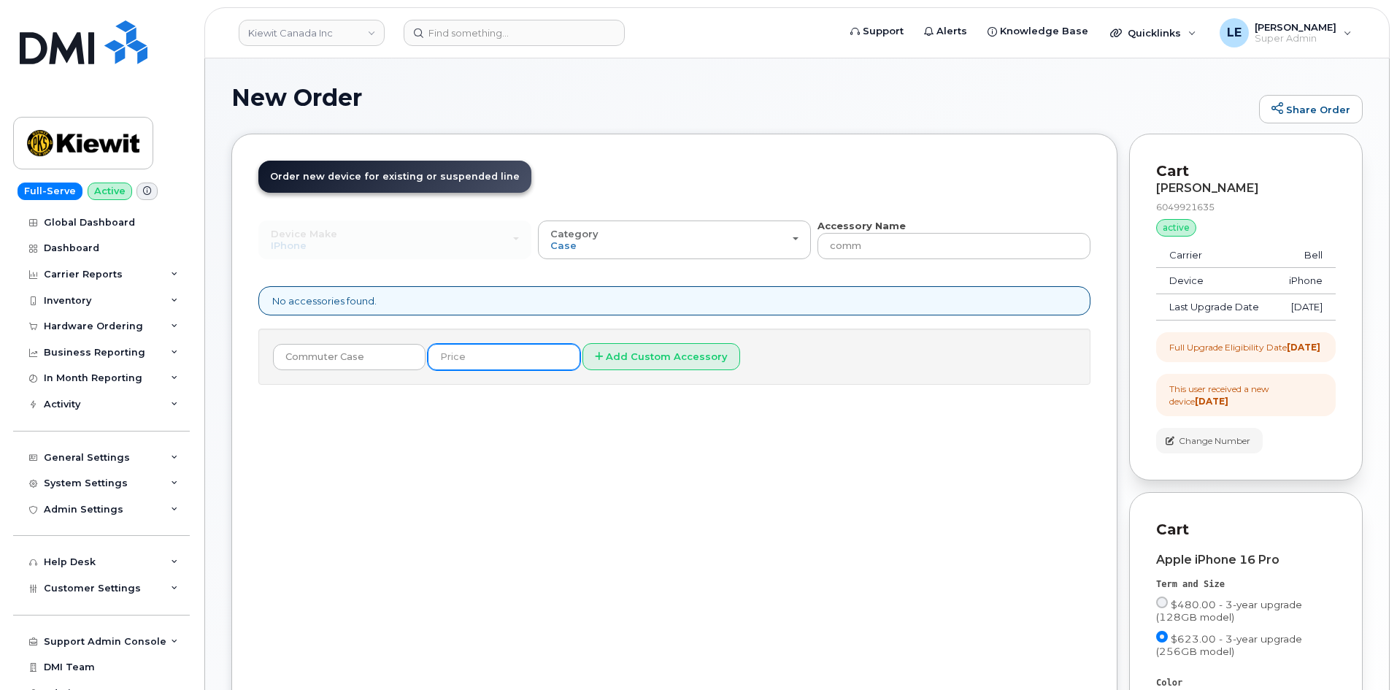
click at [526, 360] on input "text" at bounding box center [504, 357] width 153 height 26
type input "0"
click at [572, 392] on div "Device Make All Android Cell Phone HUB iPhone Modem Tablet All Android Cell Pho…" at bounding box center [674, 309] width 832 height 180
click at [383, 352] on input "Commuter Case" at bounding box center [349, 357] width 153 height 26
click at [382, 352] on input "Commuter Case" at bounding box center [349, 357] width 153 height 26
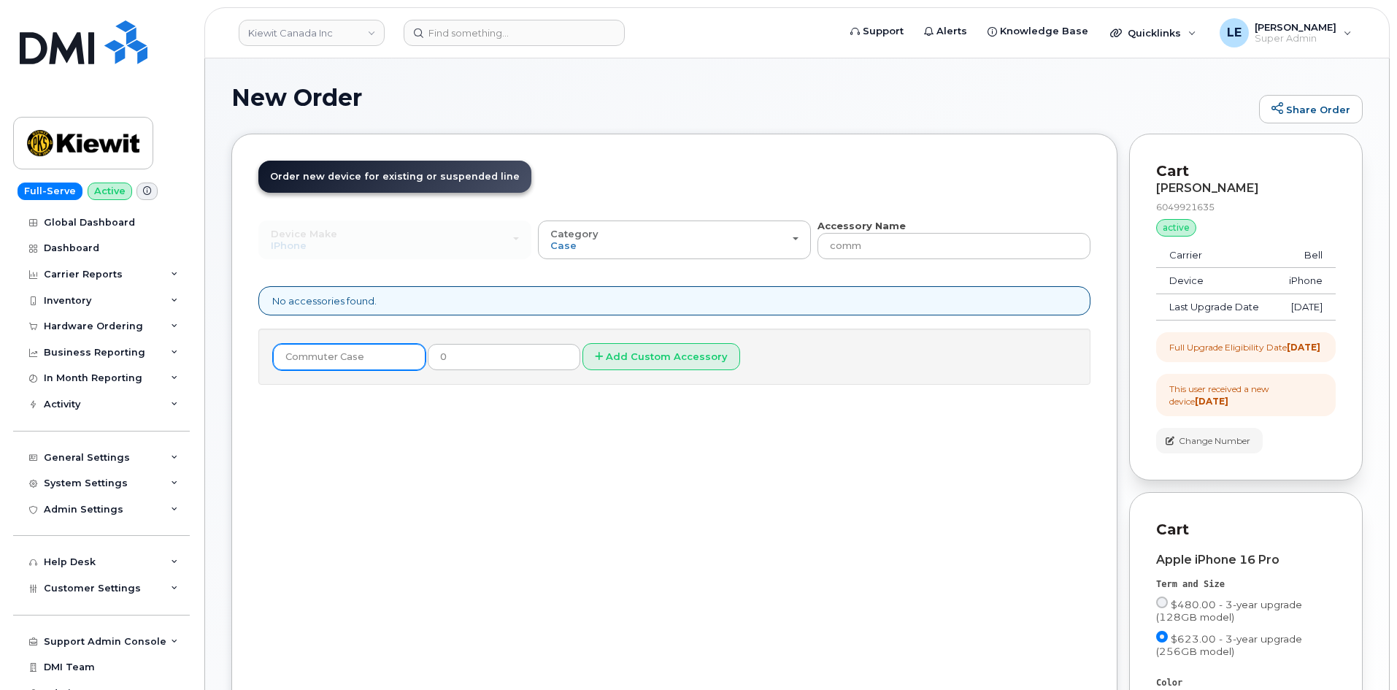
click at [378, 352] on input "Commuter Case" at bounding box center [349, 357] width 153 height 26
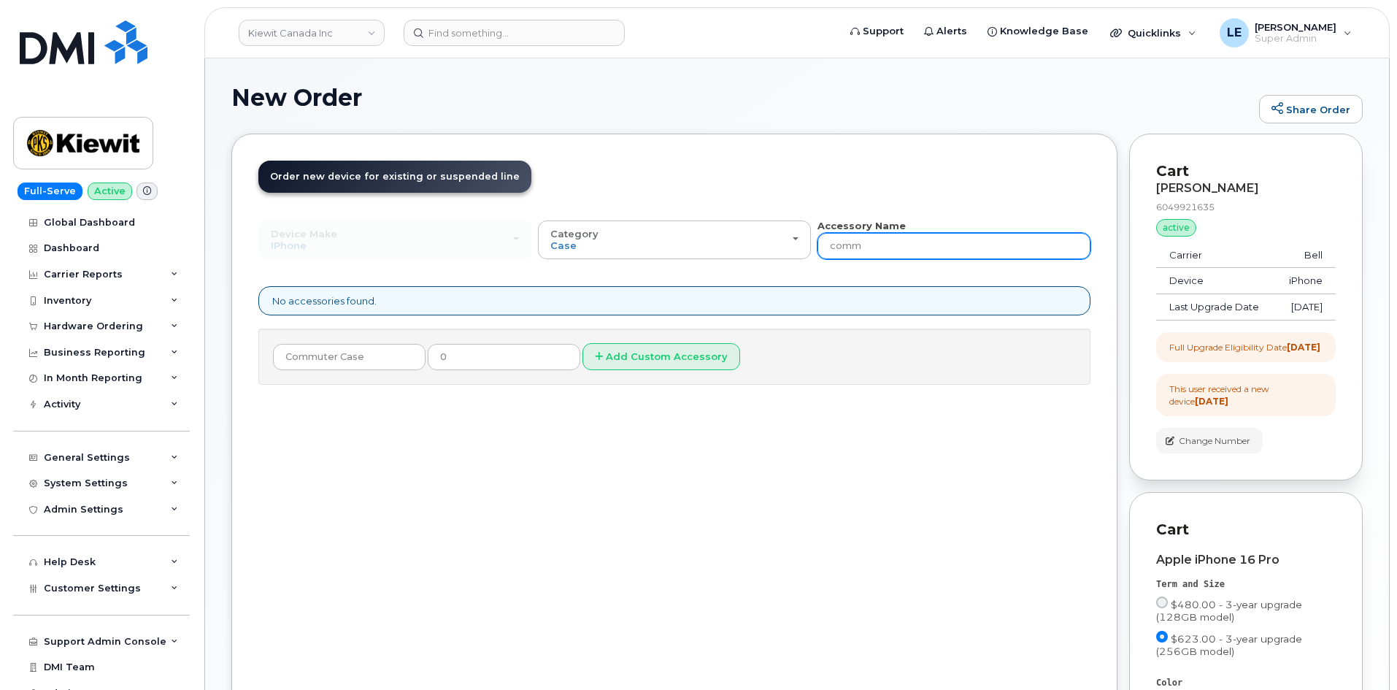
click at [919, 254] on input "comm" at bounding box center [954, 246] width 273 height 26
click at [917, 256] on input "comm" at bounding box center [954, 246] width 273 height 26
click at [920, 253] on input "comm" at bounding box center [954, 246] width 273 height 26
type input "com"
click at [898, 556] on div "Order New Device Upgrade Existing Device Order Accessory Order new device and n…" at bounding box center [674, 495] width 886 height 723
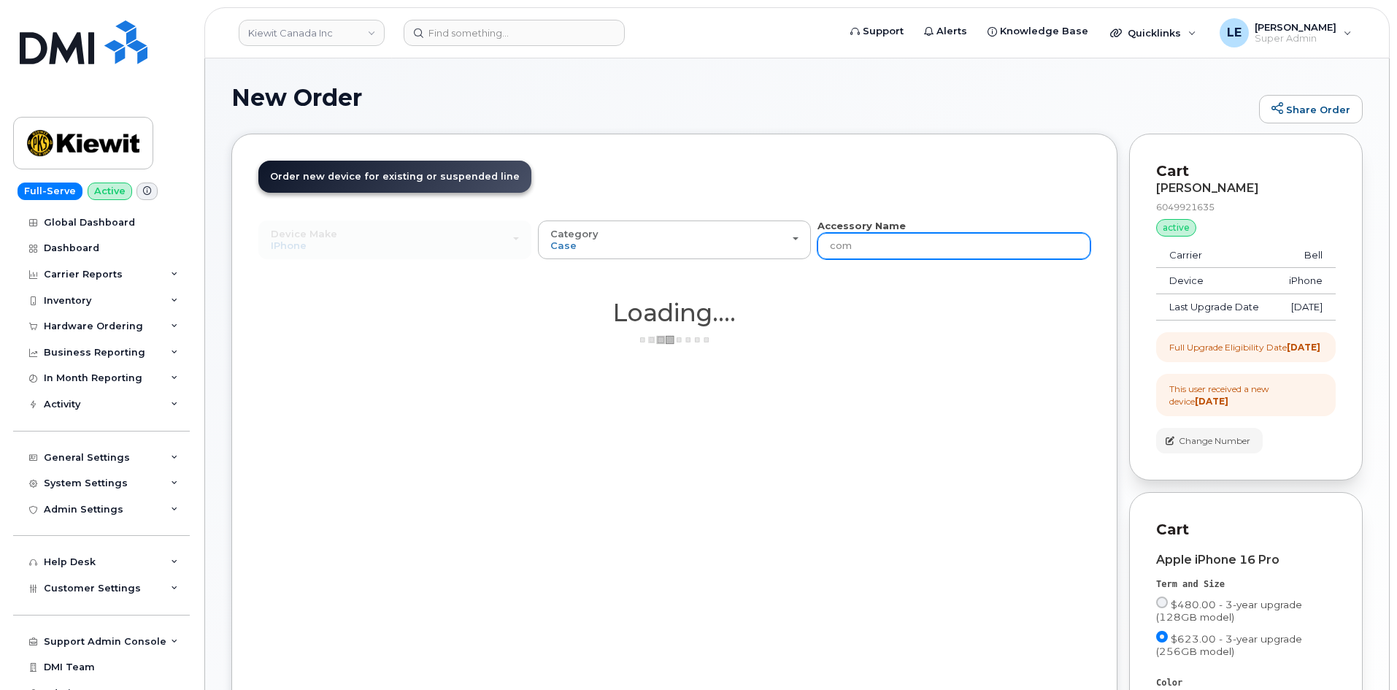
click at [928, 256] on input "com" at bounding box center [954, 246] width 273 height 26
click at [928, 254] on input "com" at bounding box center [954, 246] width 273 height 26
click at [842, 445] on div "Order New Device Upgrade Existing Device Order Accessory Order new device and n…" at bounding box center [674, 495] width 886 height 723
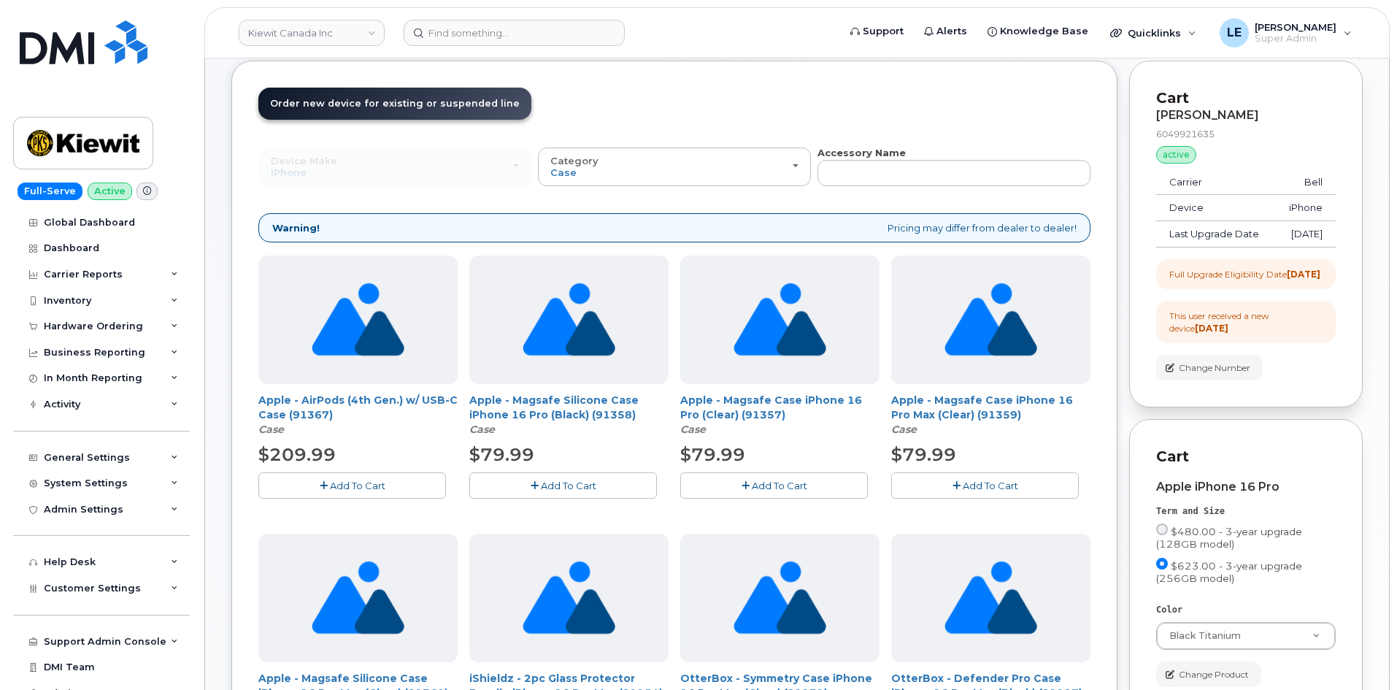
scroll to position [146, 0]
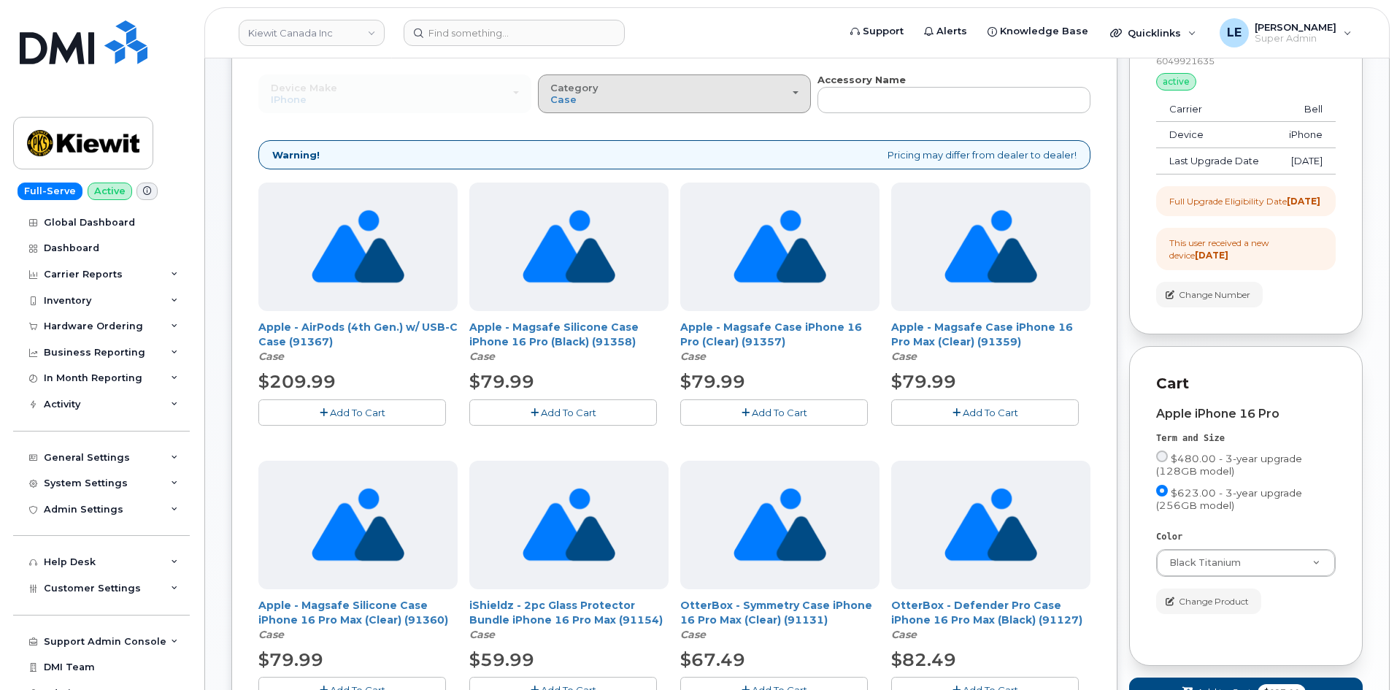
click at [629, 96] on div "Category Case" at bounding box center [674, 93] width 248 height 23
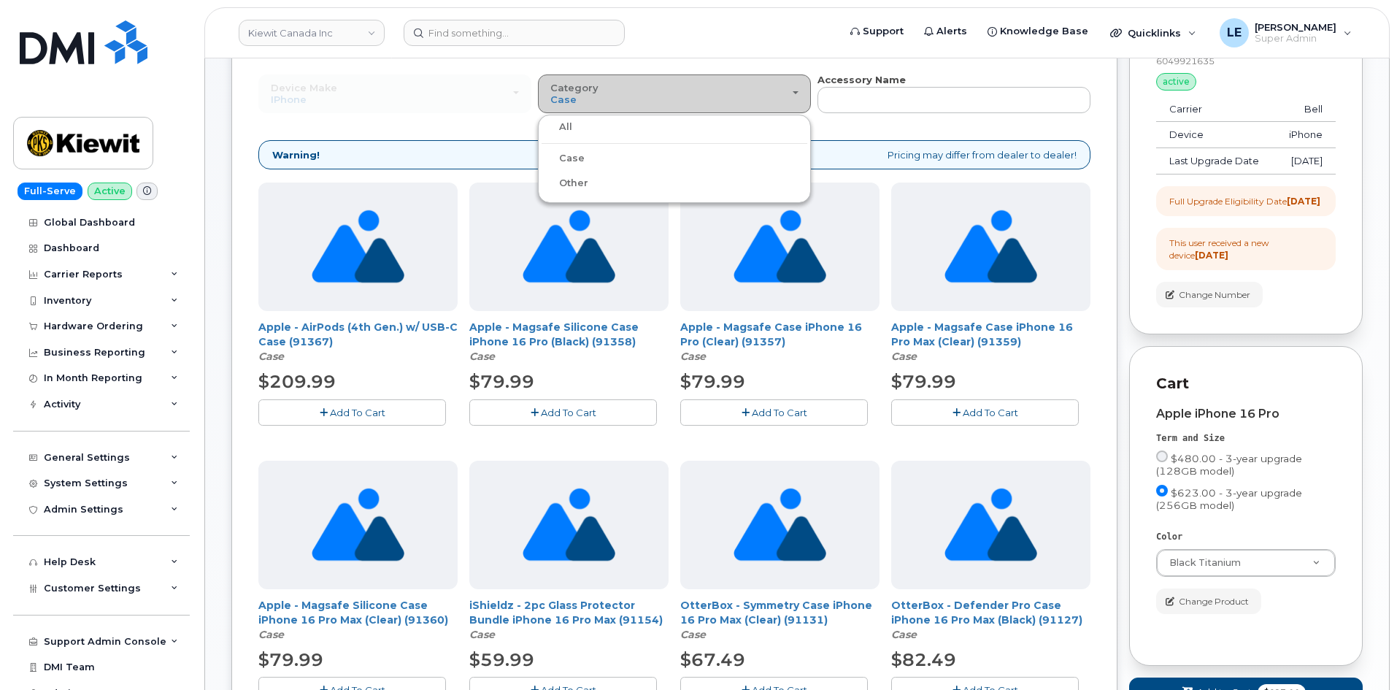
click at [631, 92] on div "Category Case" at bounding box center [674, 93] width 248 height 23
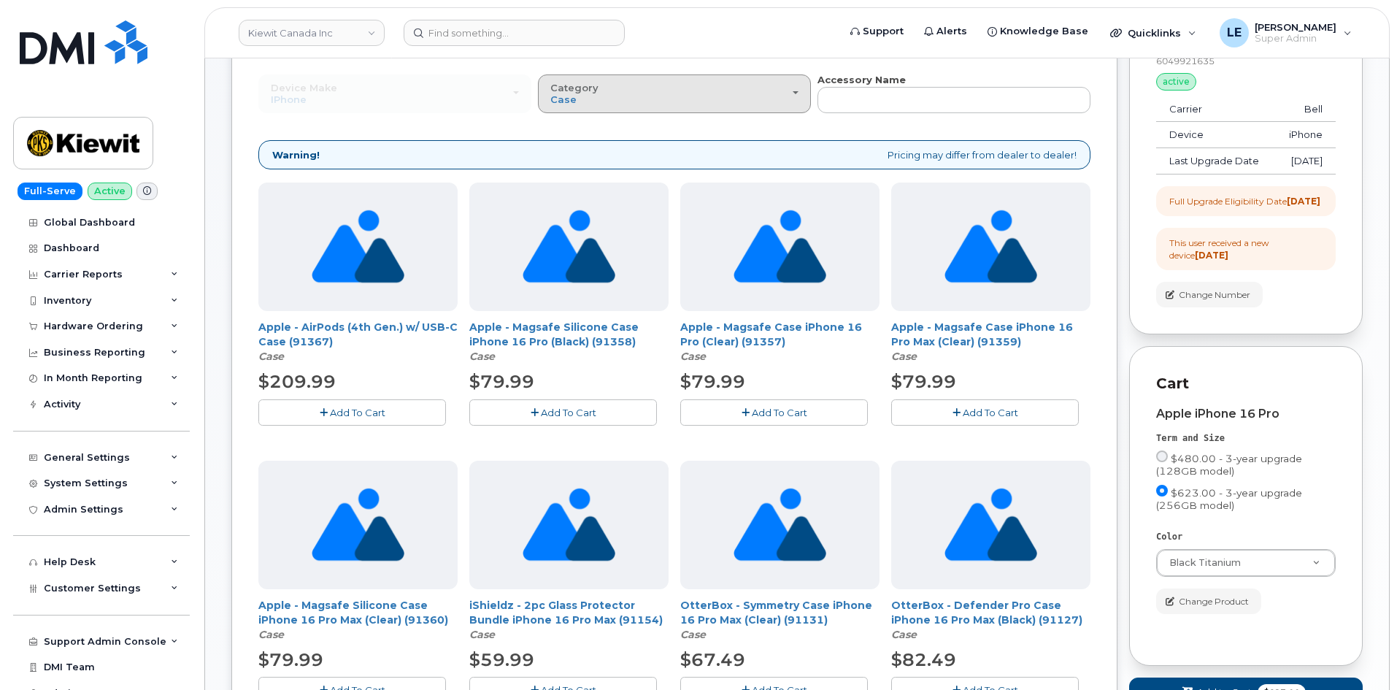
click at [631, 92] on div "Category Case" at bounding box center [674, 93] width 248 height 23
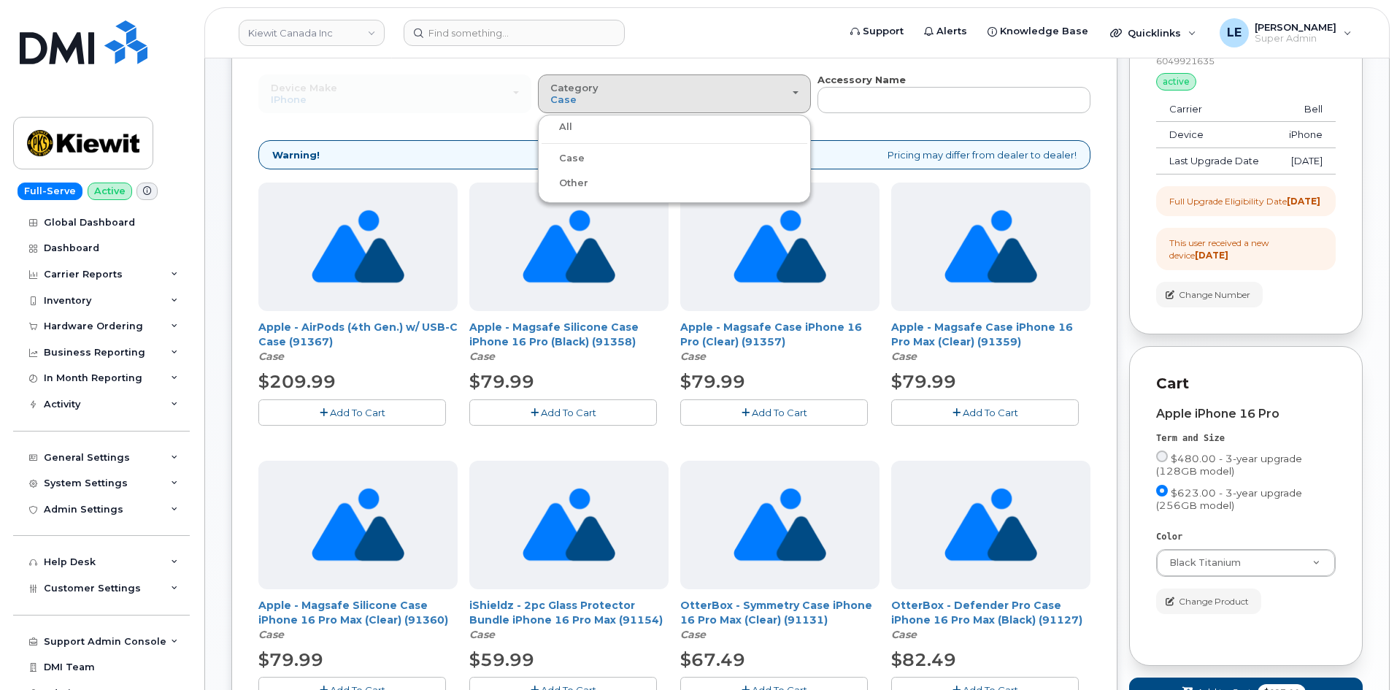
click at [580, 157] on label "Case" at bounding box center [563, 159] width 43 height 18
click at [0, 0] on input "Case" at bounding box center [0, 0] width 0 height 0
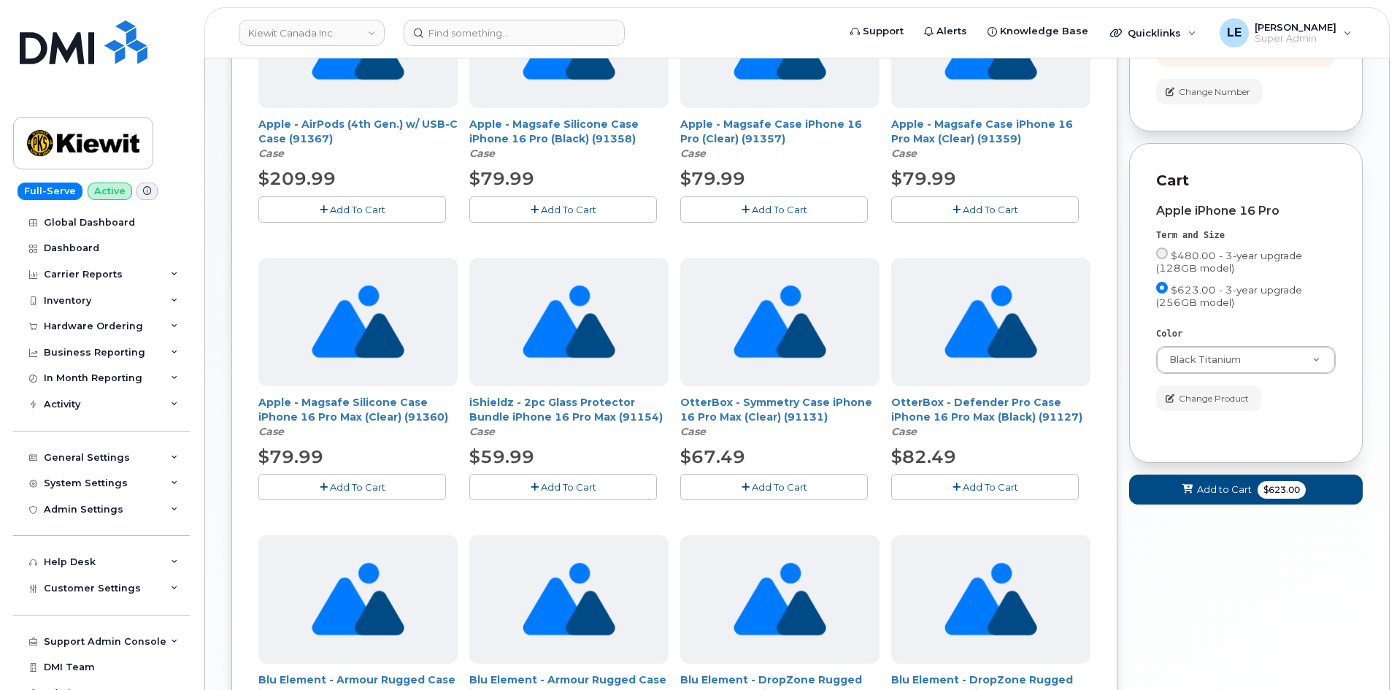
scroll to position [365, 0]
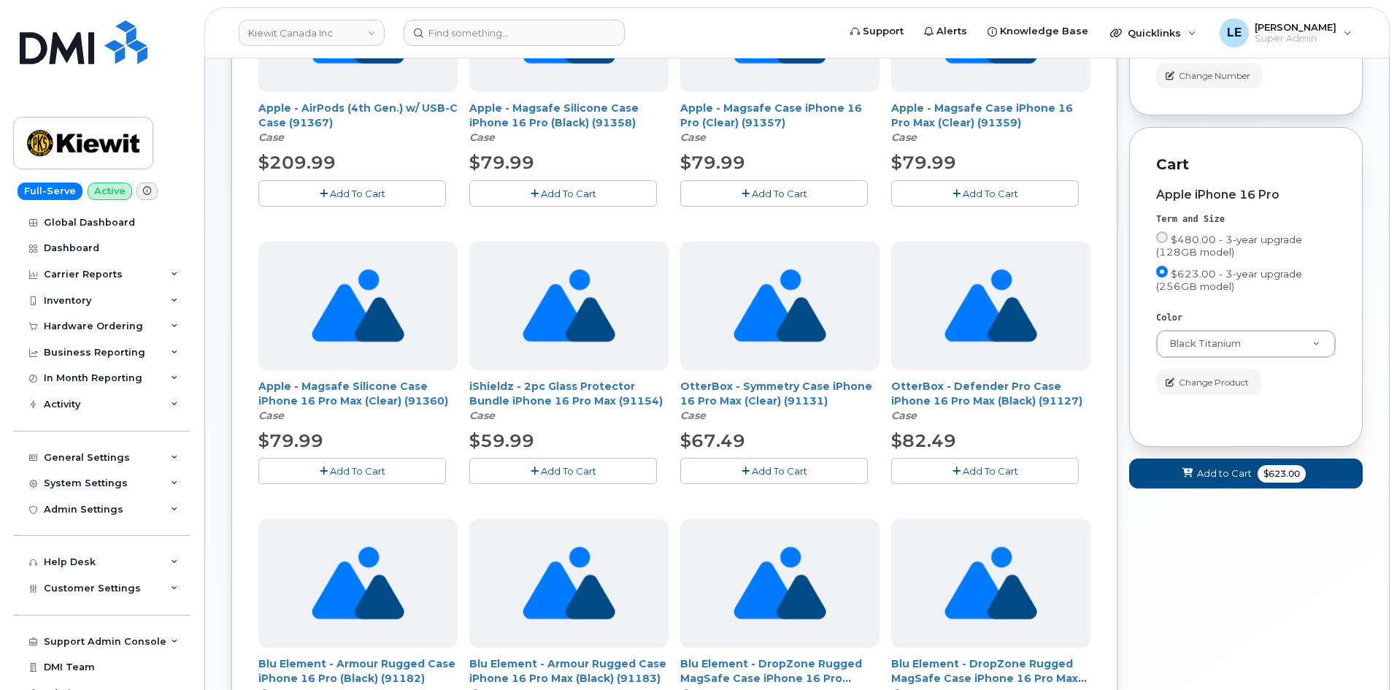
click at [964, 474] on span "Add To Cart" at bounding box center [990, 471] width 55 height 12
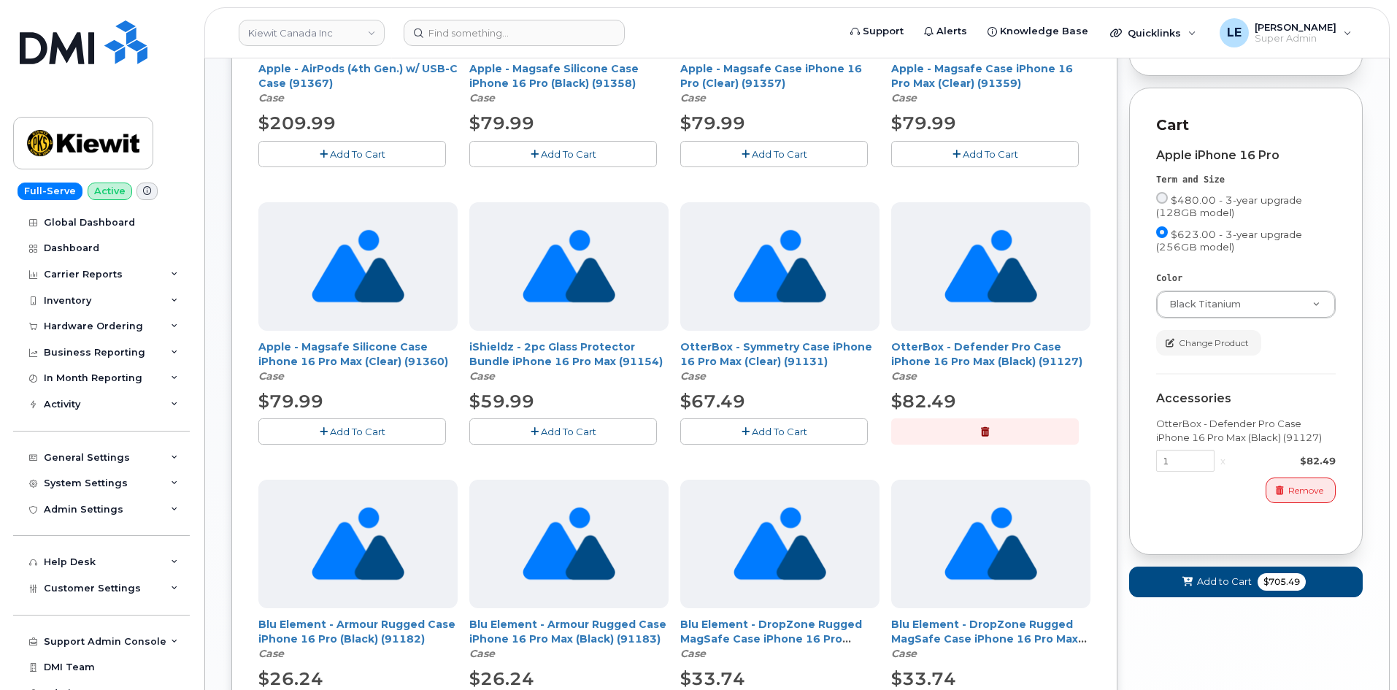
scroll to position [438, 0]
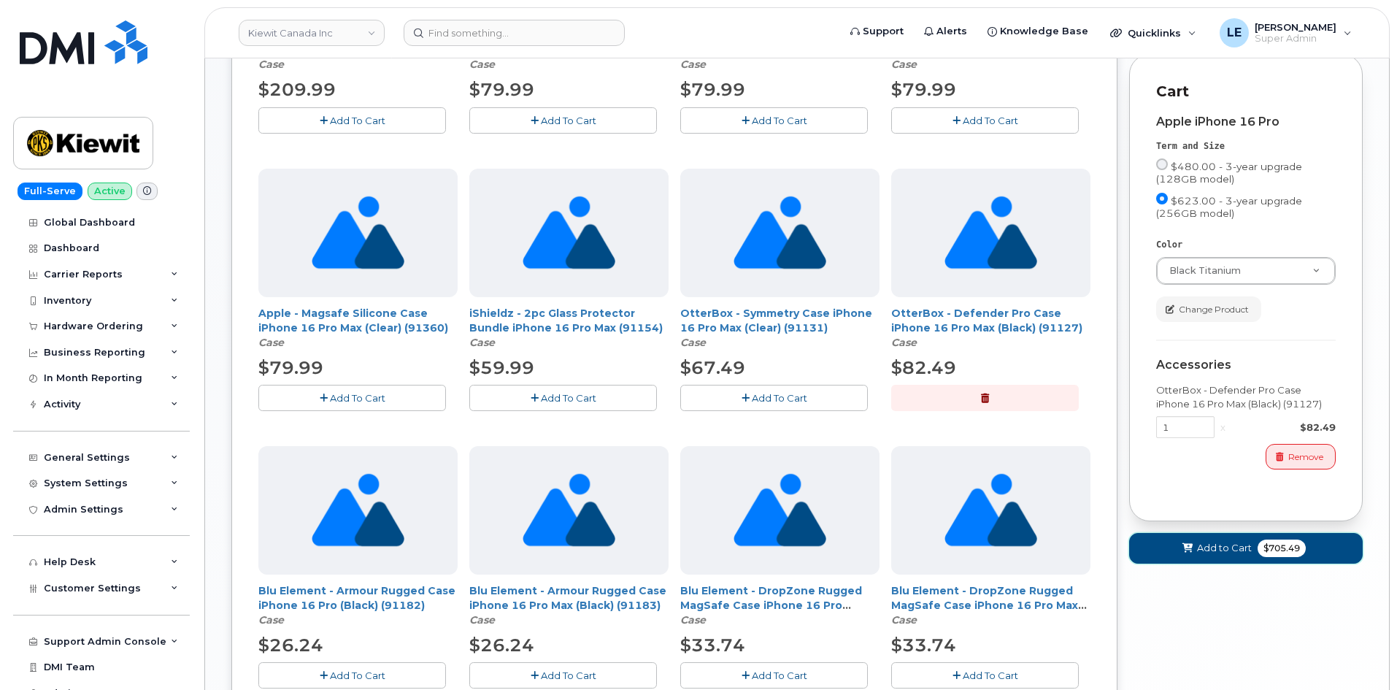
click at [1220, 555] on span "Add to Cart" at bounding box center [1224, 548] width 55 height 14
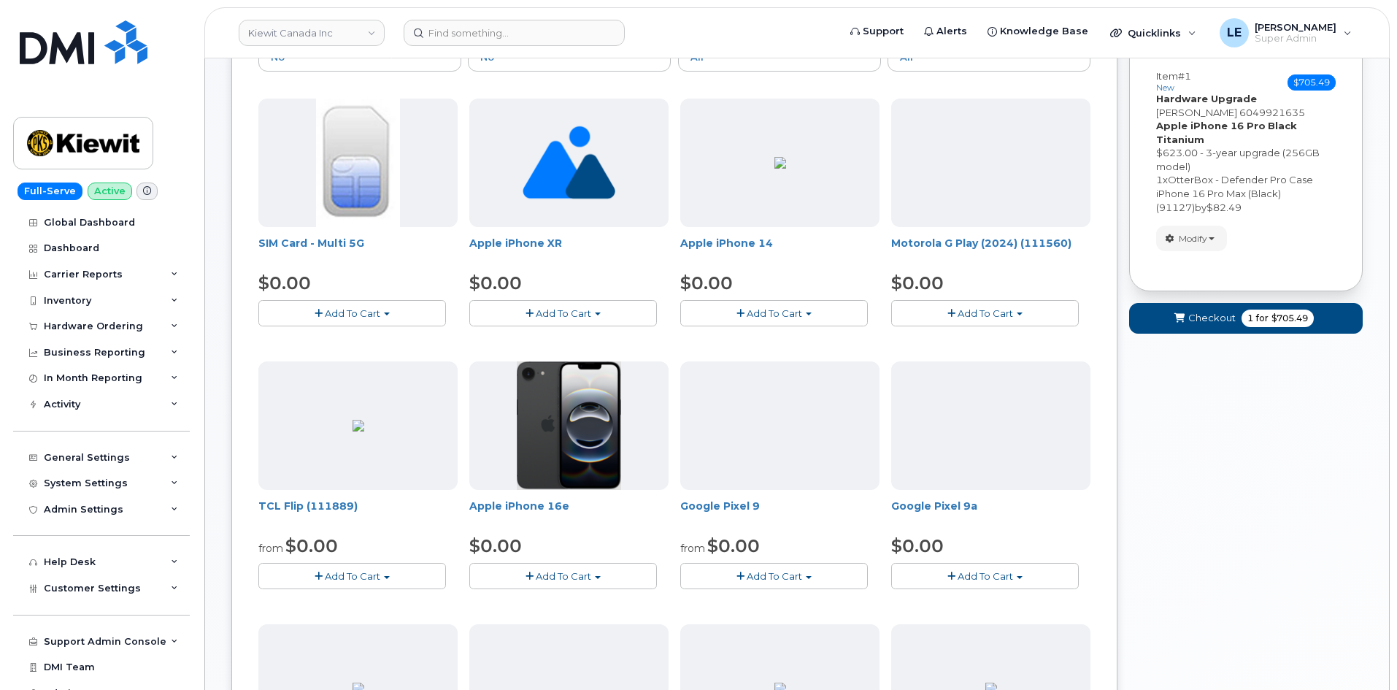
scroll to position [107, 0]
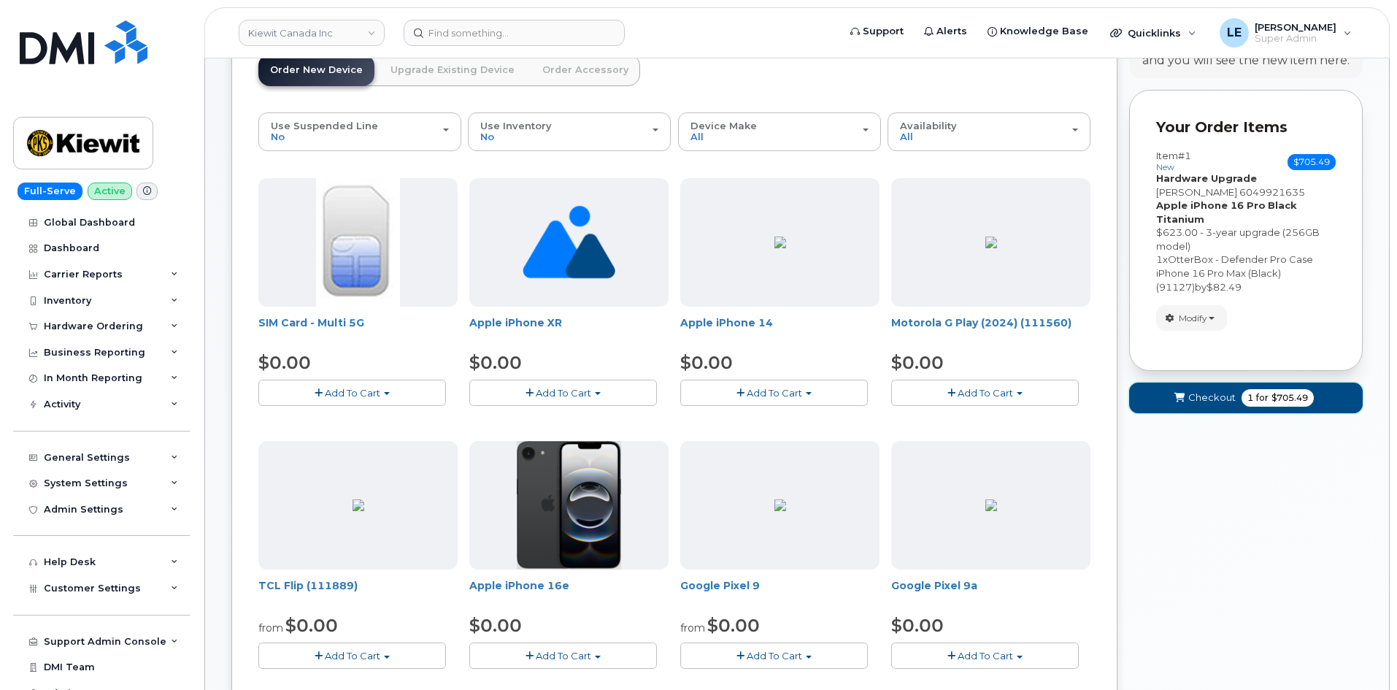
click at [1189, 393] on span "Checkout" at bounding box center [1211, 398] width 47 height 14
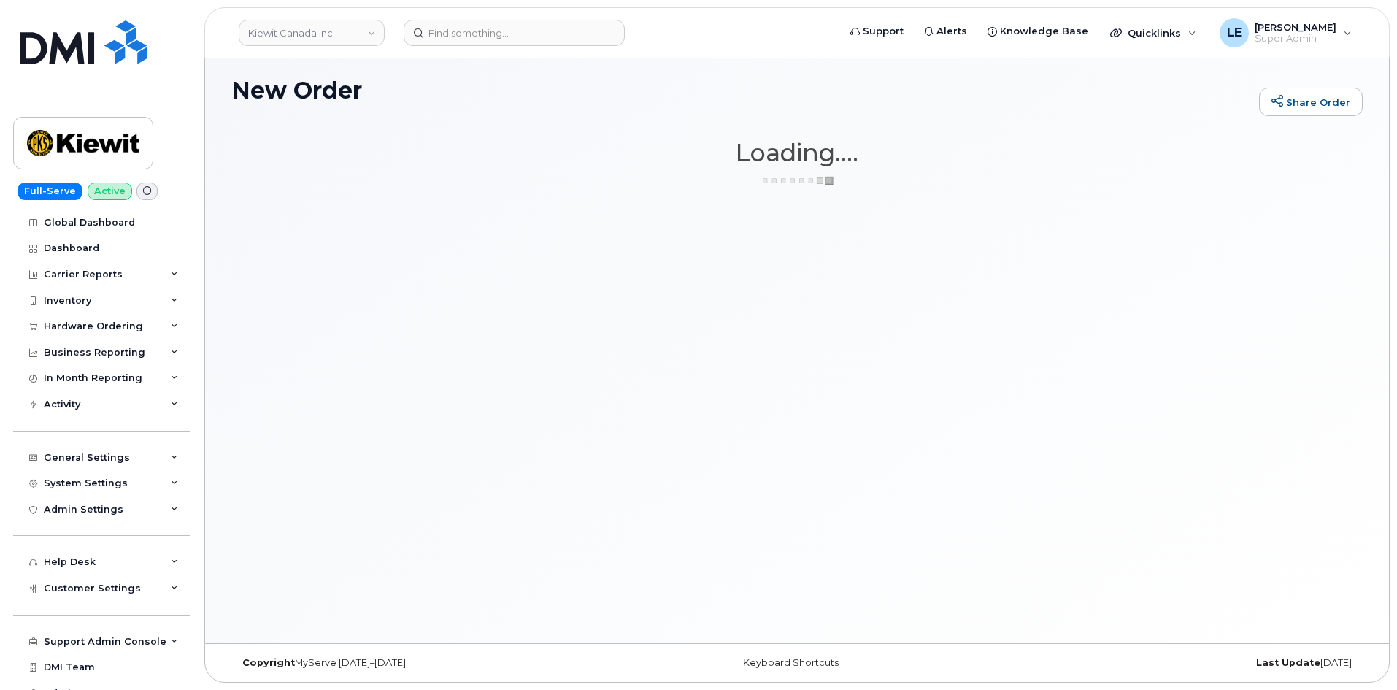
scroll to position [7, 0]
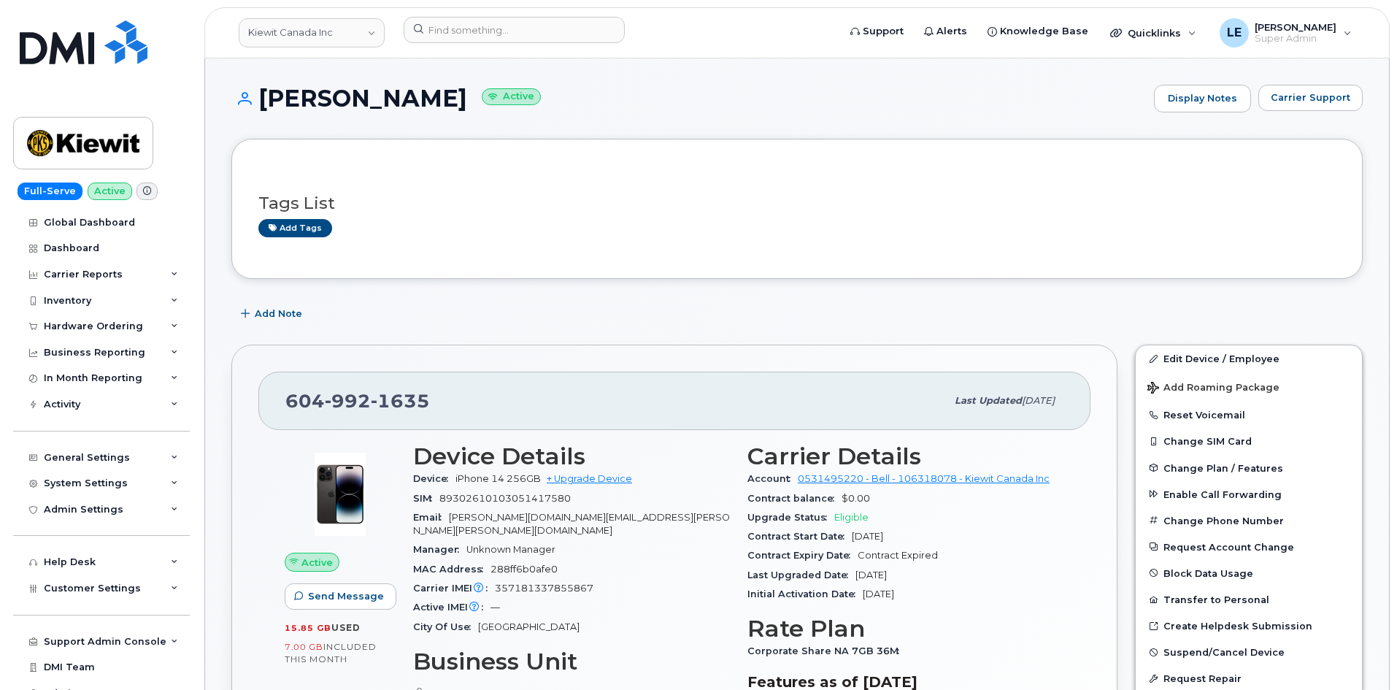
click at [393, 391] on span "1635" at bounding box center [400, 401] width 59 height 22
click at [391, 391] on span "1635" at bounding box center [400, 401] width 59 height 22
click at [390, 391] on span "1635" at bounding box center [400, 401] width 59 height 22
copy span "604 992 1635"
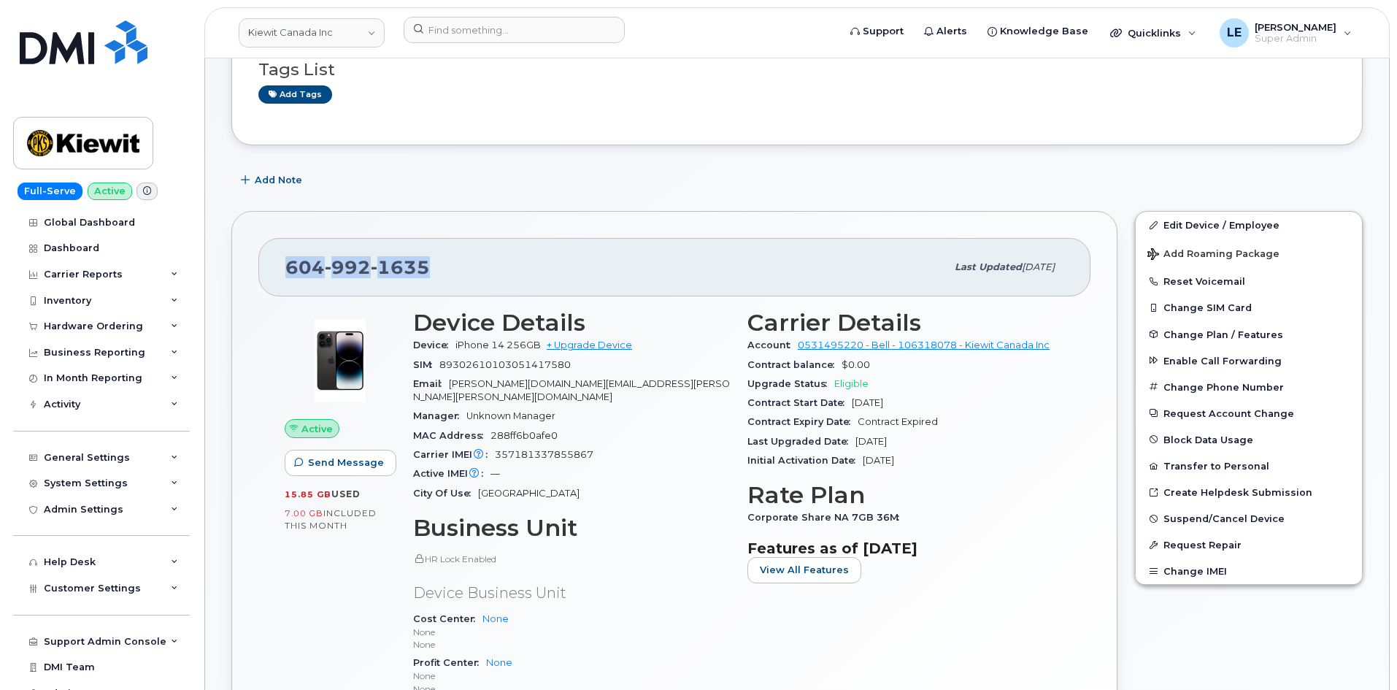
scroll to position [146, 0]
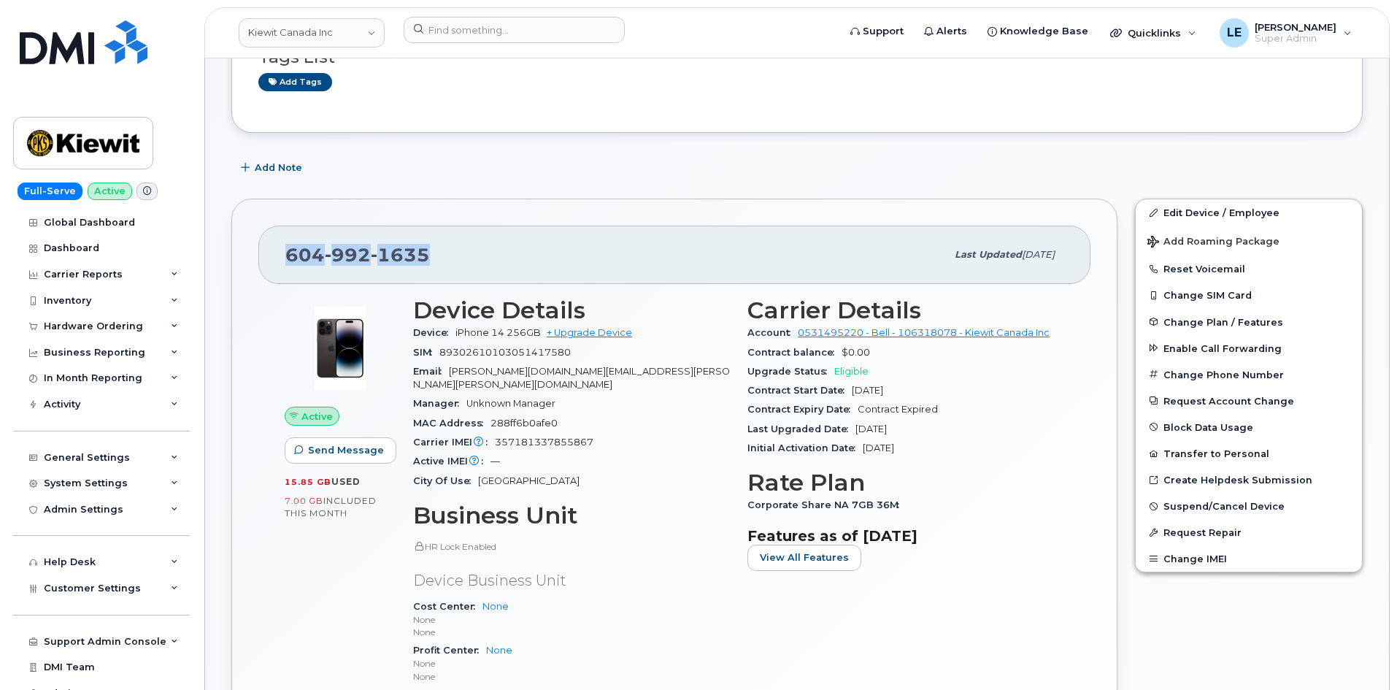
click at [433, 256] on div "604 992 1635" at bounding box center [615, 254] width 661 height 31
drag, startPoint x: 441, startPoint y: 257, endPoint x: 284, endPoint y: 262, distance: 157.0
click at [284, 262] on div "604 992 1635 Last updated May 20, 2025" at bounding box center [674, 255] width 832 height 58
copy span "604 992 1635"
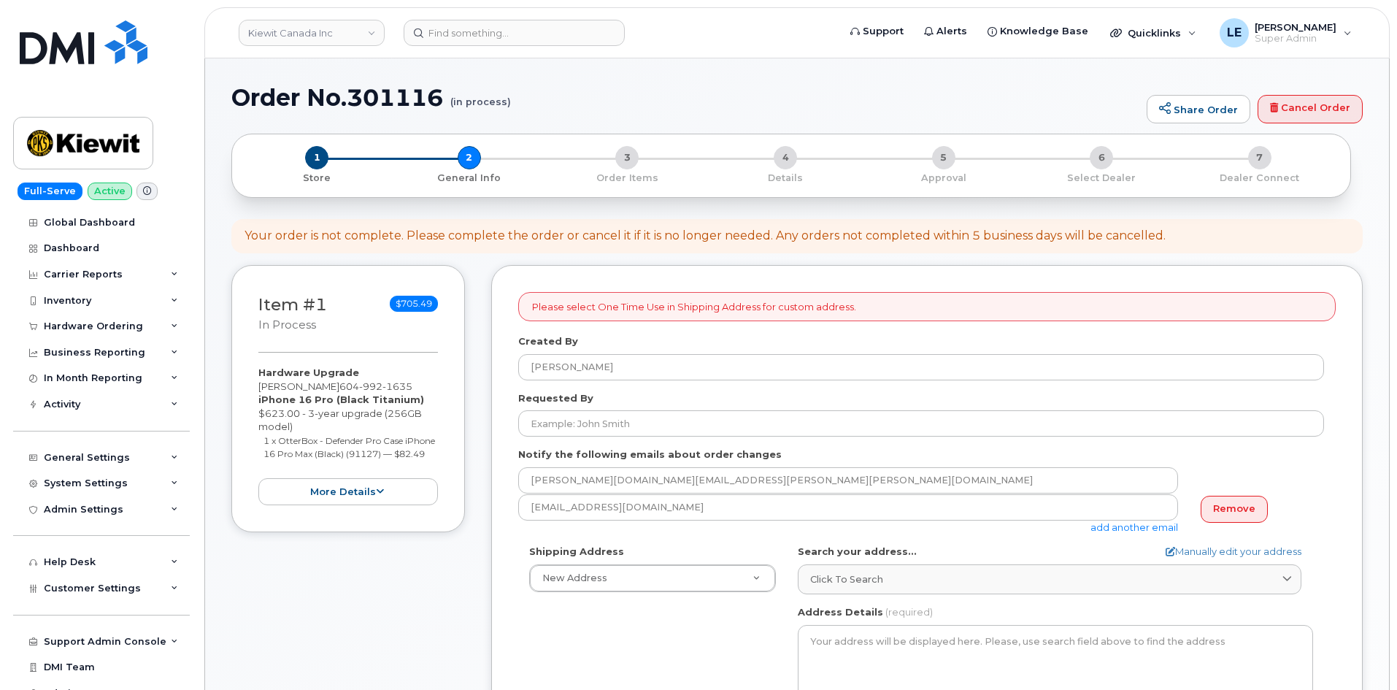
select select
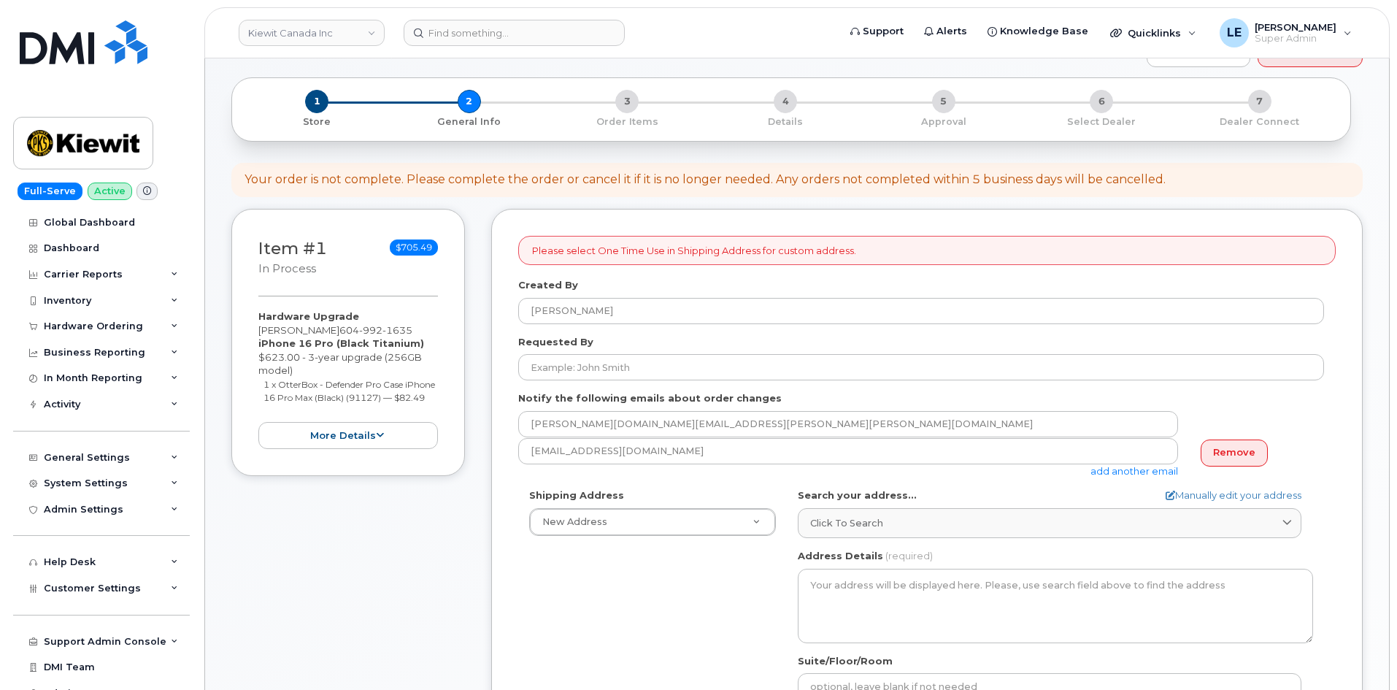
scroll to position [219, 0]
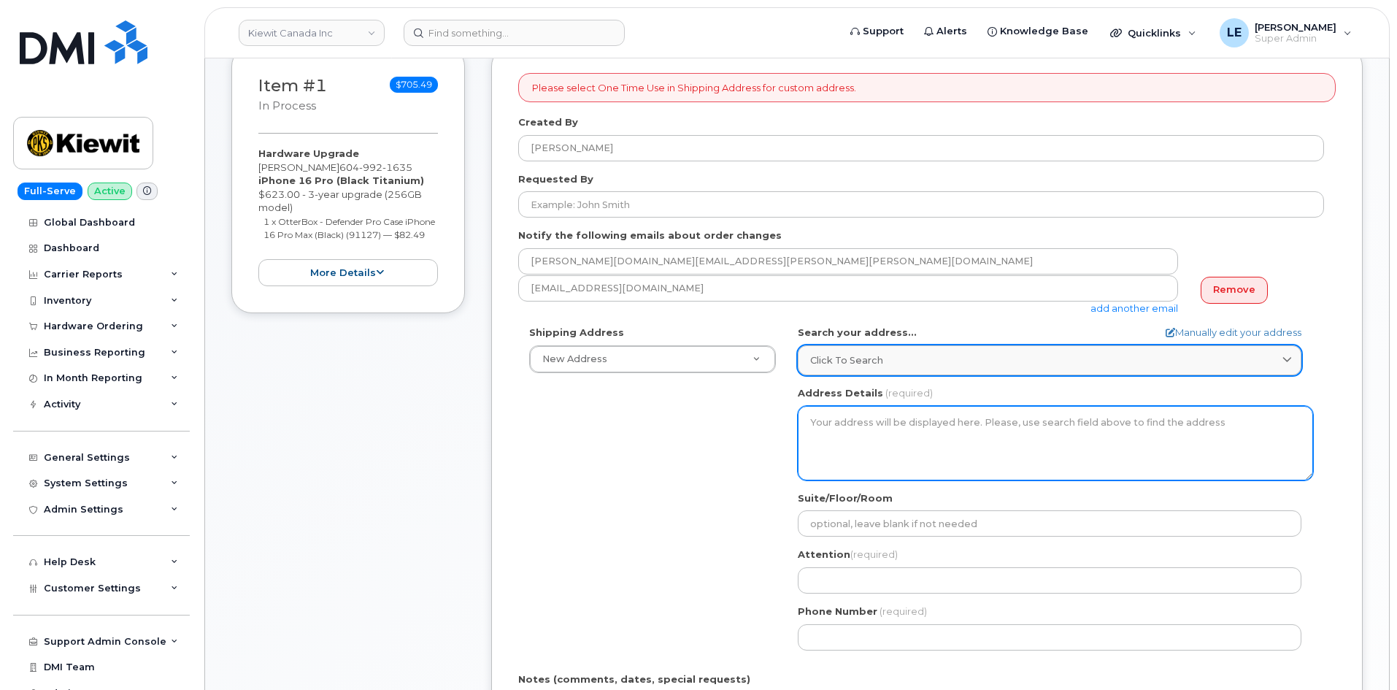
drag, startPoint x: 853, startPoint y: 416, endPoint x: 857, endPoint y: 375, distance: 41.8
click at [853, 418] on textarea "Address Details" at bounding box center [1055, 443] width 515 height 74
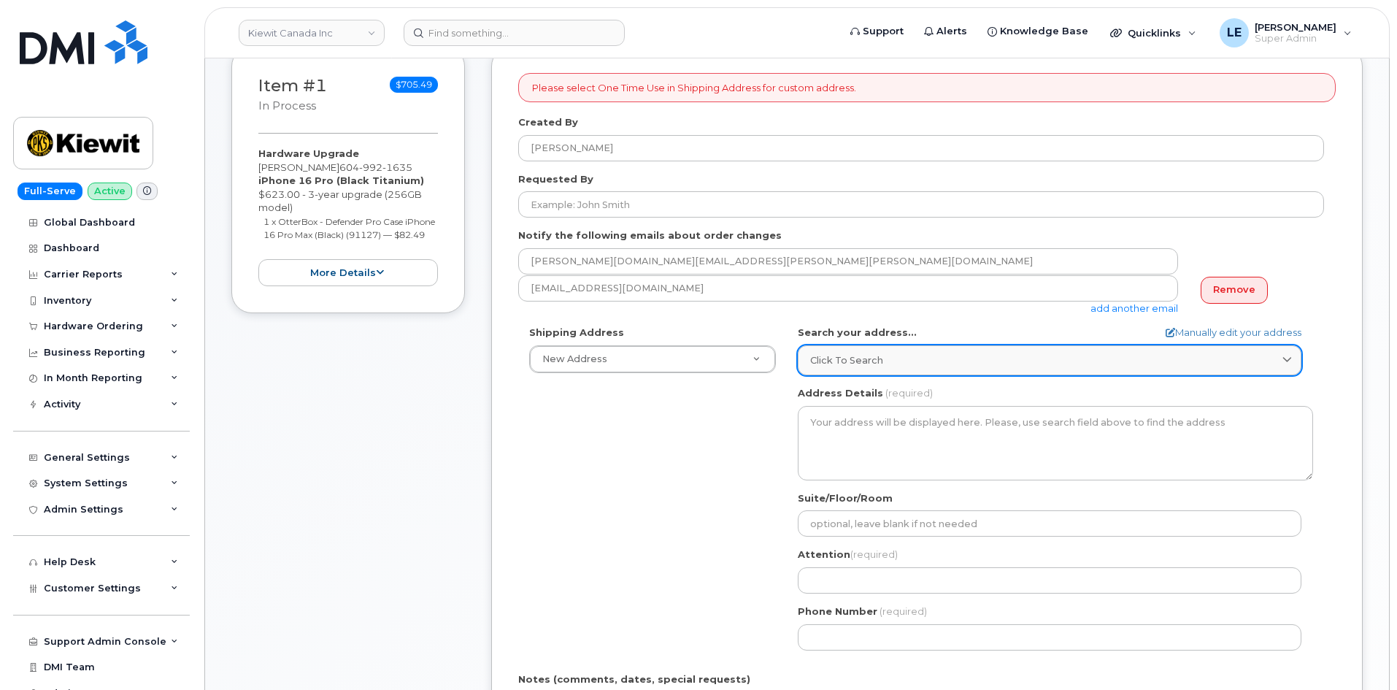
click at [856, 369] on link "Click to search" at bounding box center [1050, 360] width 504 height 30
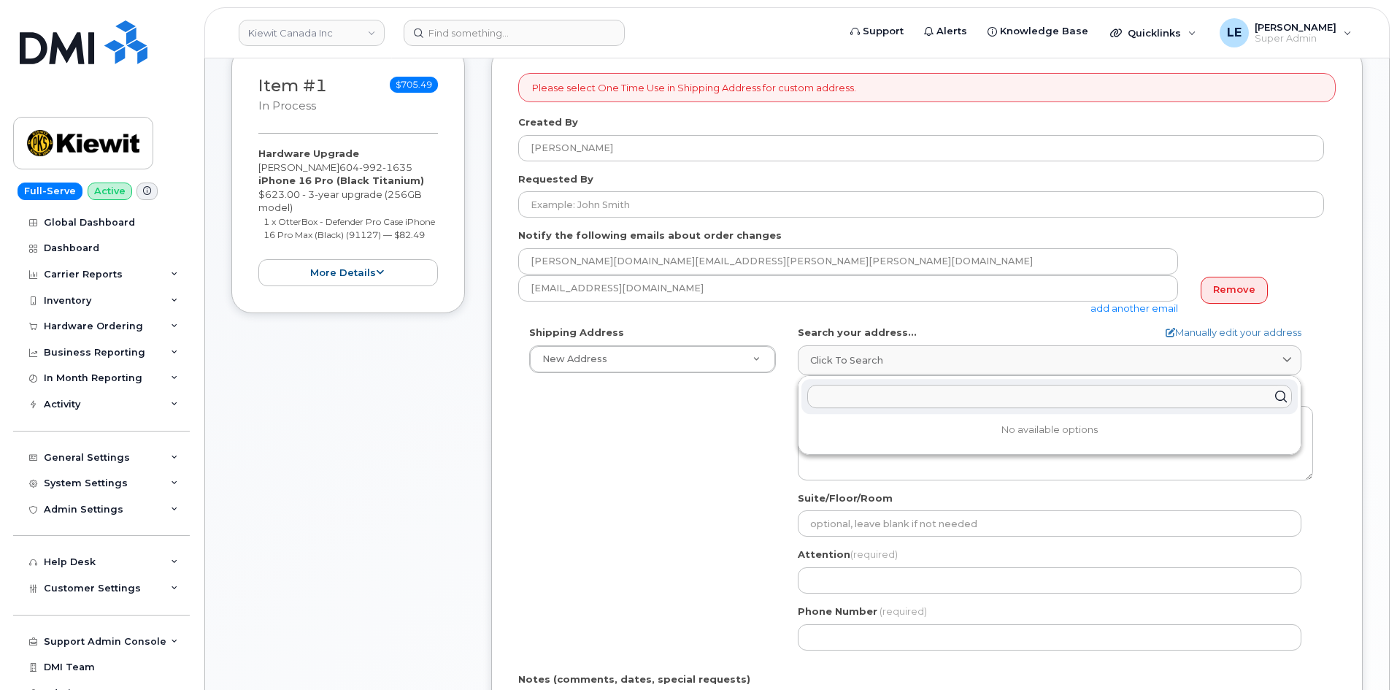
paste input "200 - 4333 Still Creek Drive Burnaby, BC V5C 6S6"
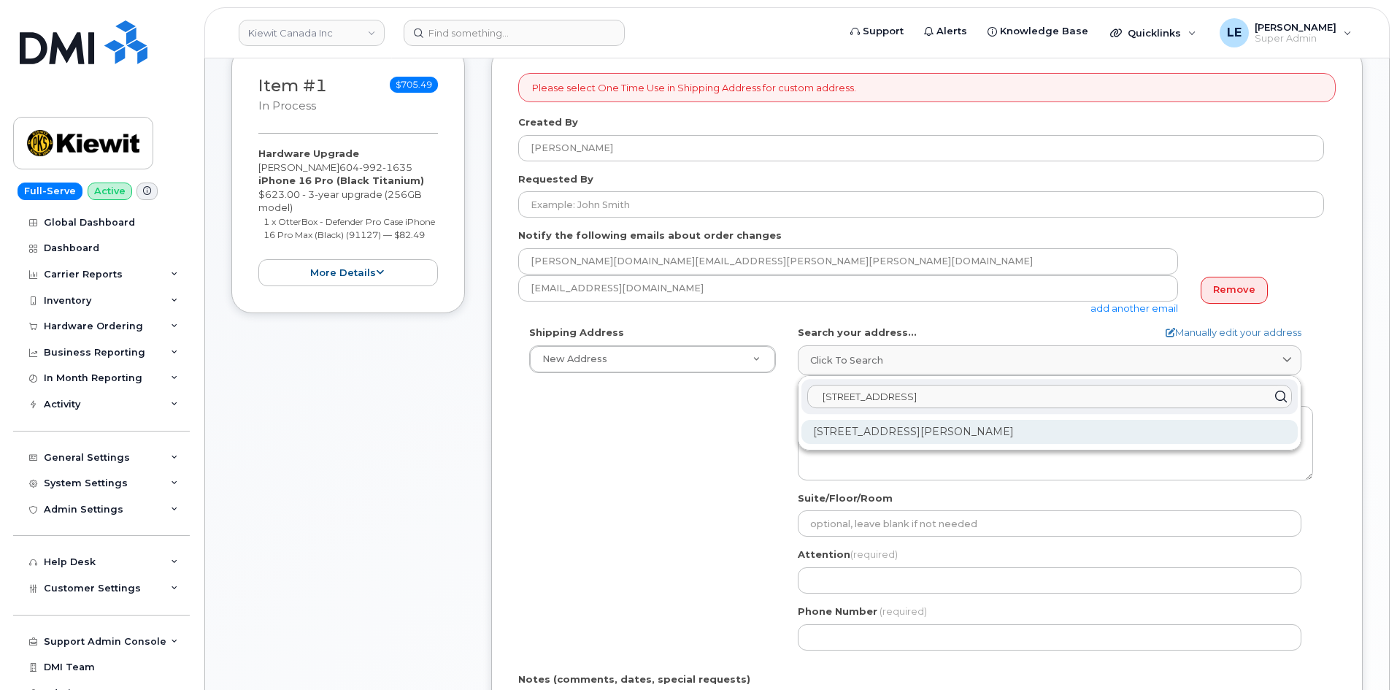
type input "200 - 4333 Still Creek Drive Burnaby, BC V5C 6S6"
click at [881, 429] on div "200-4333 Still Creek Dr Burnaby BC V5C 6S6" at bounding box center [1050, 432] width 496 height 24
select select
type textarea "200-4333 Still Creek Dr BURNABY BC V5C 6S6 CANADA"
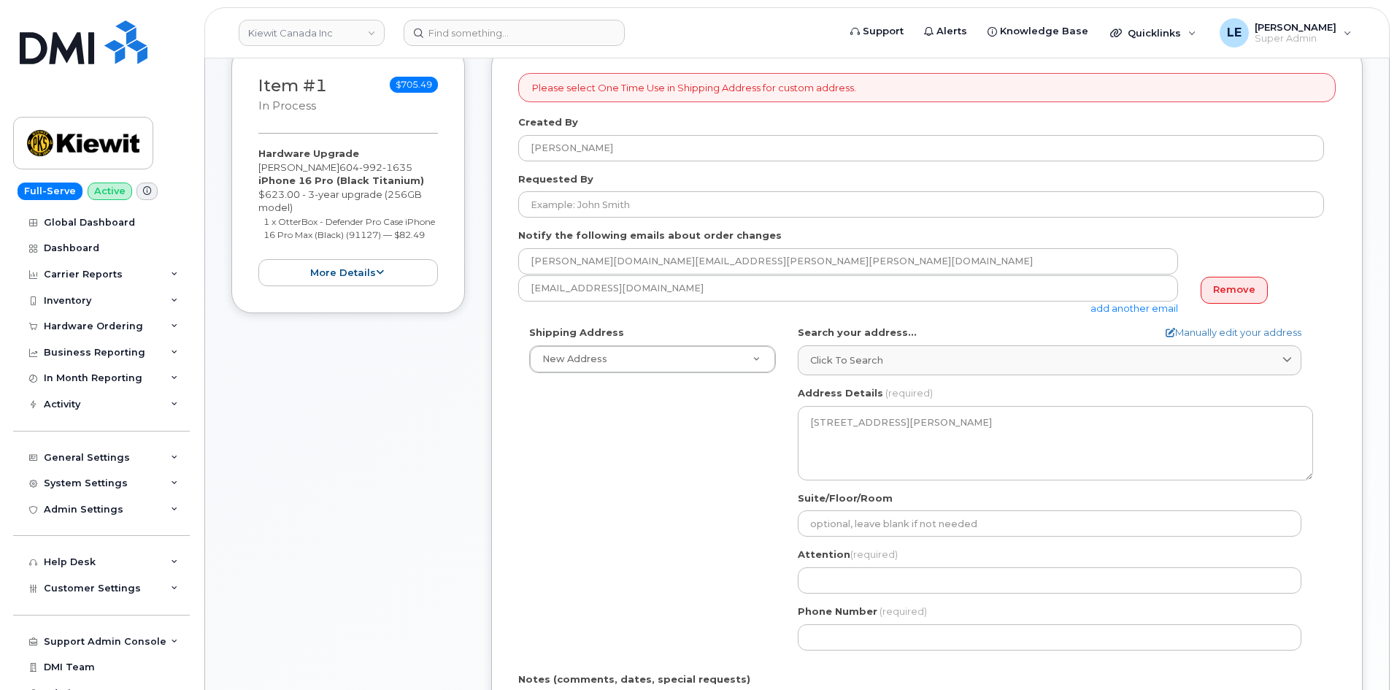
click at [627, 463] on div "Shipping Address New Address New Address 200-10333 Southport Rd SW 585 Michel C…" at bounding box center [921, 493] width 806 height 335
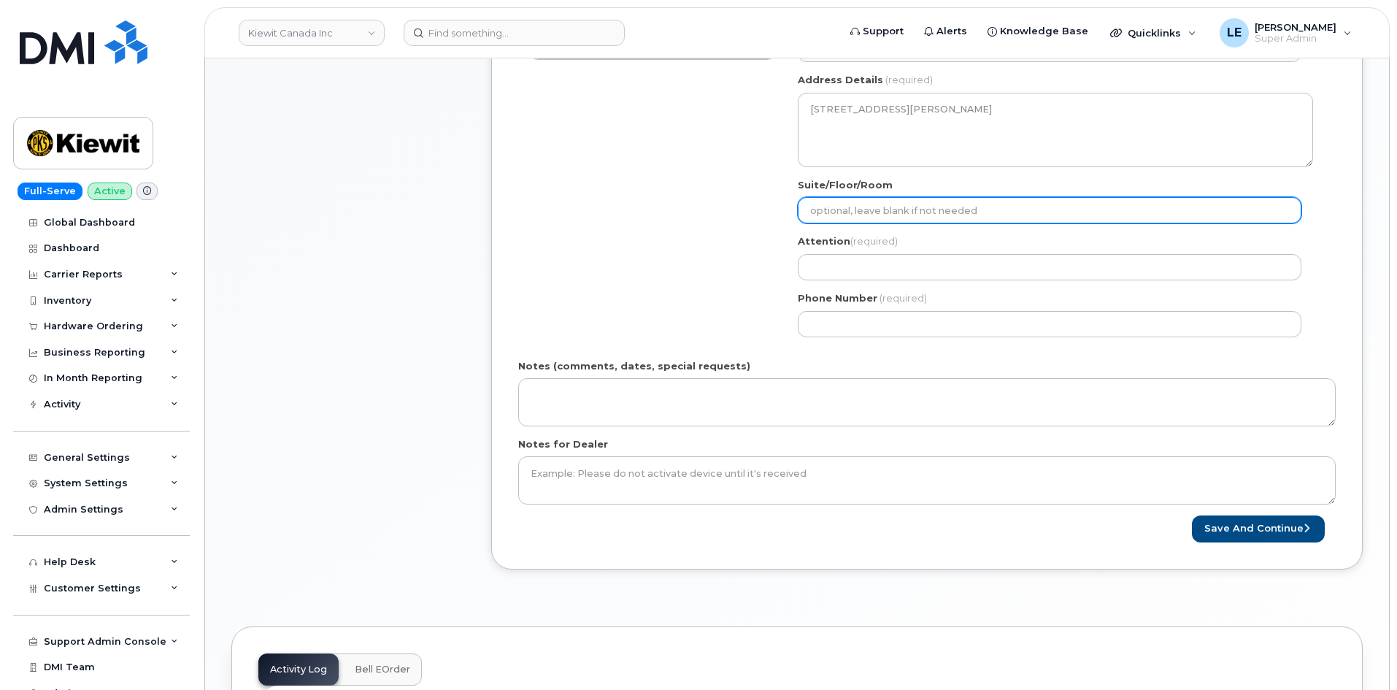
scroll to position [511, 0]
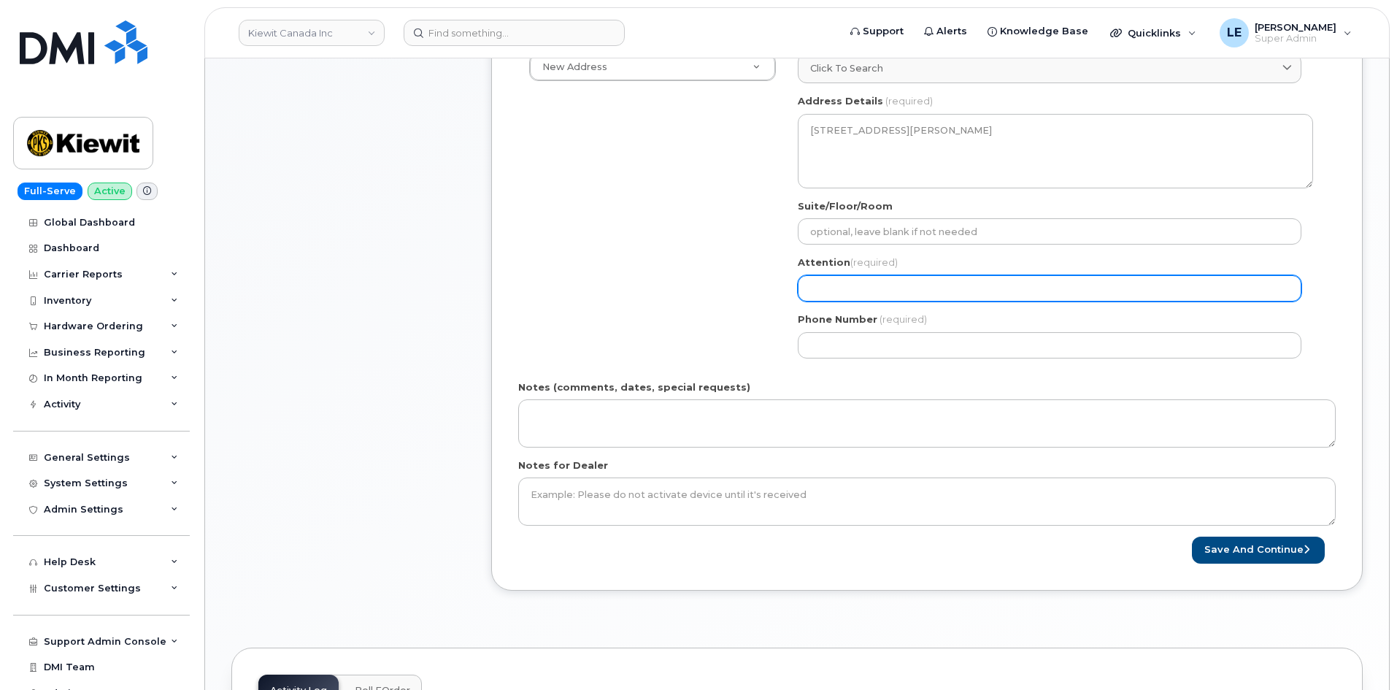
click at [843, 278] on input "Attention (required)" at bounding box center [1050, 288] width 504 height 26
paste input "[PERSON_NAME]"
select select
type input "[PERSON_NAME]"
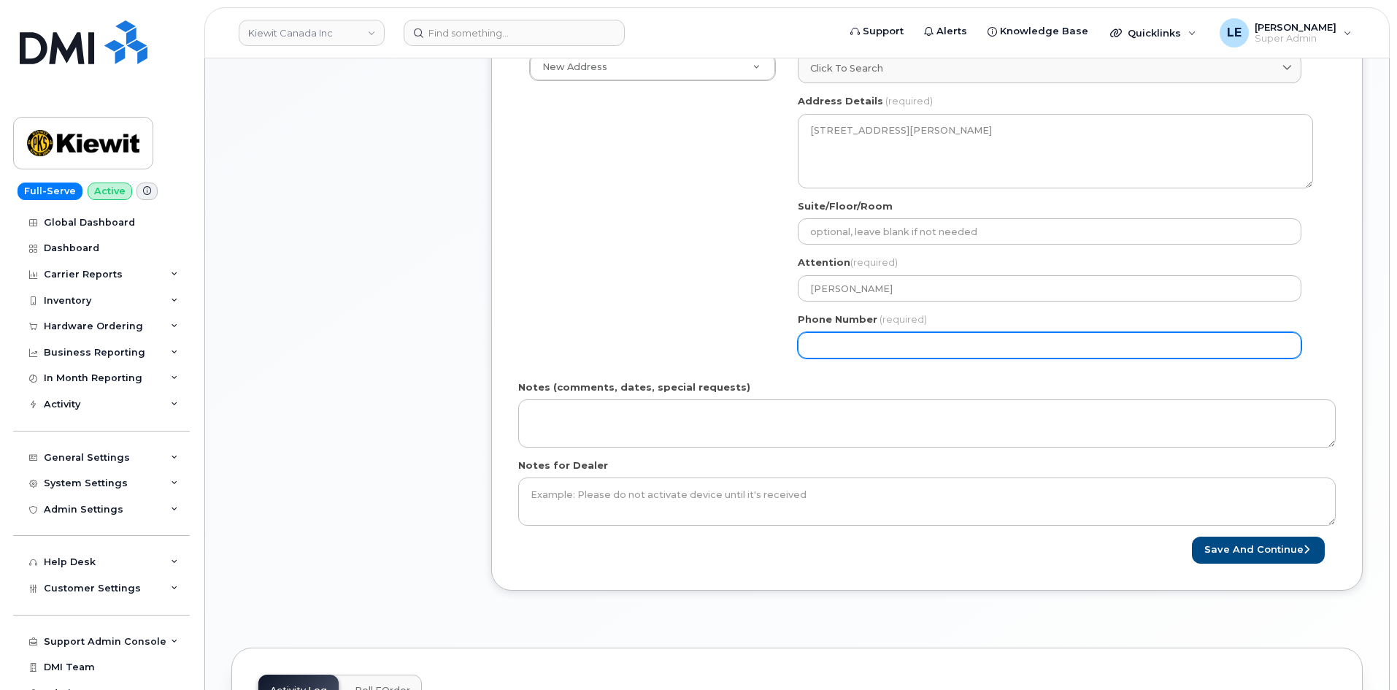
click at [633, 305] on div "Shipping Address New Address New Address 200-10333 Southport Rd SW 585 Michel C…" at bounding box center [921, 201] width 806 height 335
click at [867, 339] on input "Phone Number" at bounding box center [1050, 345] width 504 height 26
paste input "6049921635"
select select
type input "6049921635"
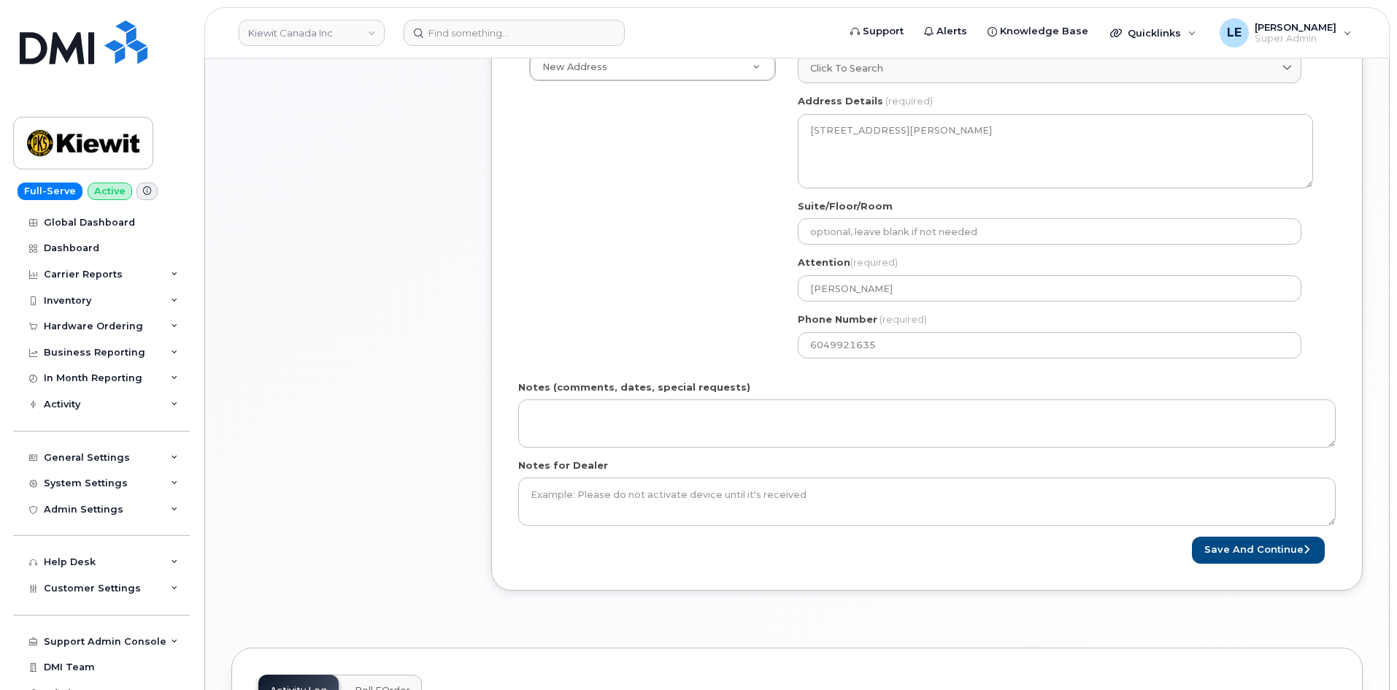
click at [617, 331] on div "Shipping Address New Address New Address 200-10333 Southport Rd SW 585 Michel C…" at bounding box center [921, 201] width 806 height 335
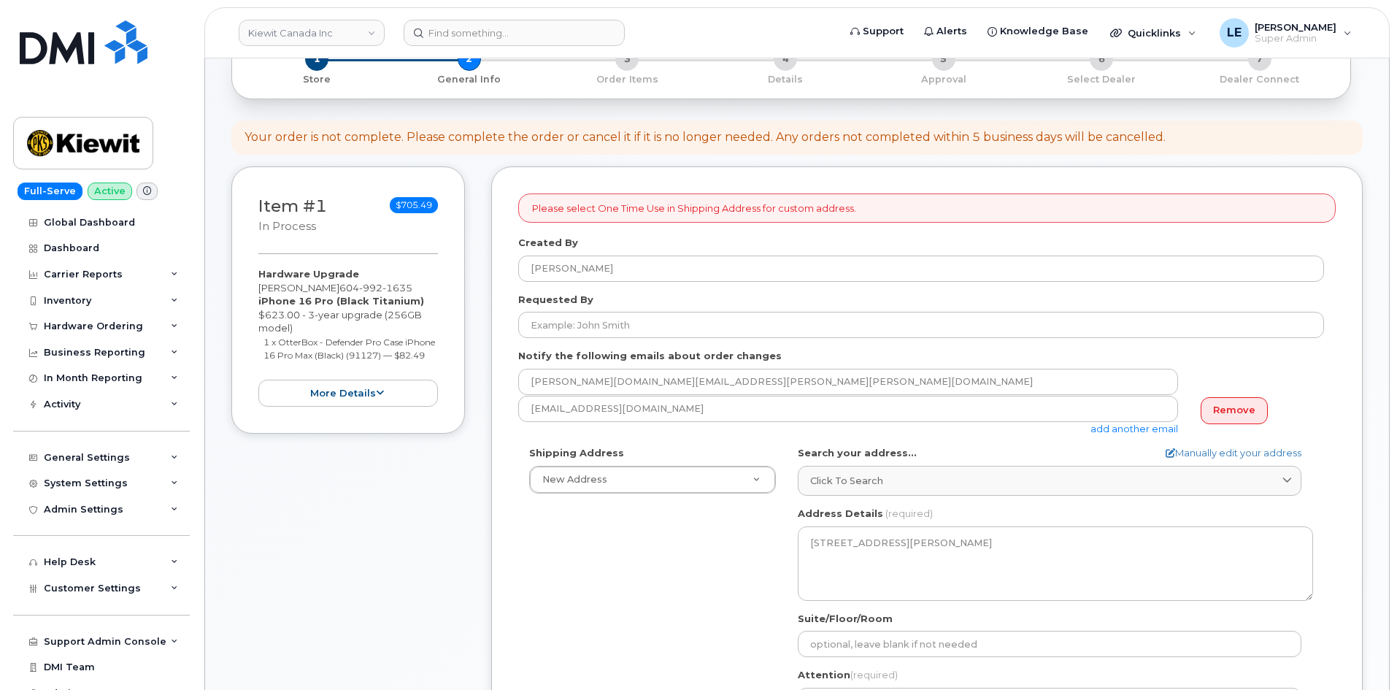
scroll to position [73, 0]
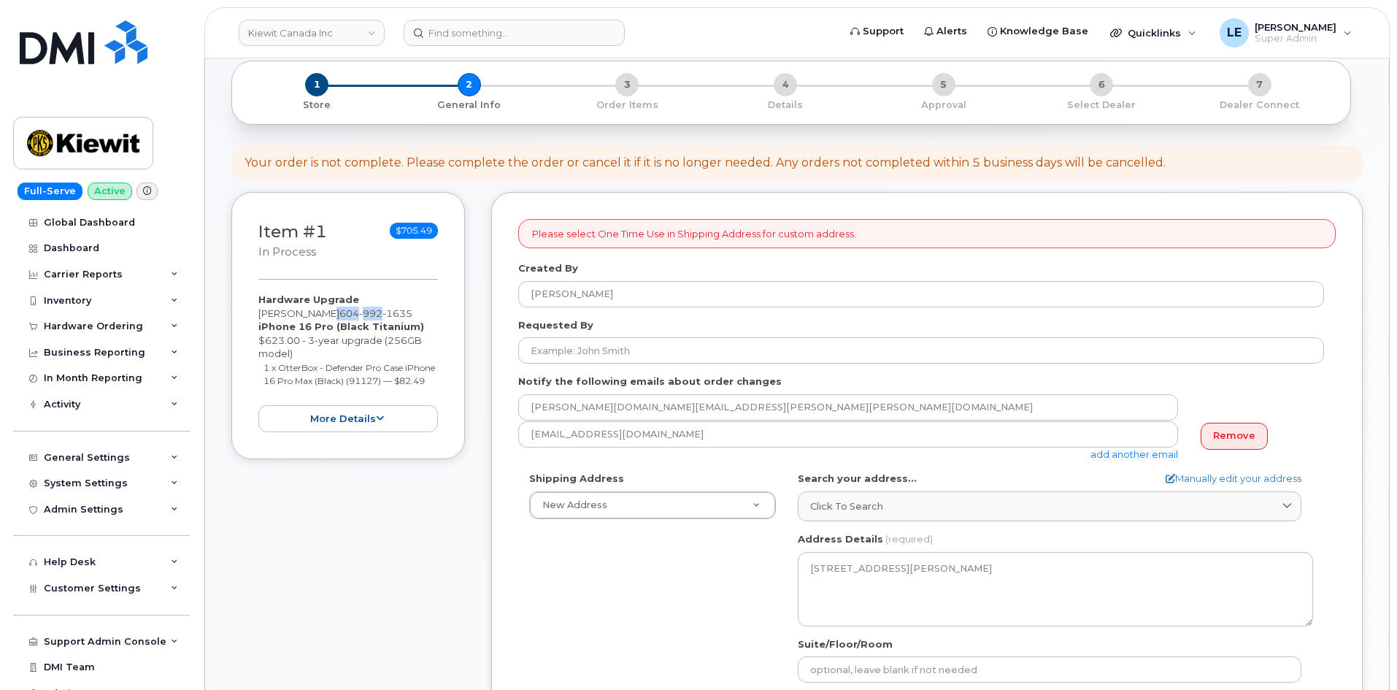
drag, startPoint x: 315, startPoint y: 317, endPoint x: 367, endPoint y: 317, distance: 52.6
click at [367, 317] on div "Hardware Upgrade Victor Wang 604 992 1635 iPhone 16 Pro (Black Titanium) $623.0…" at bounding box center [348, 362] width 180 height 139
click at [369, 321] on strong "iPhone 16 Pro (Black Titanium)" at bounding box center [341, 326] width 166 height 12
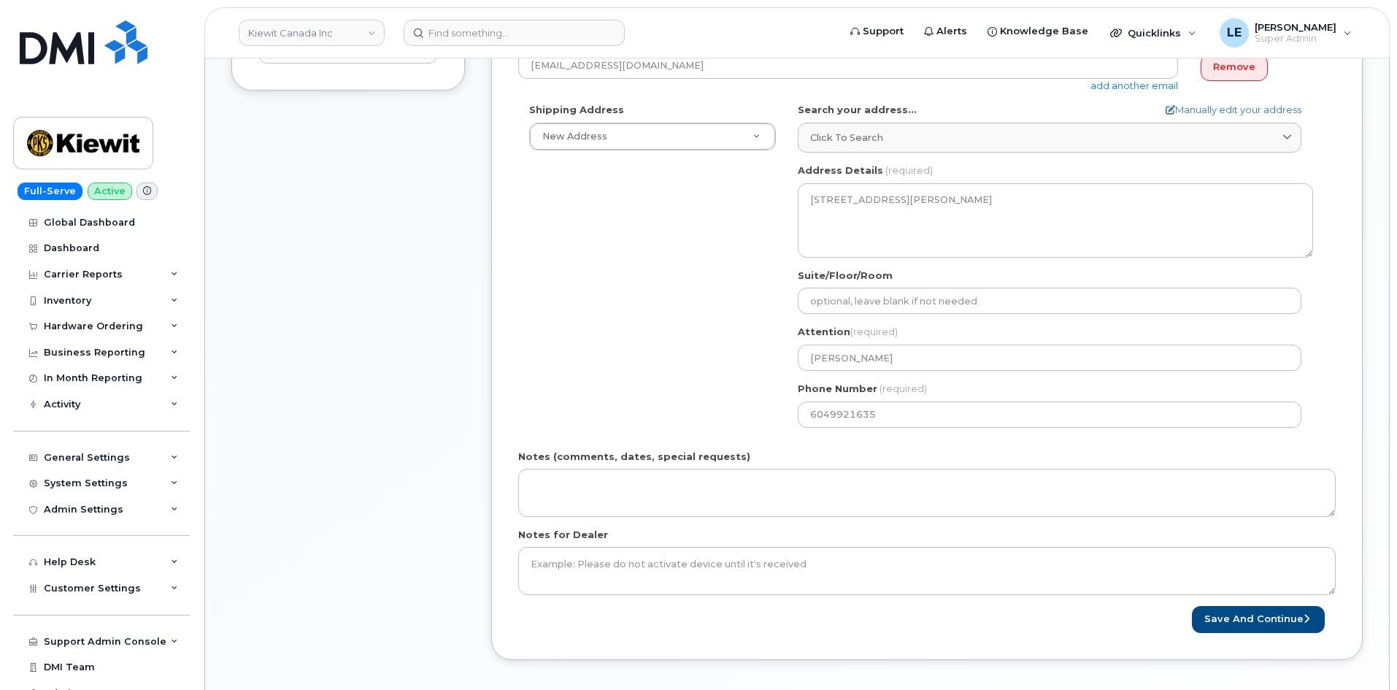
scroll to position [438, 0]
drag, startPoint x: 1220, startPoint y: 618, endPoint x: 1031, endPoint y: 608, distance: 189.3
click at [1220, 618] on button "Save and Continue" at bounding box center [1258, 623] width 133 height 27
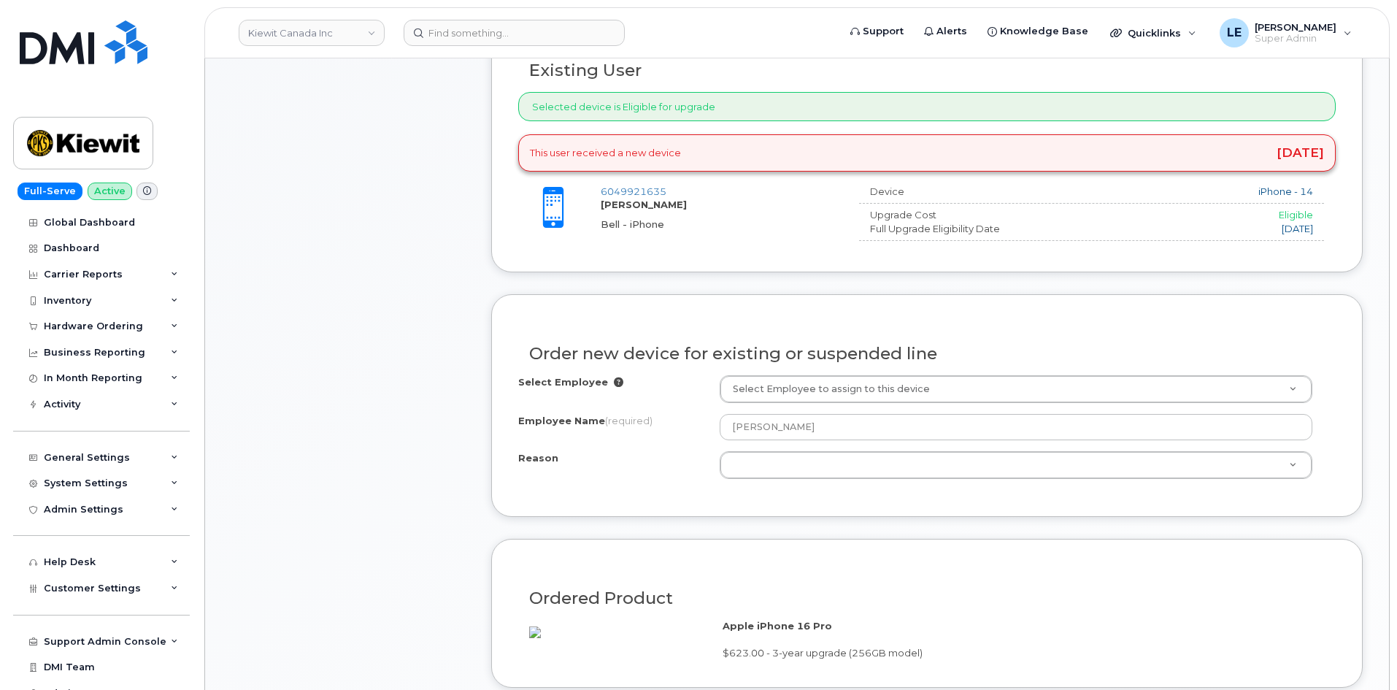
scroll to position [584, 0]
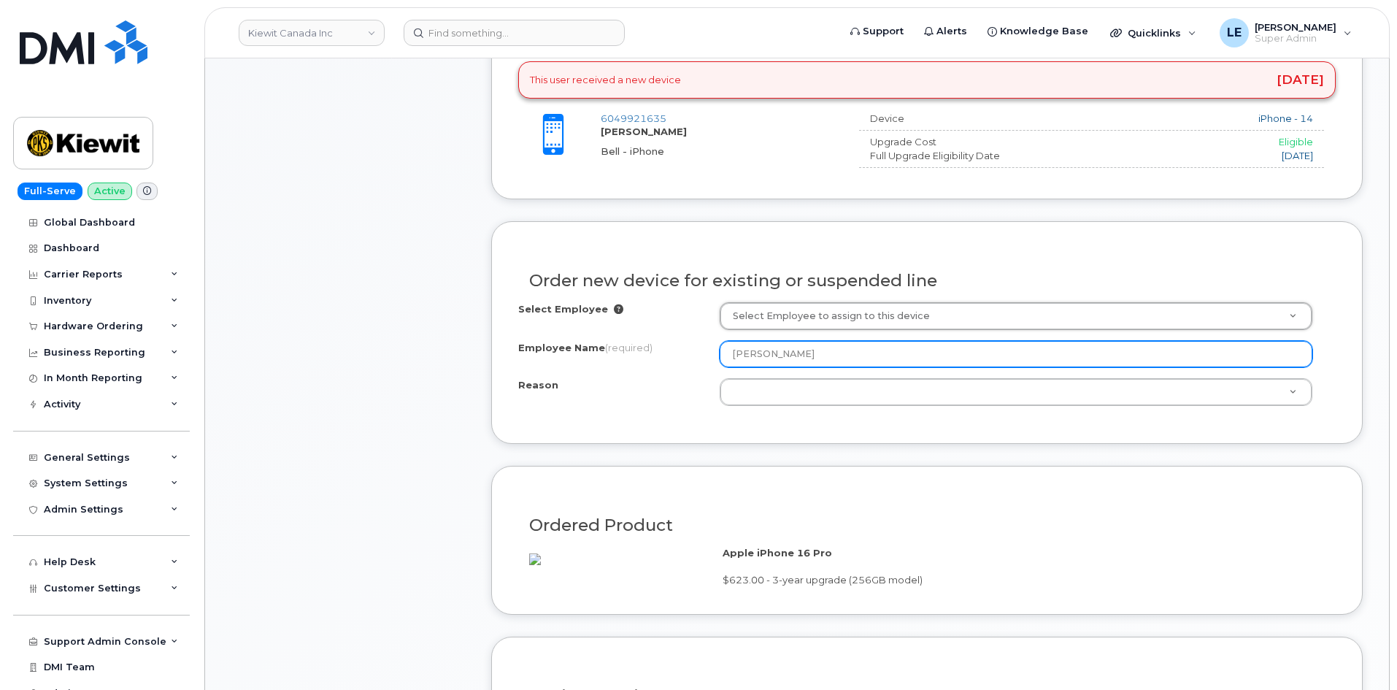
click at [803, 355] on input "[PERSON_NAME]" at bounding box center [1016, 354] width 593 height 26
drag, startPoint x: 832, startPoint y: 350, endPoint x: 656, endPoint y: 353, distance: 175.2
click at [656, 353] on div "Employee Name (required) Victor Wang" at bounding box center [927, 354] width 818 height 26
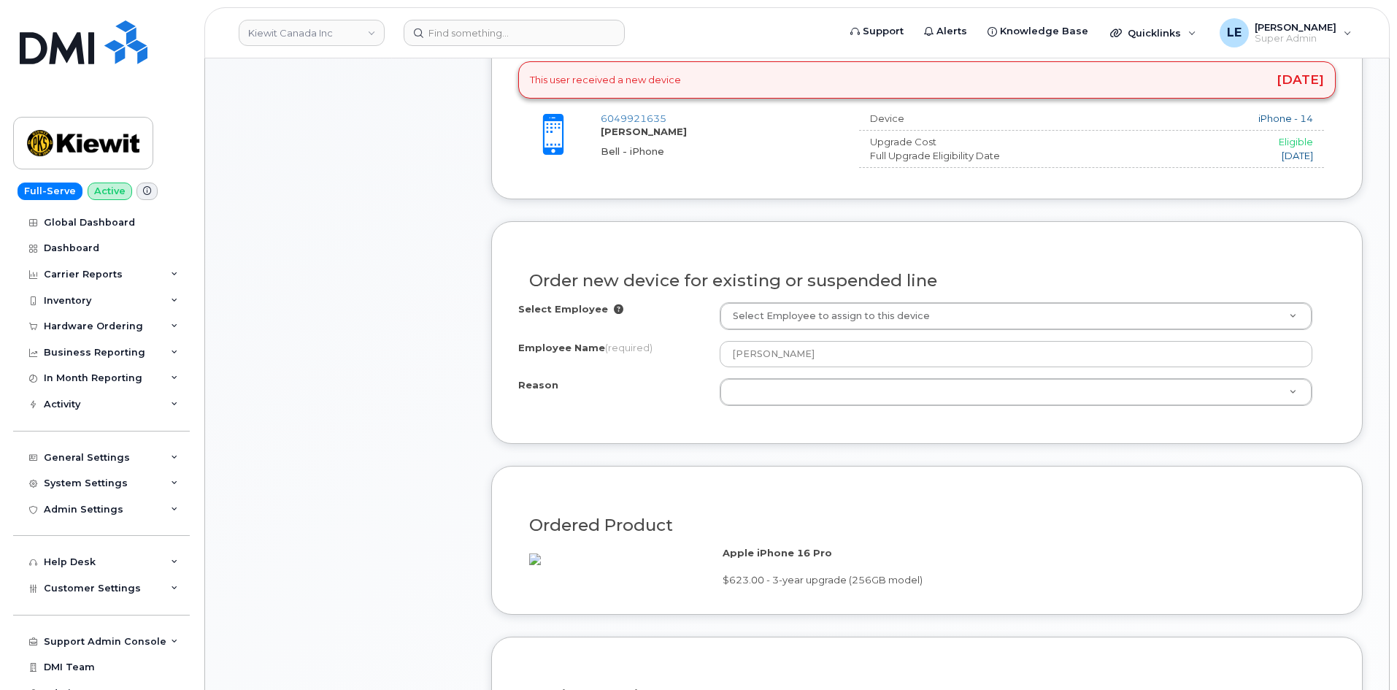
click at [676, 350] on div "Employee Name (required)" at bounding box center [618, 351] width 201 height 20
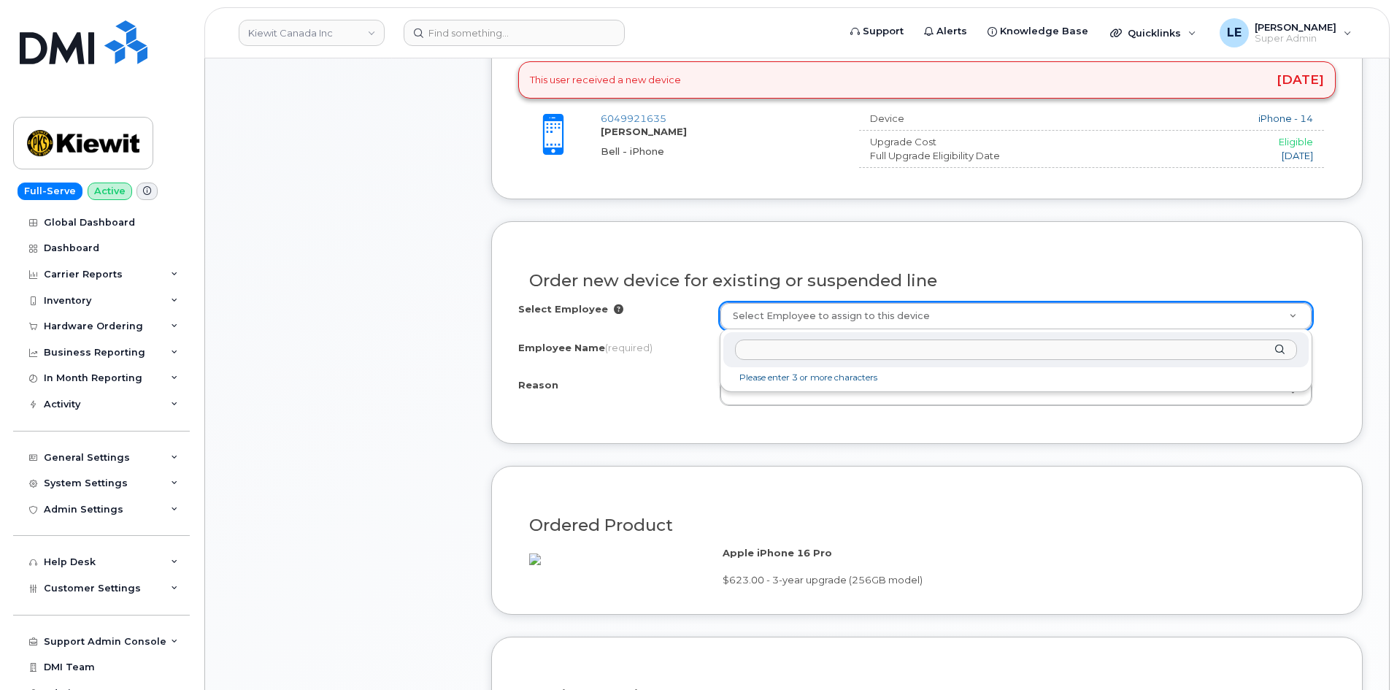
click at [756, 345] on input "text" at bounding box center [1016, 349] width 562 height 21
paste input "[PERSON_NAME]"
type input "Vic"
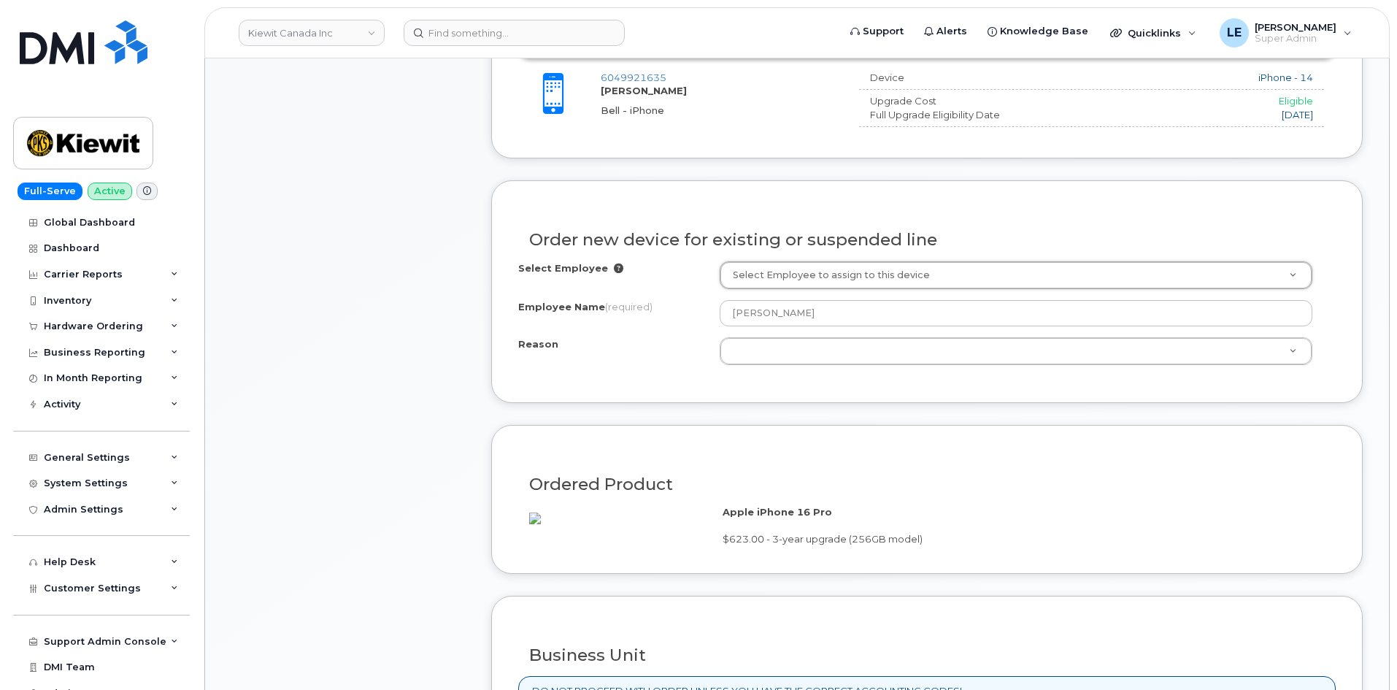
scroll to position [657, 0]
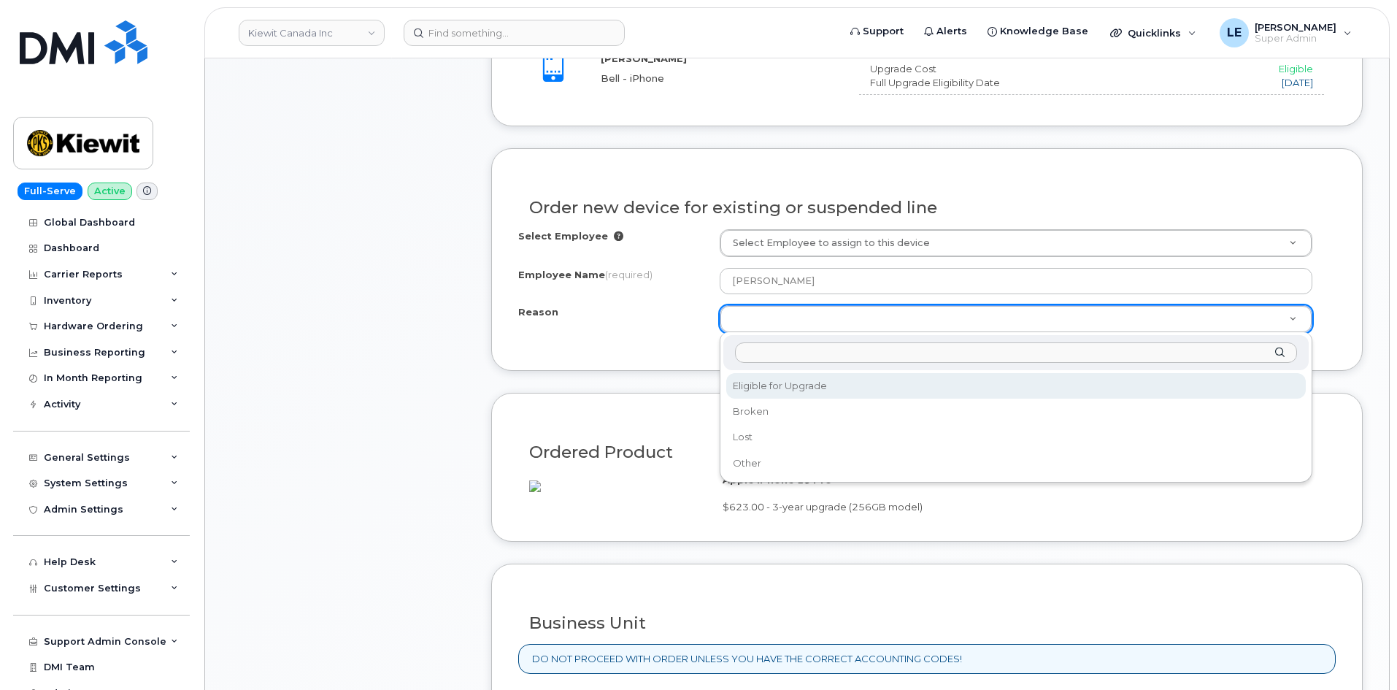
select select "eligible_for_upgrade"
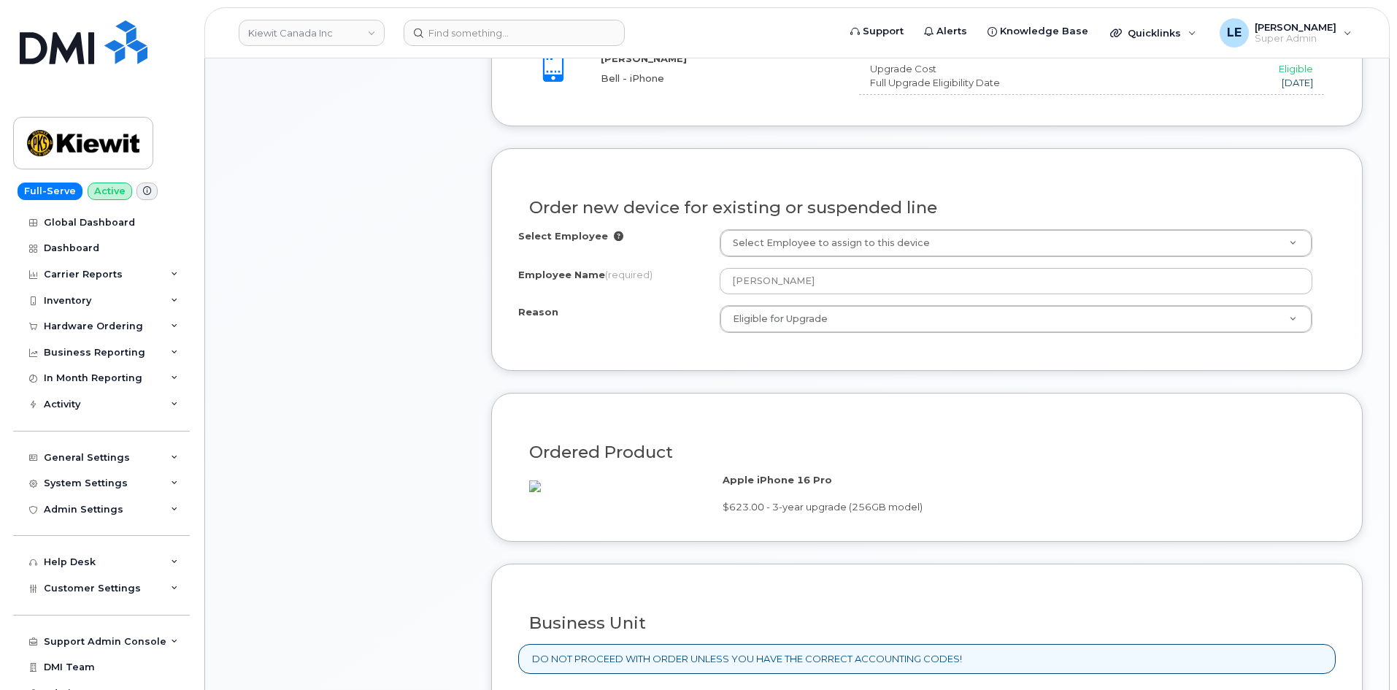
click at [645, 325] on div "Reason Eligible for Upgrade Reason Eligible for Upgrade Broken Lost Other" at bounding box center [927, 319] width 818 height 28
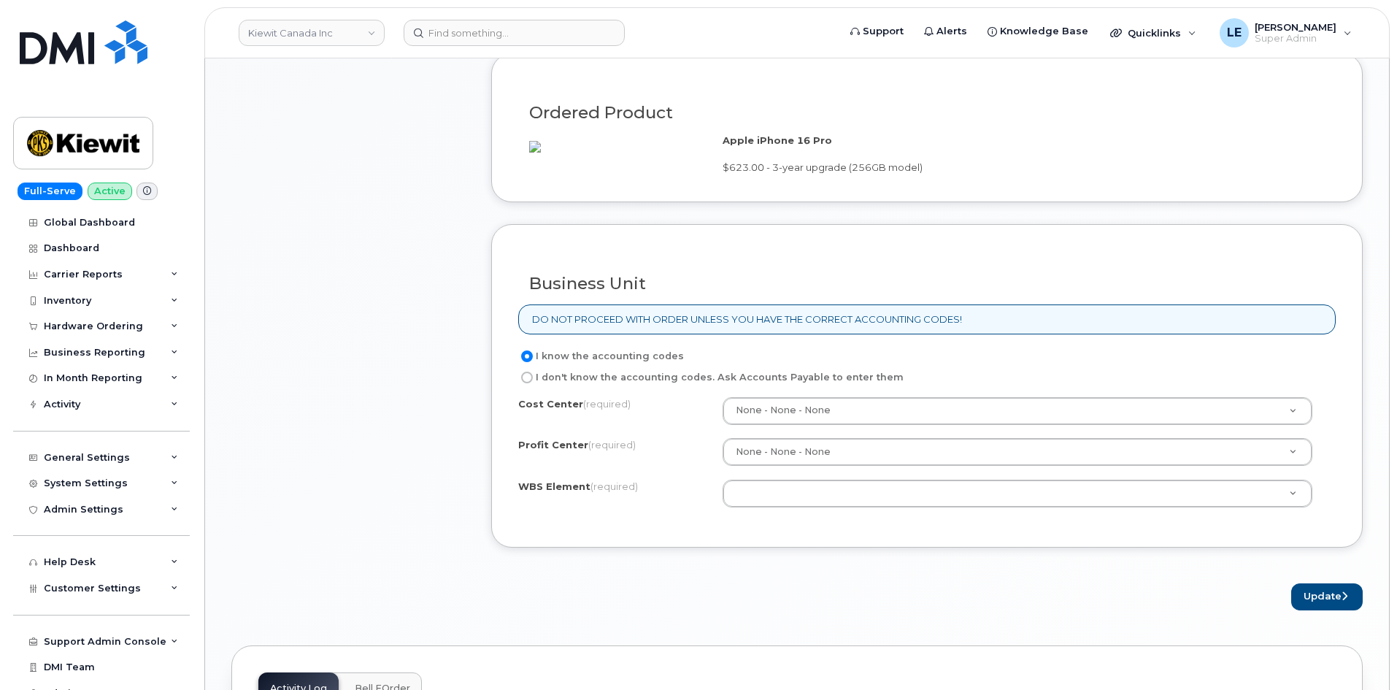
scroll to position [1022, 0]
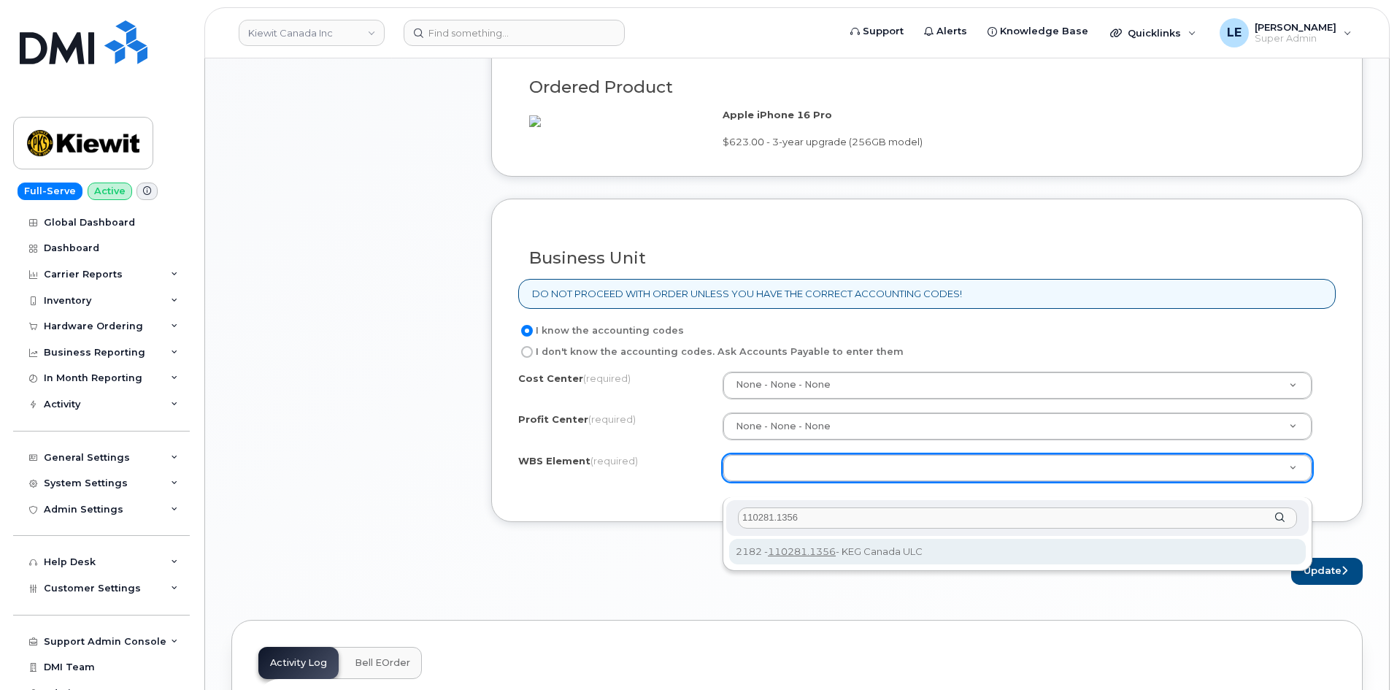
type input "110281.1356"
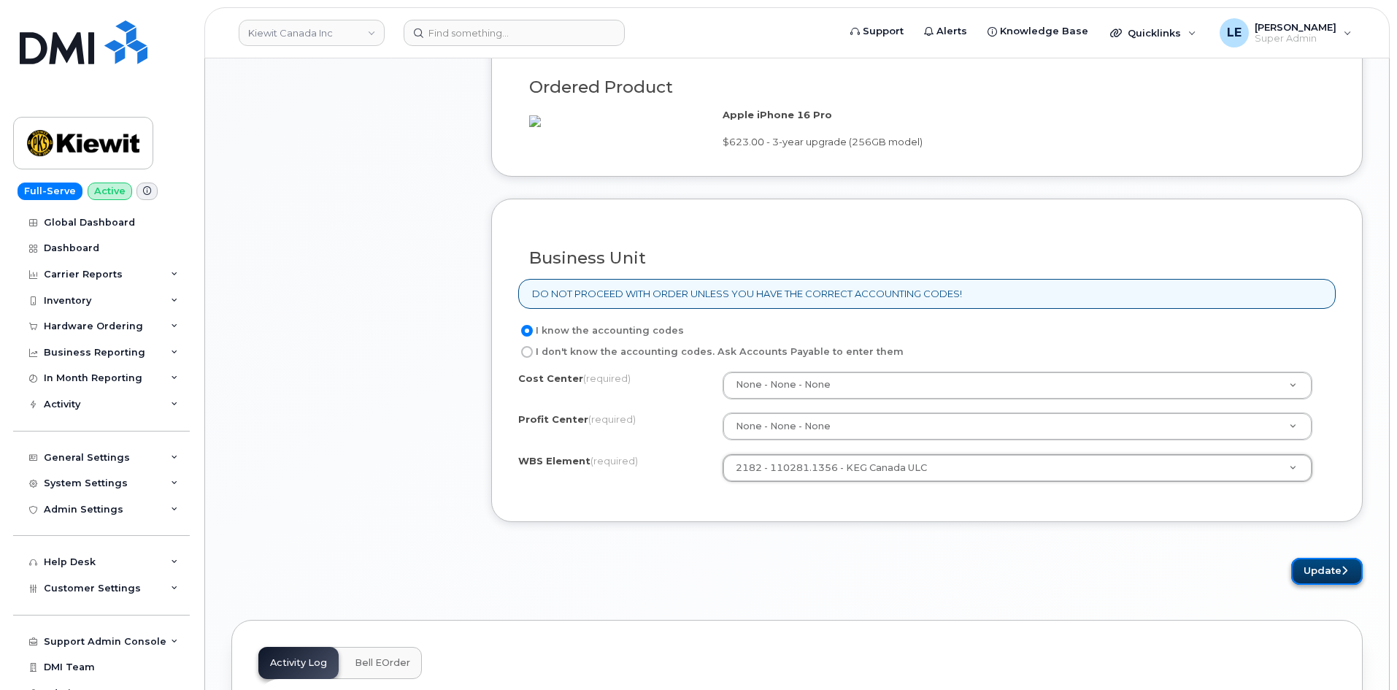
click at [1312, 585] on button "Update" at bounding box center [1327, 571] width 72 height 27
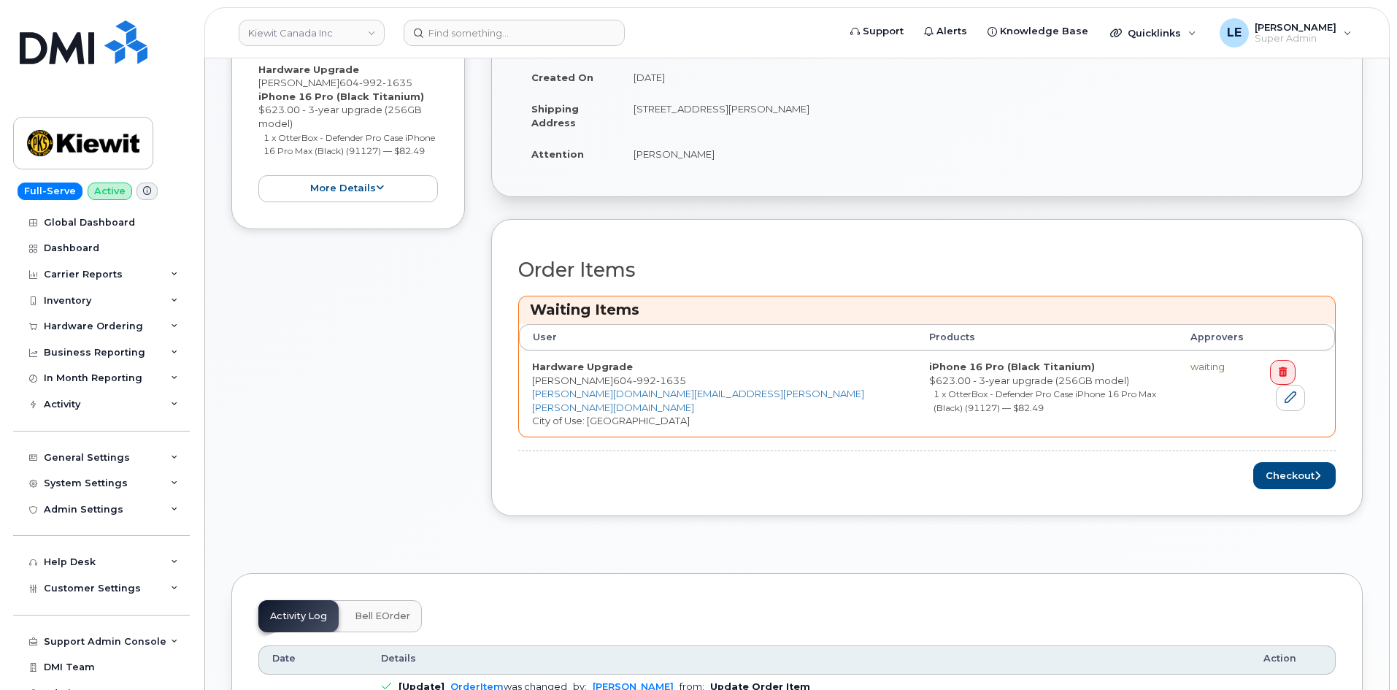
scroll to position [365, 0]
click at [1316, 472] on icon "submit" at bounding box center [1318, 476] width 6 height 9
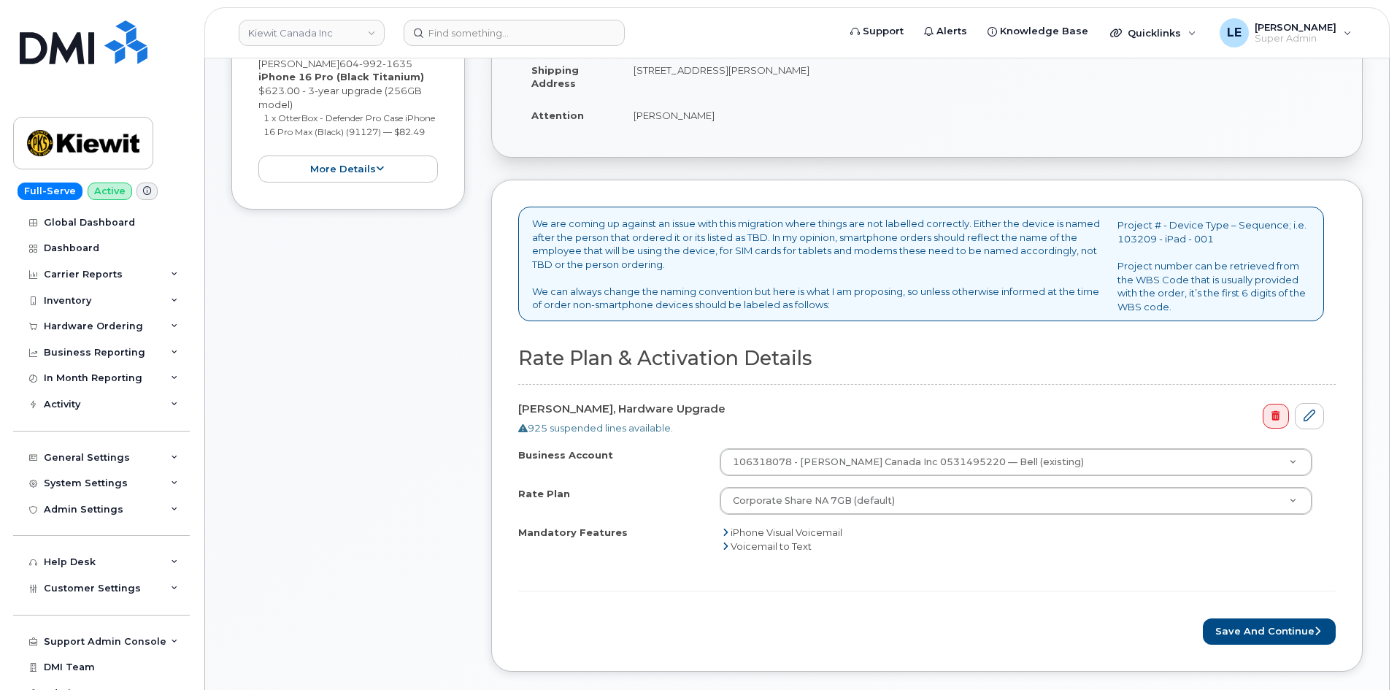
scroll to position [365, 0]
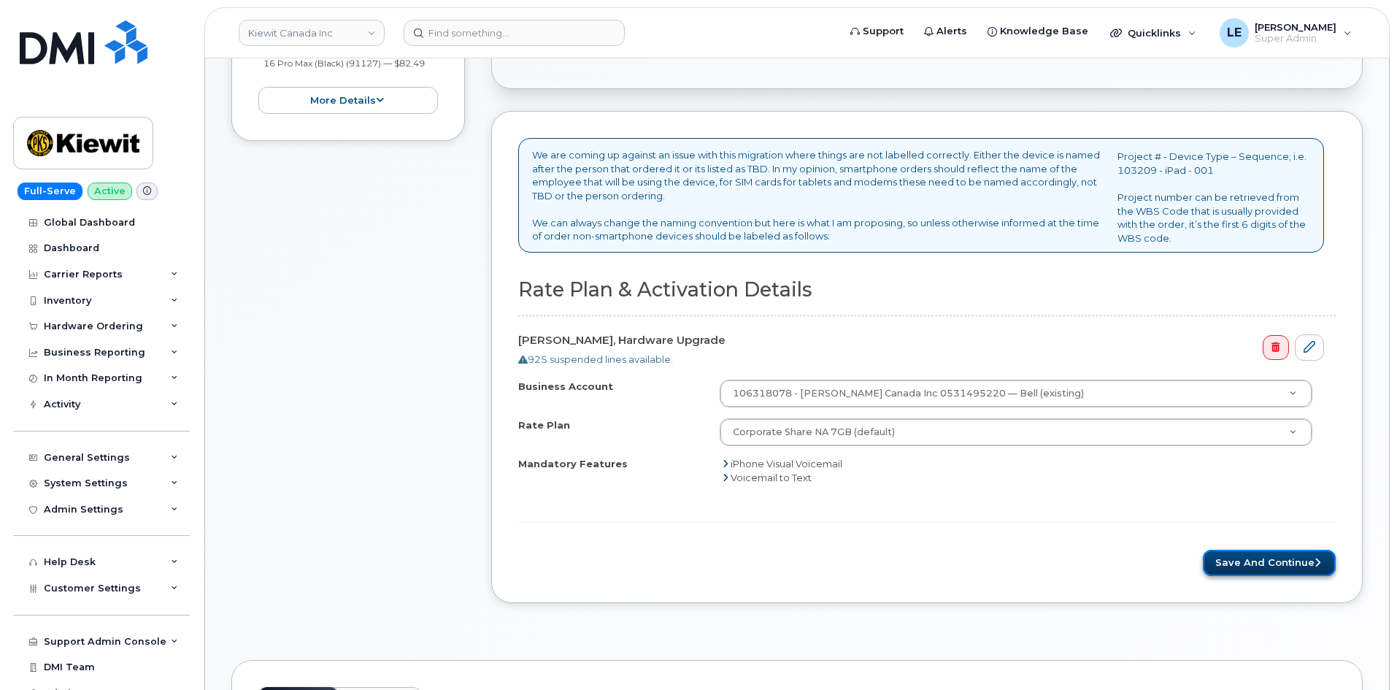
click at [1283, 559] on button "Save and Continue" at bounding box center [1269, 563] width 133 height 27
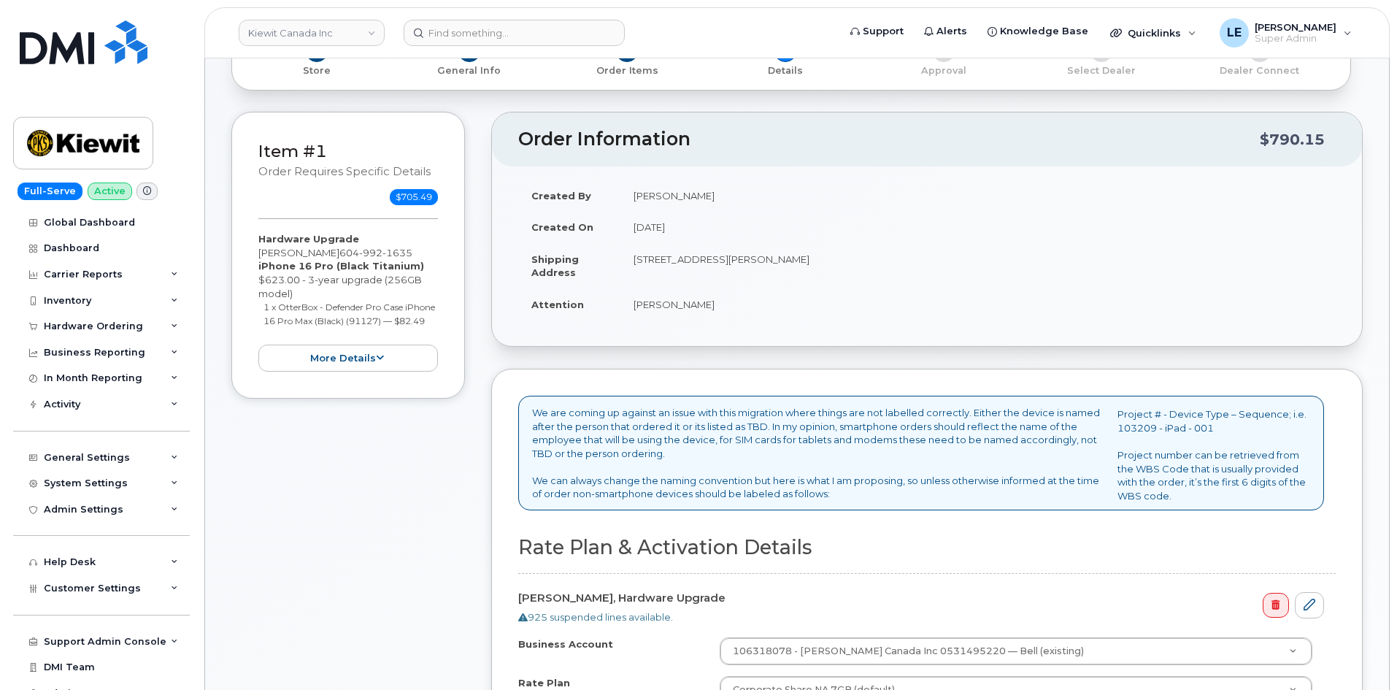
scroll to position [76, 0]
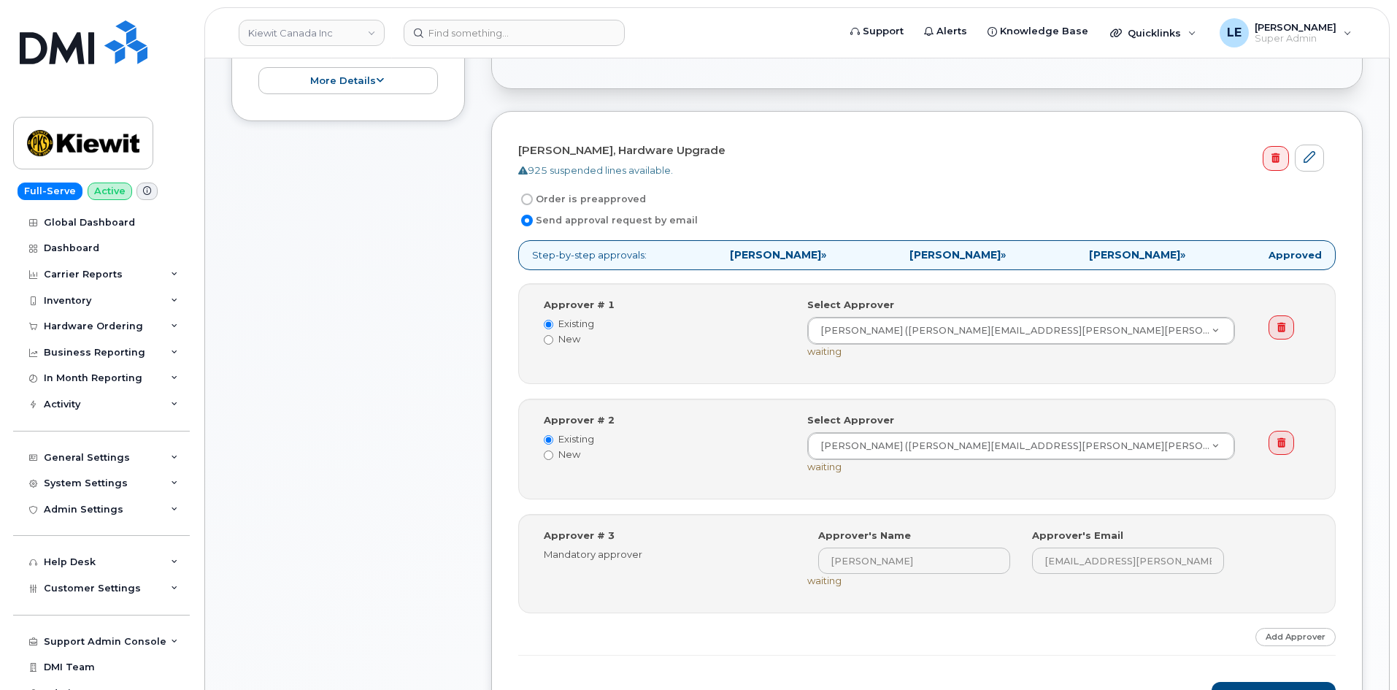
scroll to position [730, 0]
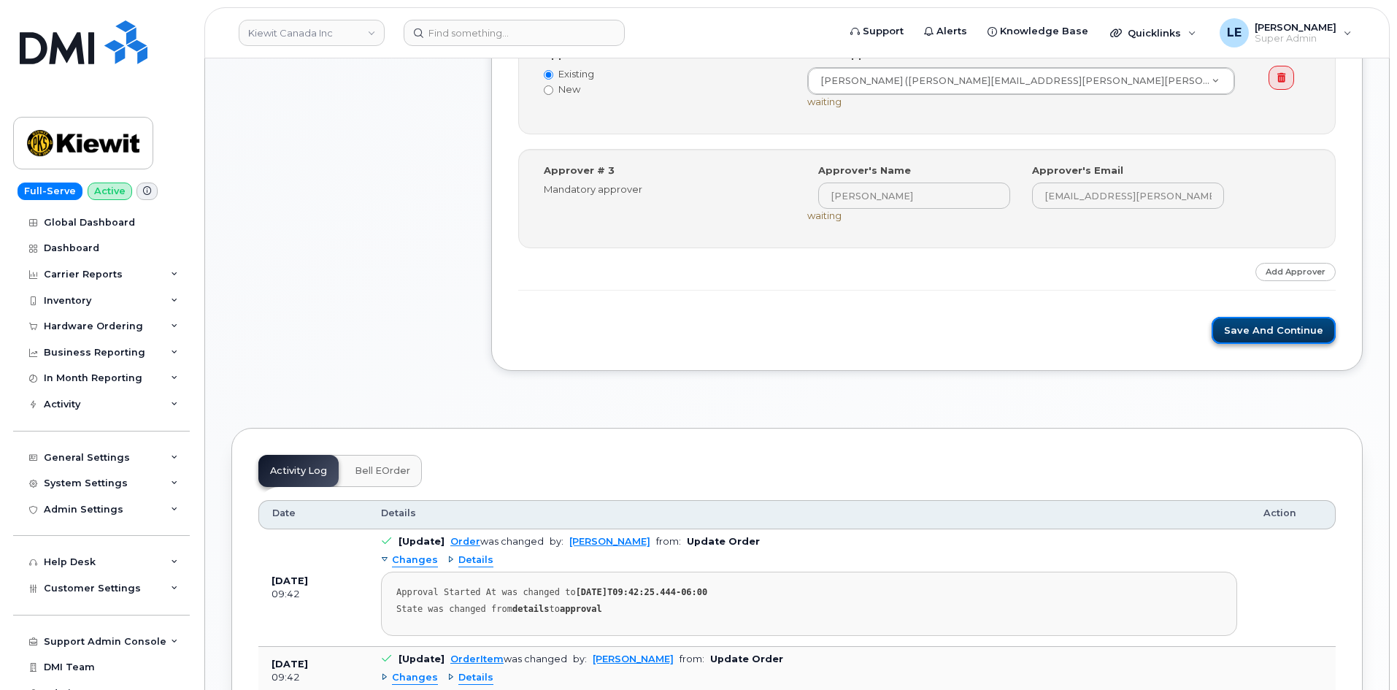
click at [1257, 335] on button "Save and Continue" at bounding box center [1274, 330] width 124 height 27
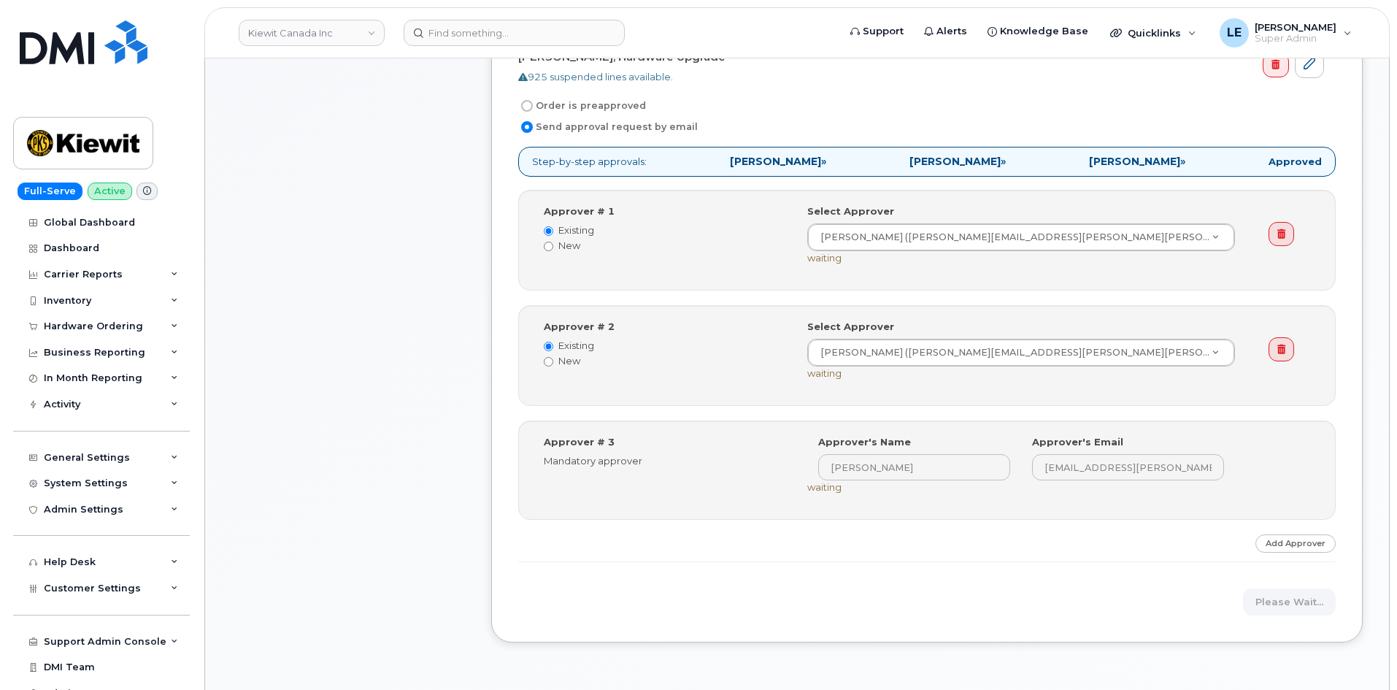
scroll to position [438, 0]
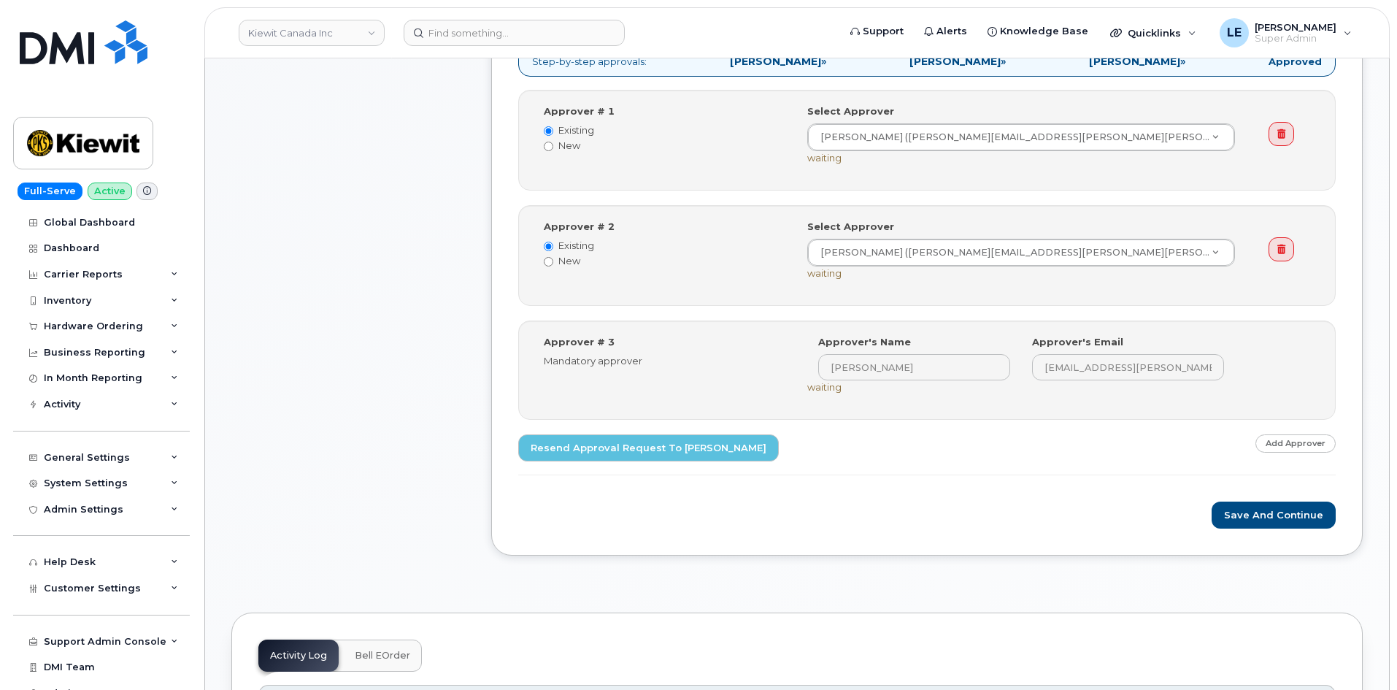
scroll to position [584, 0]
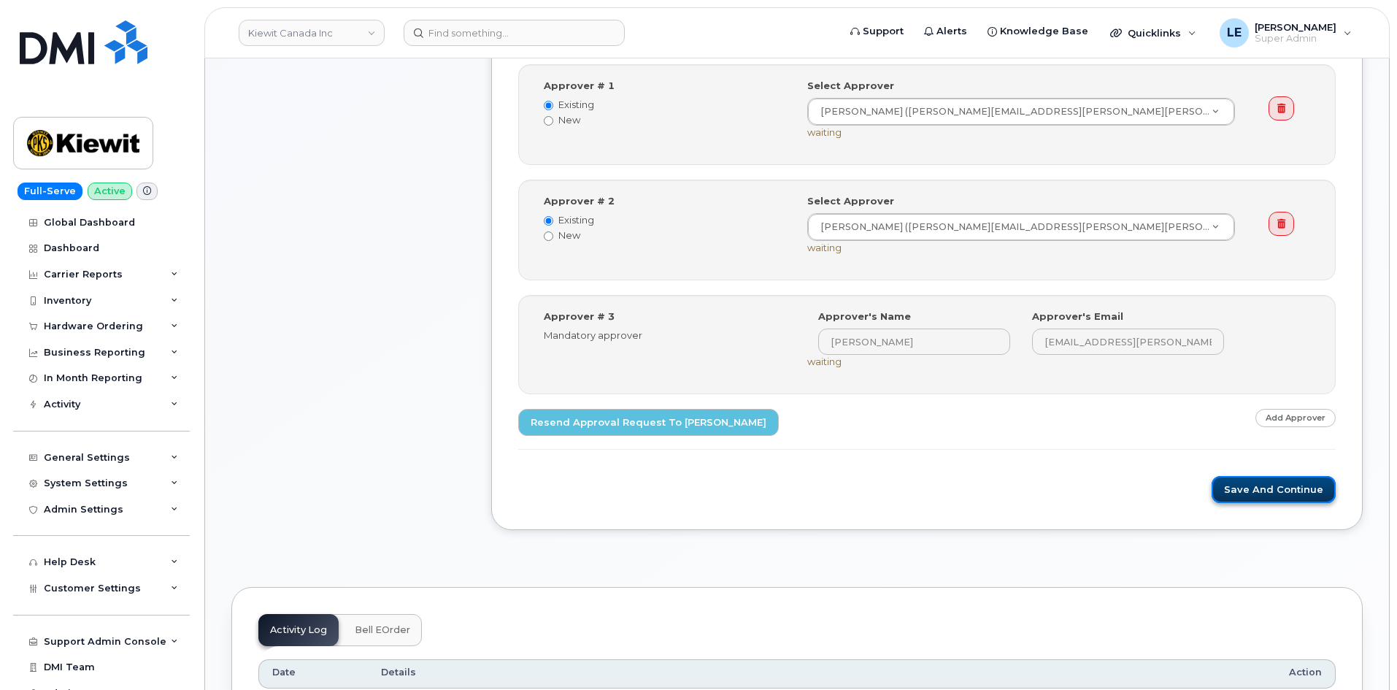
click at [1276, 490] on button "Save and Continue" at bounding box center [1274, 489] width 124 height 27
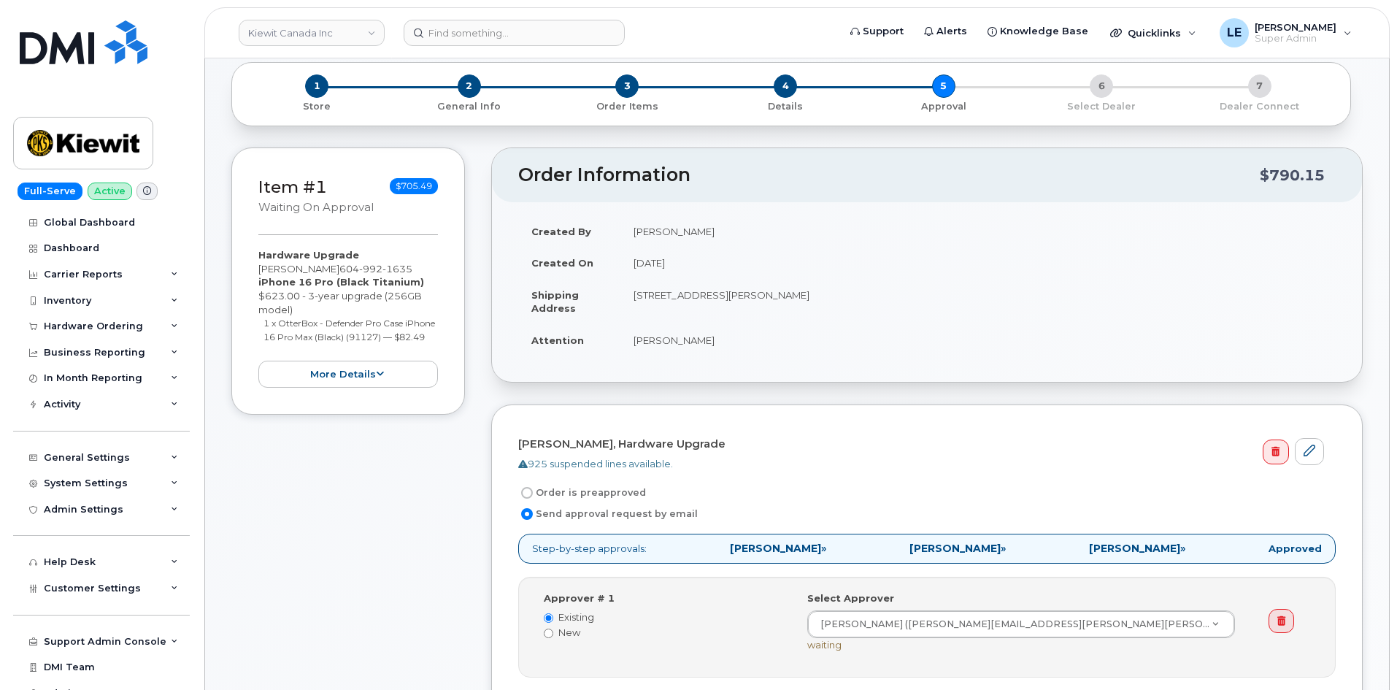
scroll to position [0, 0]
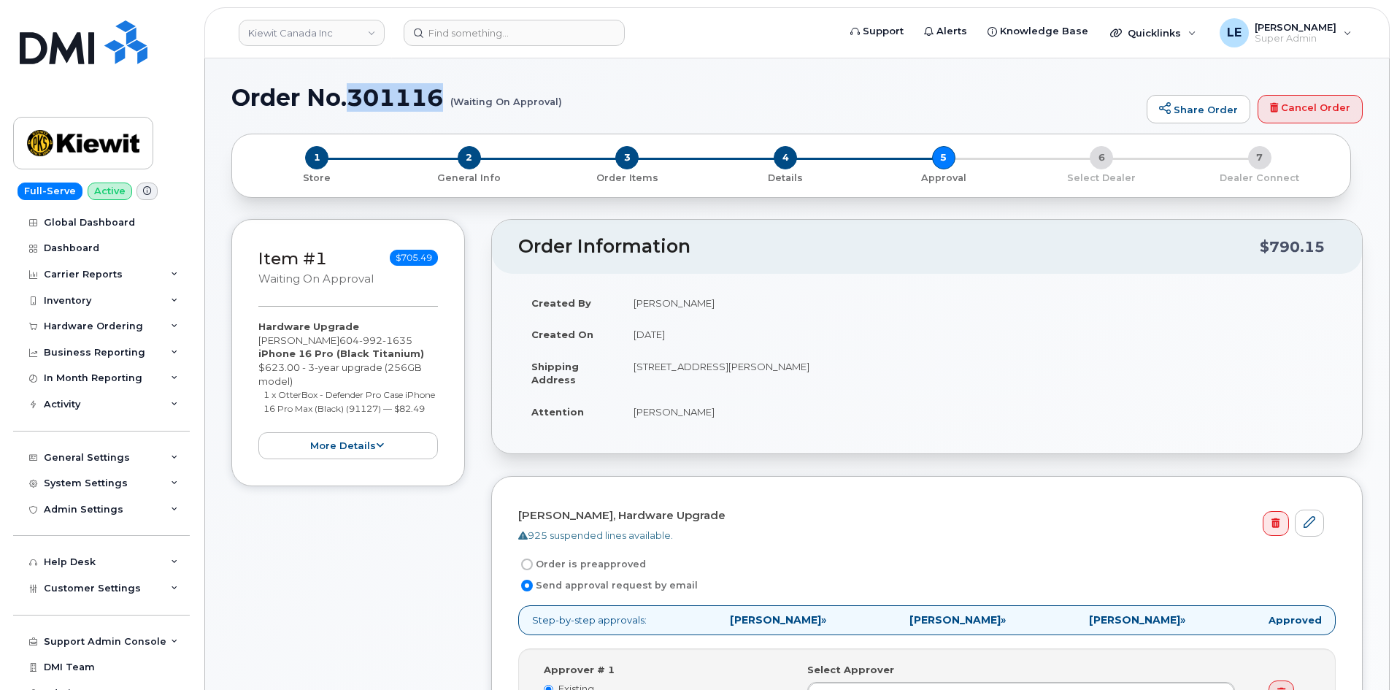
drag, startPoint x: 445, startPoint y: 99, endPoint x: 356, endPoint y: 102, distance: 88.4
click at [356, 102] on h1 "Order No.301116 (Waiting On Approval)" at bounding box center [685, 98] width 908 height 26
copy h1 "301116"
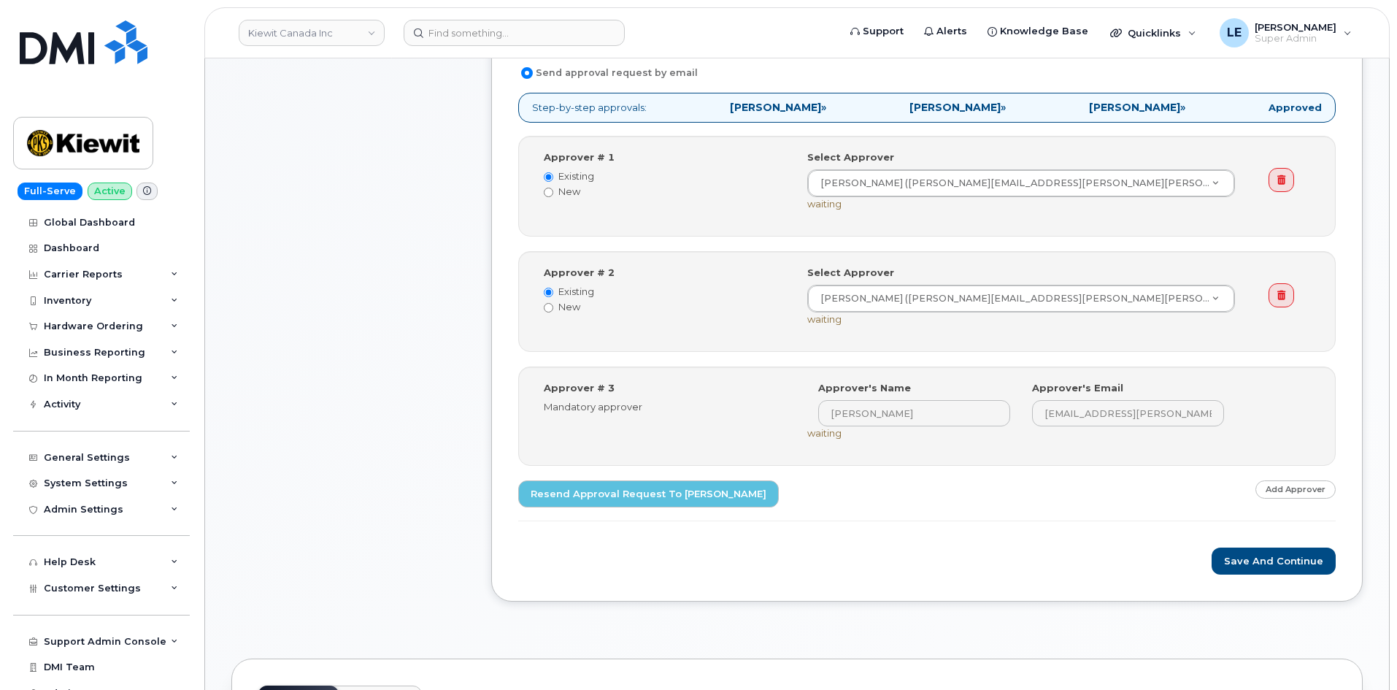
scroll to position [511, 0]
